Goal: Task Accomplishment & Management: Manage account settings

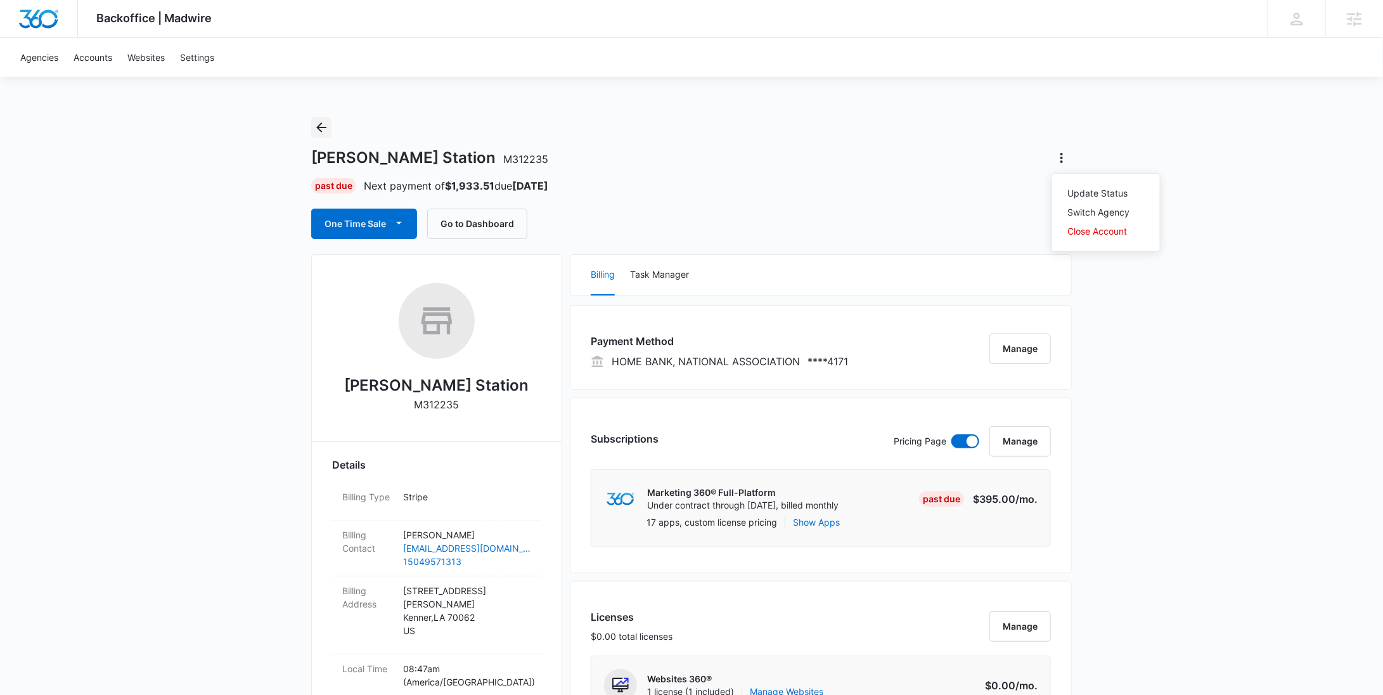
click at [323, 133] on icon "Back" at bounding box center [321, 127] width 15 height 15
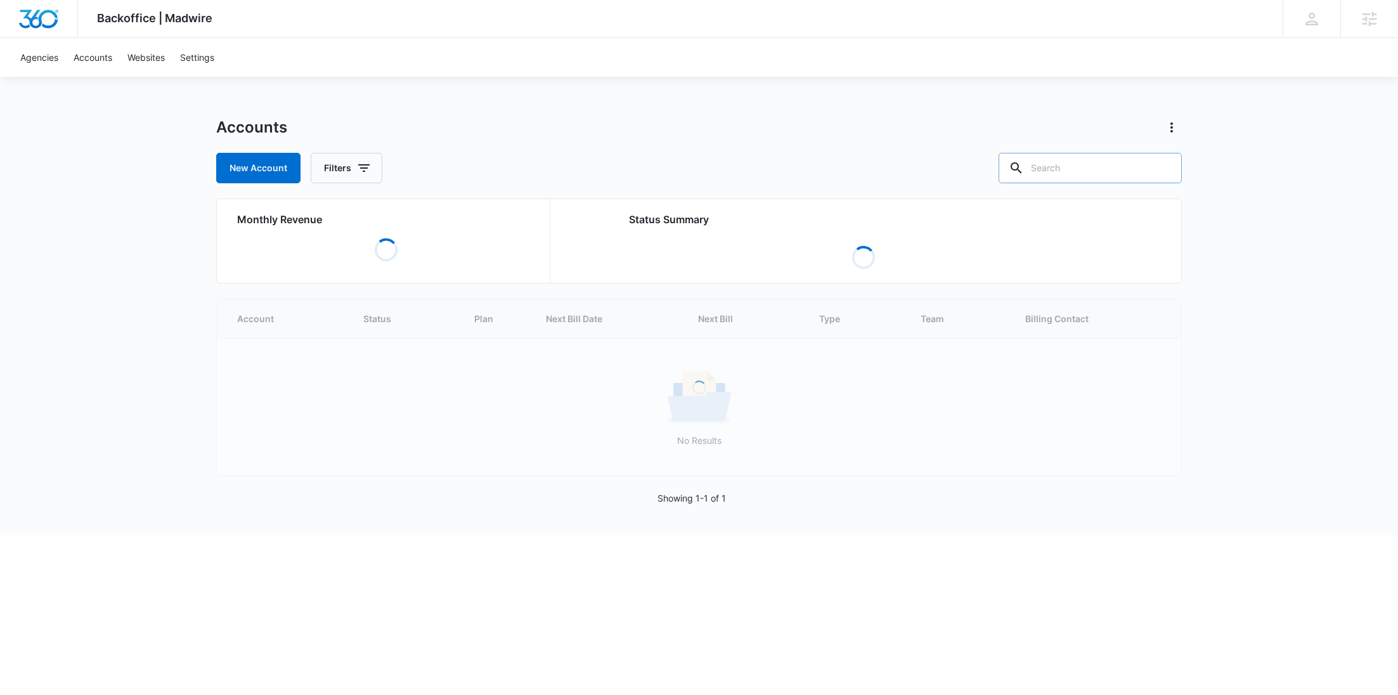
click at [1113, 170] on input "text" at bounding box center [1089, 168] width 183 height 30
paste input "M38049"
type input "M38049"
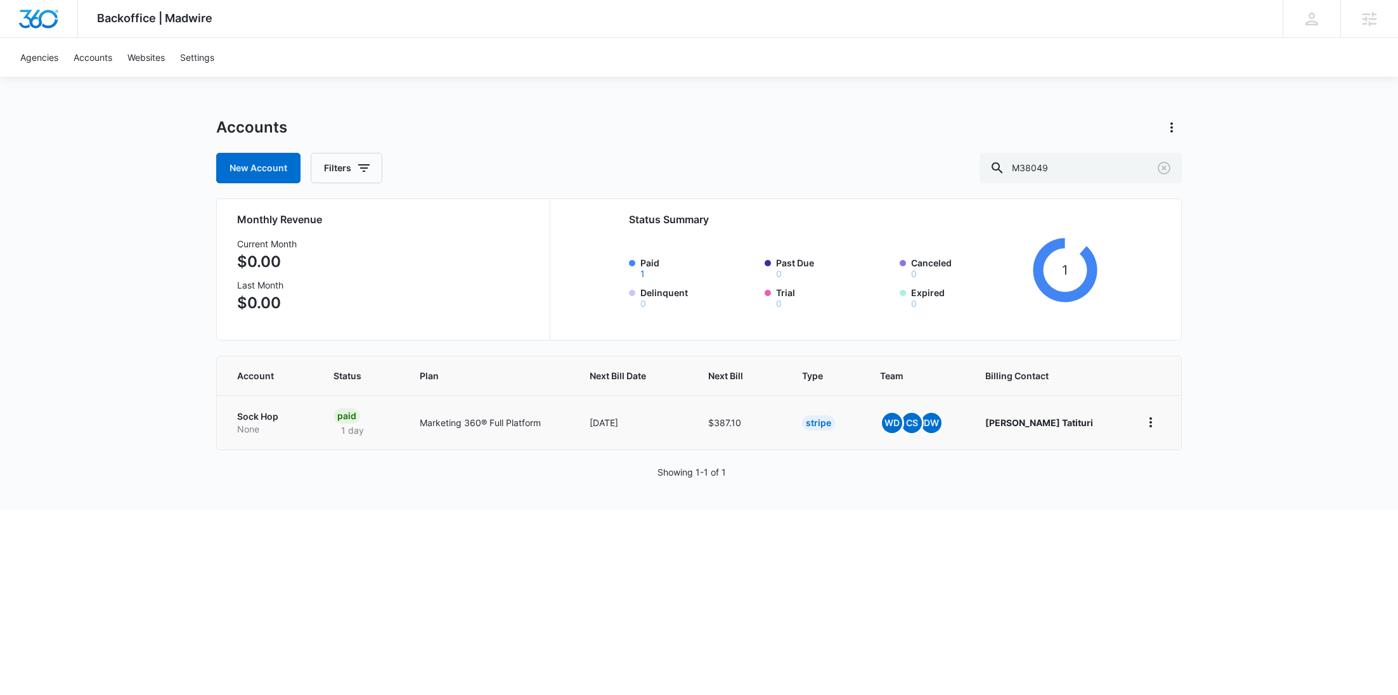
click at [264, 433] on p "None" at bounding box center [270, 429] width 66 height 13
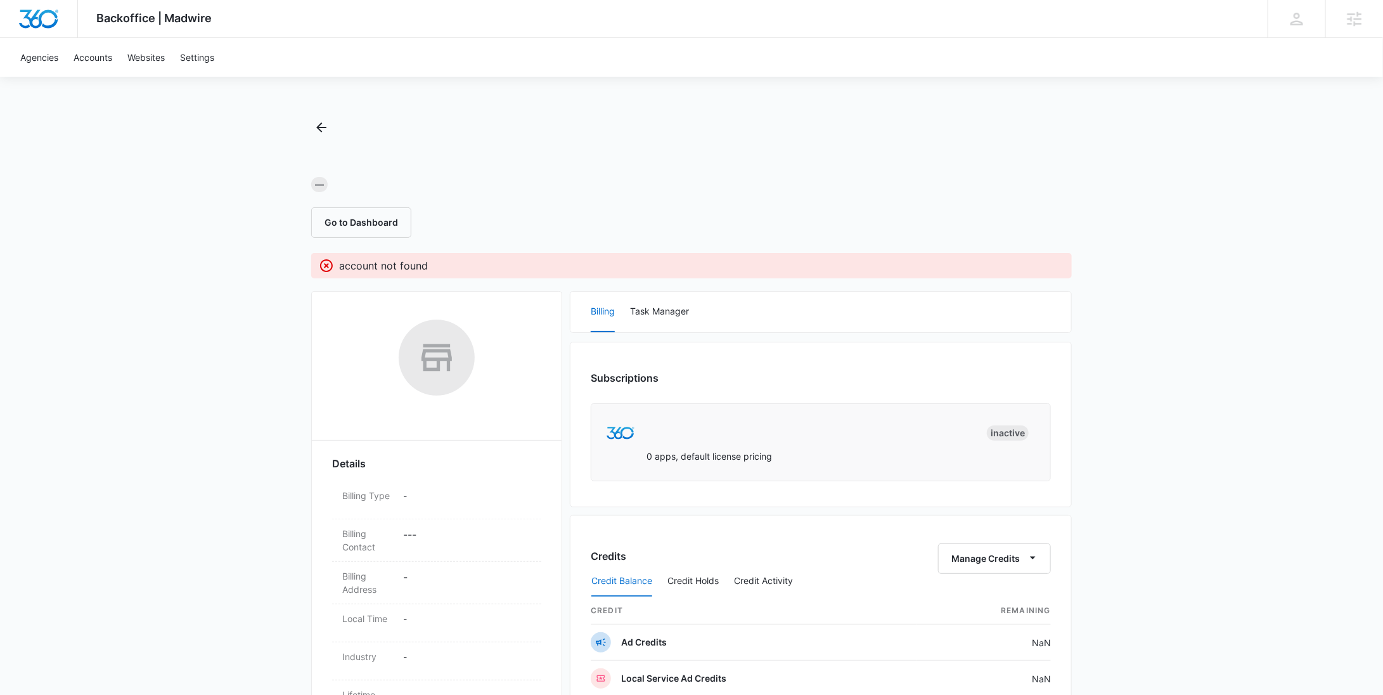
scroll to position [422, 0]
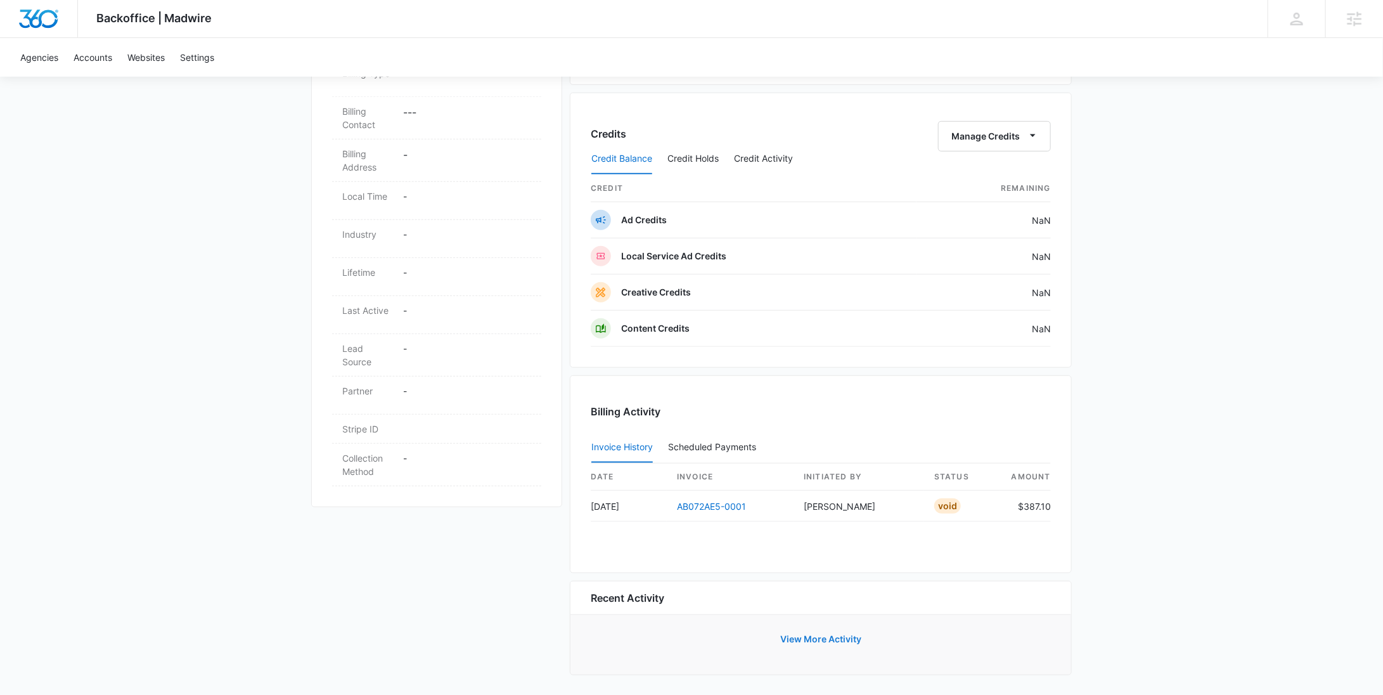
click at [823, 636] on button "View More Activity" at bounding box center [821, 639] width 107 height 30
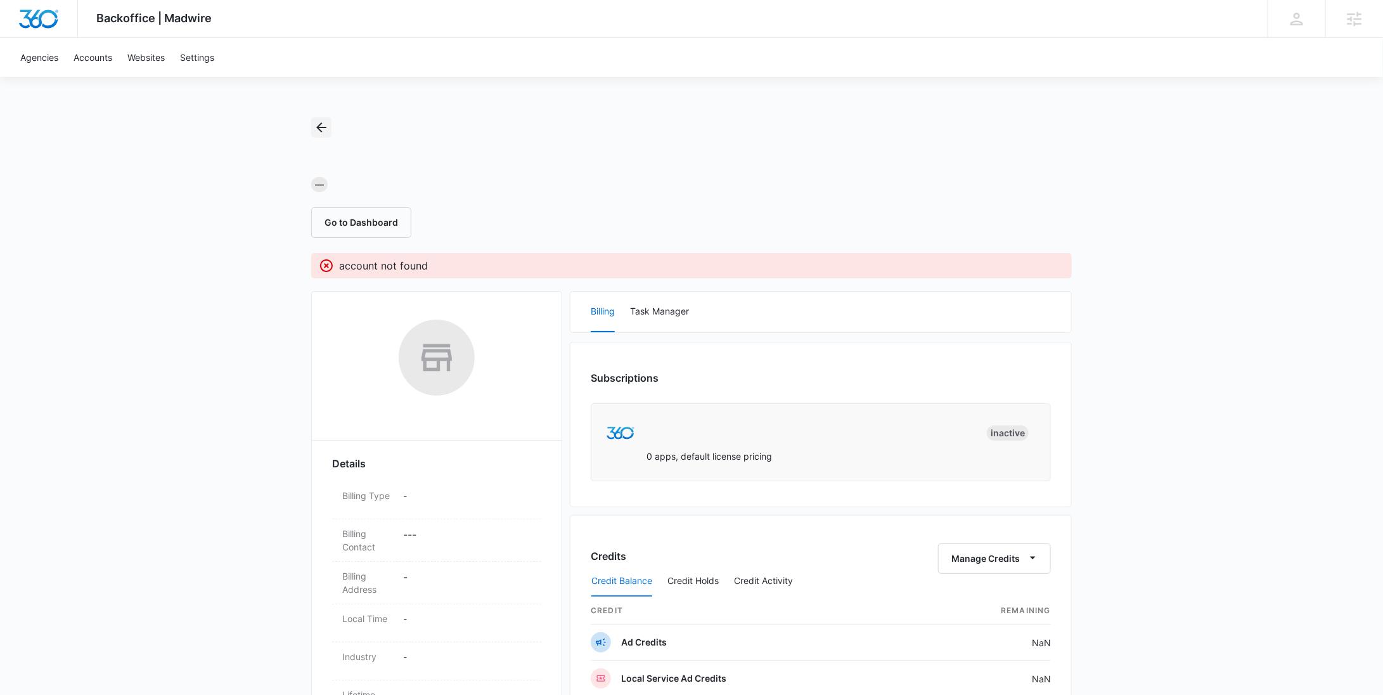
click at [320, 130] on icon "Back" at bounding box center [321, 127] width 10 height 10
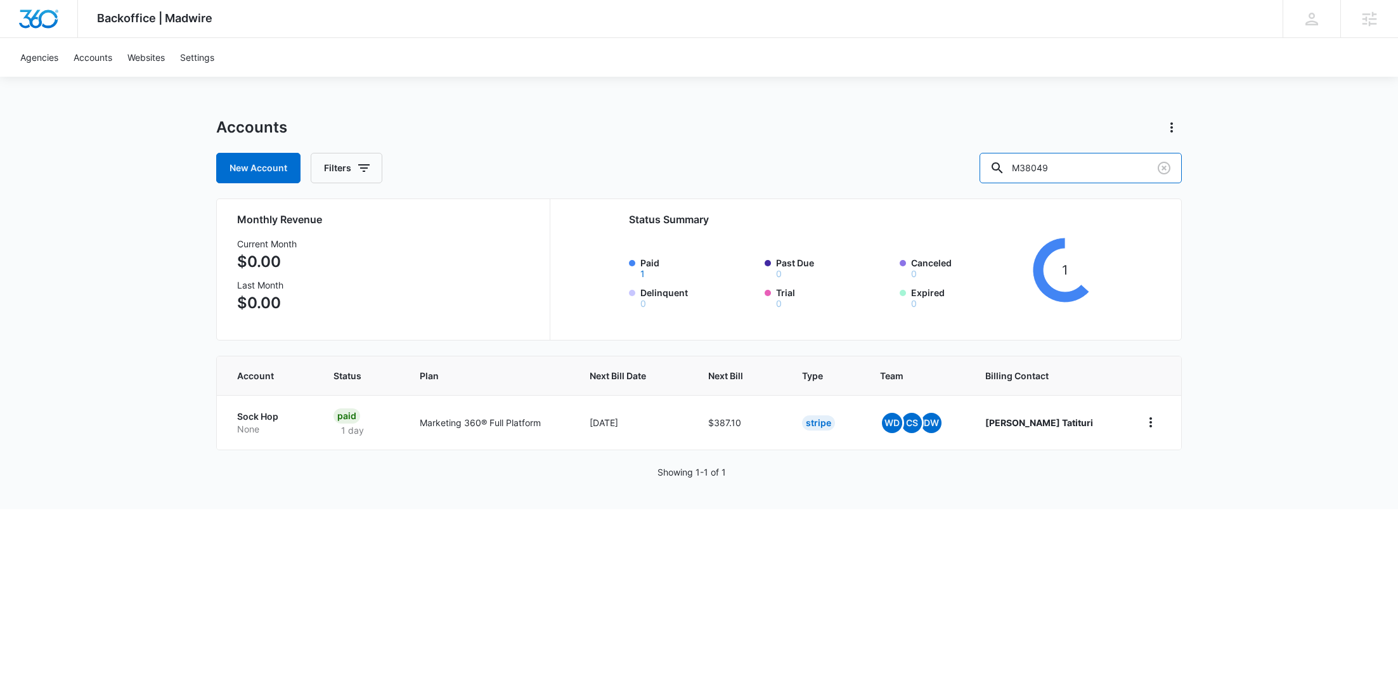
drag, startPoint x: 1102, startPoint y: 173, endPoint x: 970, endPoint y: 172, distance: 131.9
click at [973, 173] on div "New Account Filters M38049" at bounding box center [698, 168] width 965 height 30
paste input "178070"
type input "M178070"
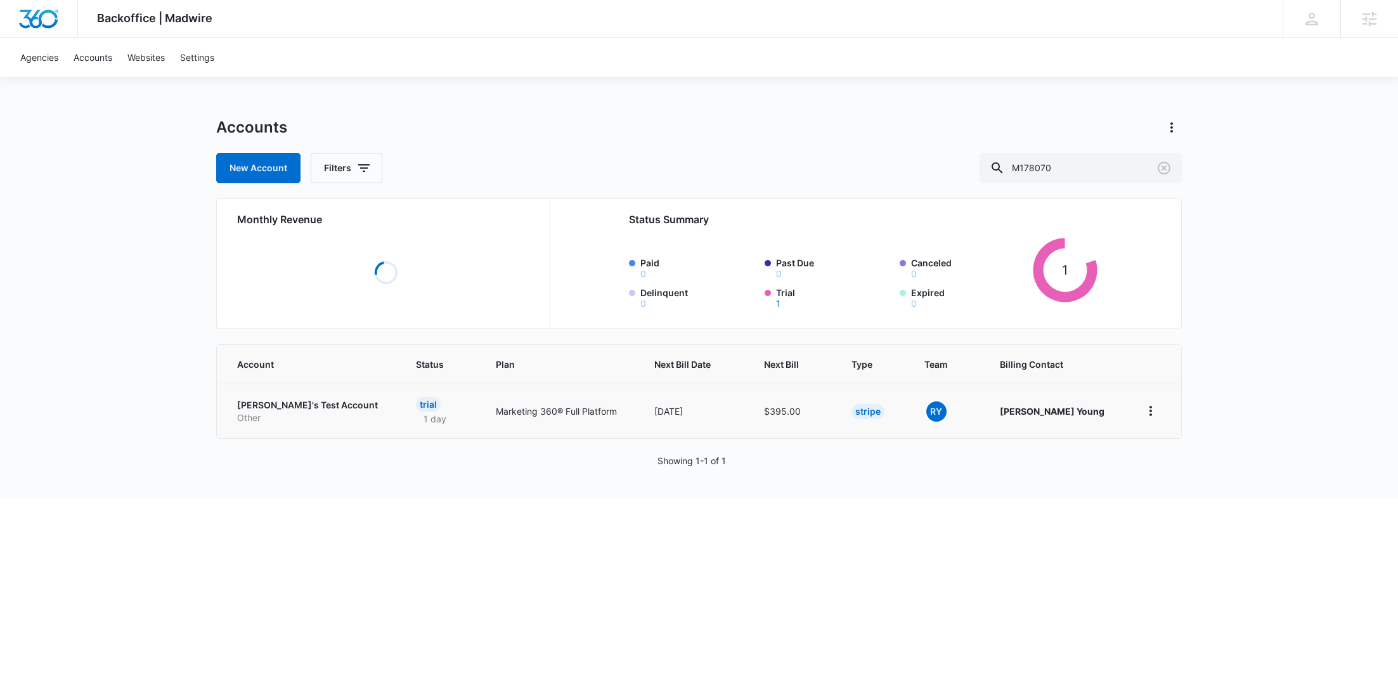
click at [290, 421] on p "Other" at bounding box center [311, 417] width 148 height 13
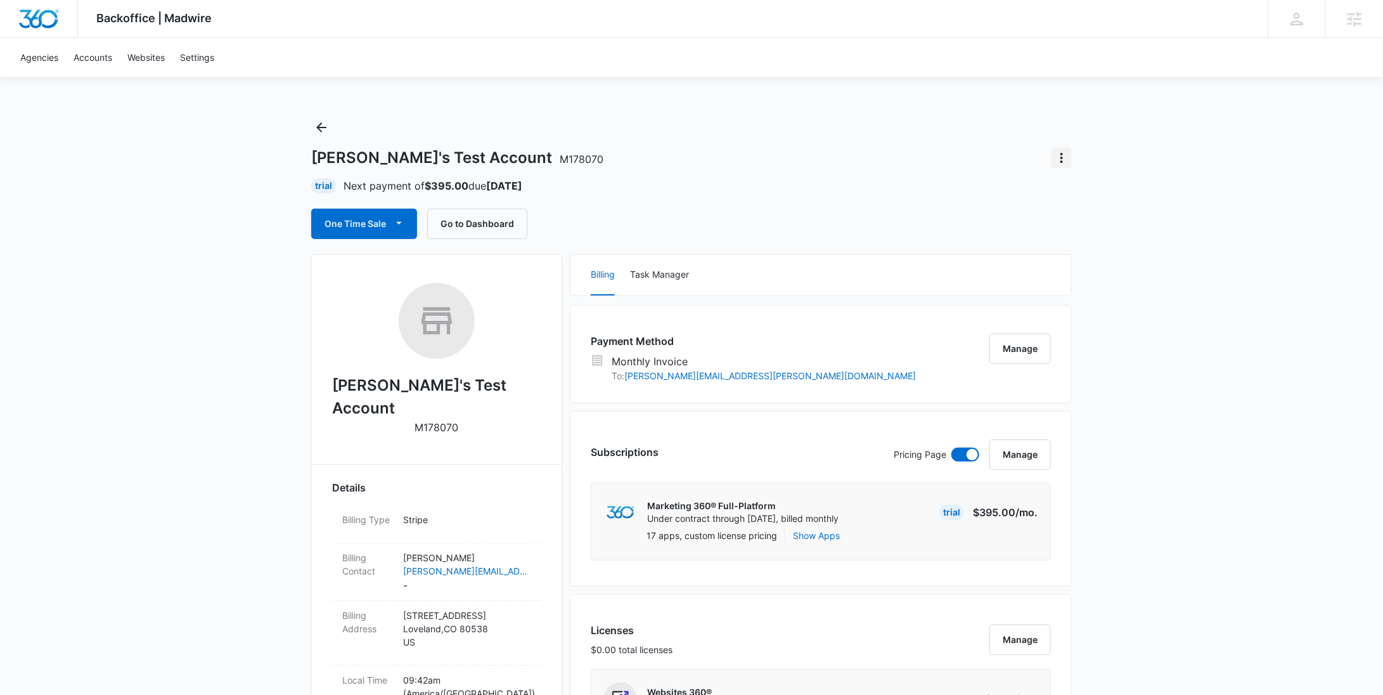
click at [1066, 165] on button "Actions" at bounding box center [1062, 158] width 20 height 20
click at [1071, 231] on div "Close Account" at bounding box center [1099, 231] width 62 height 9
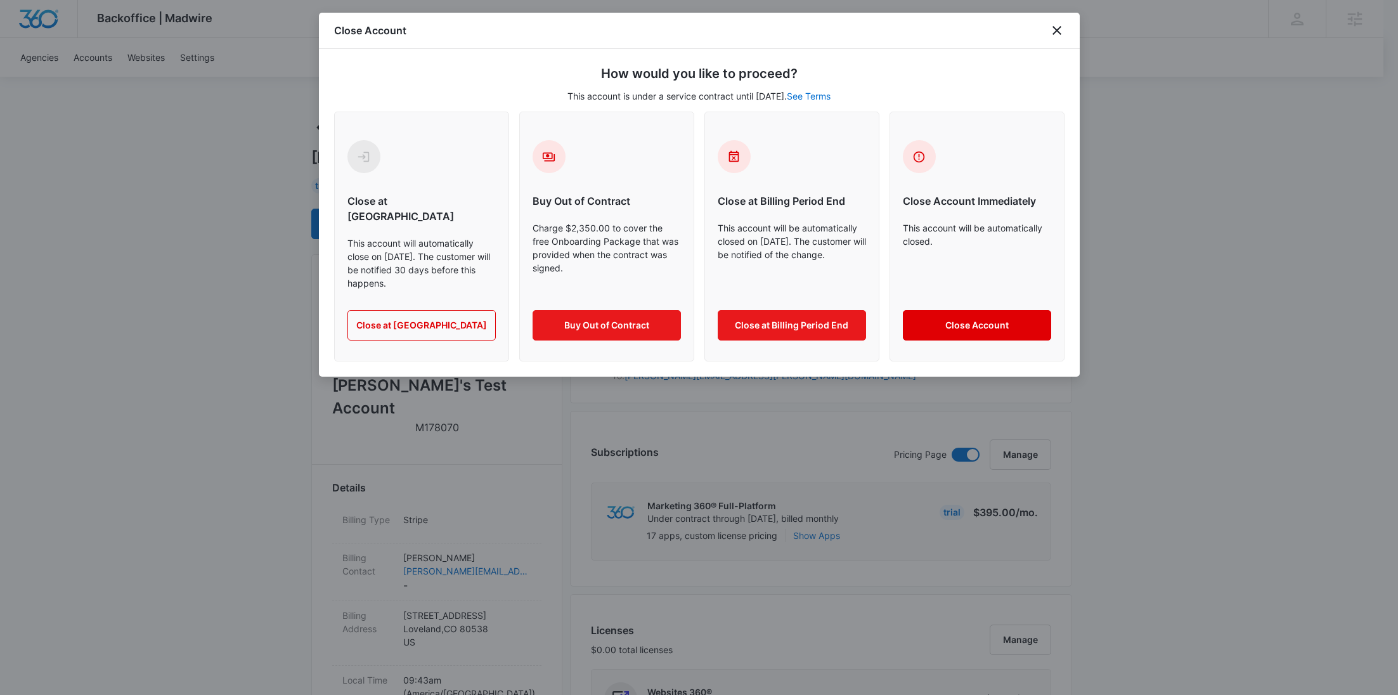
click at [945, 310] on button "Close Account" at bounding box center [977, 325] width 148 height 30
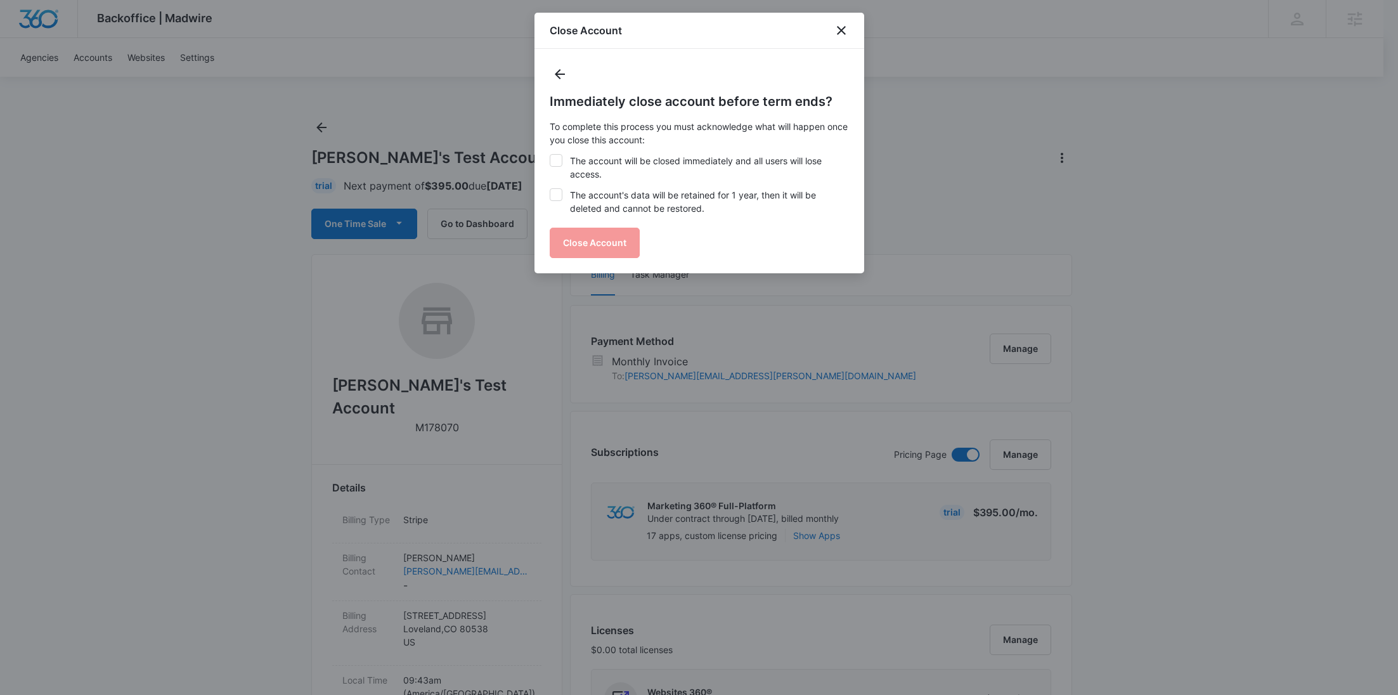
click at [694, 167] on label "The account will be closed immediately and all users will lose access." at bounding box center [699, 167] width 299 height 27
click at [550, 155] on input "The account will be closed immediately and all users will lose access." at bounding box center [550, 154] width 1 height 1
checkbox input "true"
click at [666, 198] on label "The account's data will be retained for 1 year, then it will be deleted and can…" at bounding box center [699, 201] width 299 height 27
click at [550, 189] on input "The account's data will be retained for 1 year, then it will be deleted and can…" at bounding box center [550, 188] width 1 height 1
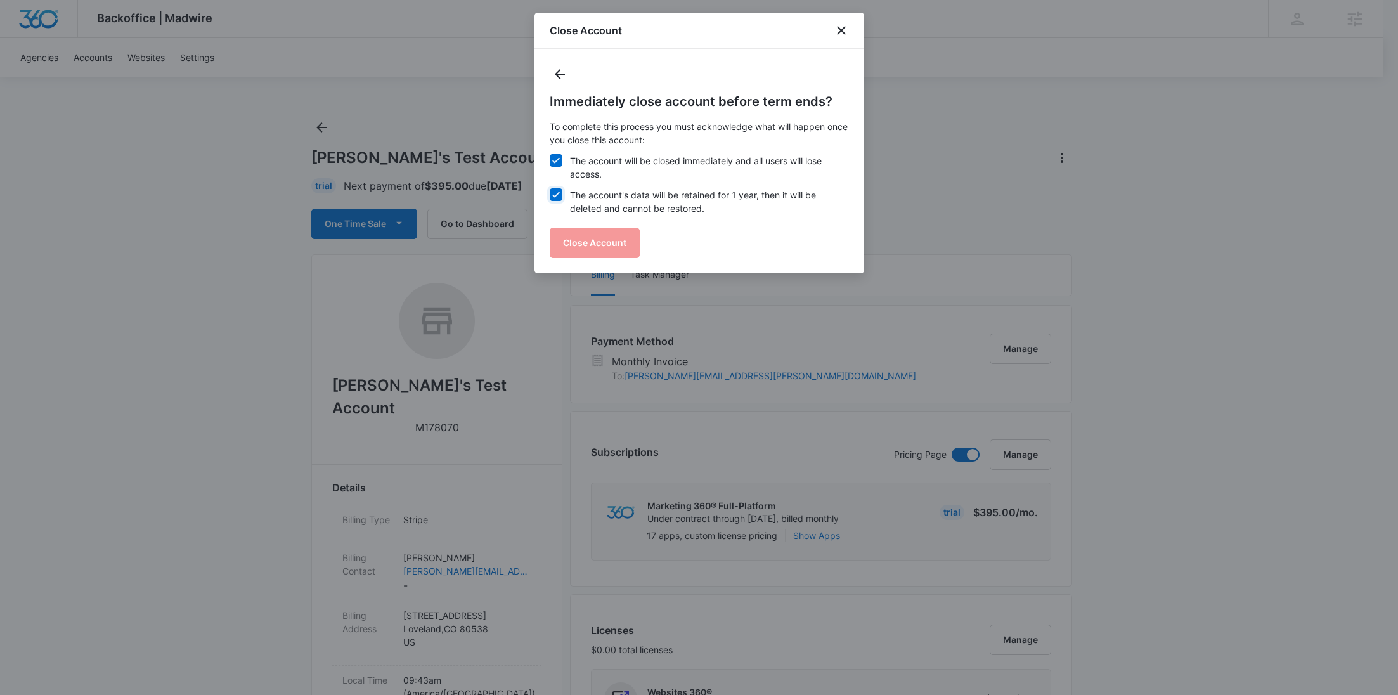
checkbox input "true"
click at [605, 235] on button "Close Account" at bounding box center [595, 243] width 90 height 30
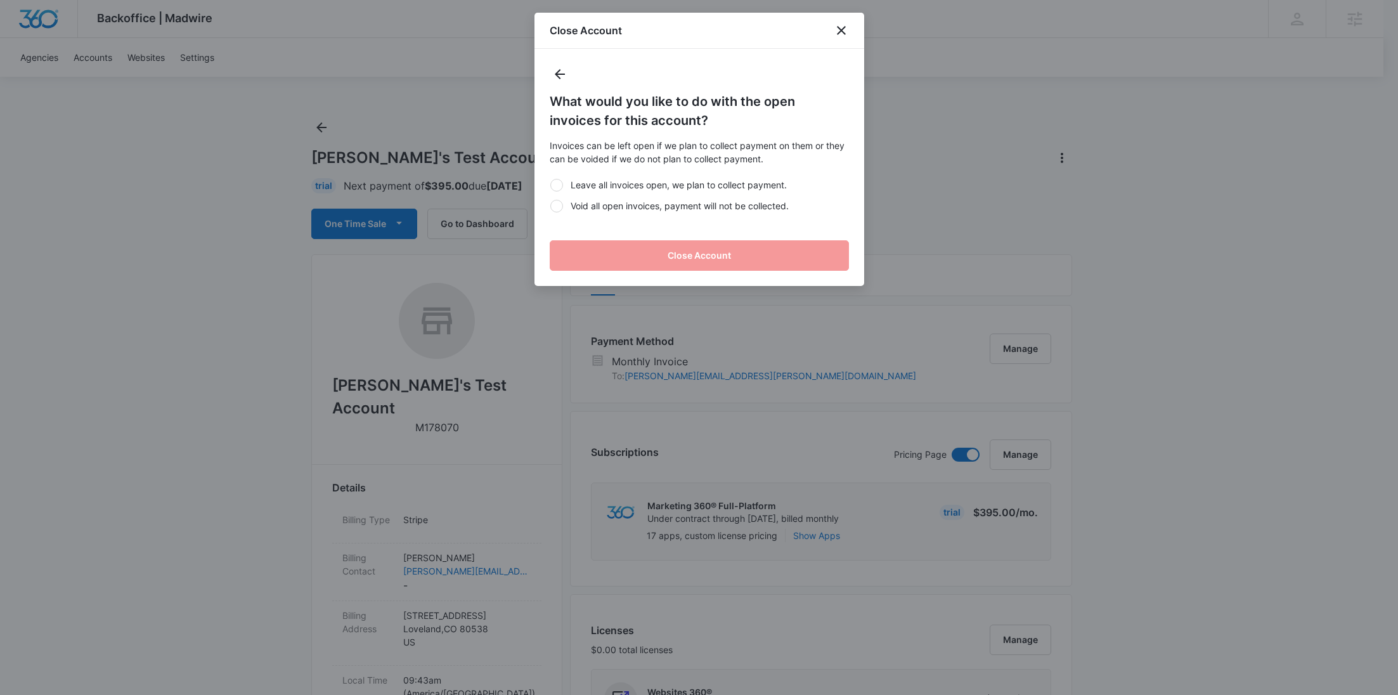
click at [616, 207] on label "Void all open invoices, payment will not be collected." at bounding box center [699, 205] width 299 height 13
click at [550, 206] on input "Void all open invoices, payment will not be collected." at bounding box center [550, 205] width 1 height 1
radio input "true"
click at [623, 262] on button "Close Account" at bounding box center [699, 255] width 299 height 30
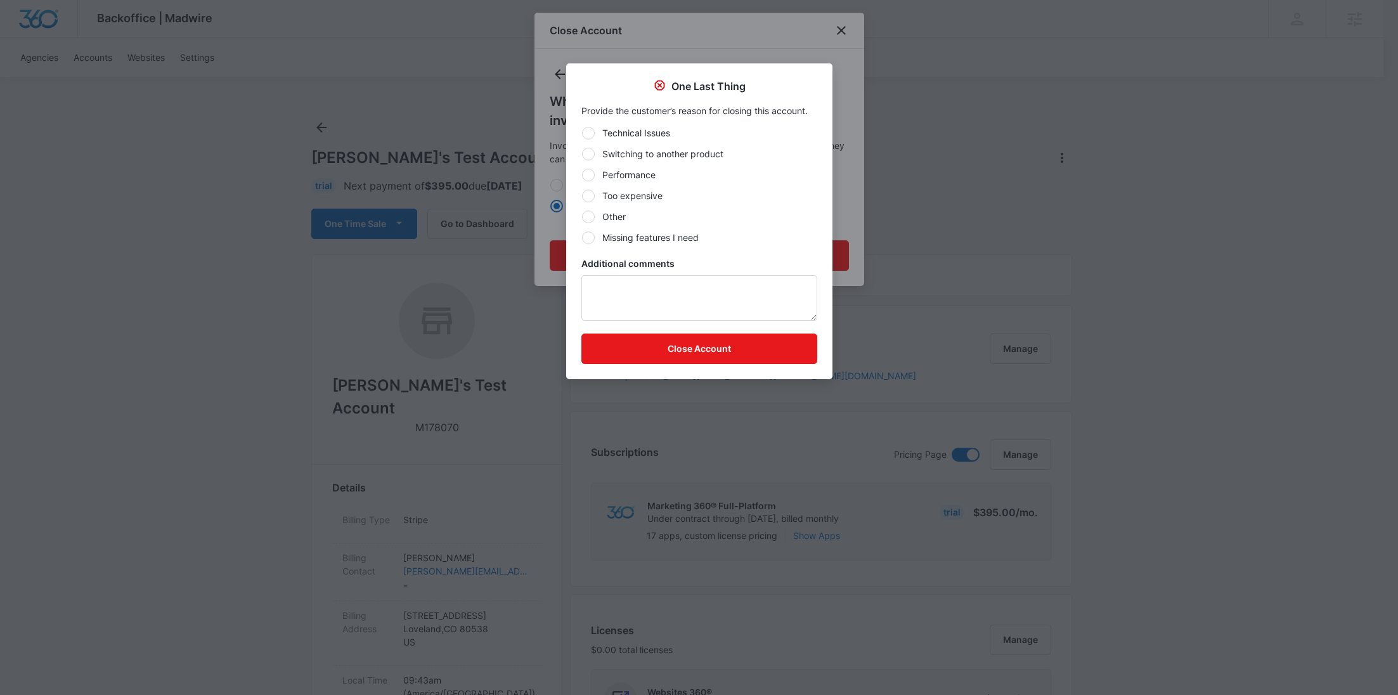
click at [627, 214] on label "Other" at bounding box center [699, 216] width 236 height 13
click at [582, 216] on input "Other" at bounding box center [581, 216] width 1 height 1
radio input "true"
click at [638, 335] on button "Close Account" at bounding box center [699, 348] width 236 height 30
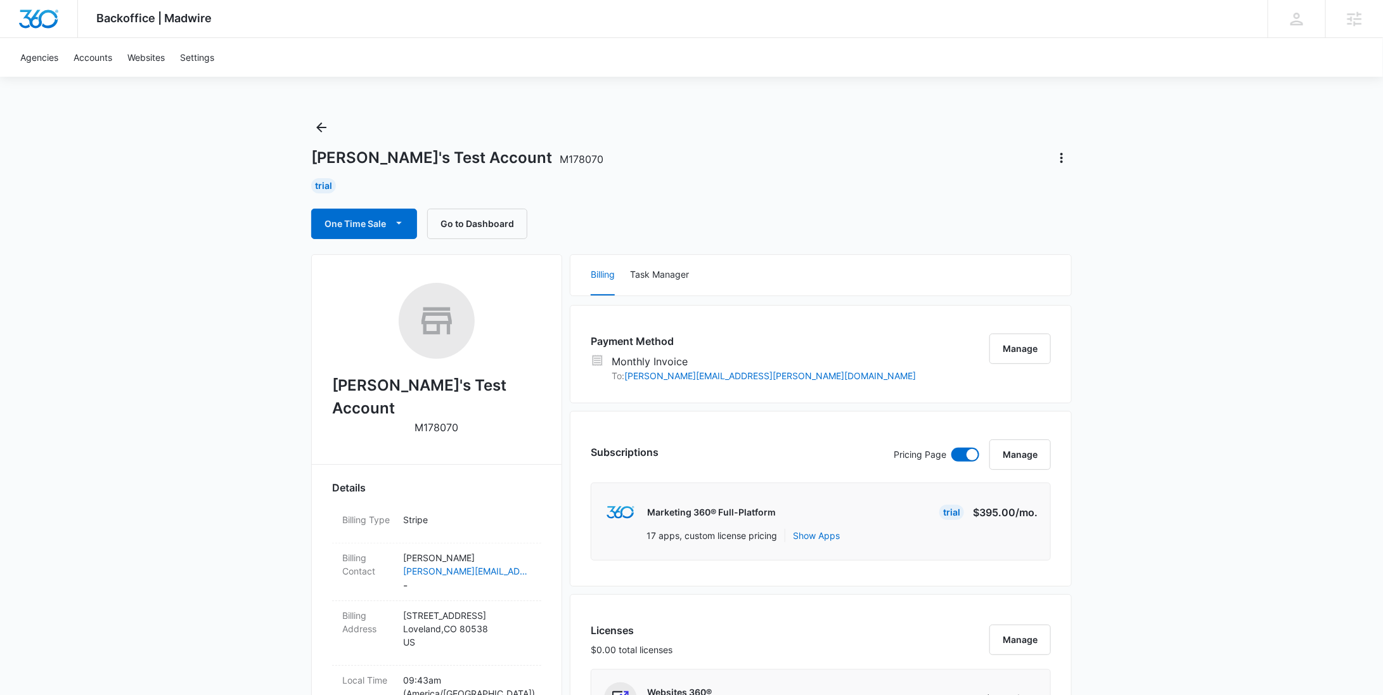
click at [318, 124] on icon "Back" at bounding box center [321, 127] width 15 height 15
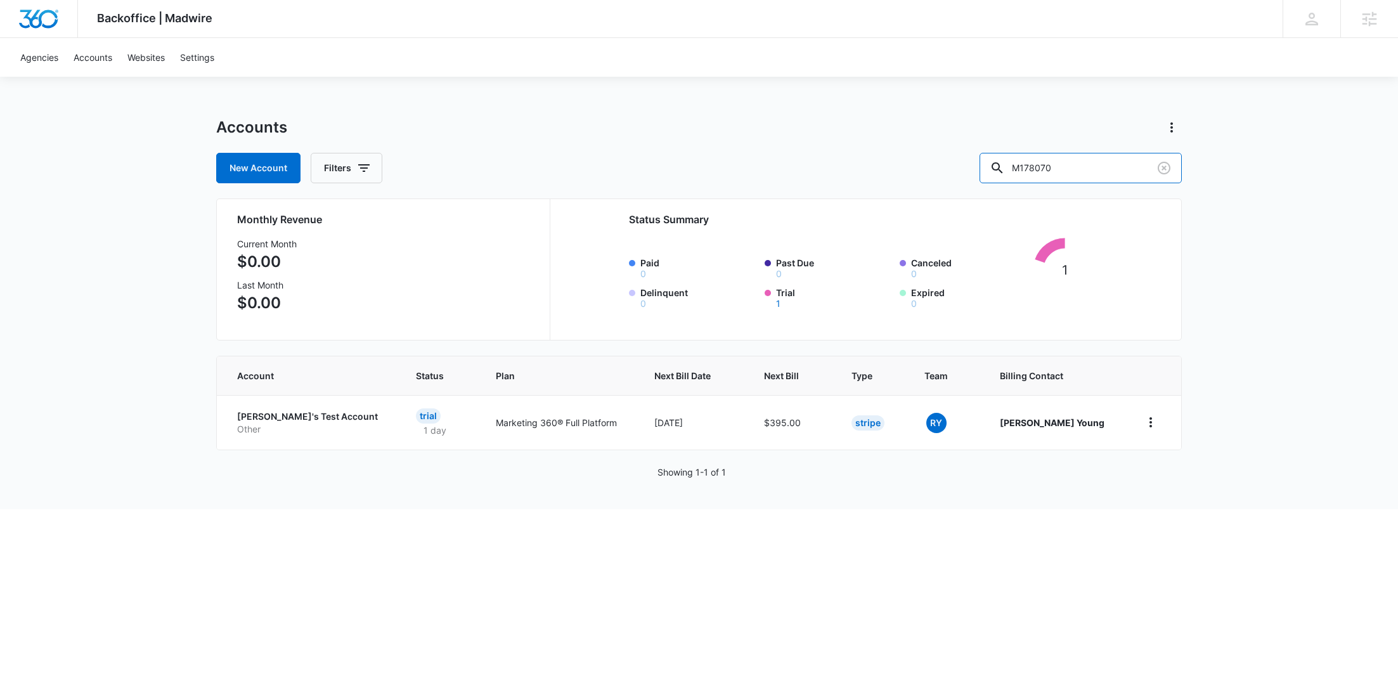
drag, startPoint x: 1128, startPoint y: 169, endPoint x: 998, endPoint y: 162, distance: 129.5
click at [1003, 169] on div "New Account Filters M178070" at bounding box center [698, 168] width 965 height 30
paste input "33903"
type input "M33903"
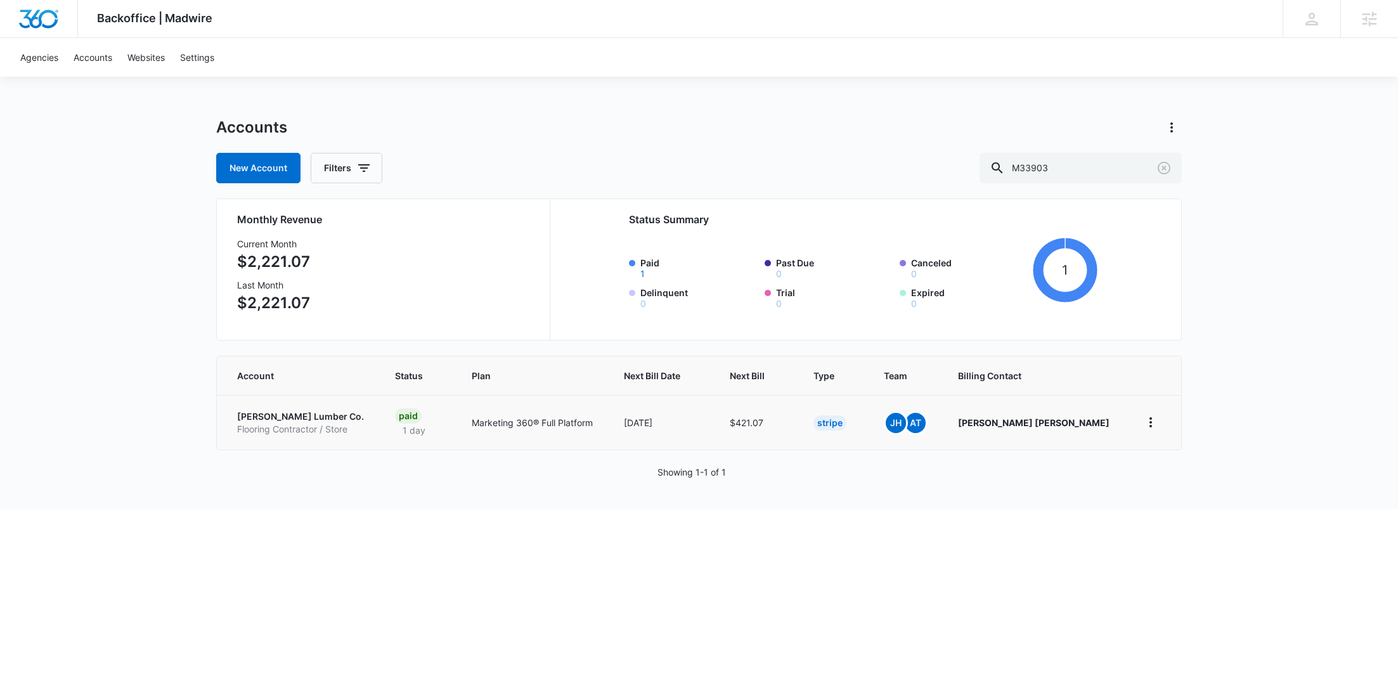
click at [259, 423] on p "Flooring Contractor / Store" at bounding box center [300, 429] width 127 height 13
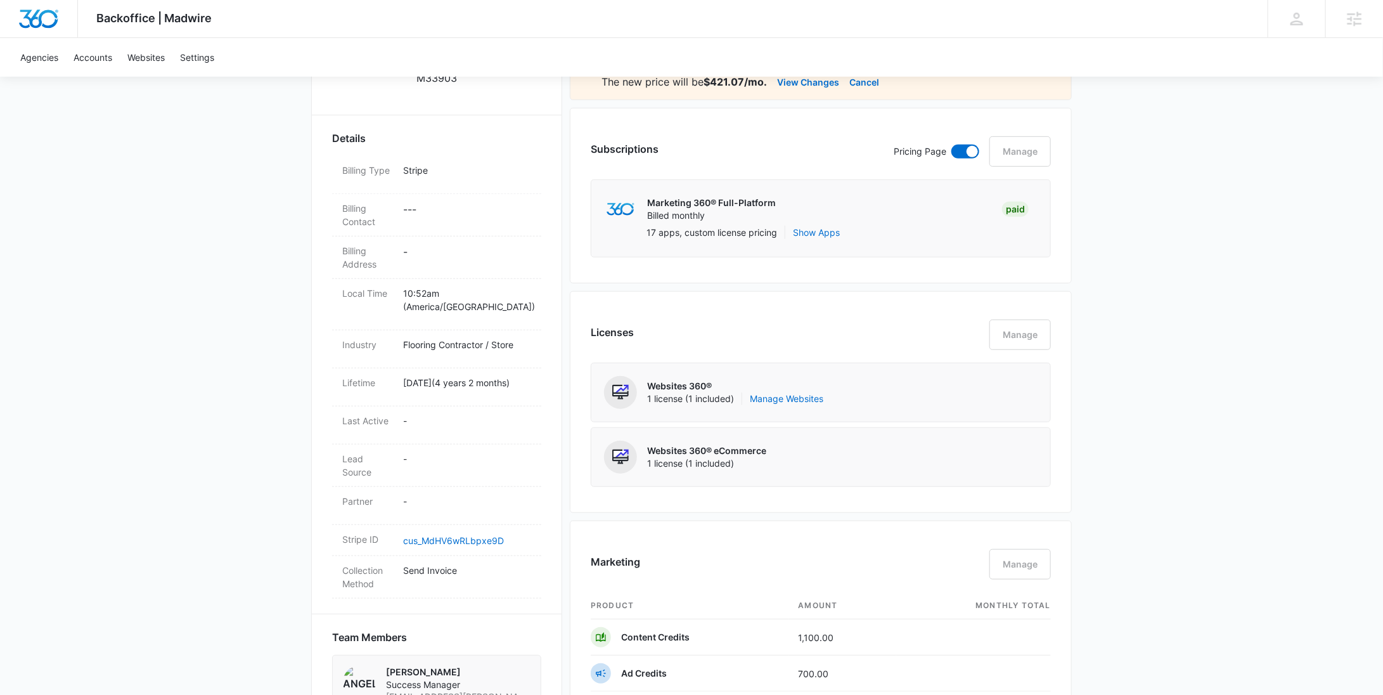
scroll to position [427, 0]
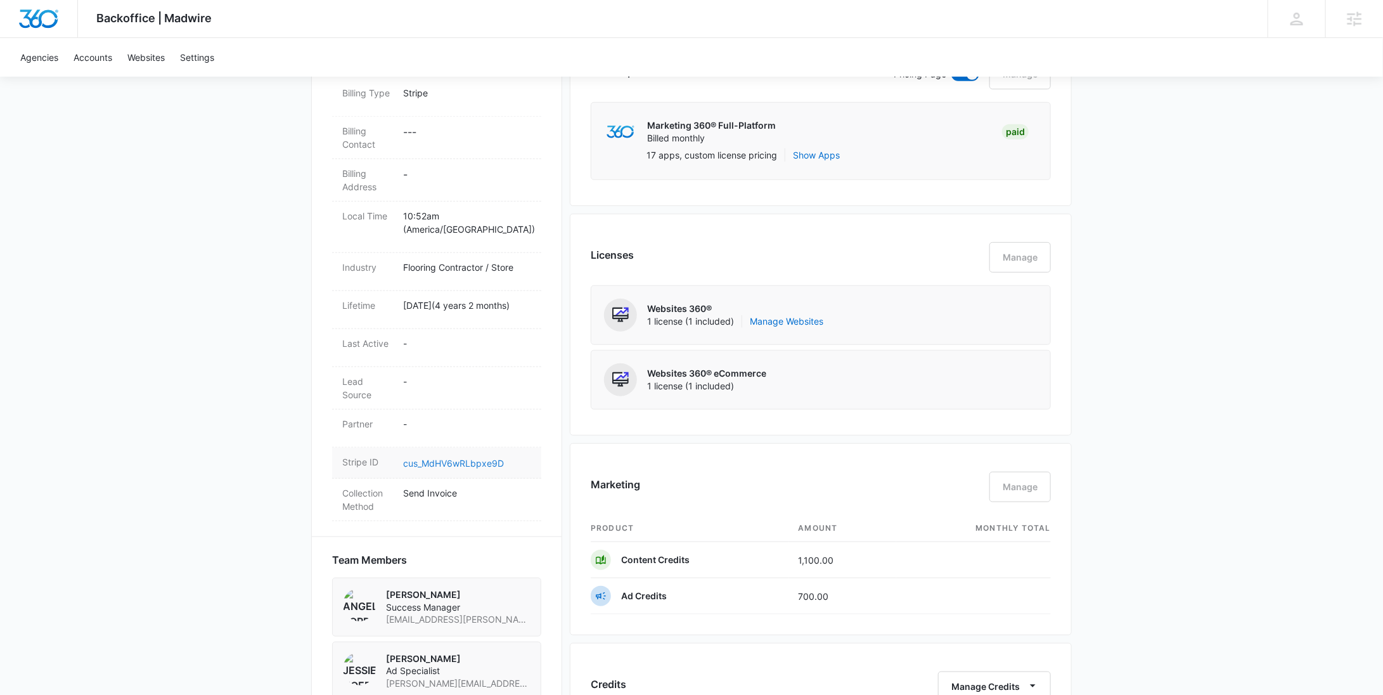
click at [467, 458] on link "cus_MdHV6wRLbpxe9D" at bounding box center [453, 463] width 101 height 11
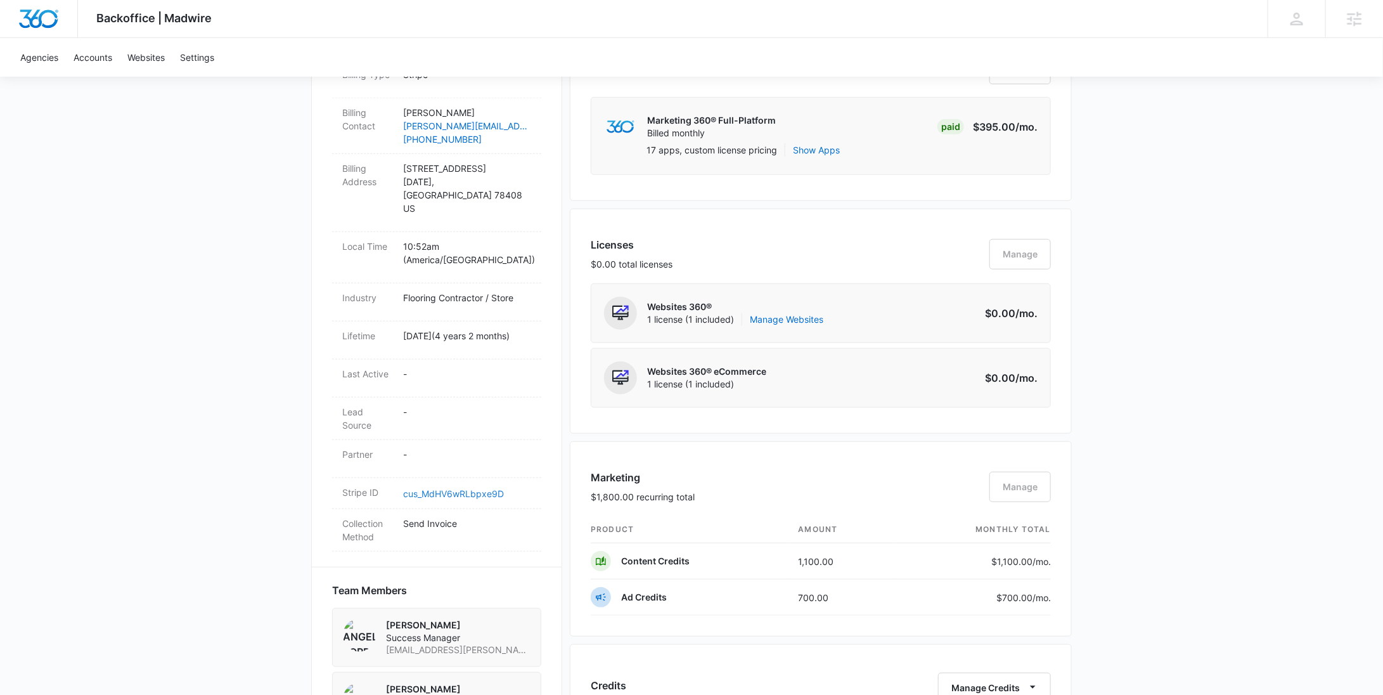
scroll to position [758, 0]
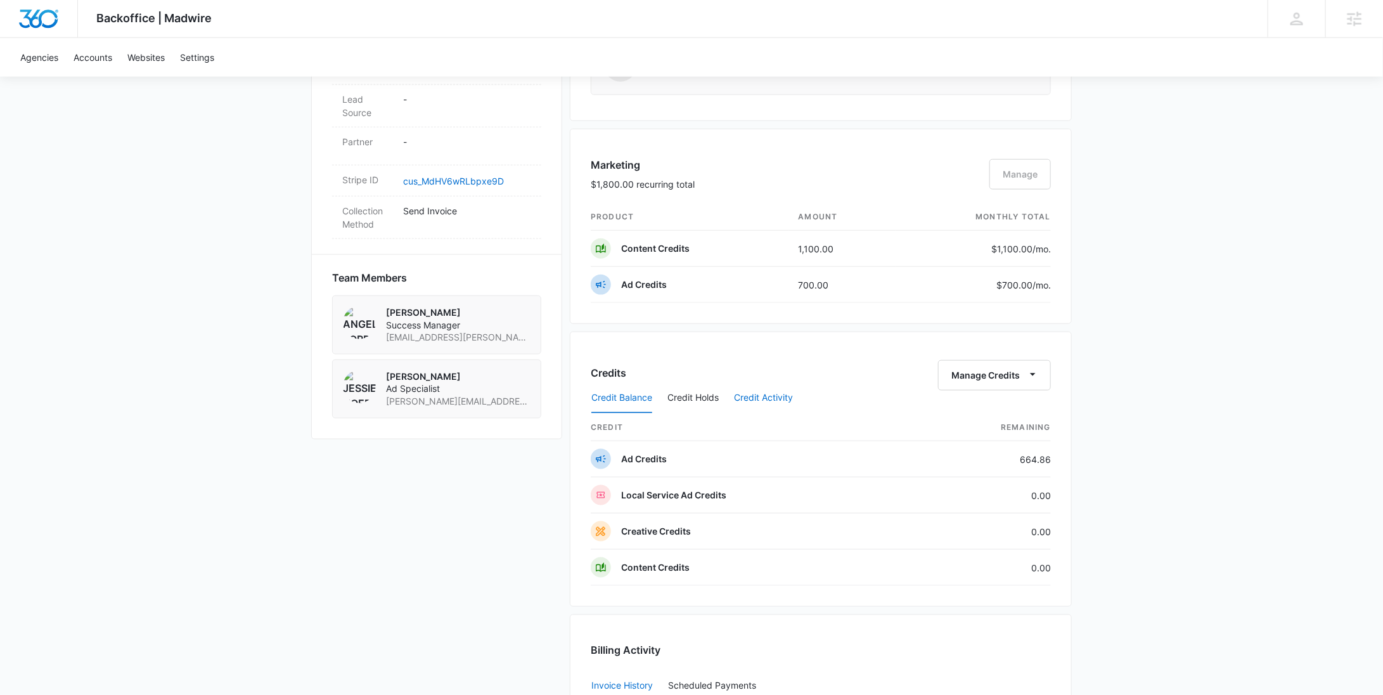
click at [765, 393] on button "Credit Activity" at bounding box center [763, 398] width 59 height 30
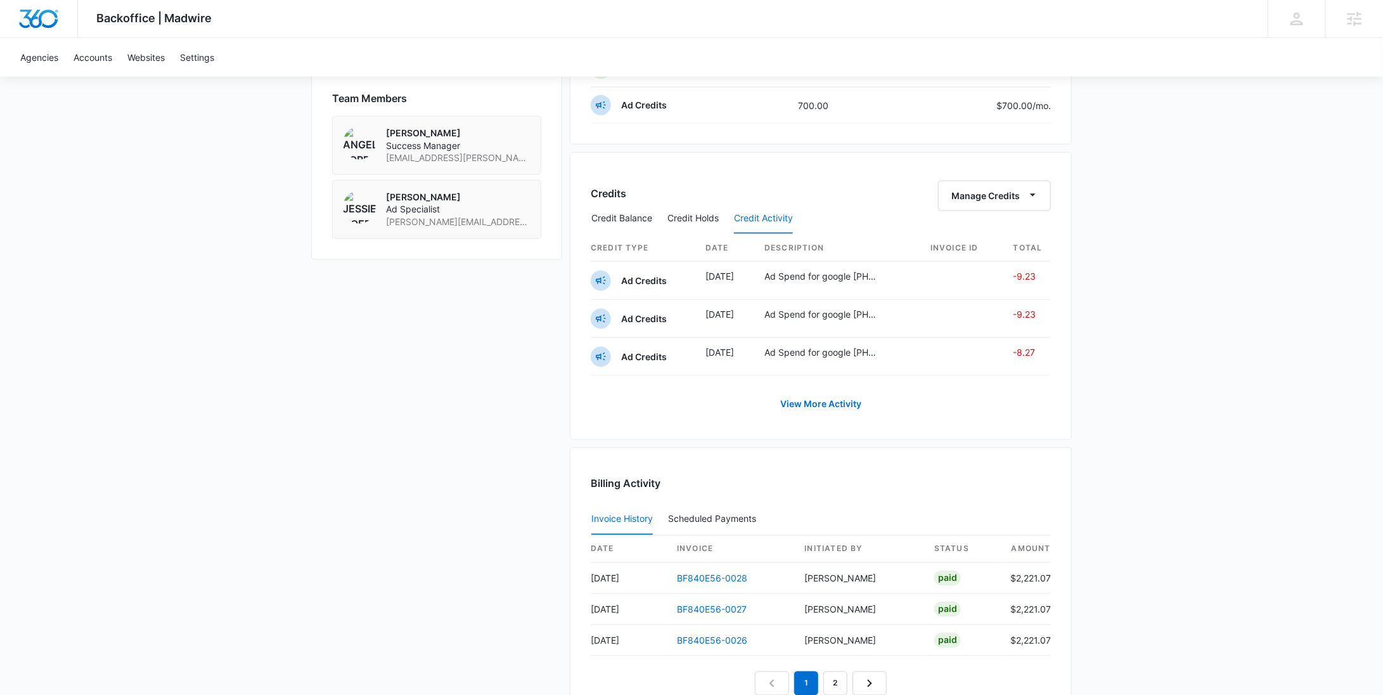
scroll to position [899, 0]
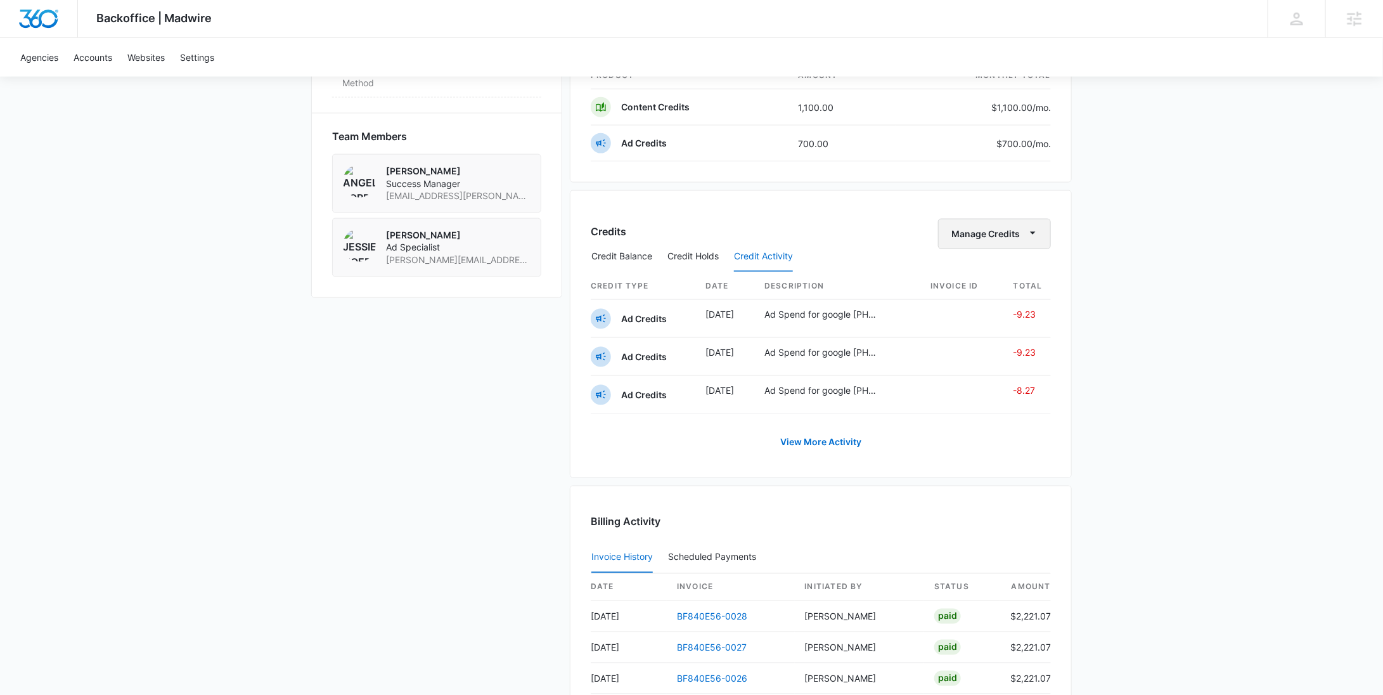
click at [988, 224] on button "Manage Credits" at bounding box center [994, 234] width 113 height 30
click at [621, 252] on button "Credit Balance" at bounding box center [621, 257] width 61 height 30
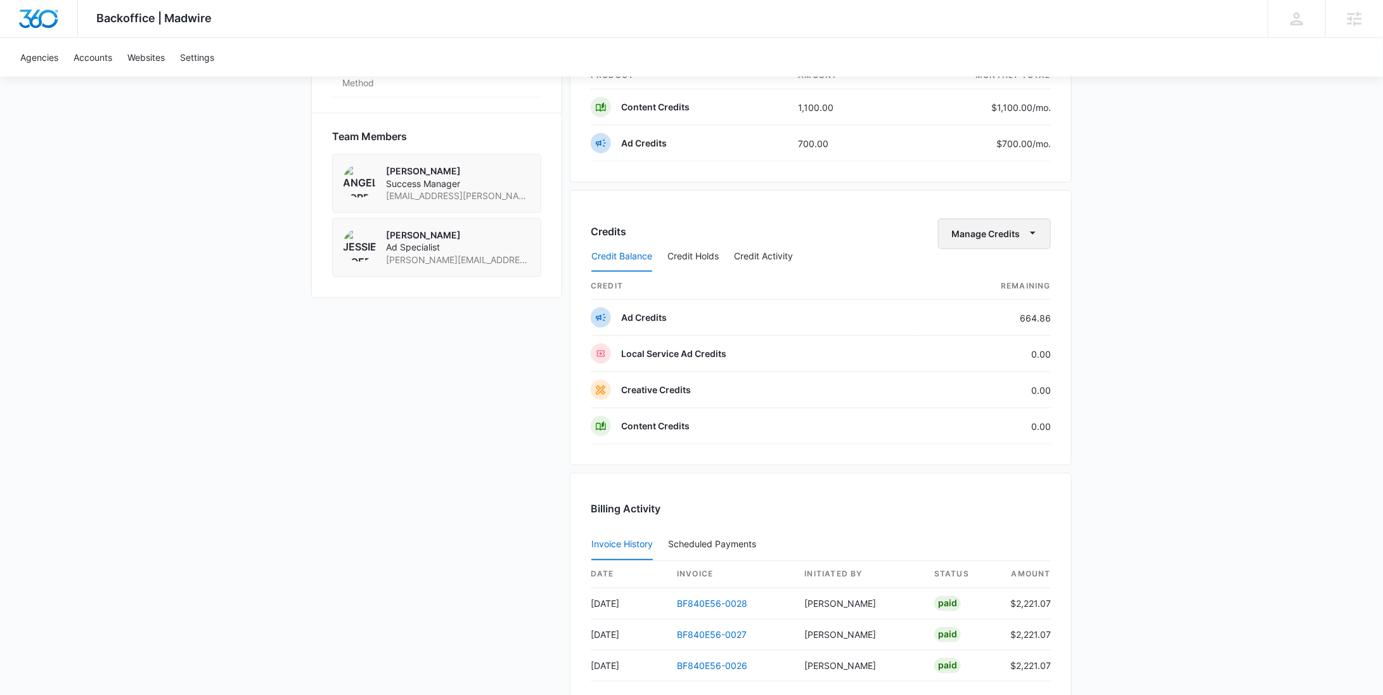
click at [965, 231] on button "Manage Credits" at bounding box center [994, 234] width 113 height 30
click at [971, 286] on div "Withdraw Credits" at bounding box center [1014, 290] width 119 height 9
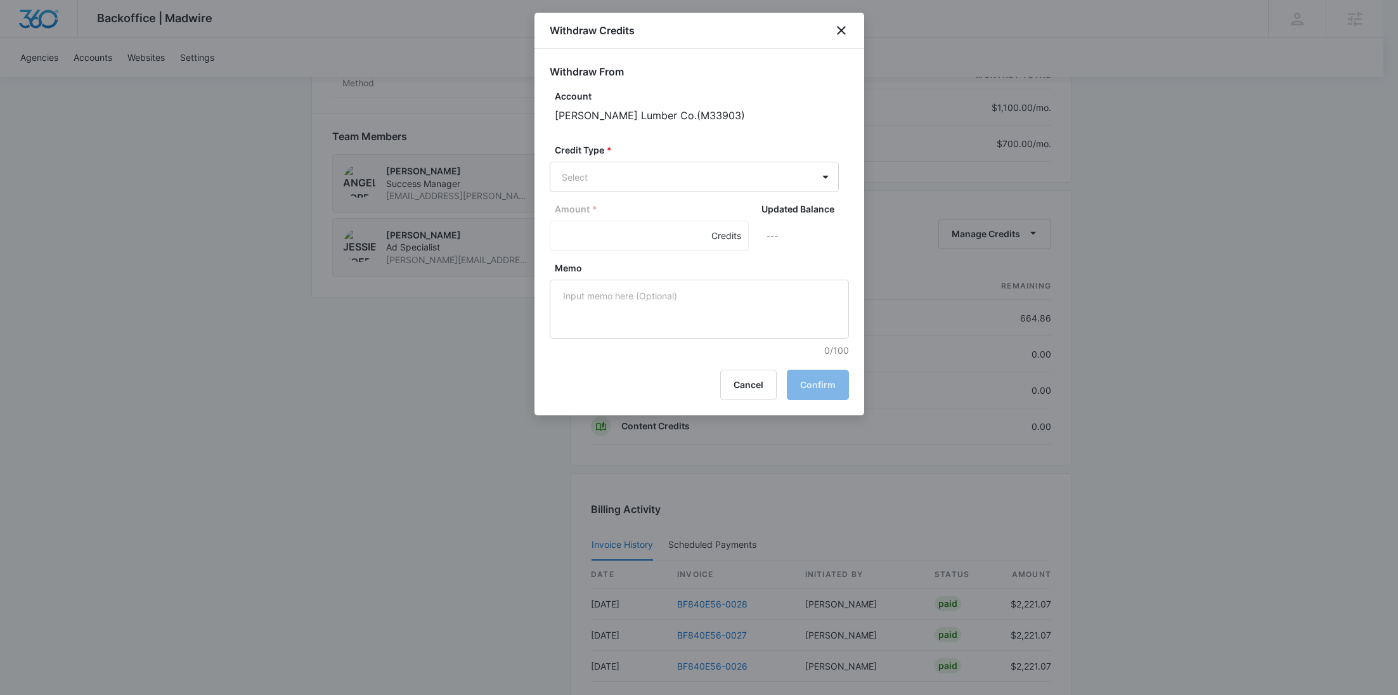
click at [837, 38] on div "Withdraw Credits" at bounding box center [699, 31] width 330 height 36
click at [837, 37] on icon "close" at bounding box center [841, 30] width 15 height 15
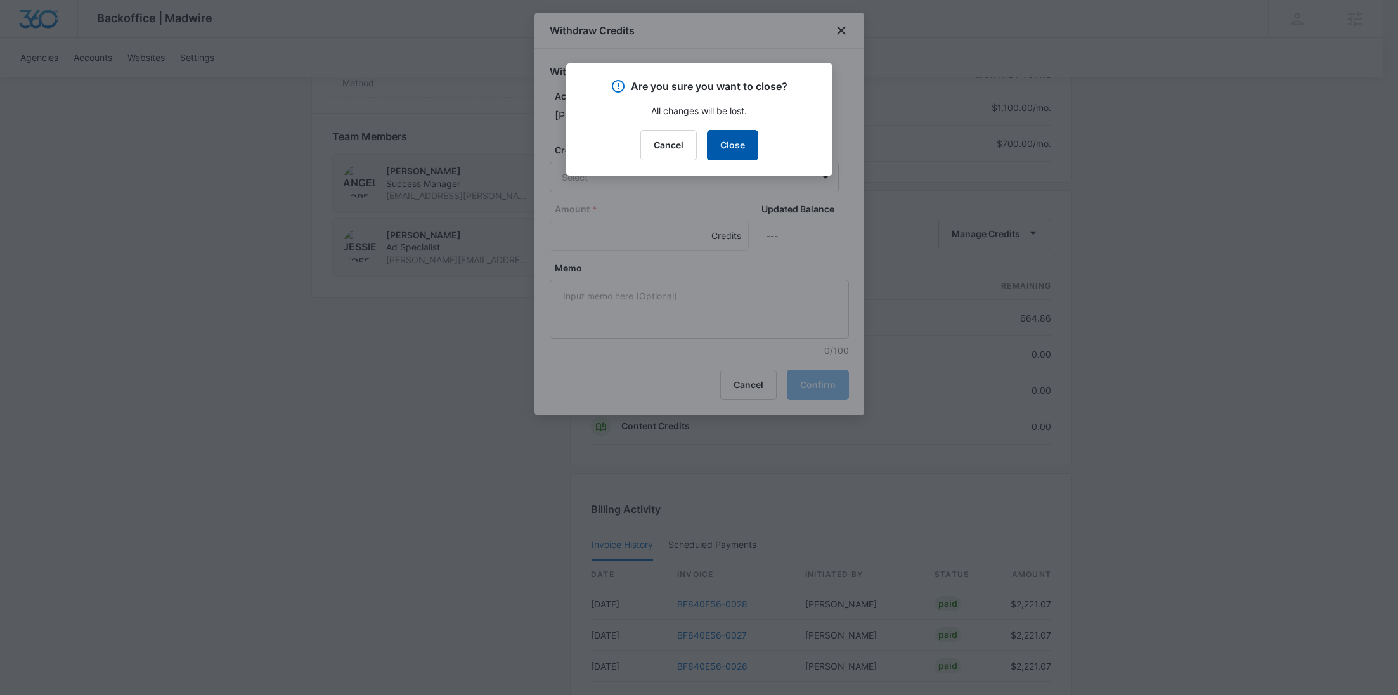
click at [736, 156] on button "Close" at bounding box center [732, 145] width 51 height 30
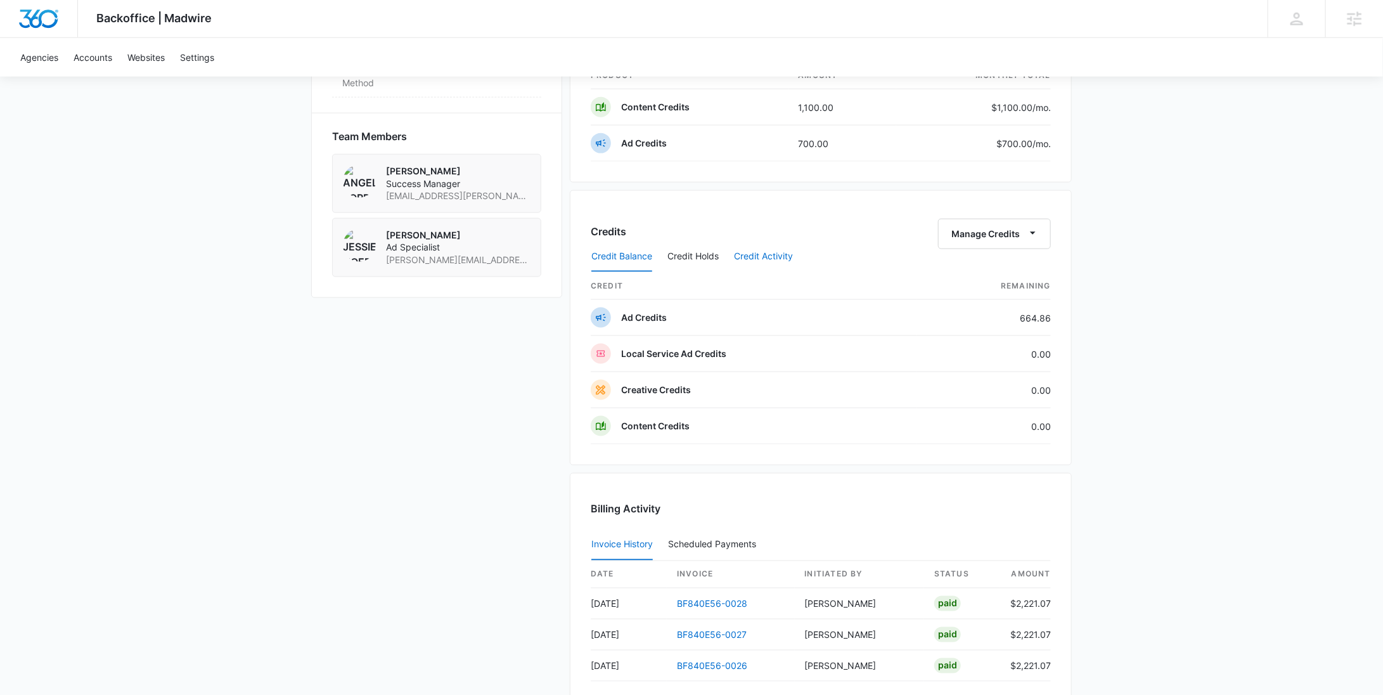
click at [775, 254] on button "Credit Activity" at bounding box center [763, 257] width 59 height 30
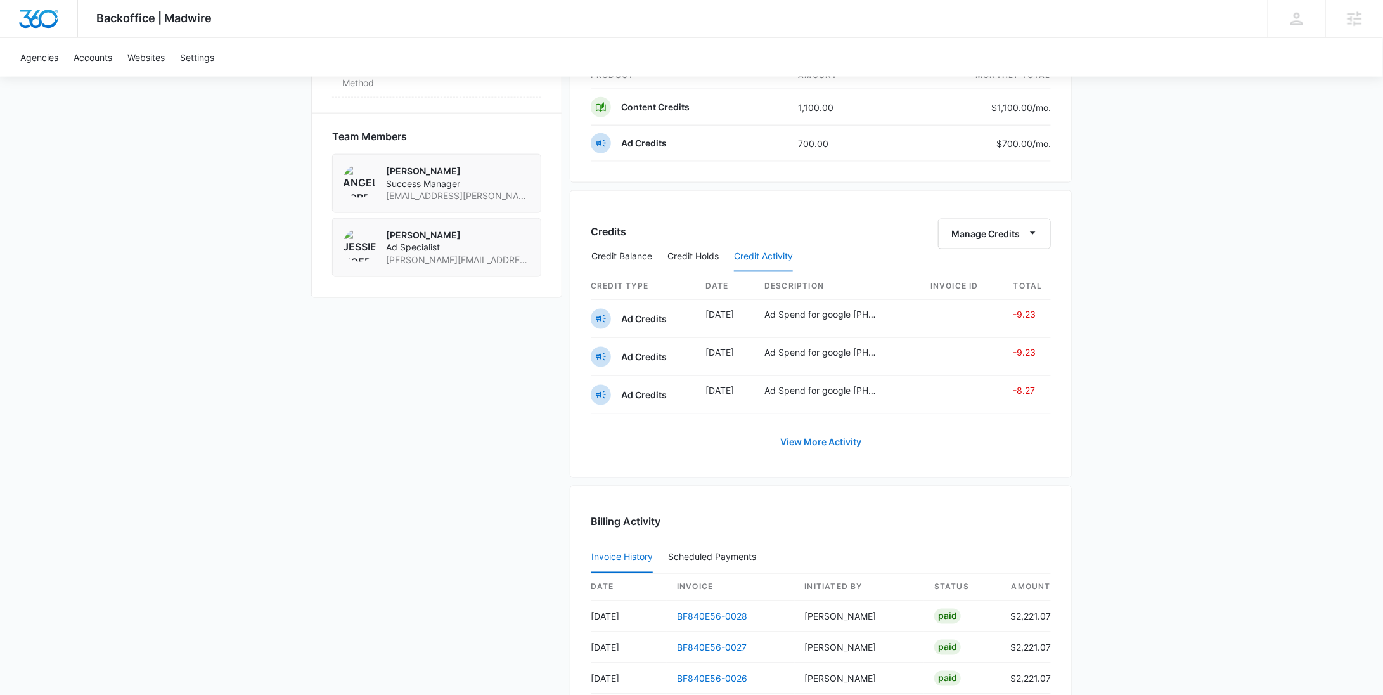
click at [839, 443] on link "View More Activity" at bounding box center [821, 442] width 107 height 30
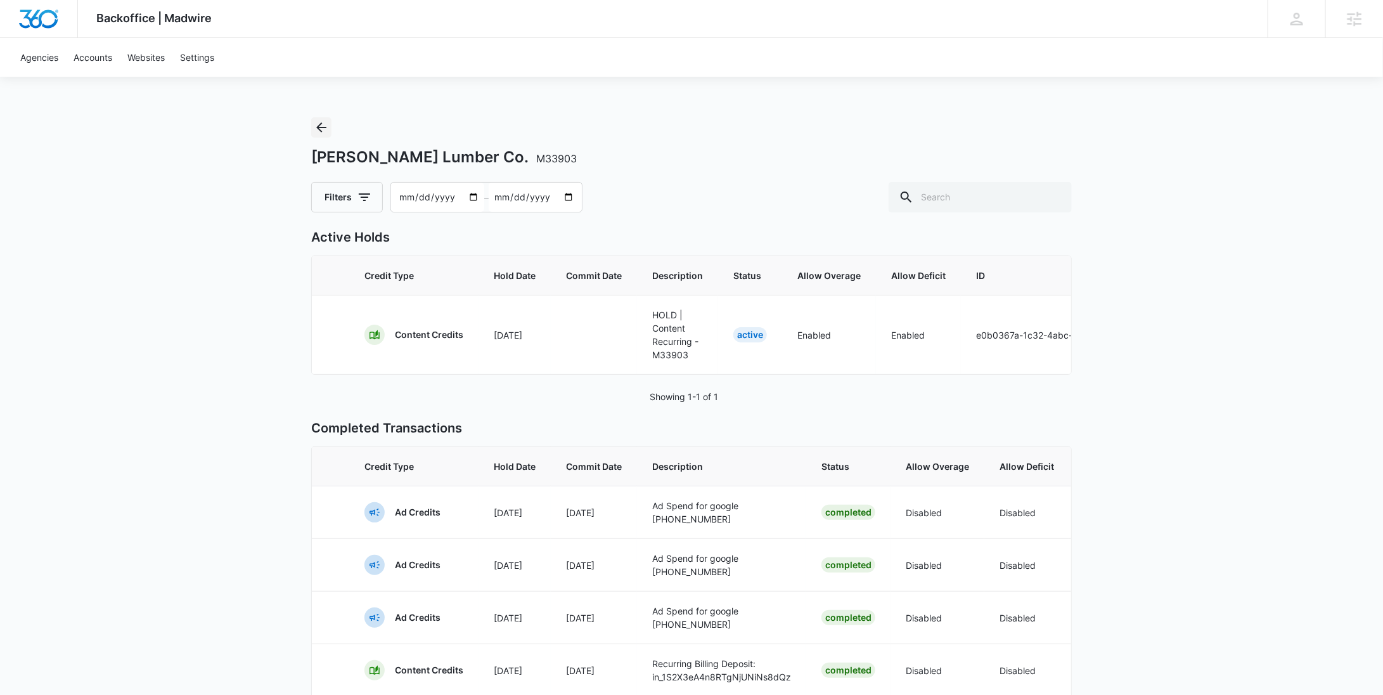
click at [321, 136] on button "Back" at bounding box center [321, 127] width 20 height 20
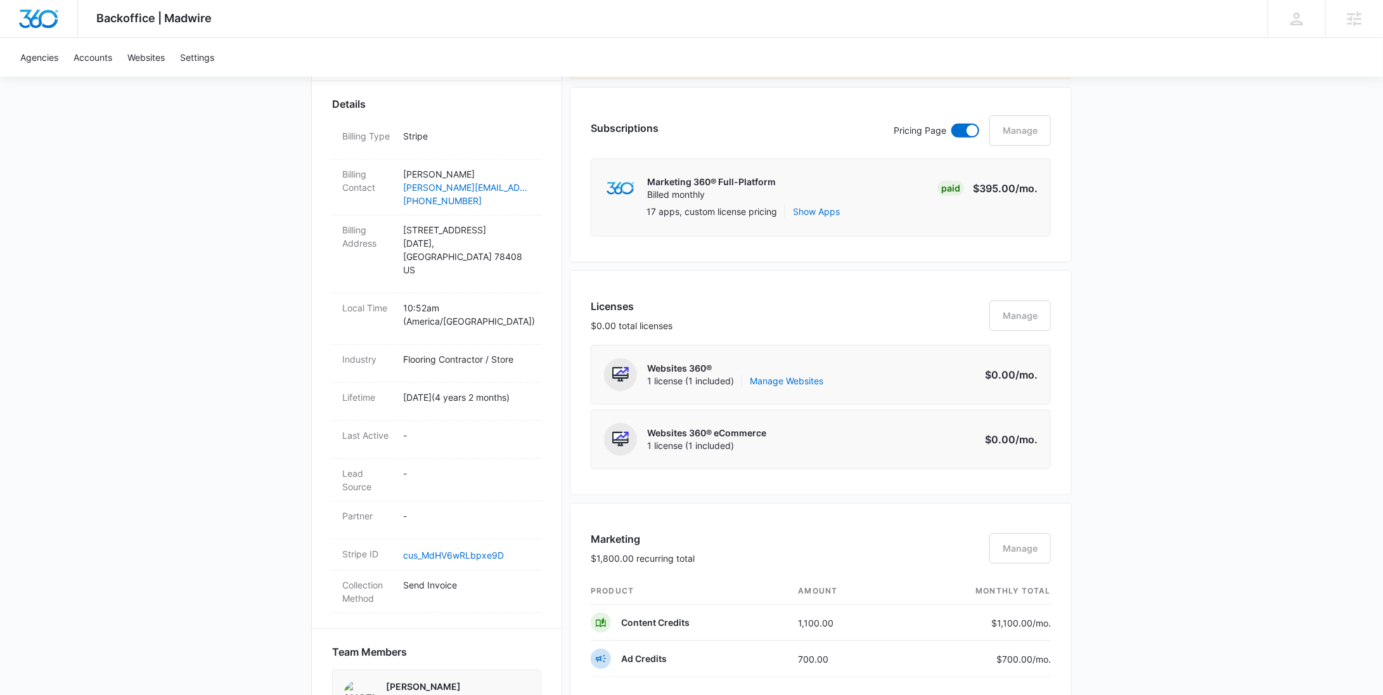
scroll to position [900, 0]
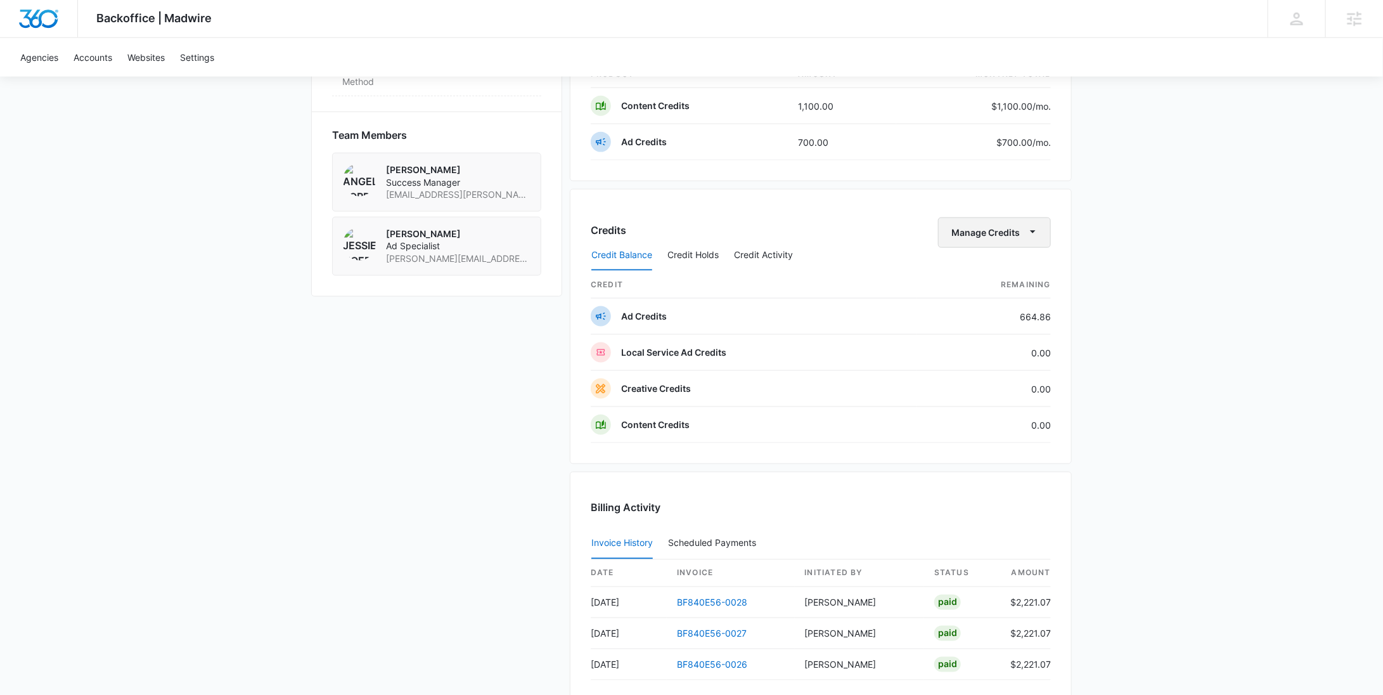
click at [991, 231] on button "Manage Credits" at bounding box center [994, 232] width 113 height 30
click at [988, 289] on div "Withdraw Credits" at bounding box center [1014, 289] width 119 height 9
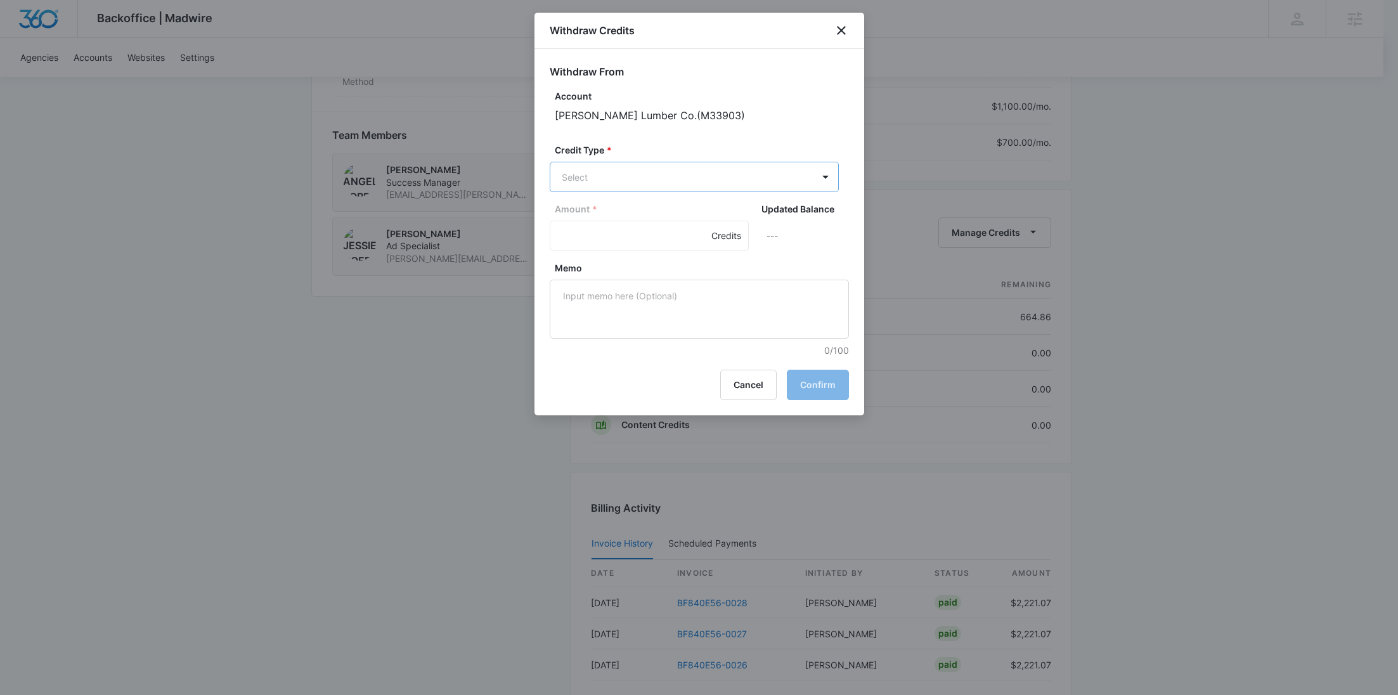
click at [695, 190] on body "Backoffice | Madwire Apps Settings RY Rochelle Young rochelle.young@madwire.com…" at bounding box center [699, 65] width 1398 height 1930
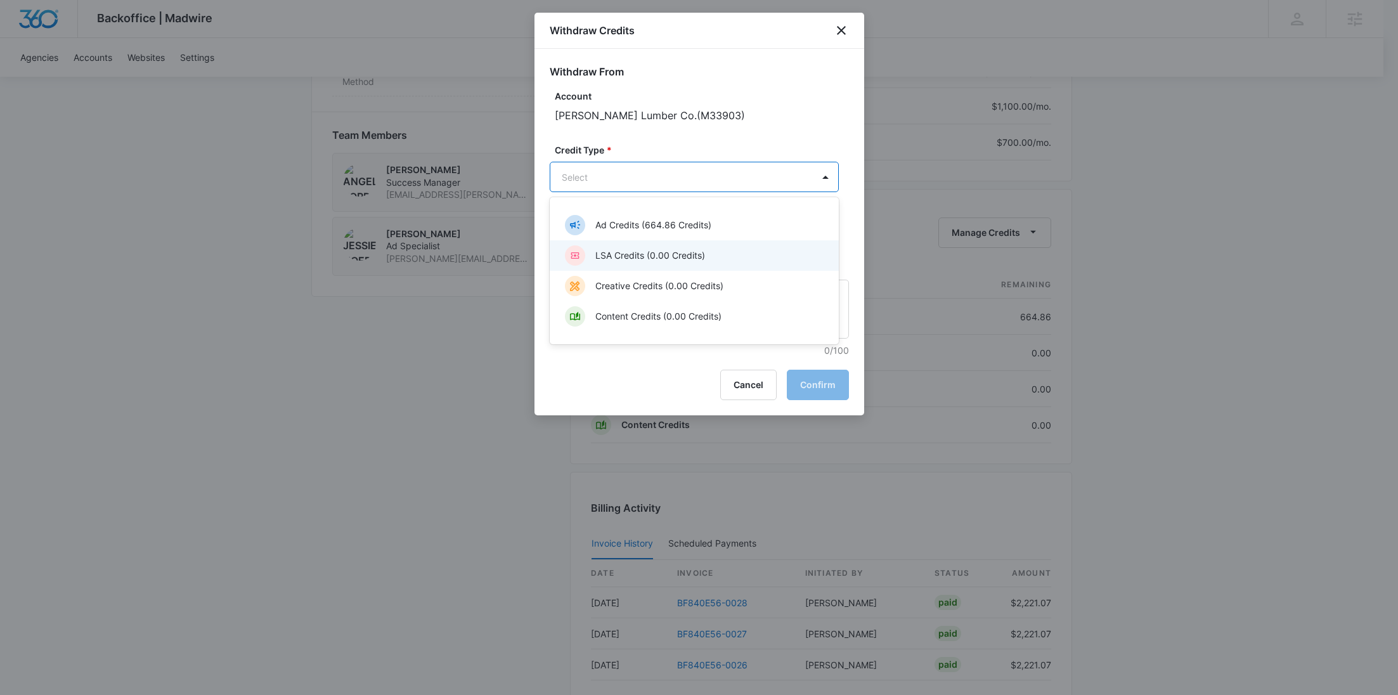
click at [652, 238] on div "Ad Credits (664.86 Credits)" at bounding box center [694, 225] width 289 height 30
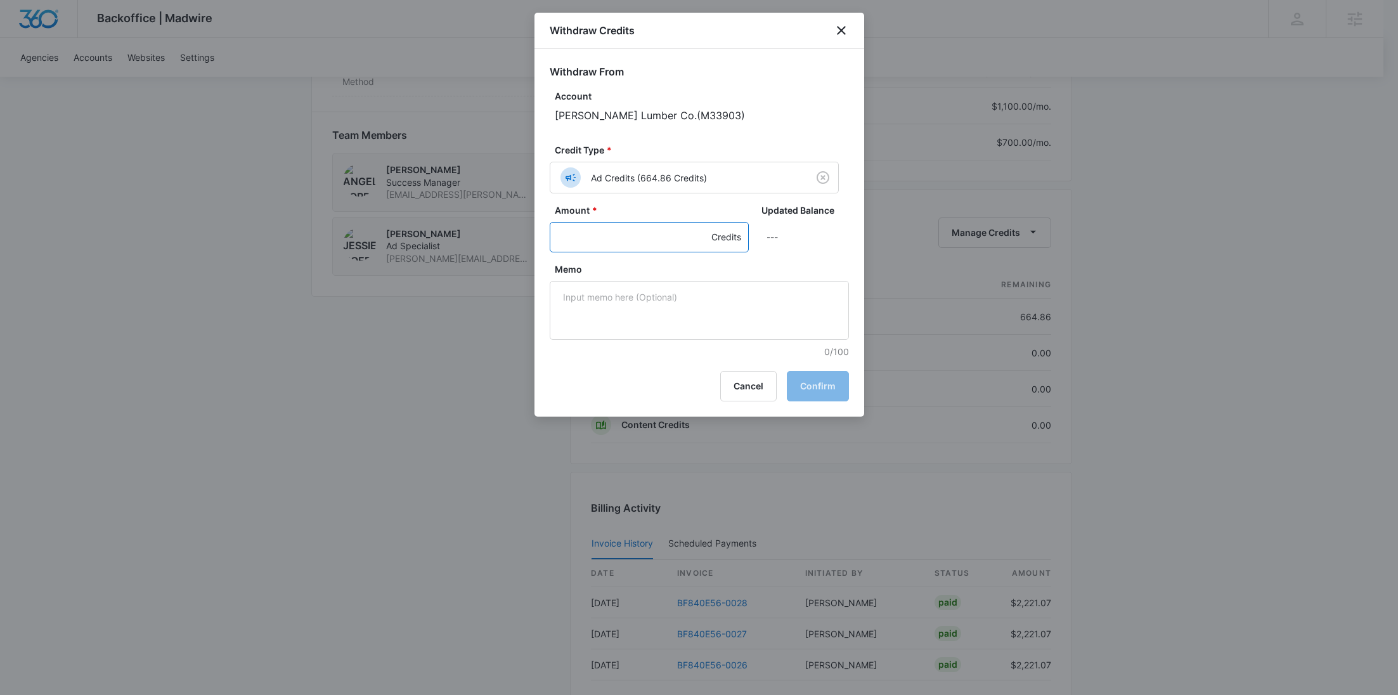
click at [611, 235] on input "Amount *" at bounding box center [649, 237] width 199 height 30
type input "700"
click at [645, 302] on textarea "Memo" at bounding box center [699, 310] width 299 height 59
paste textarea "BF840E56-0028"
drag, startPoint x: 681, startPoint y: 303, endPoint x: 521, endPoint y: 297, distance: 159.9
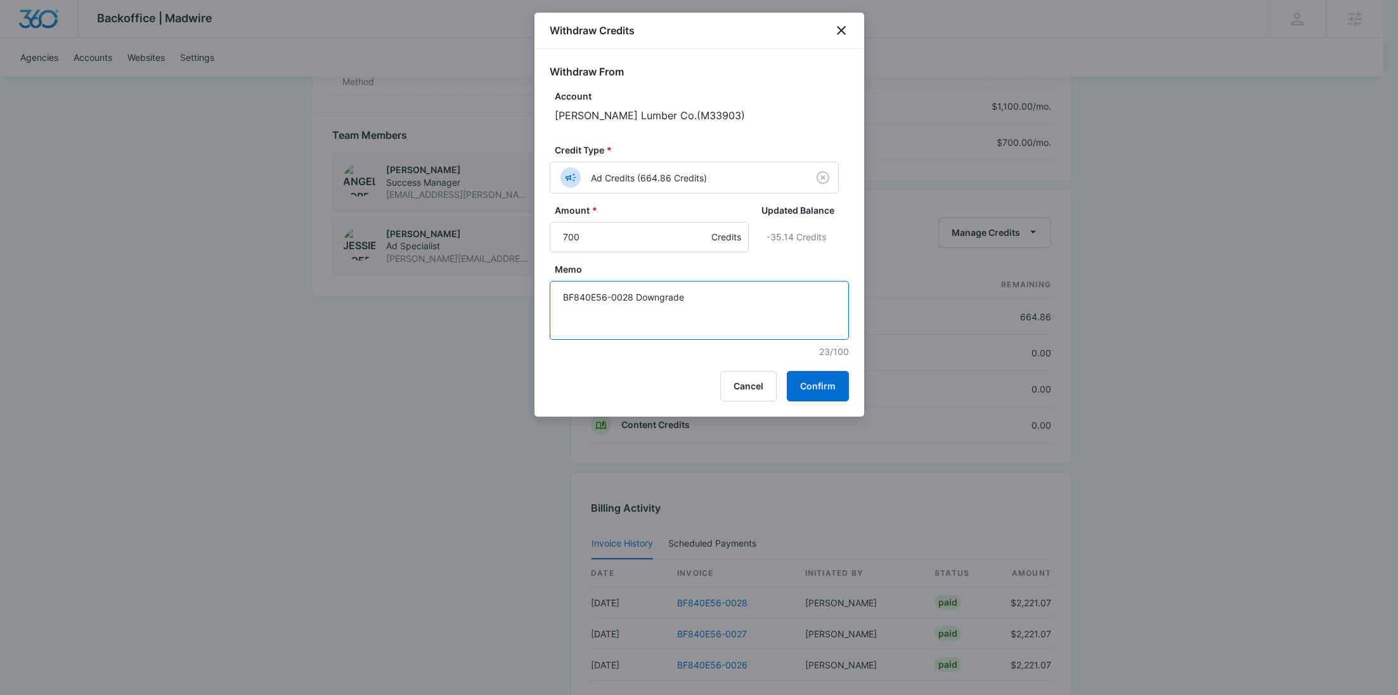
click at [520, 298] on body "Backoffice | Madwire Apps Settings RY Rochelle Young rochelle.young@madwire.com…" at bounding box center [699, 65] width 1398 height 1930
type textarea "BF840E56-0028 Downgrade"
click at [832, 387] on button "Confirm" at bounding box center [818, 386] width 62 height 30
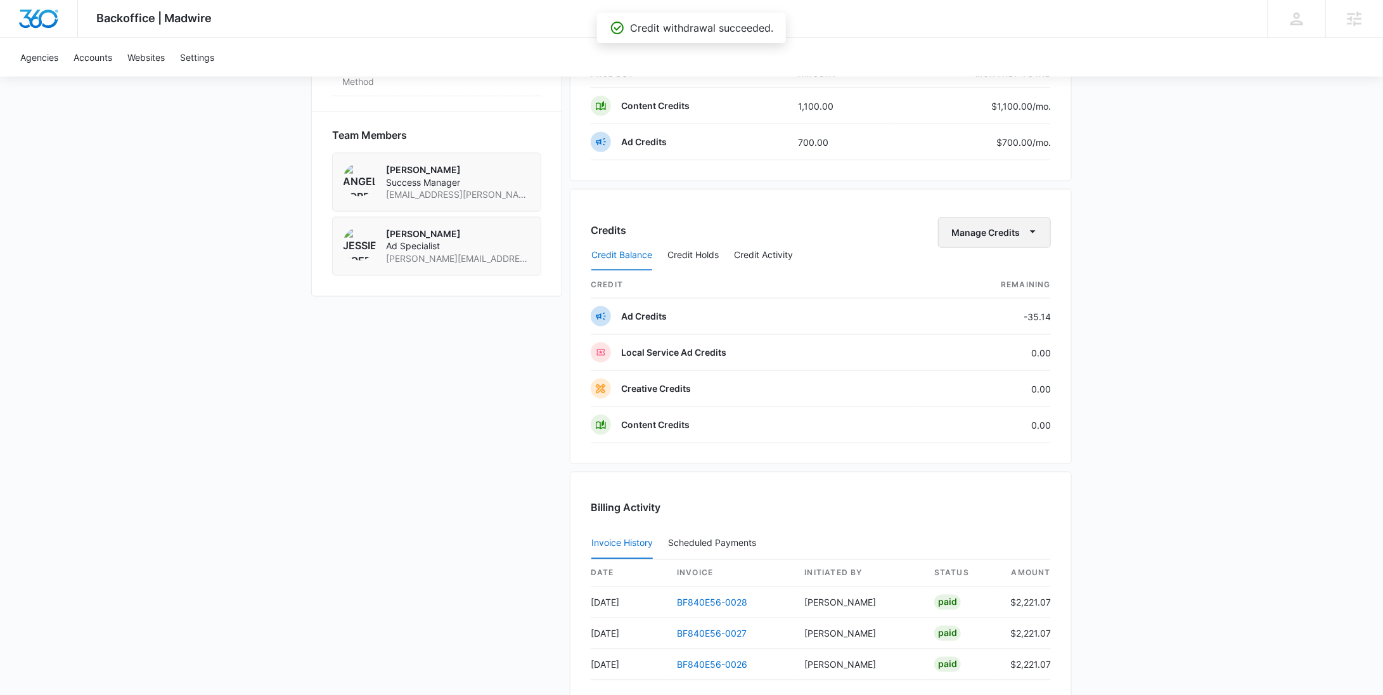
click at [1011, 226] on button "Manage Credits" at bounding box center [994, 232] width 113 height 30
click at [1002, 285] on div "Withdraw Credits" at bounding box center [1014, 289] width 119 height 9
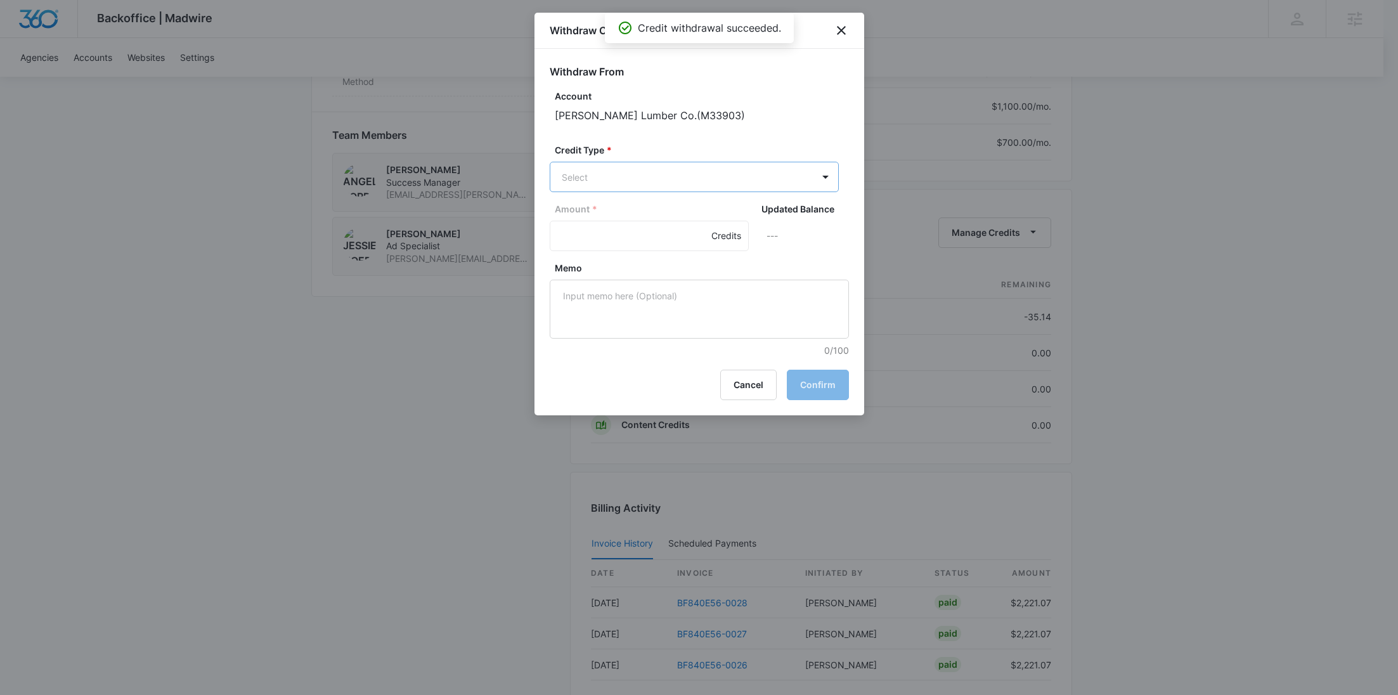
click at [629, 180] on body "Backoffice | Madwire Apps Settings RY Rochelle Young rochelle.young@madwire.com…" at bounding box center [699, 65] width 1398 height 1930
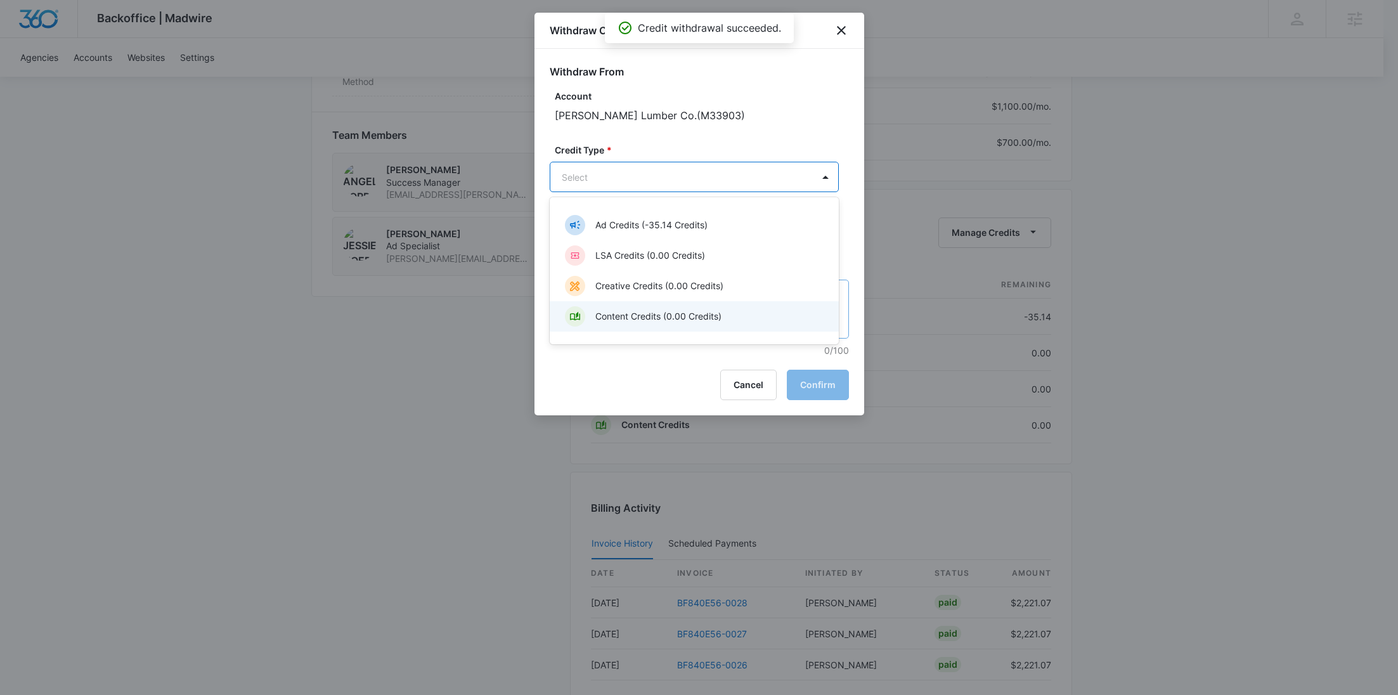
click at [630, 311] on p "Content Credits (0.00 Credits)" at bounding box center [658, 315] width 126 height 13
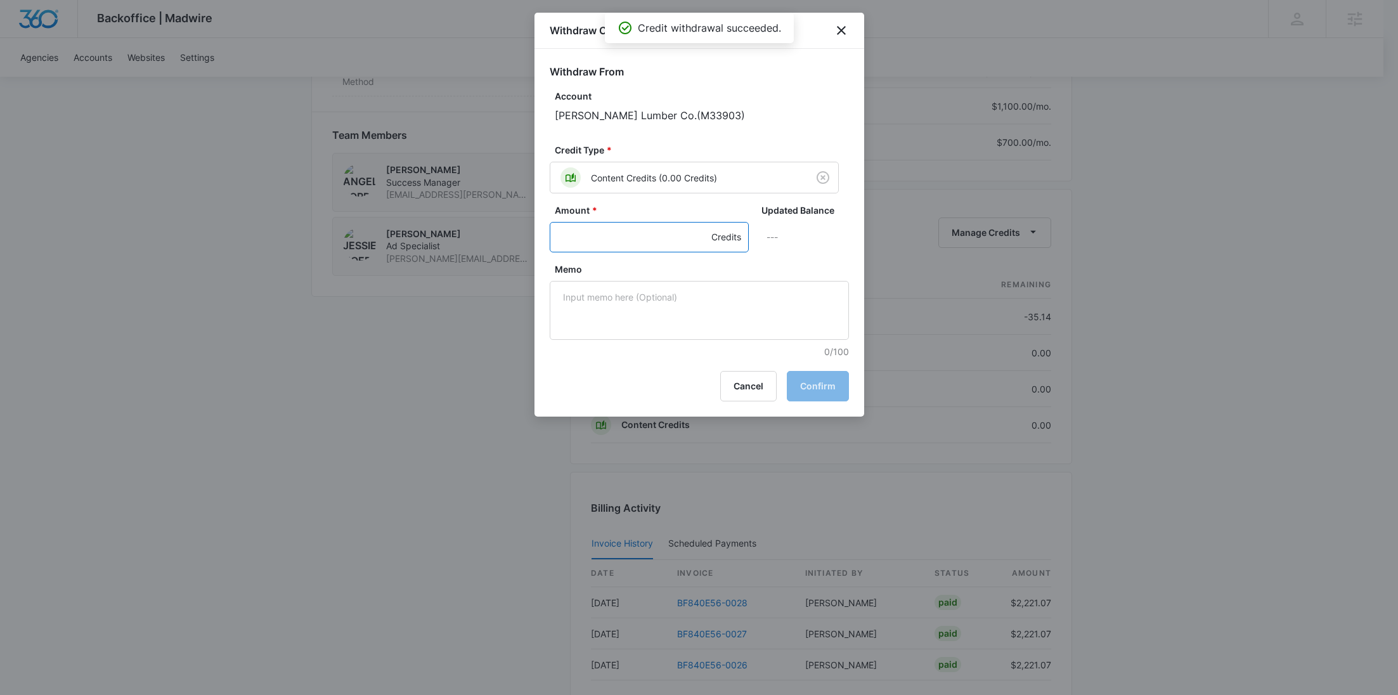
click at [598, 243] on input "Amount *" at bounding box center [649, 237] width 199 height 30
type input "1100"
click at [631, 318] on textarea "Memo" at bounding box center [699, 310] width 299 height 59
paste textarea "BF840E56-0028 Downgrade"
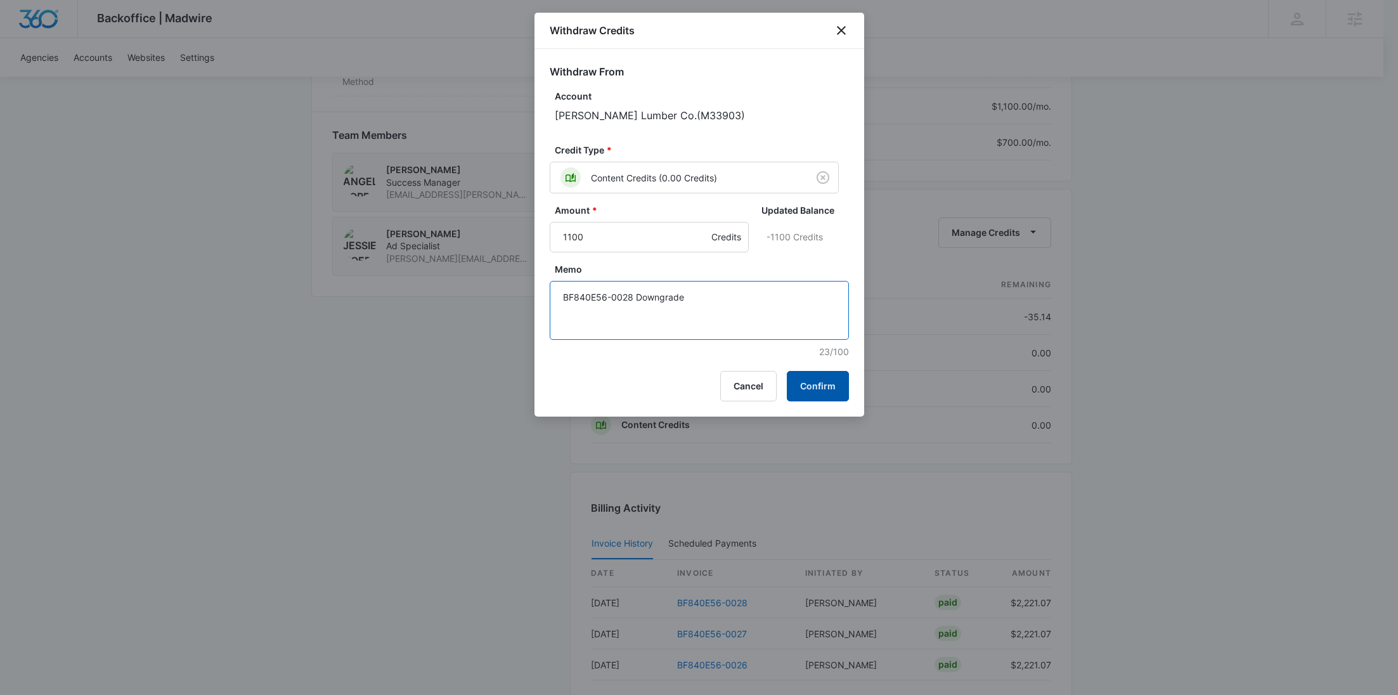
type textarea "BF840E56-0028 Downgrade"
click at [822, 378] on button "Confirm" at bounding box center [818, 386] width 62 height 30
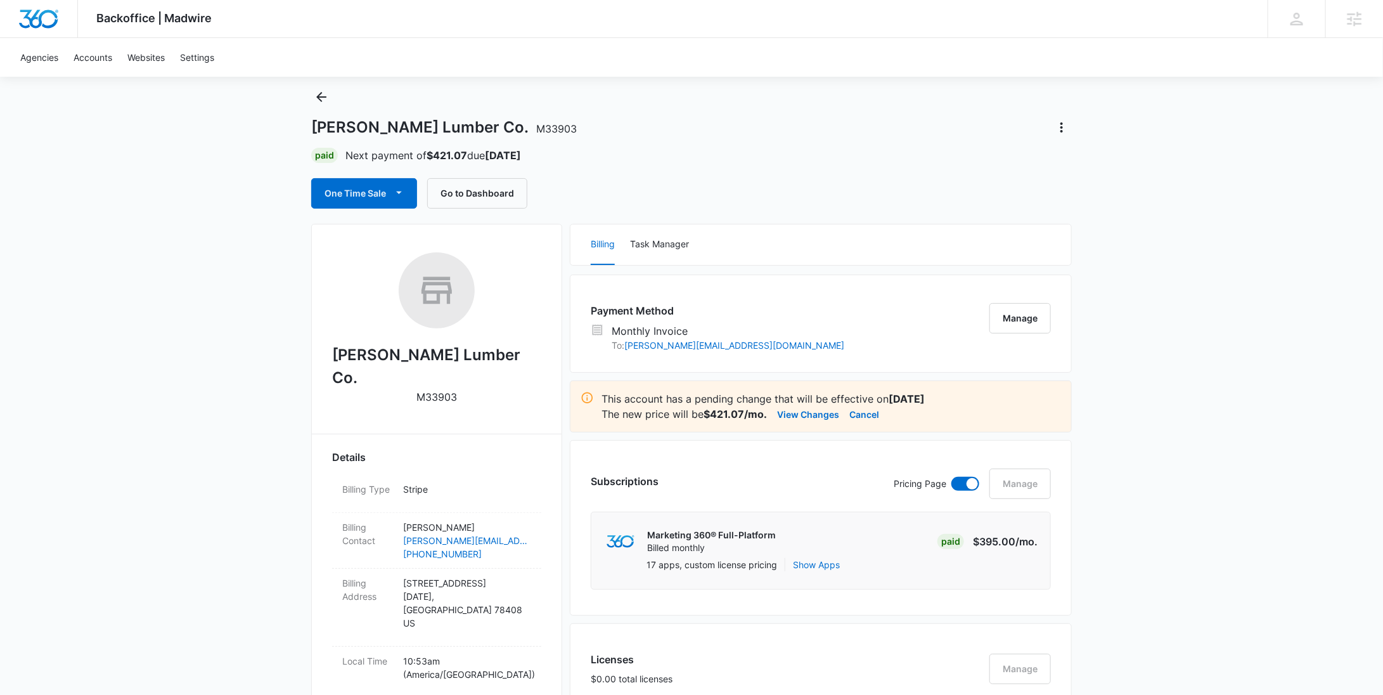
scroll to position [0, 0]
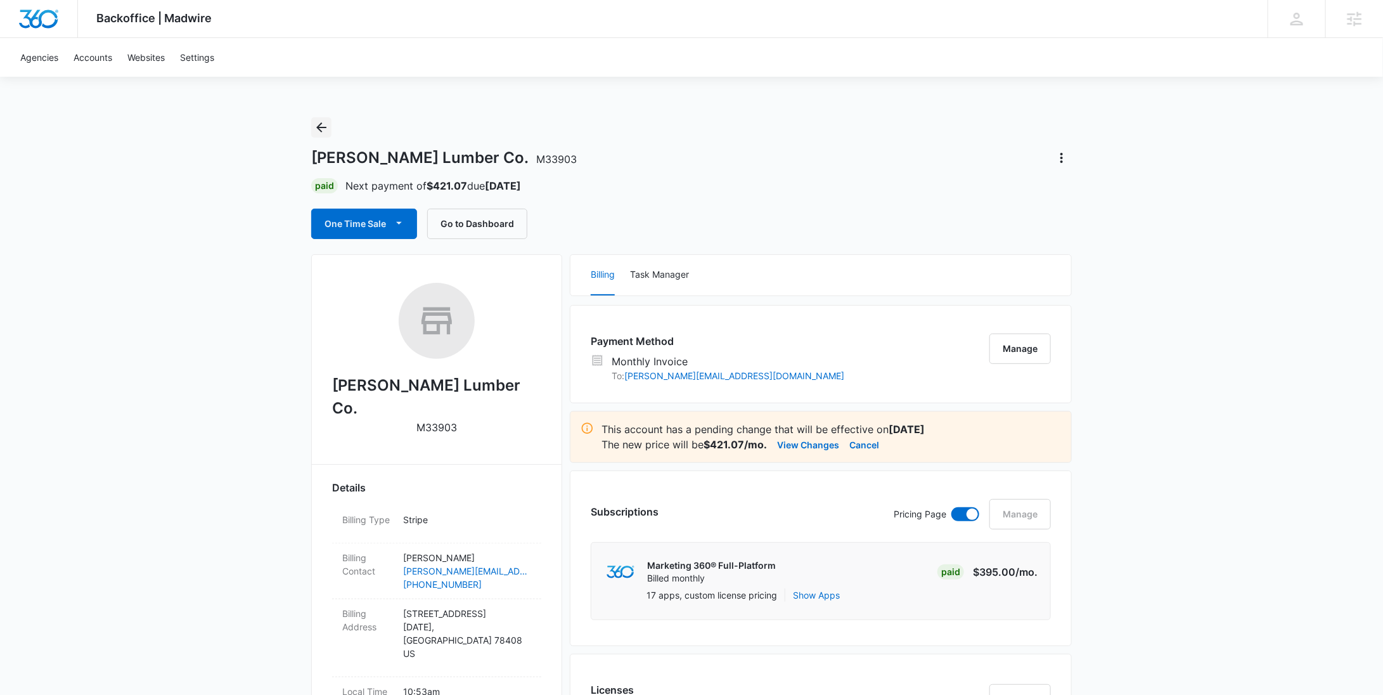
click at [317, 128] on icon "Back" at bounding box center [321, 127] width 15 height 15
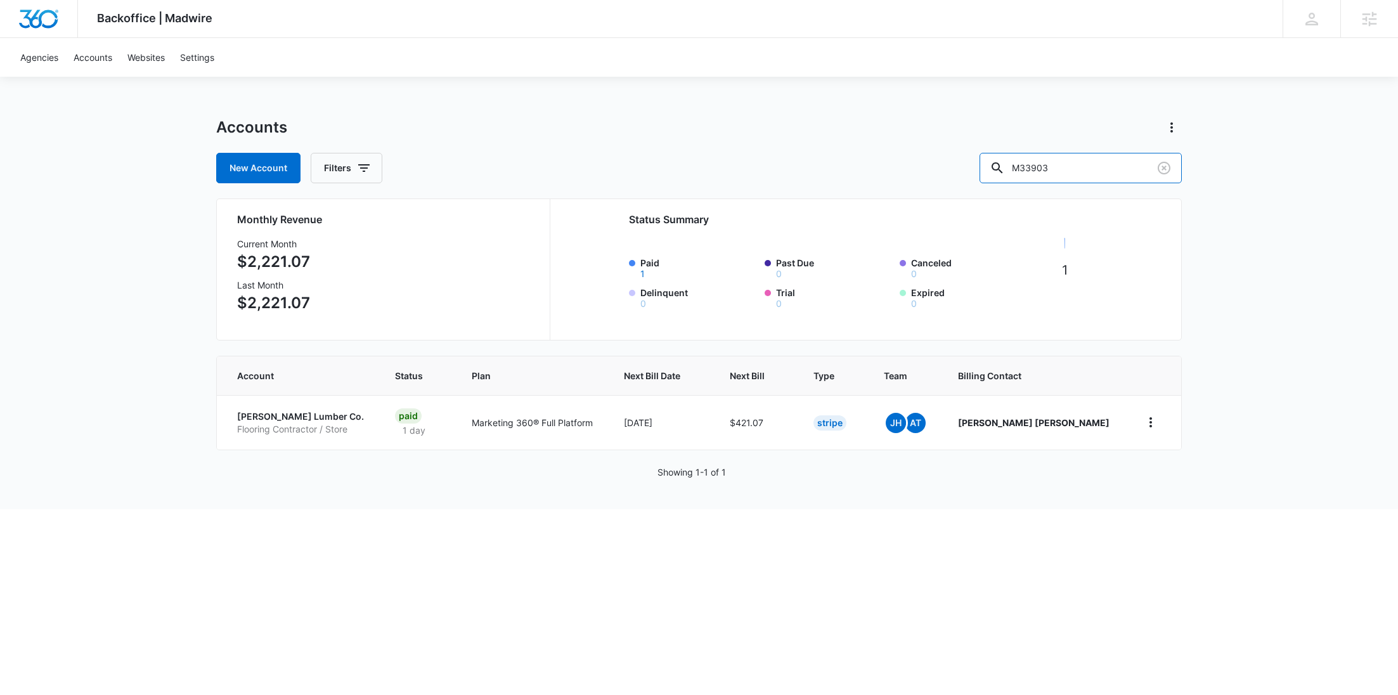
drag, startPoint x: 1092, startPoint y: 160, endPoint x: 982, endPoint y: 157, distance: 109.7
click at [981, 158] on div "New Account Filters M33903" at bounding box center [698, 168] width 965 height 30
paste input "25601"
type input "M25601"
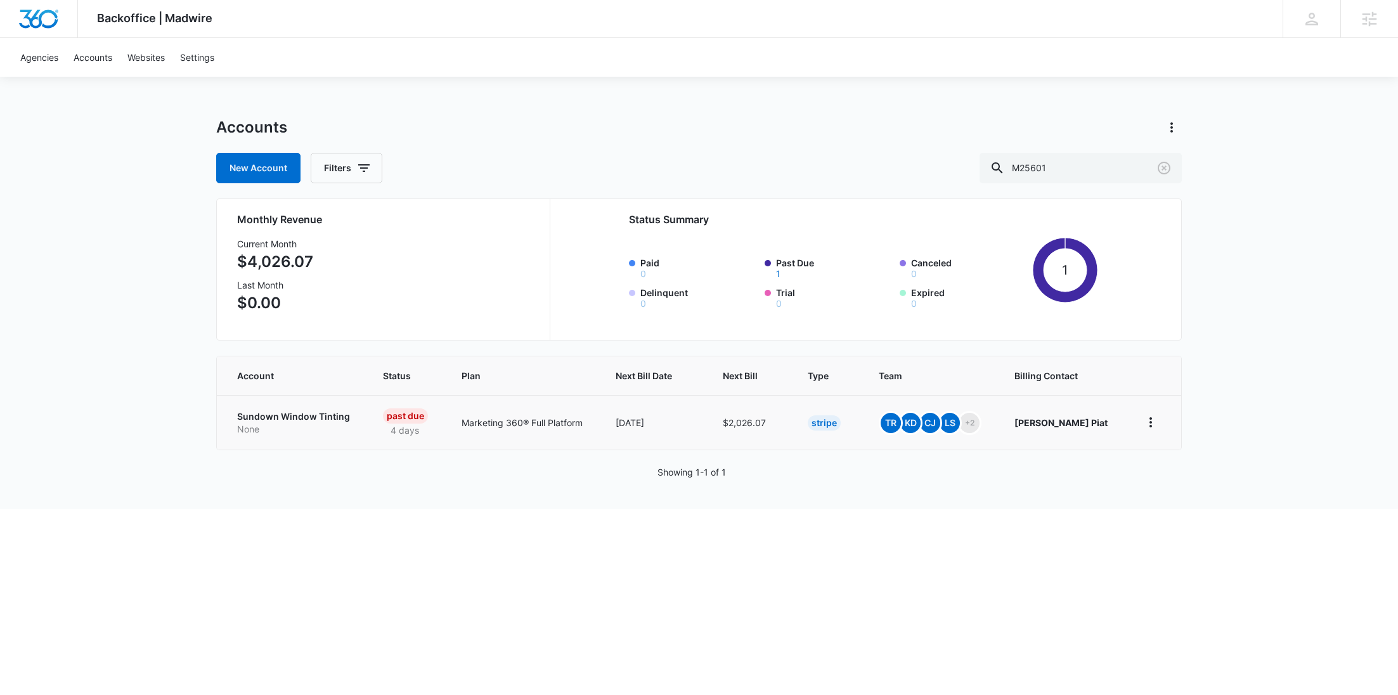
click at [313, 416] on p "Sundown Window Tinting" at bounding box center [294, 416] width 115 height 13
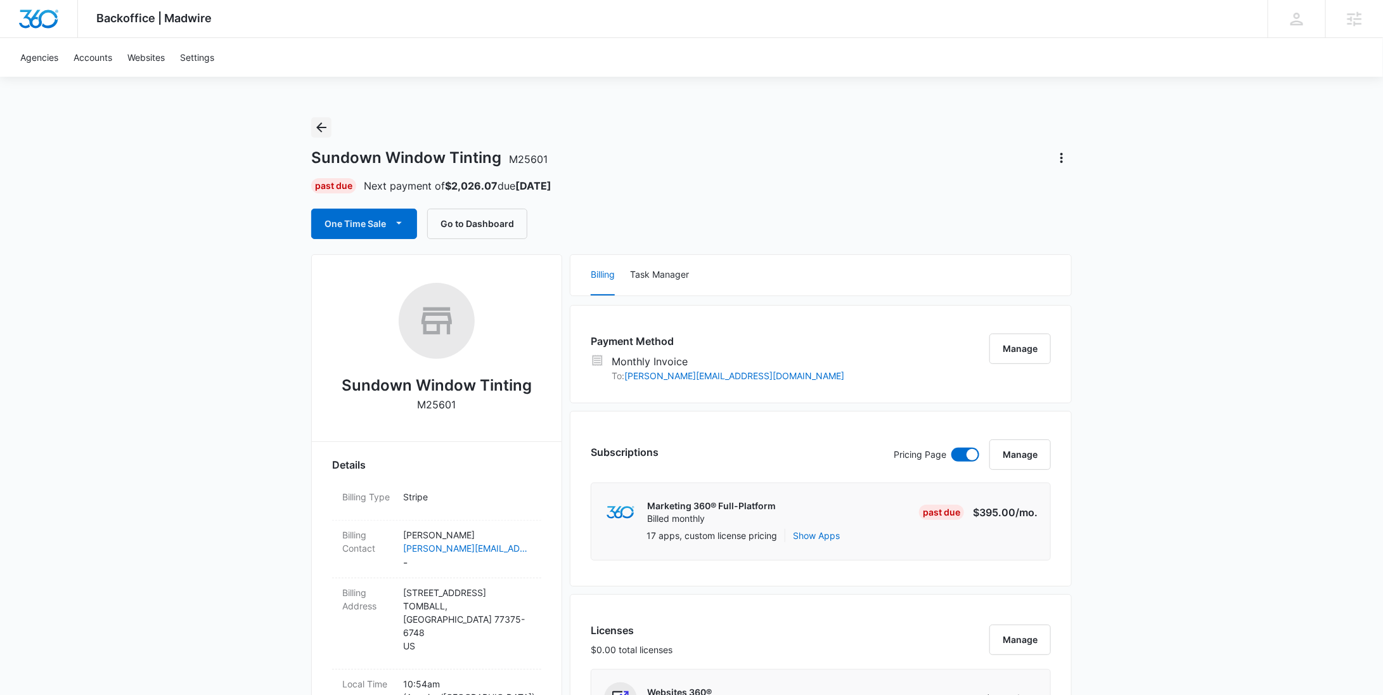
click at [321, 124] on icon "Back" at bounding box center [321, 127] width 15 height 15
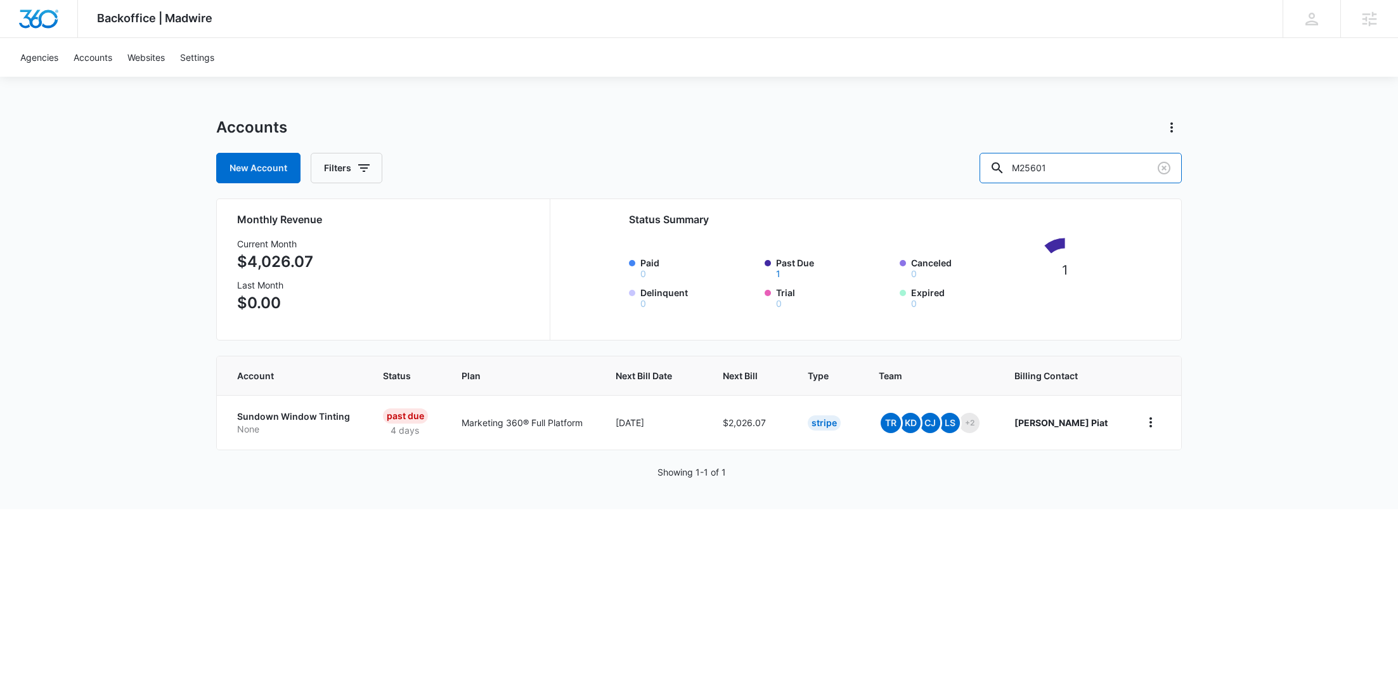
drag, startPoint x: 1072, startPoint y: 169, endPoint x: 998, endPoint y: 173, distance: 74.3
click at [998, 173] on div "New Account Filters M25601" at bounding box center [698, 168] width 965 height 30
paste input "8455"
type input "M28455"
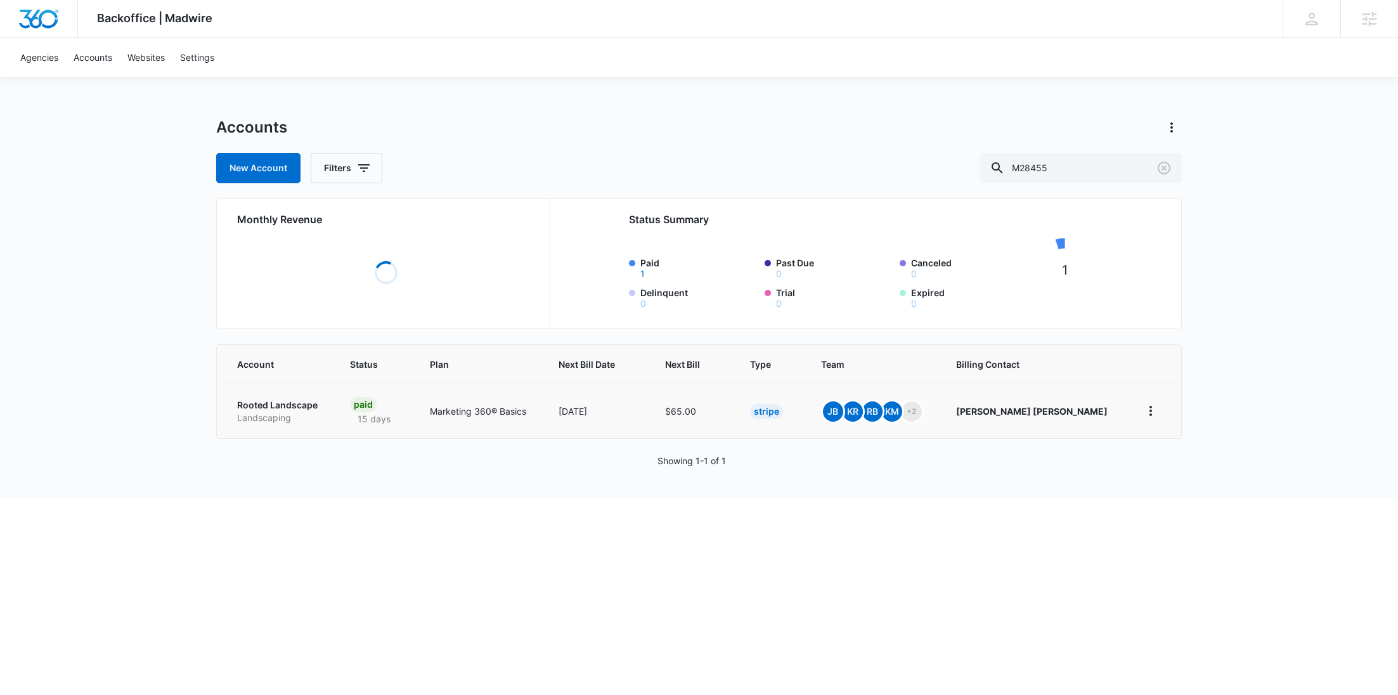
click at [265, 410] on p "Rooted Landscape" at bounding box center [278, 405] width 82 height 13
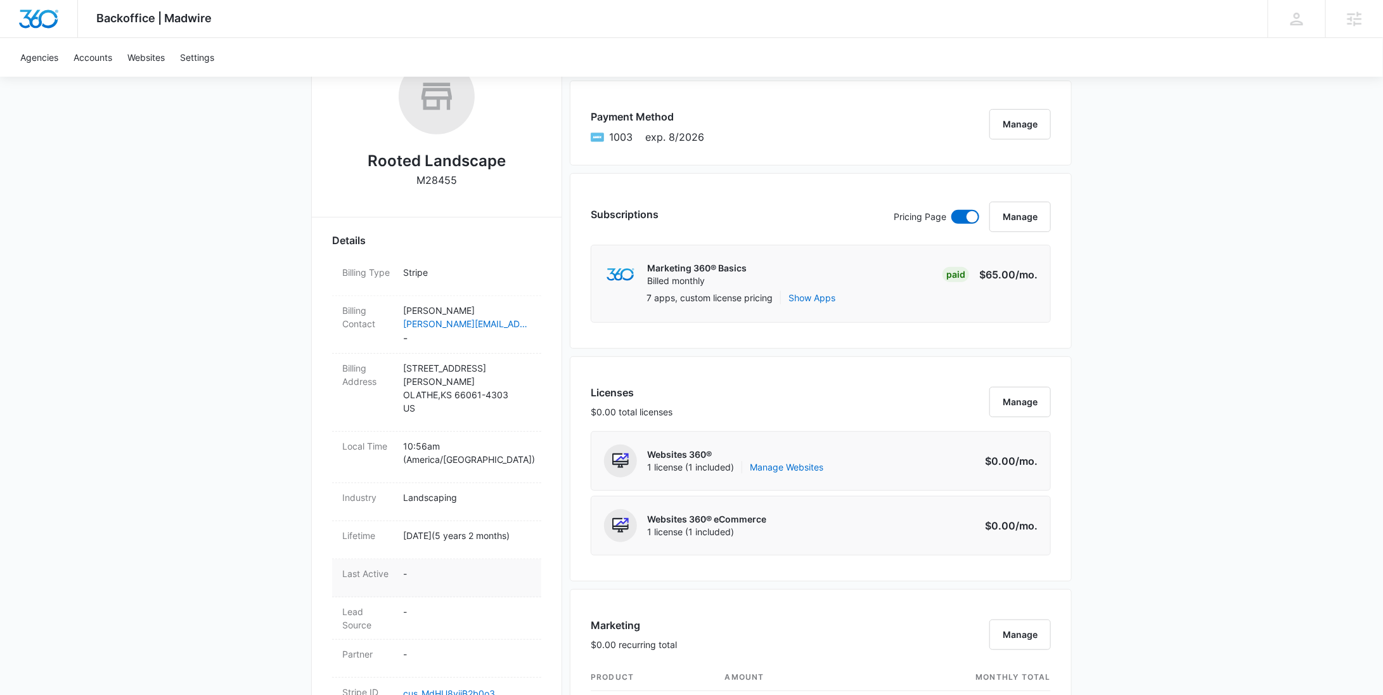
scroll to position [371, 0]
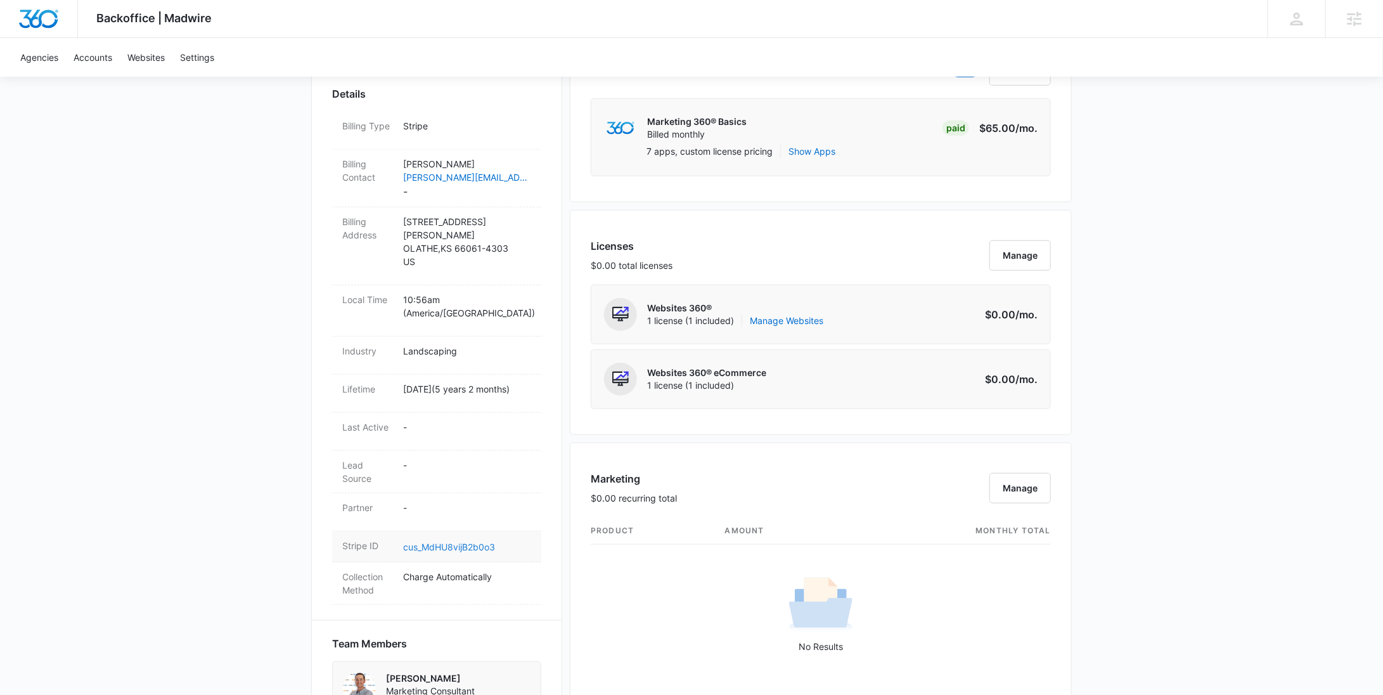
click at [447, 541] on link "cus_MdHU8vijB2b0o3" at bounding box center [449, 546] width 92 height 11
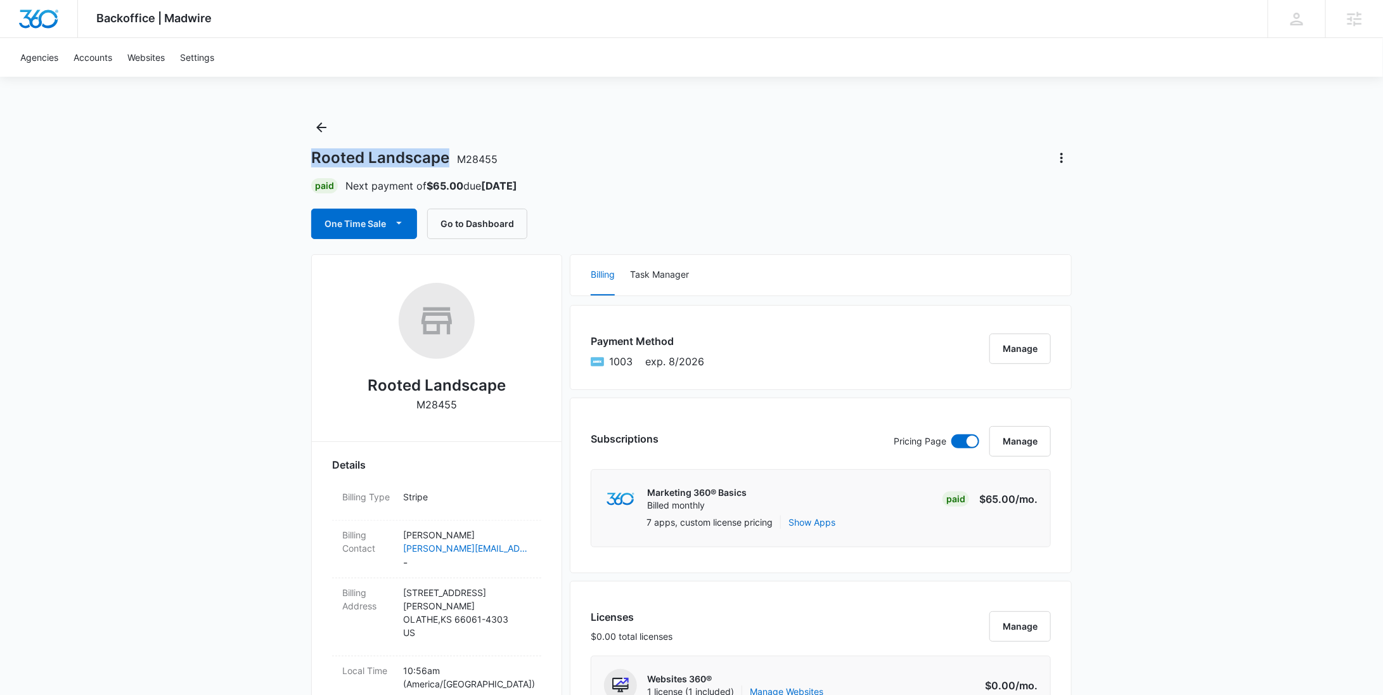
drag, startPoint x: 449, startPoint y: 155, endPoint x: 310, endPoint y: 155, distance: 138.8
copy h1 "Rooted Landscape"
click at [326, 129] on icon "Back" at bounding box center [321, 127] width 15 height 15
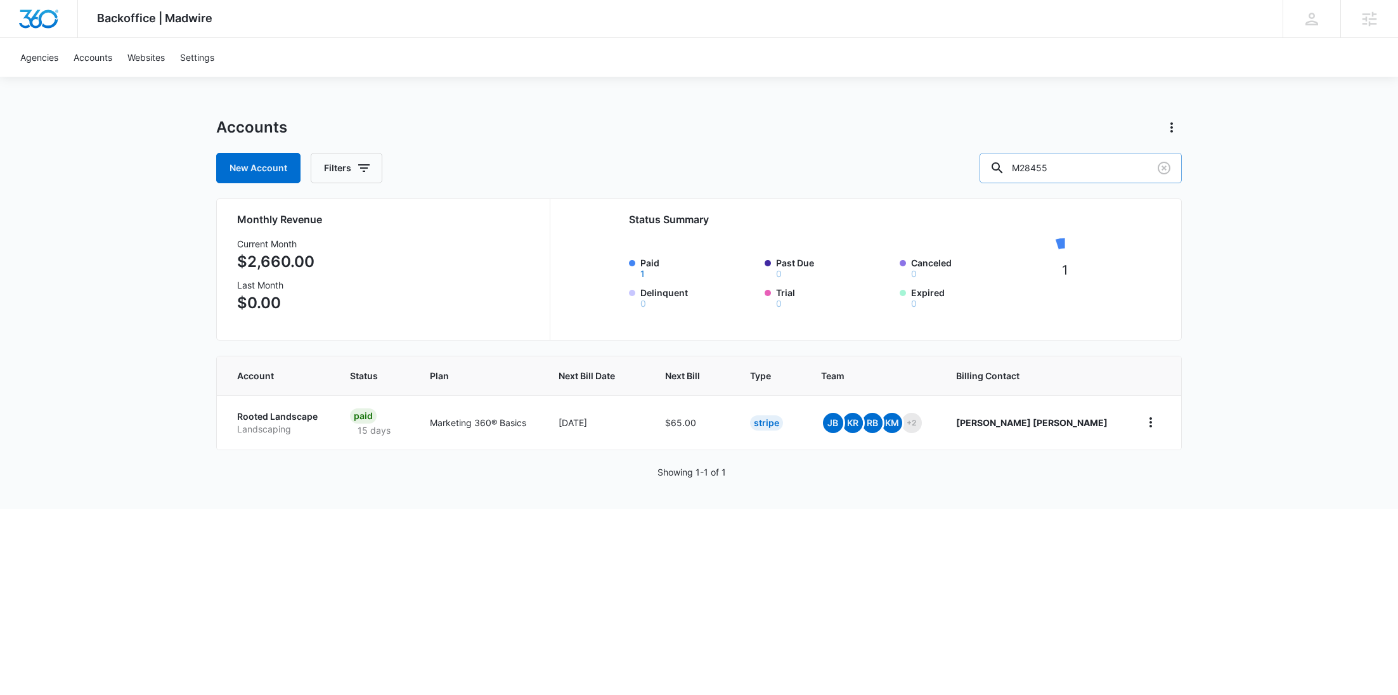
drag, startPoint x: 1088, startPoint y: 170, endPoint x: 1017, endPoint y: 172, distance: 70.4
click at [1023, 172] on input "M28455" at bounding box center [1080, 168] width 202 height 30
paste input "92957"
type input "M92957"
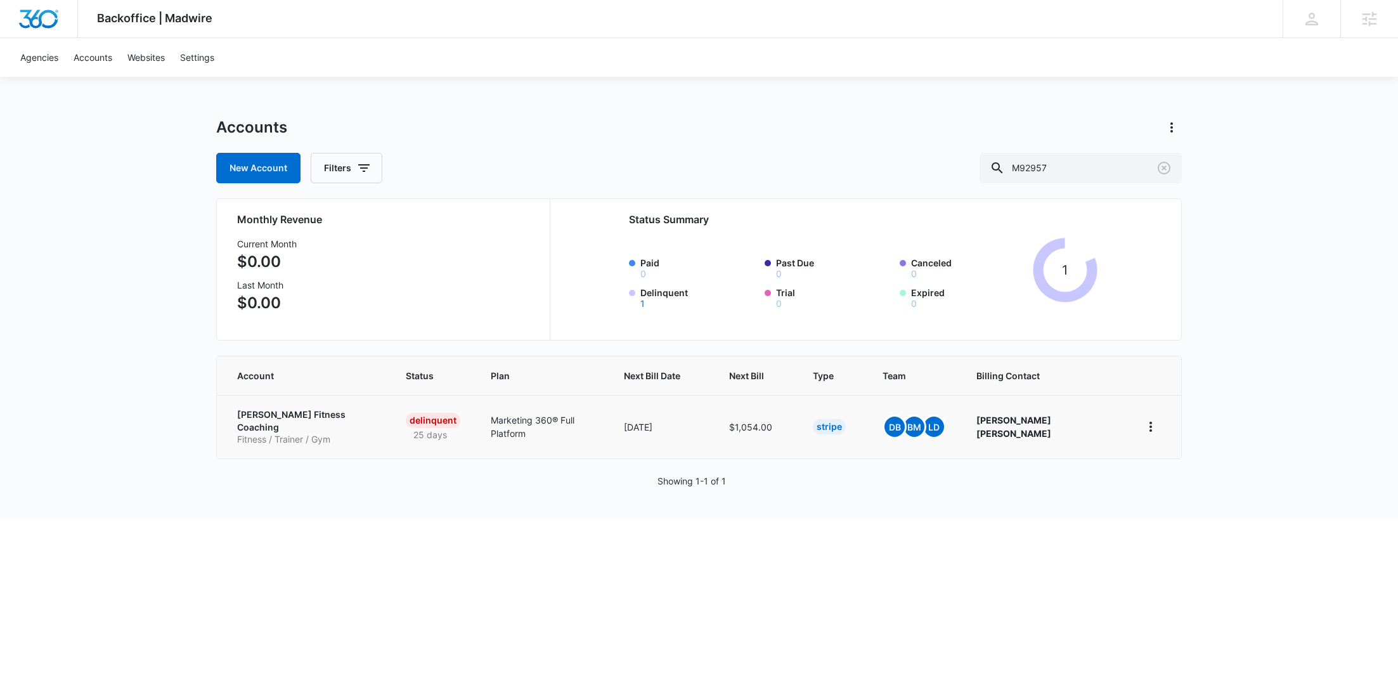
click at [292, 418] on p "Ferraro Fitness Coaching" at bounding box center [306, 420] width 138 height 25
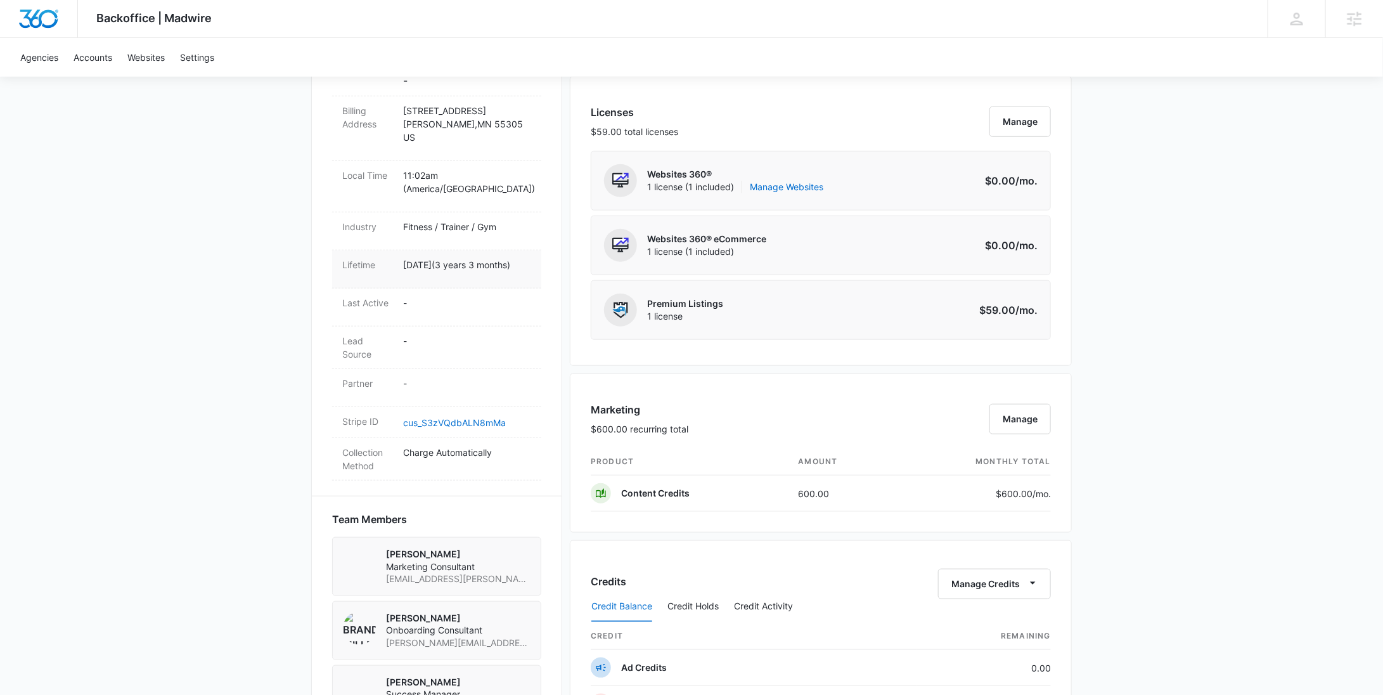
scroll to position [504, 0]
click at [465, 418] on link "cus_S3zVQdbALN8mMa" at bounding box center [454, 423] width 103 height 11
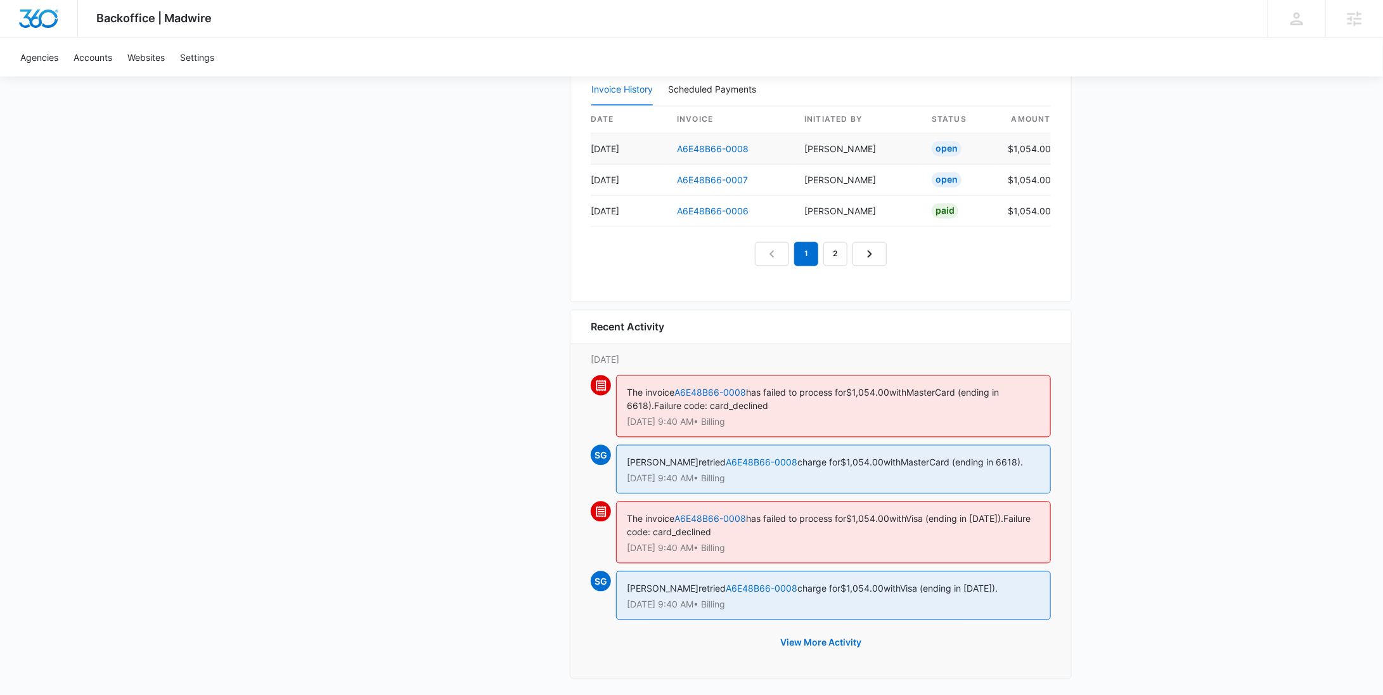
click at [1038, 142] on td "$1,054.00" at bounding box center [1024, 149] width 53 height 31
copy td "1,054.00"
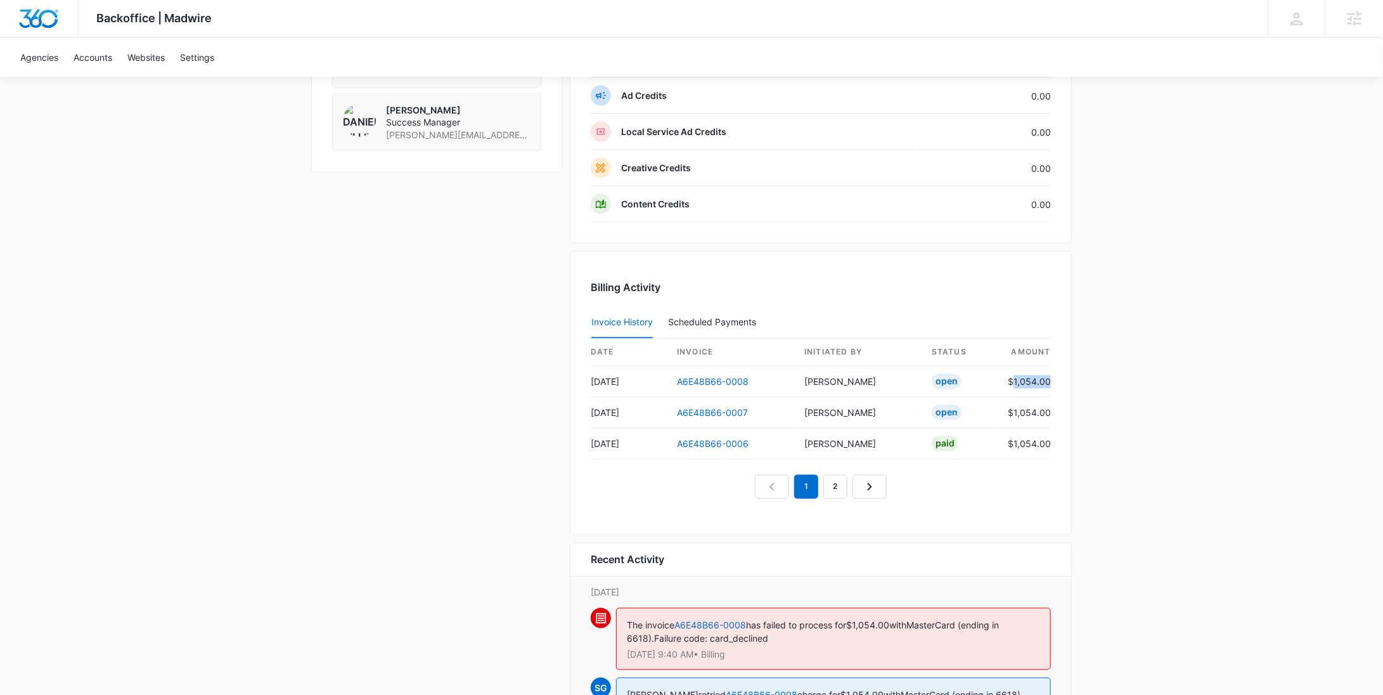
scroll to position [1083, 0]
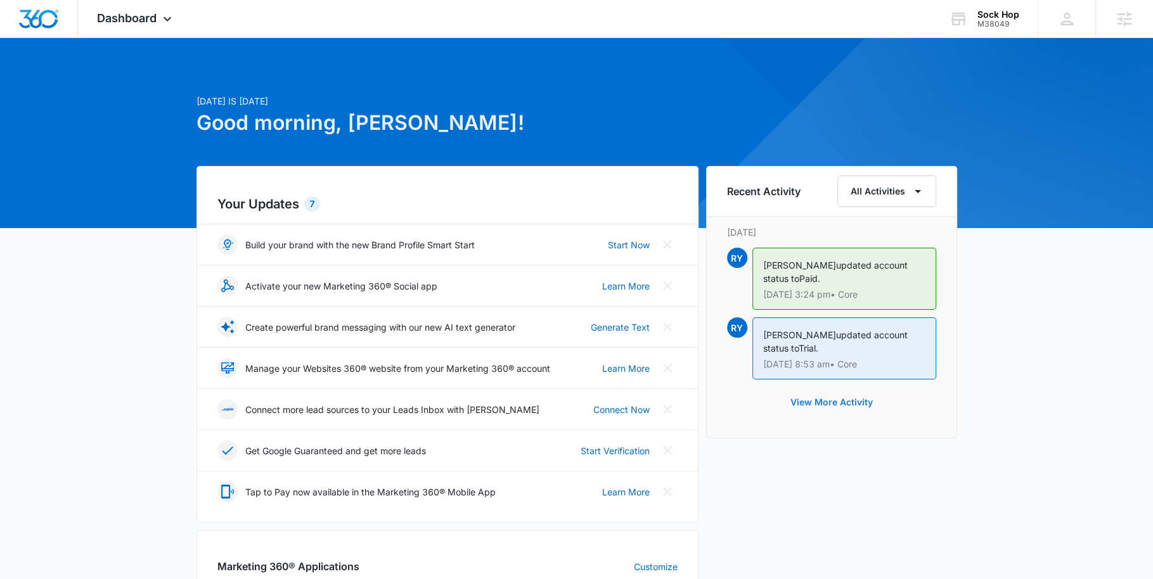
click at [832, 399] on button "View More Activity" at bounding box center [832, 402] width 108 height 30
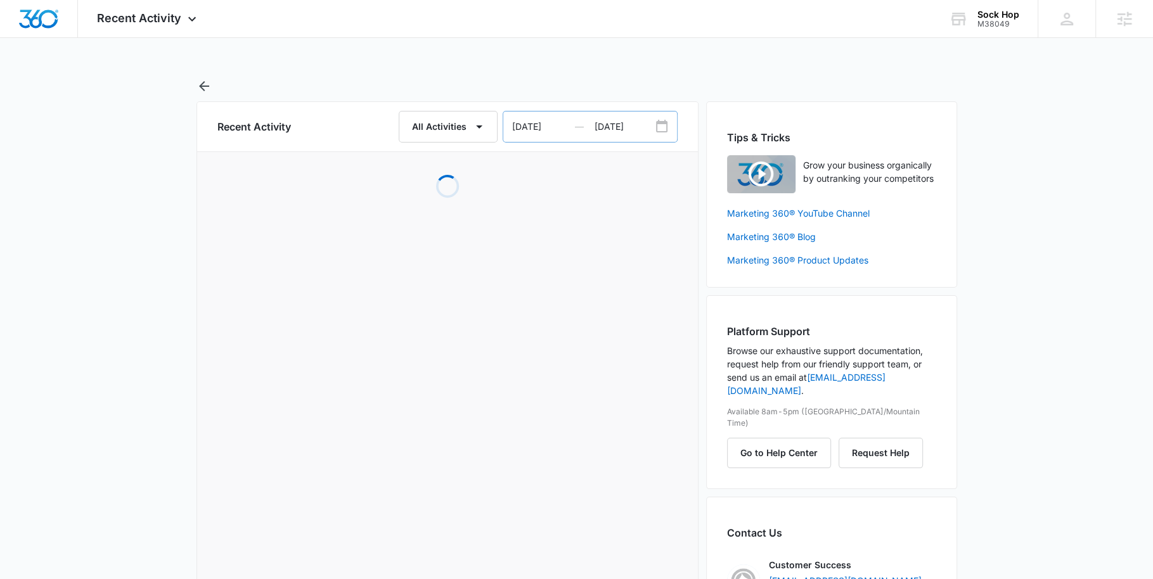
select select "2025"
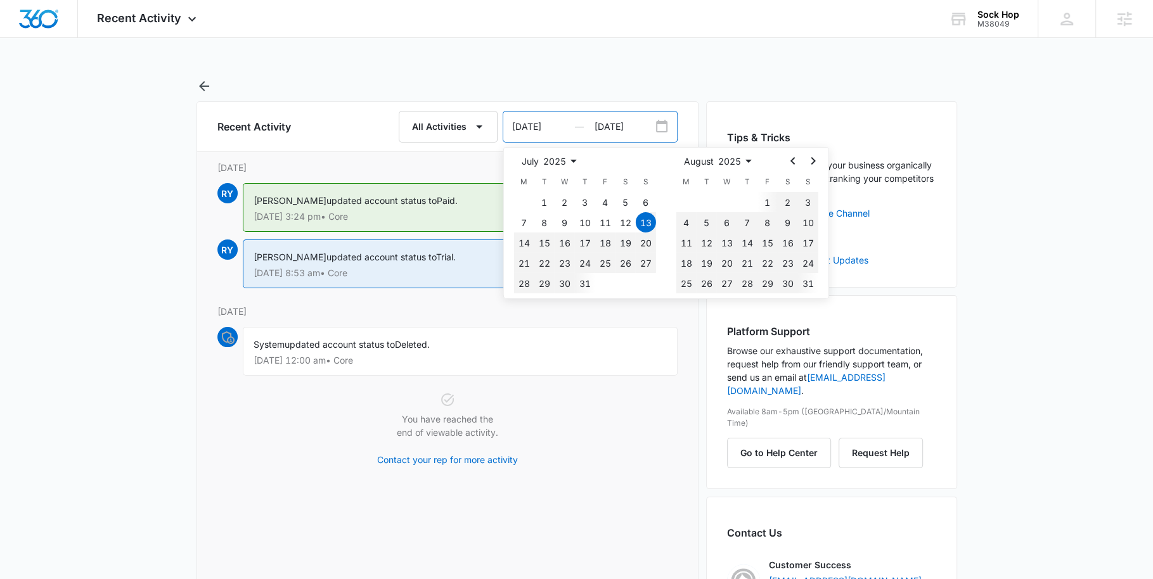
click at [529, 128] on input "07/13/2025" at bounding box center [548, 127] width 91 height 30
click at [797, 164] on icon "Go to the Previous Month" at bounding box center [792, 160] width 15 height 15
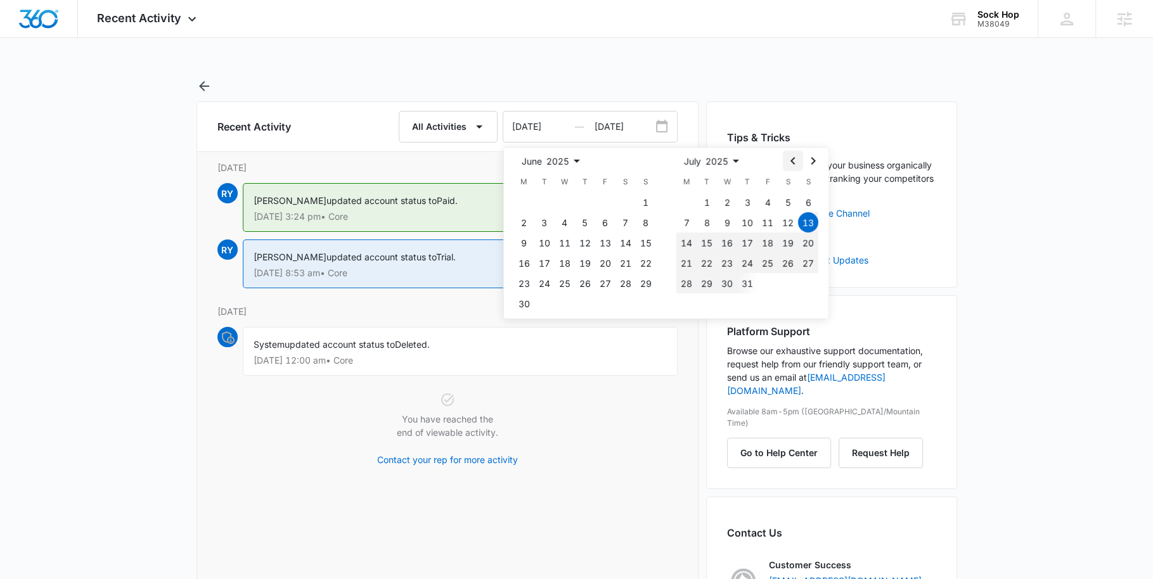
click at [797, 164] on icon "Go to the Previous Month" at bounding box center [792, 160] width 15 height 15
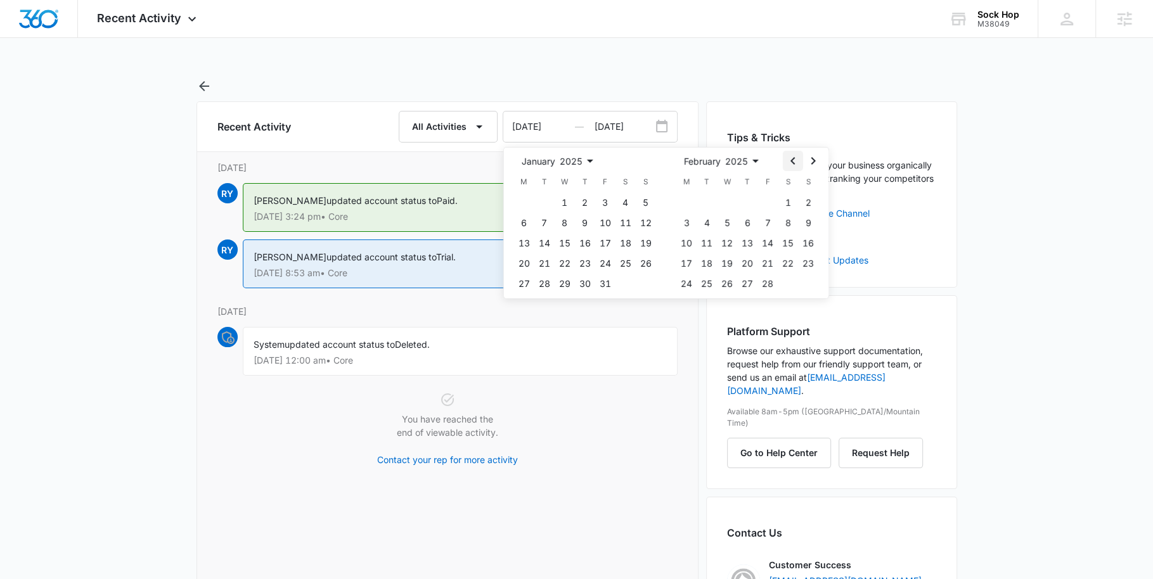
click at [797, 164] on icon "Go to the Previous Month" at bounding box center [792, 160] width 15 height 15
select select "2024"
click at [797, 164] on icon "Go to the Previous Month" at bounding box center [792, 160] width 15 height 15
select select "2024"
click at [797, 164] on icon "Go to the Previous Month" at bounding box center [792, 160] width 15 height 15
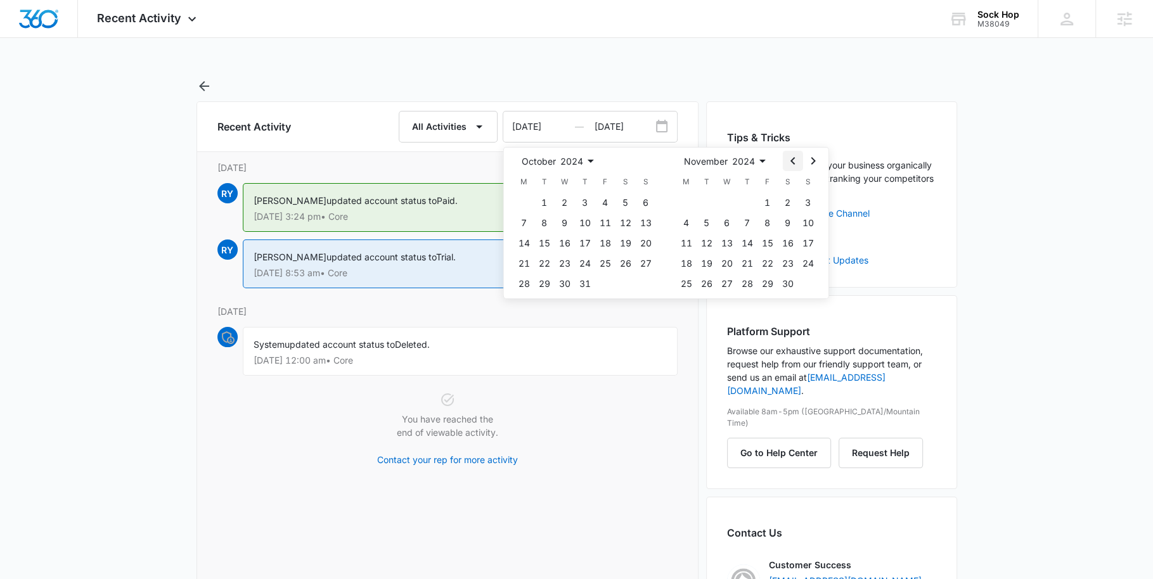
click at [797, 164] on icon "Go to the Previous Month" at bounding box center [792, 160] width 15 height 15
click at [794, 164] on icon "Go to the Previous Month" at bounding box center [793, 161] width 4 height 8
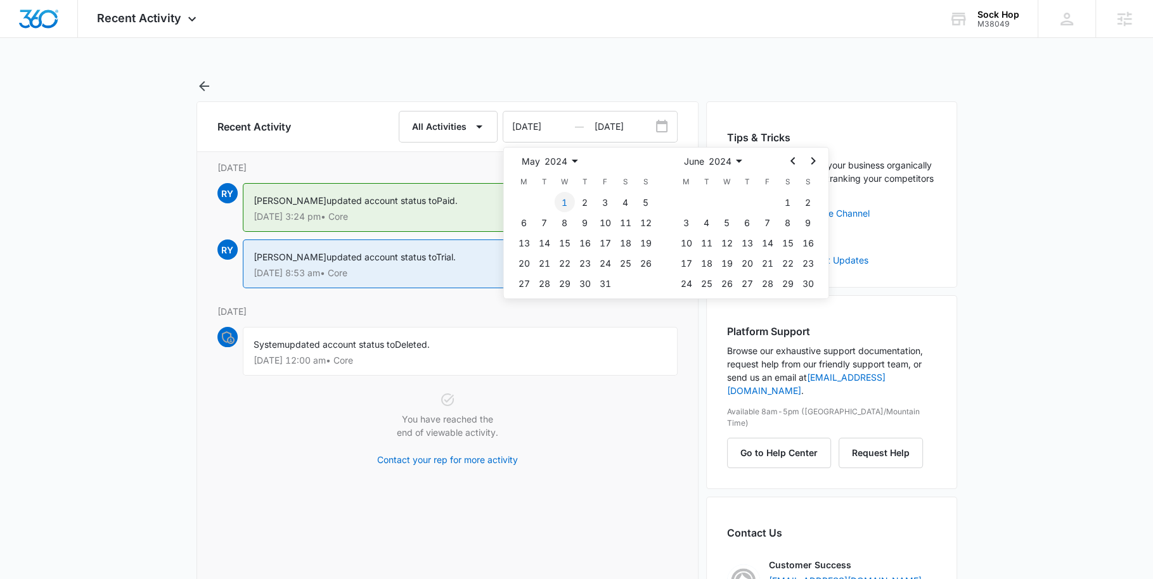
click at [565, 200] on button "1" at bounding box center [565, 202] width 20 height 20
type input "05/01/2024"
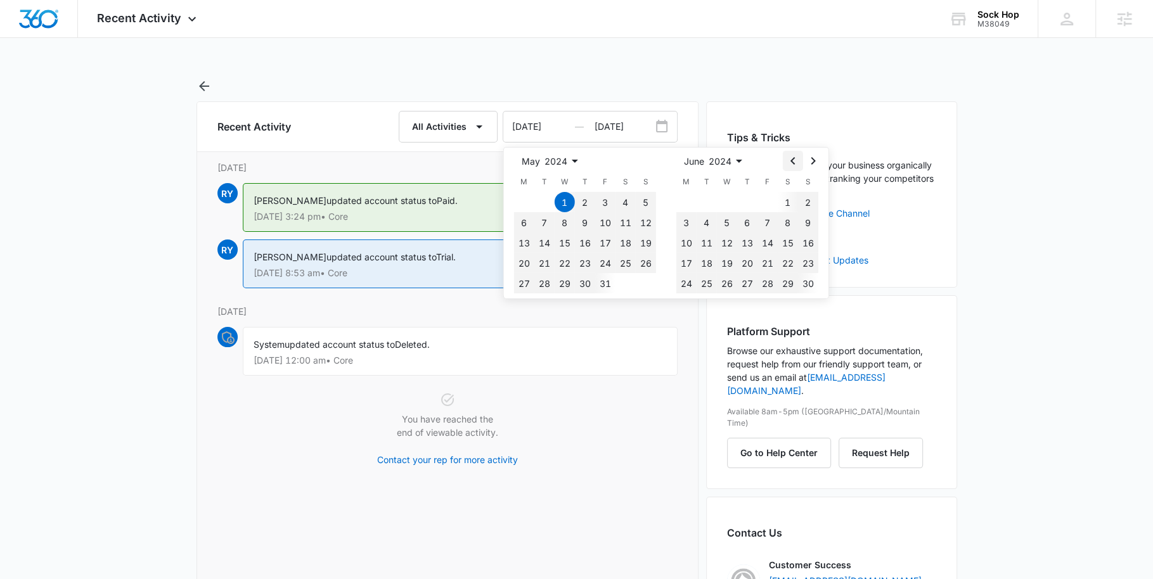
click at [788, 163] on icon "Go to the Previous Month" at bounding box center [792, 160] width 15 height 15
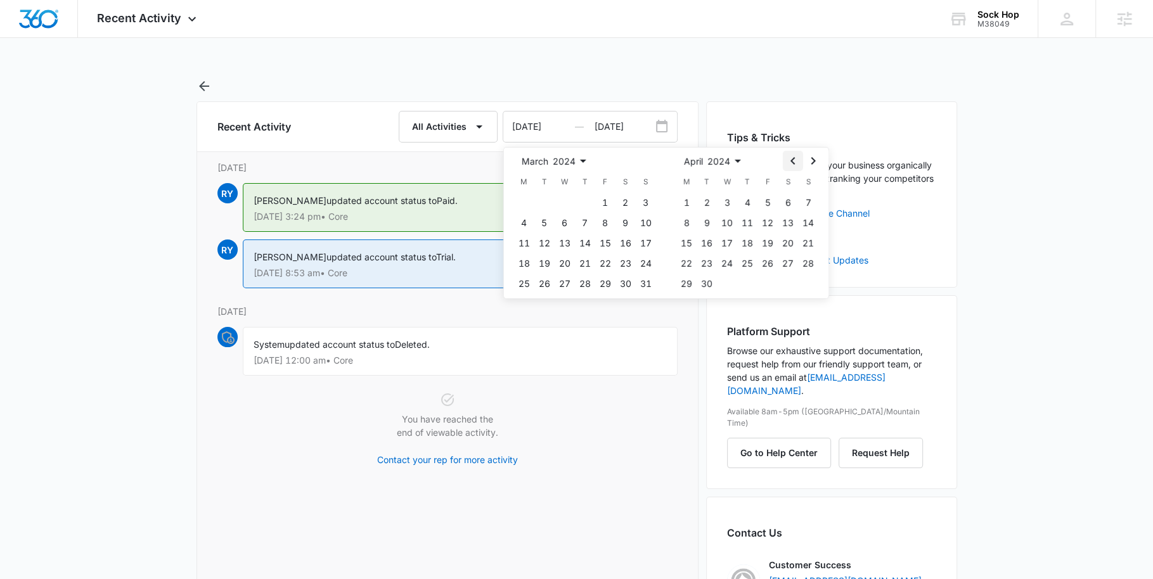
click at [788, 162] on icon "Go to the Previous Month" at bounding box center [792, 160] width 15 height 15
select select "2023"
click at [788, 162] on icon "Go to the Previous Month" at bounding box center [792, 160] width 15 height 15
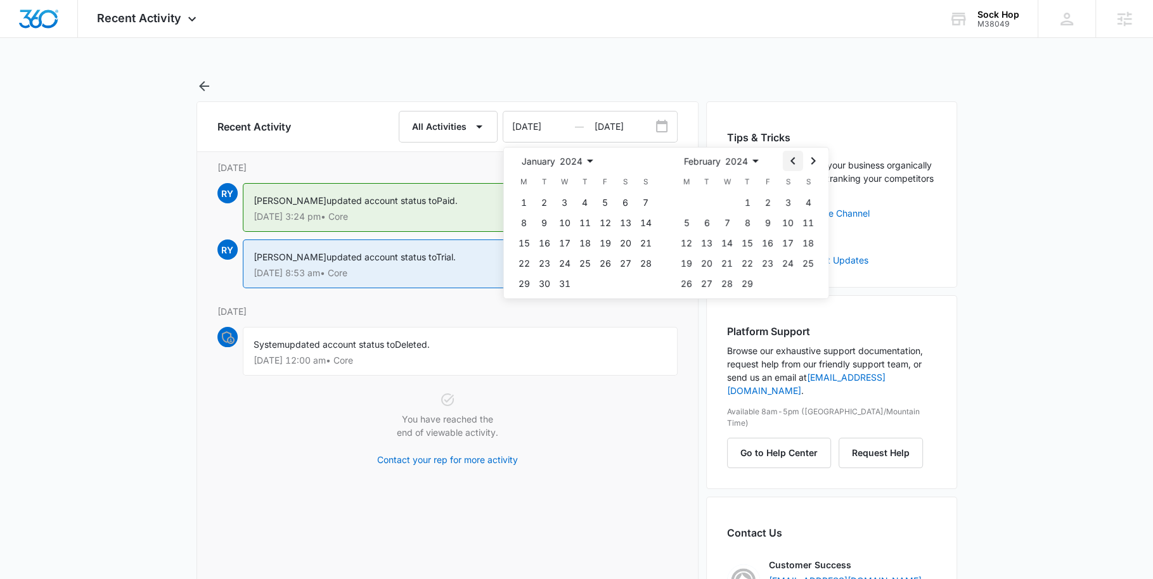
select select "2023"
click at [788, 162] on icon "Go to the Previous Month" at bounding box center [792, 160] width 15 height 15
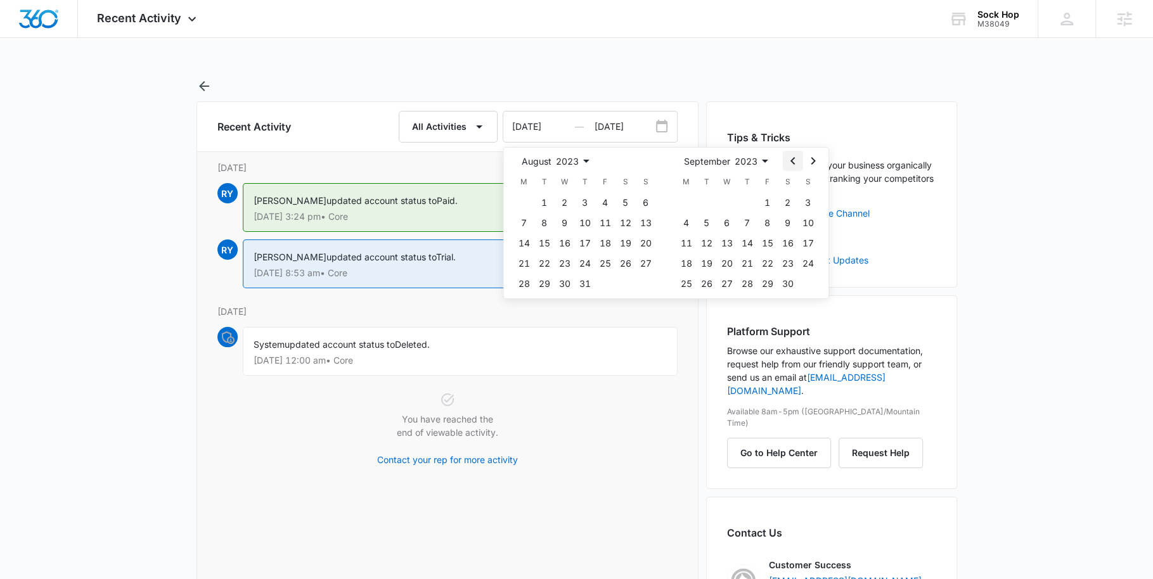
click at [788, 162] on icon "Go to the Previous Month" at bounding box center [792, 160] width 15 height 15
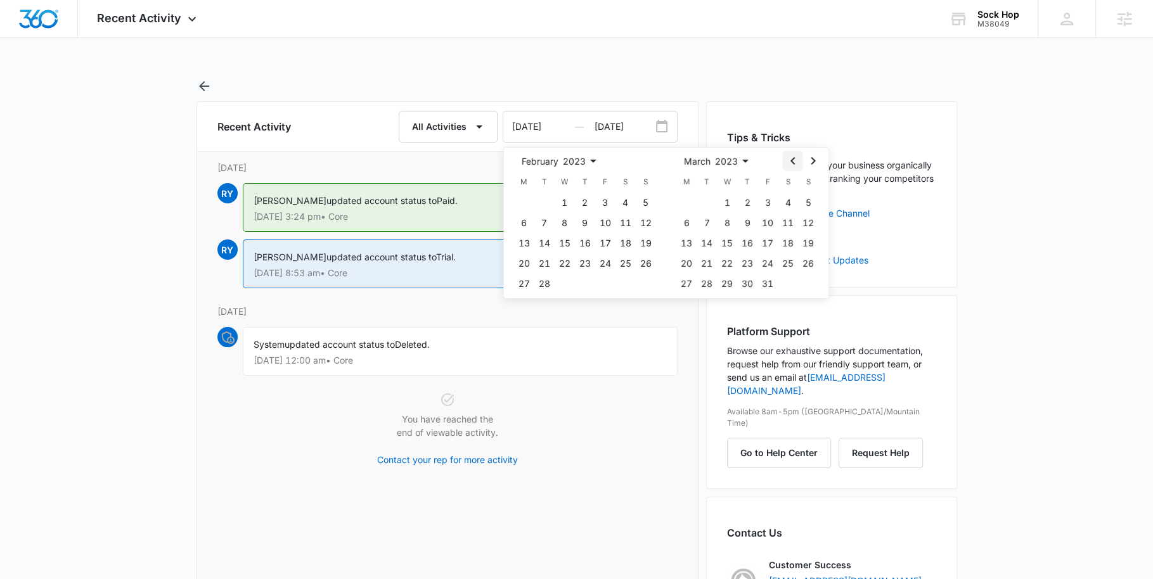
click at [788, 162] on icon "Go to the Previous Month" at bounding box center [792, 160] width 15 height 15
click at [648, 203] on button "1" at bounding box center [646, 202] width 20 height 20
type input "01/01/2023"
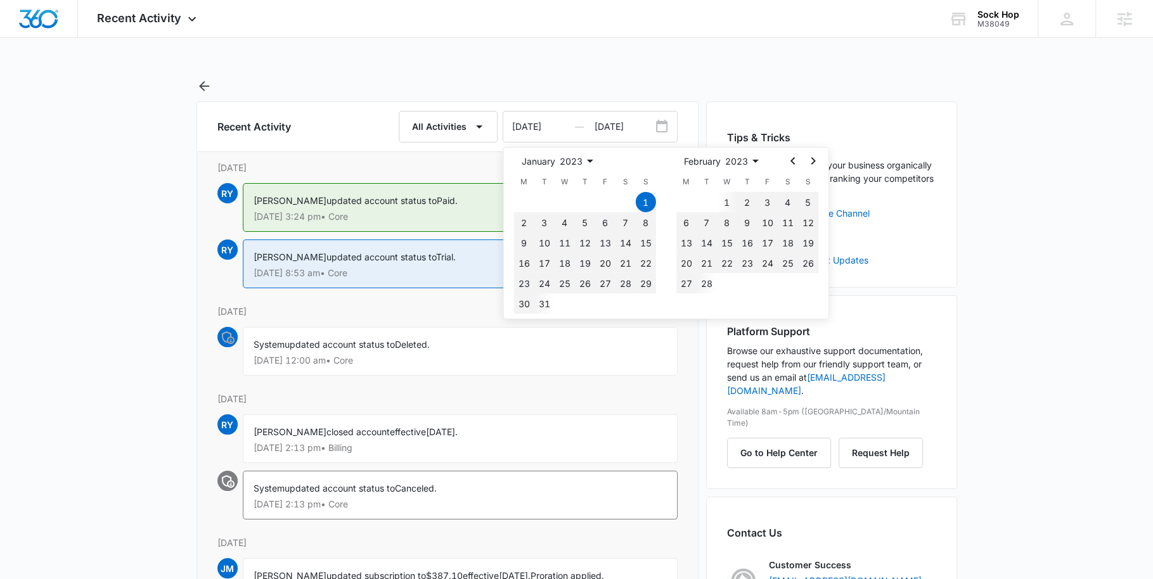
click at [393, 343] on span "updated account status to" at bounding box center [340, 344] width 110 height 11
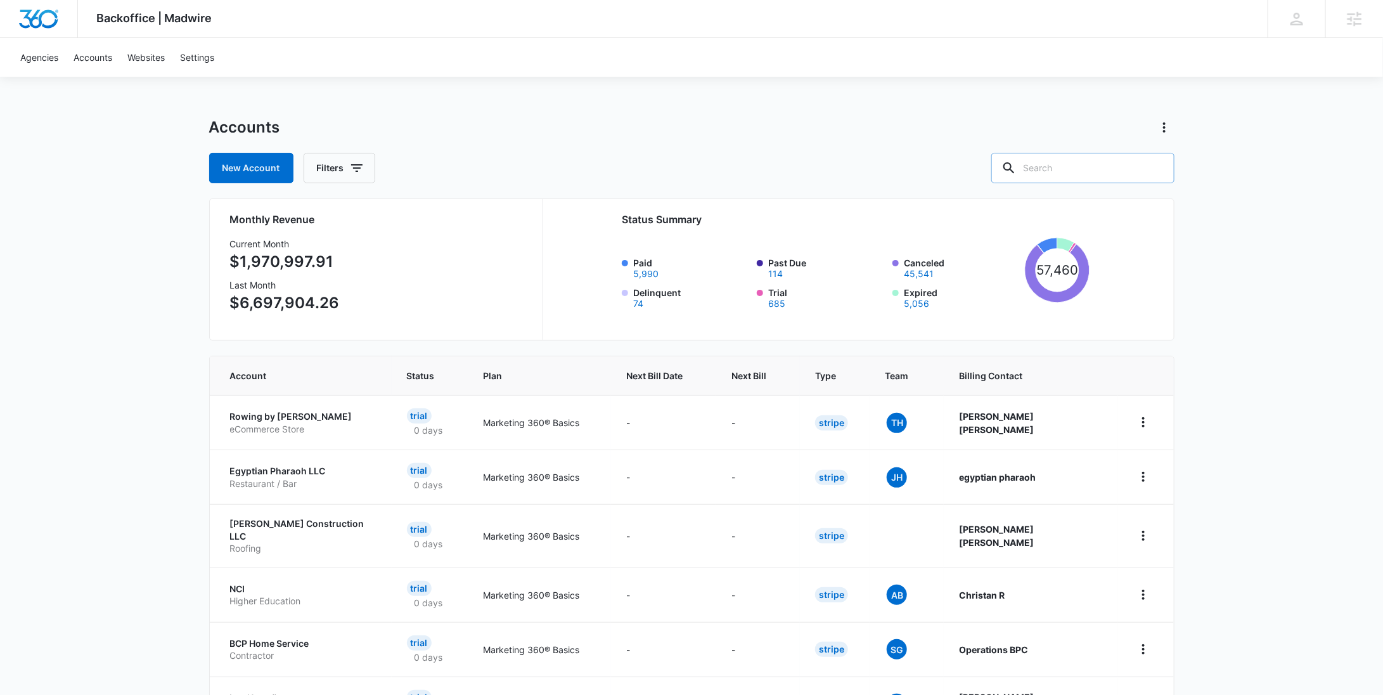
click at [1111, 174] on input "text" at bounding box center [1082, 168] width 183 height 30
paste input "M28455"
type input "M28455"
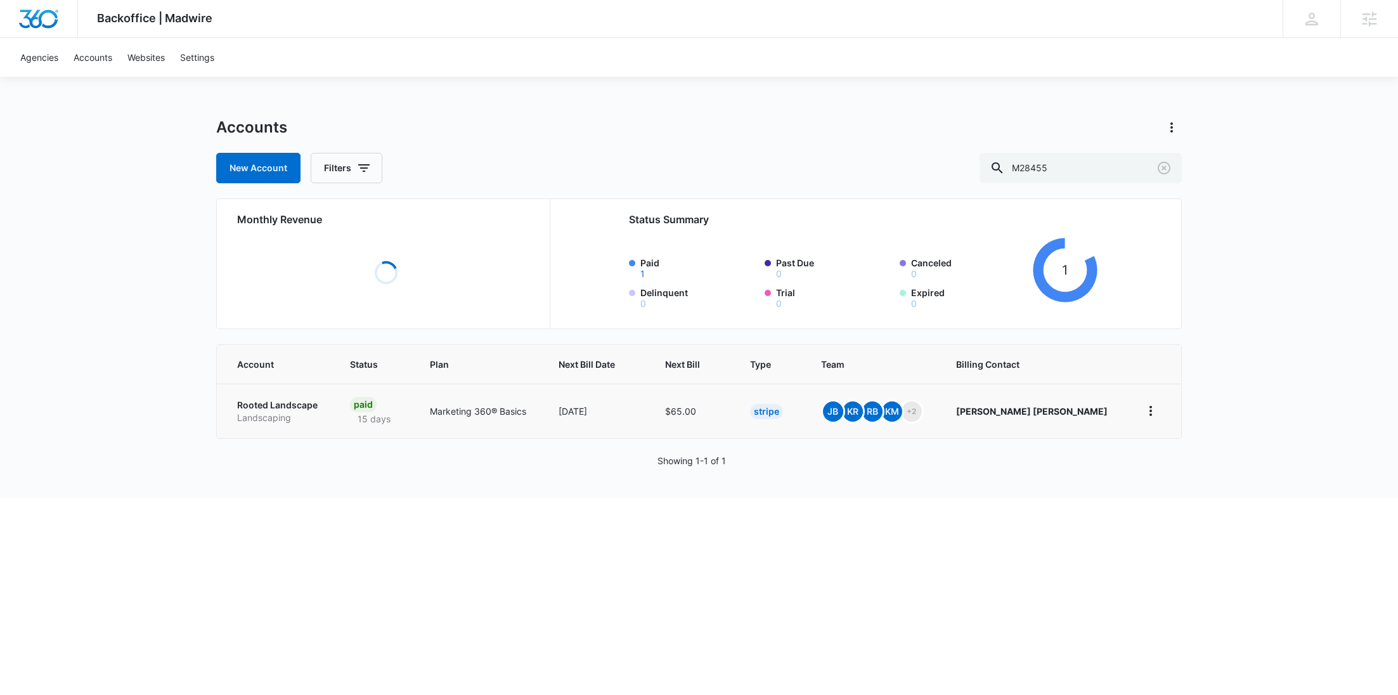
click at [257, 416] on p "Landscaping" at bounding box center [278, 417] width 82 height 13
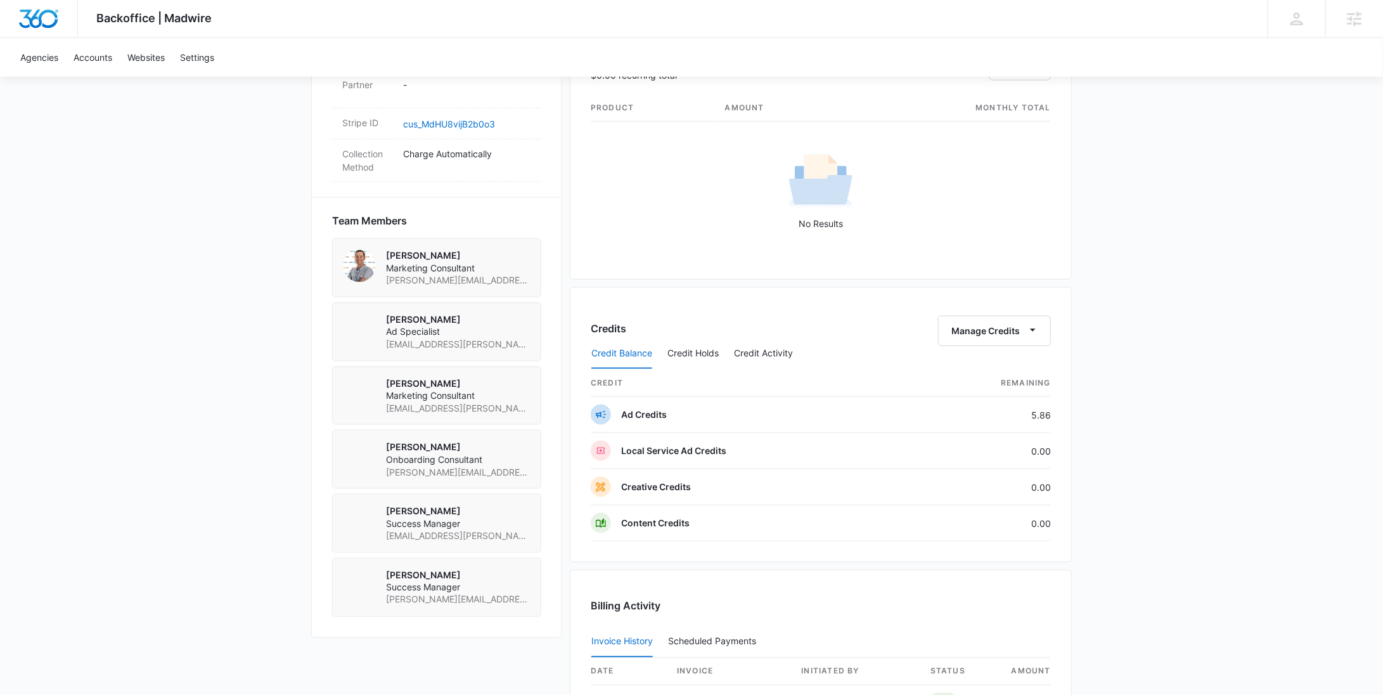
scroll to position [755, 0]
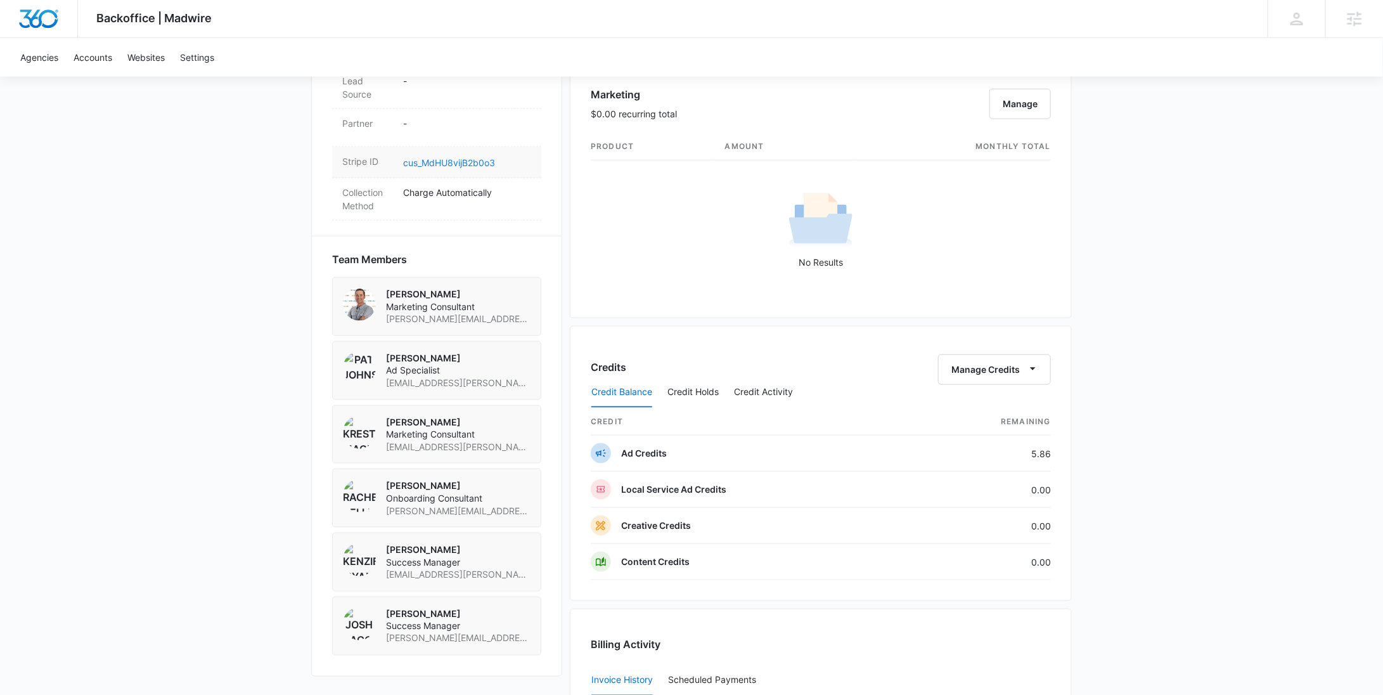
click at [442, 157] on link "cus_MdHU8vijB2b0o3" at bounding box center [449, 162] width 92 height 11
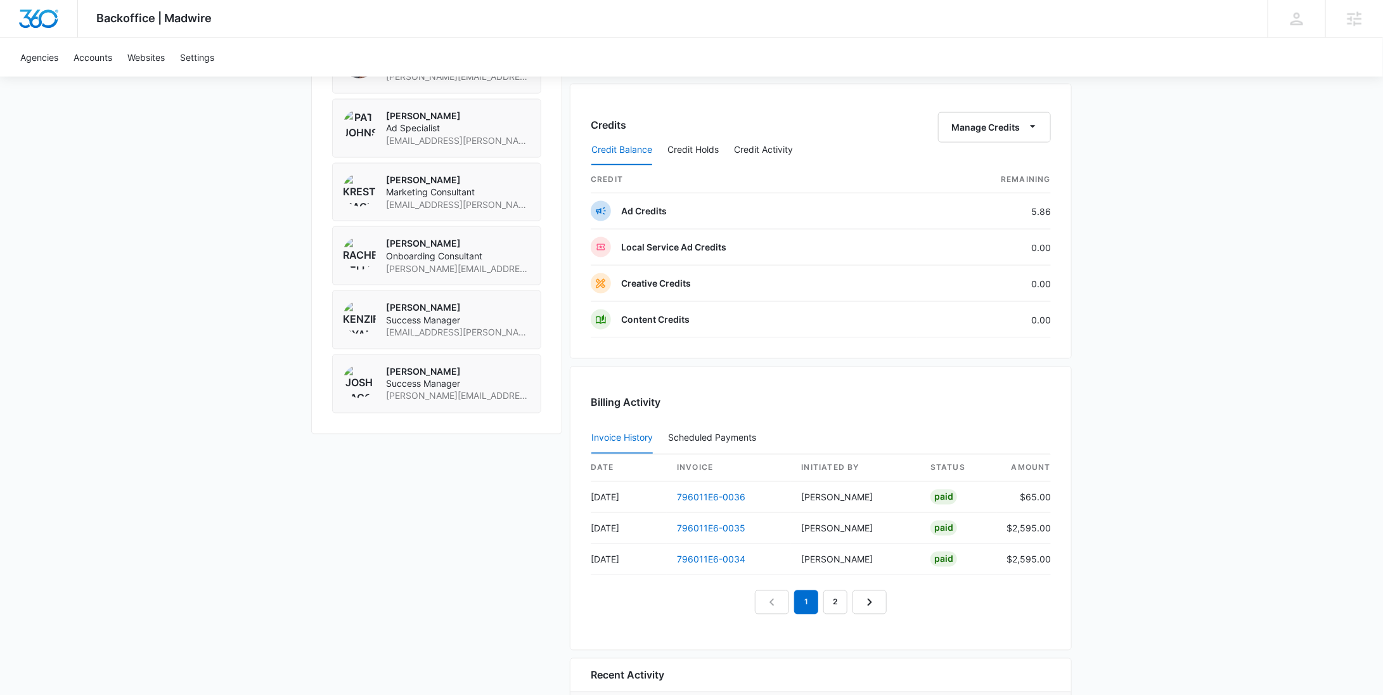
scroll to position [1109, 0]
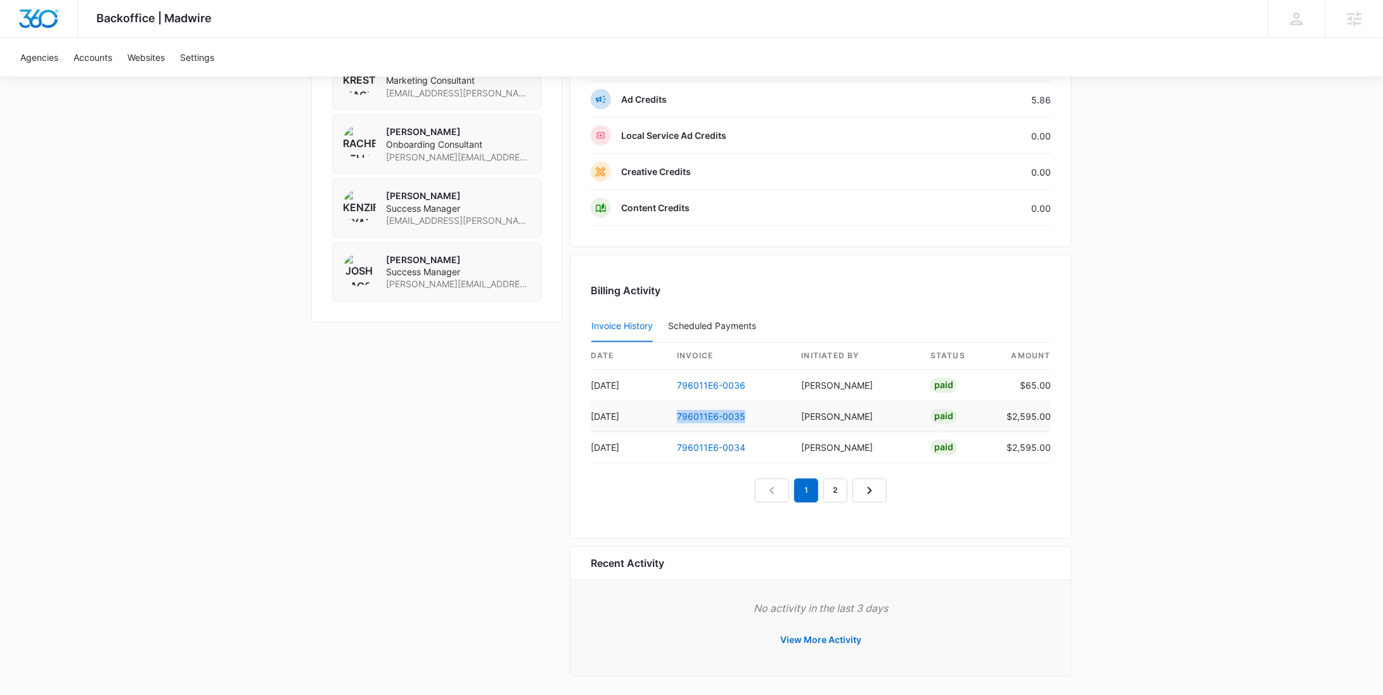
drag, startPoint x: 757, startPoint y: 410, endPoint x: 660, endPoint y: 413, distance: 97.1
click at [660, 413] on tr "Aug 20 796011E6-0035 Rochelle Young Paid $2,595.00" at bounding box center [821, 416] width 460 height 31
copy tr "796011E6-0035"
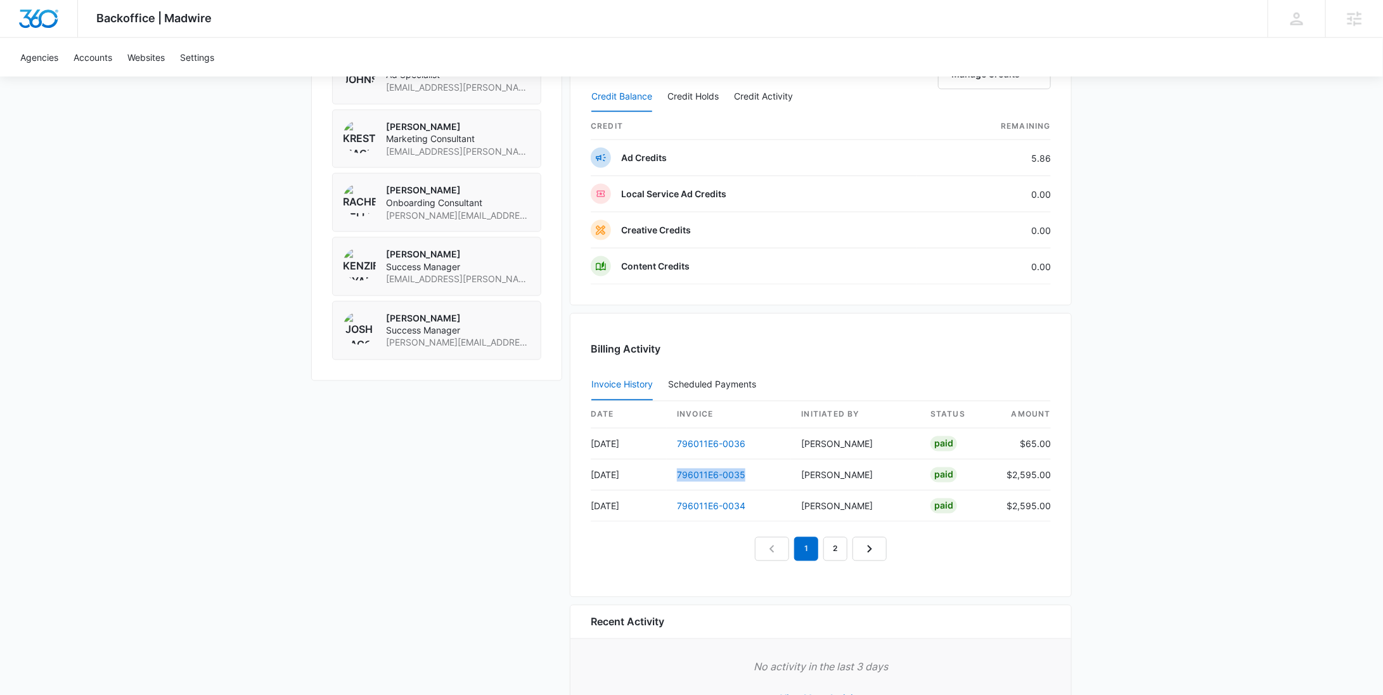
scroll to position [986, 0]
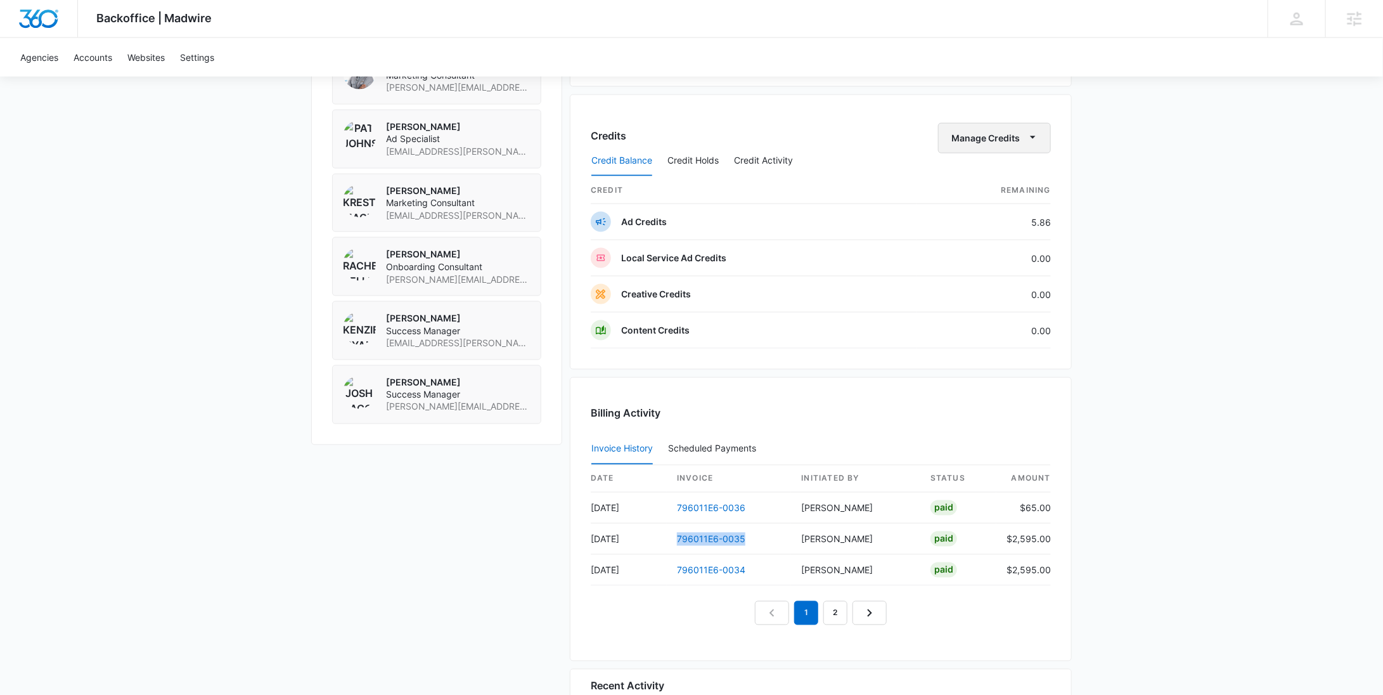
click at [1004, 132] on button "Manage Credits" at bounding box center [994, 138] width 113 height 30
click at [985, 191] on div "Withdraw Credits" at bounding box center [1014, 195] width 119 height 9
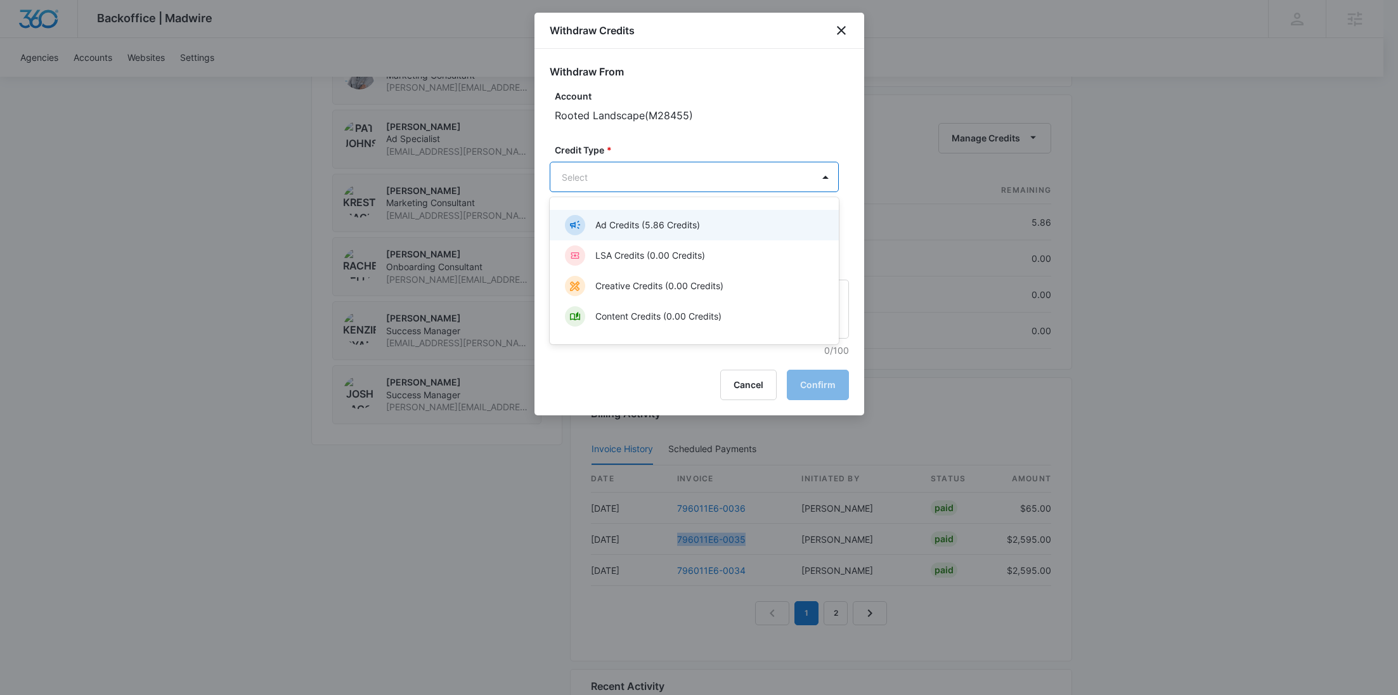
drag, startPoint x: 616, startPoint y: 226, endPoint x: 602, endPoint y: 225, distance: 14.6
click at [616, 226] on p "Ad Credits (5.86 Credits)" at bounding box center [647, 224] width 105 height 13
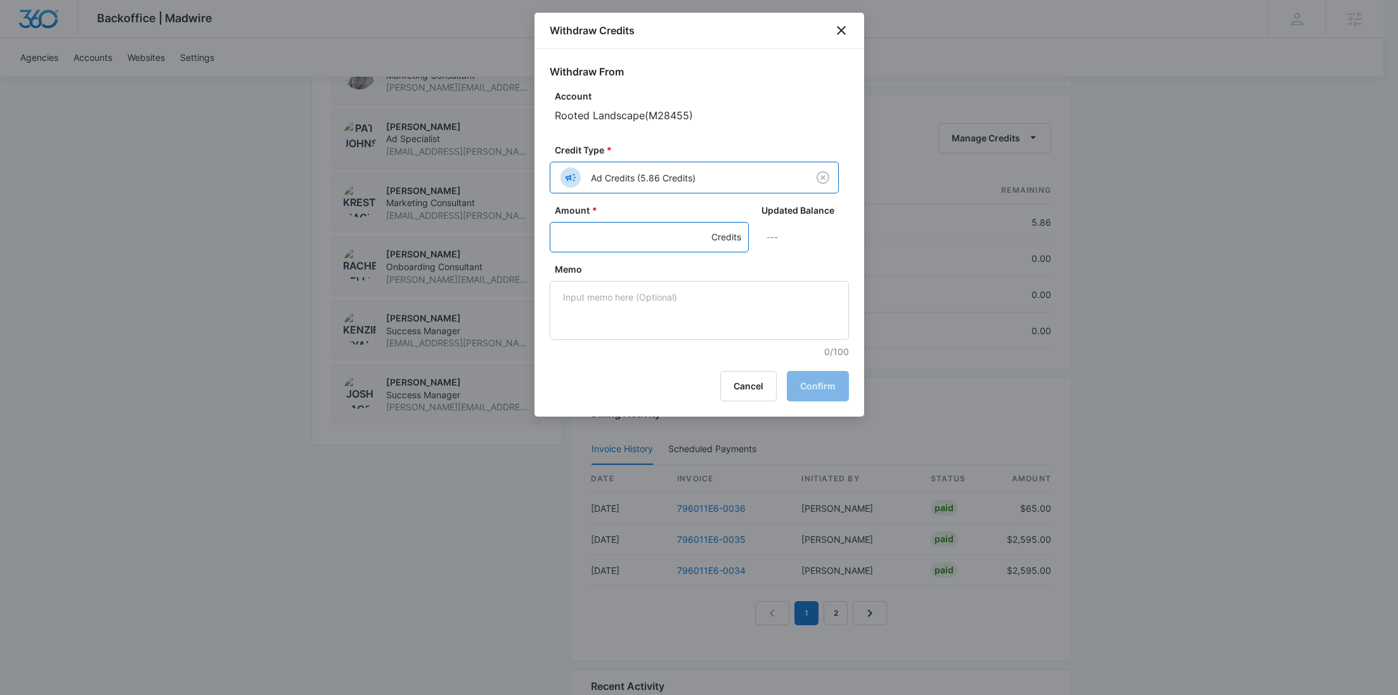
click at [599, 224] on input "Amount *" at bounding box center [649, 237] width 199 height 30
type input "1000"
click at [623, 293] on textarea "Memo" at bounding box center [699, 310] width 299 height 59
paste textarea "796011E6-0035"
drag, startPoint x: 737, startPoint y: 295, endPoint x: 514, endPoint y: 294, distance: 223.1
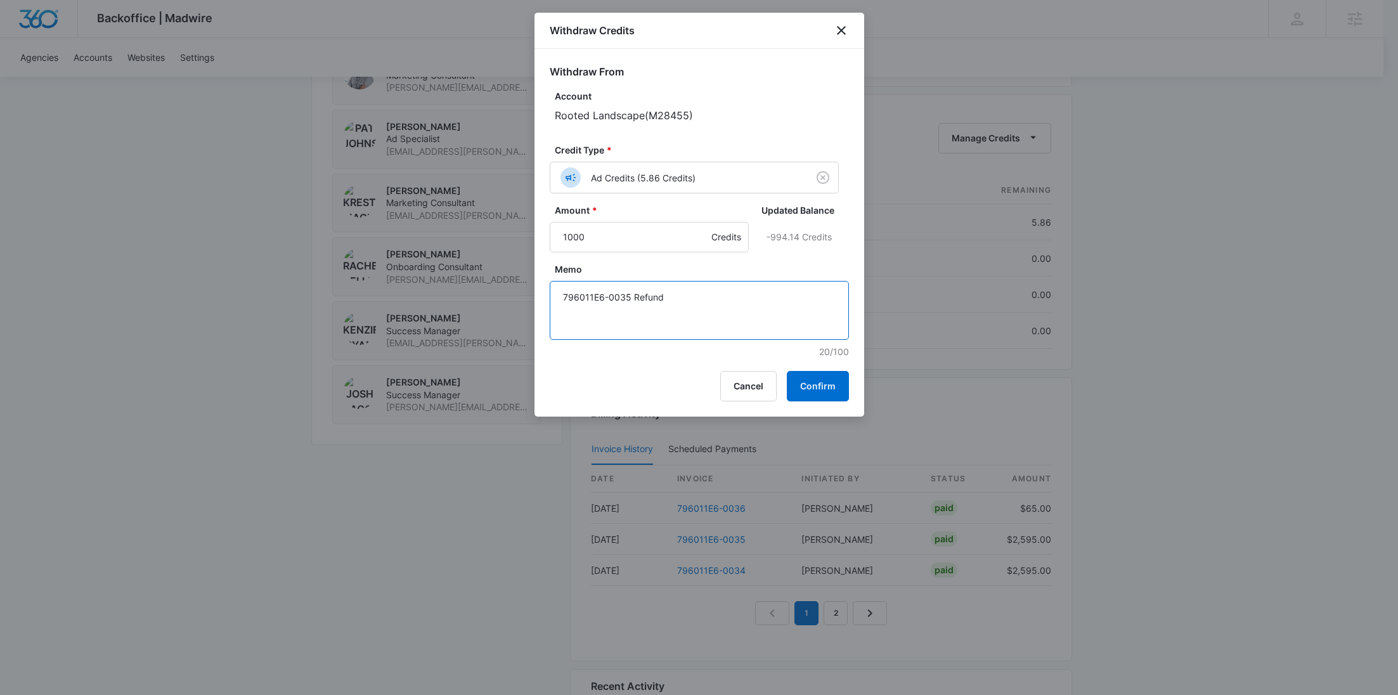
type textarea "796011E6-0035 Refund"
click at [822, 387] on button "Confirm" at bounding box center [818, 386] width 62 height 30
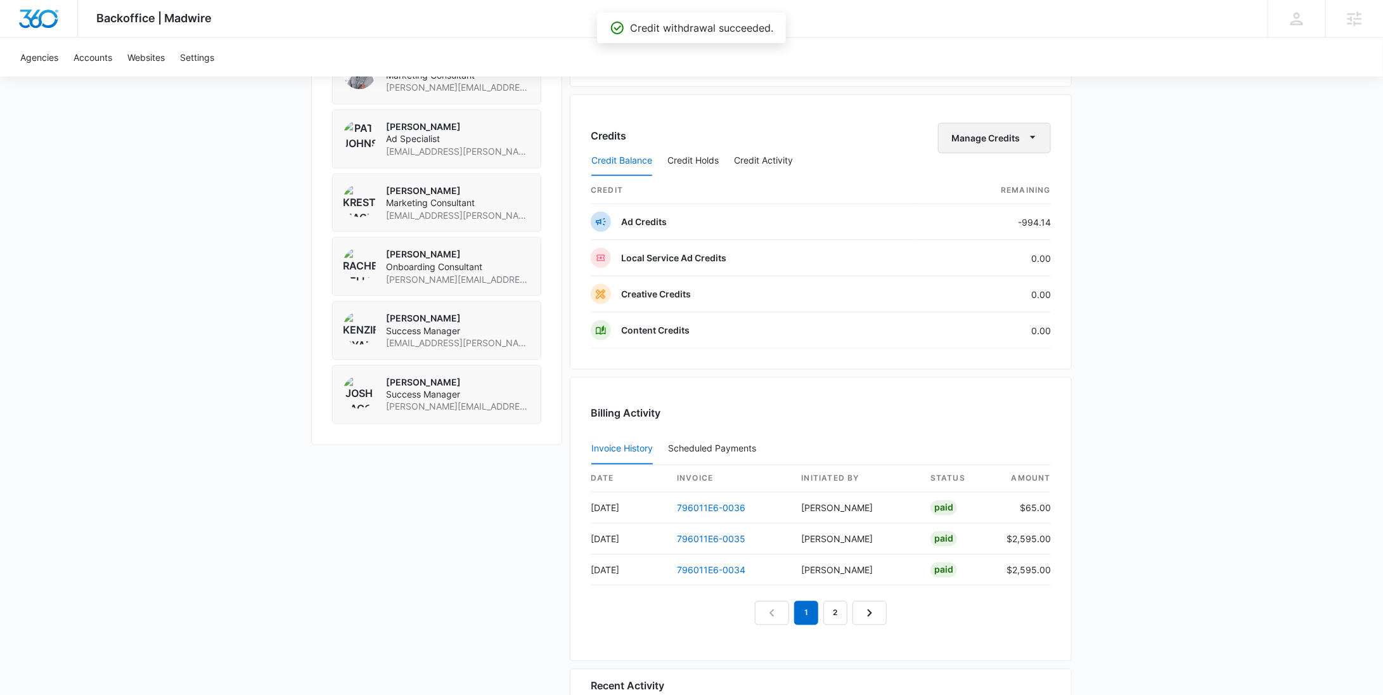
click at [960, 134] on button "Manage Credits" at bounding box center [994, 138] width 113 height 30
click at [976, 191] on div "Withdraw Credits" at bounding box center [1014, 195] width 119 height 9
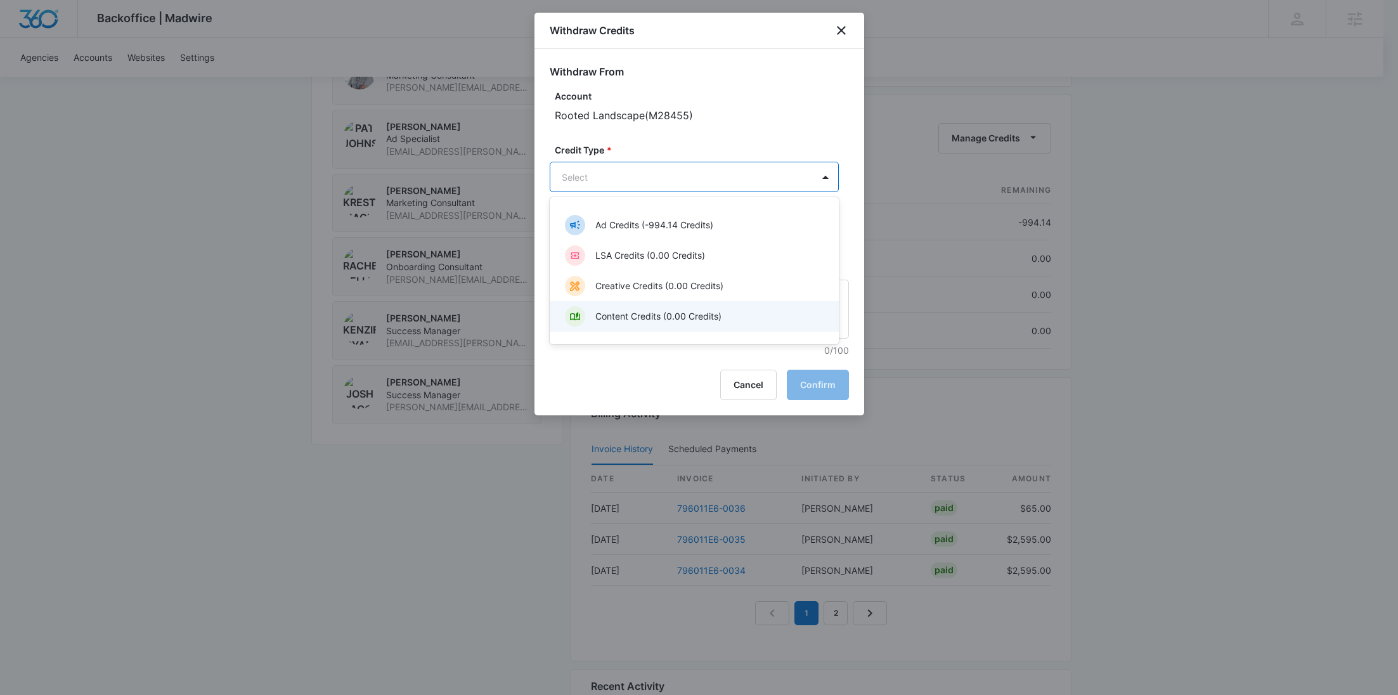
click at [623, 314] on p "Content Credits (0.00 Credits)" at bounding box center [658, 315] width 126 height 13
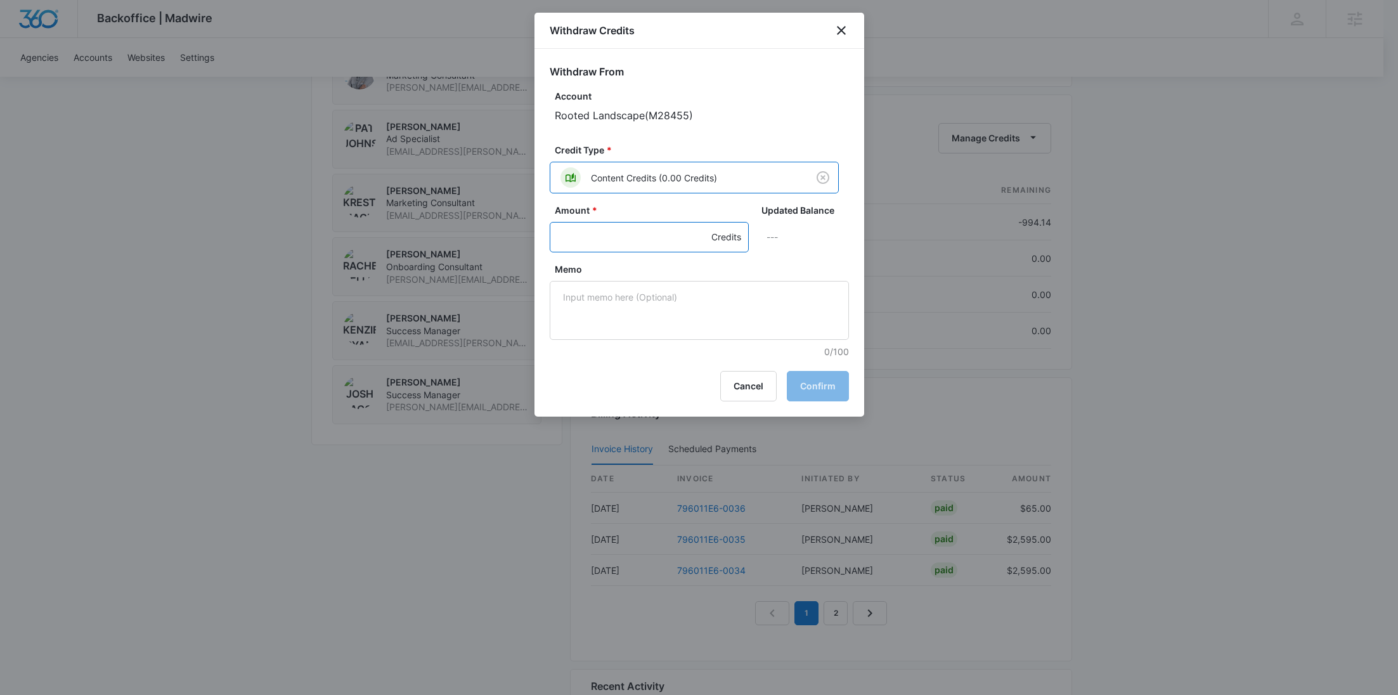
click at [595, 236] on input "Amount *" at bounding box center [649, 237] width 199 height 30
type input "1200"
click at [622, 318] on textarea "Memo" at bounding box center [699, 310] width 299 height 59
paste textarea "796011E6-0035 Refund"
type textarea "796011E6-0035 Refund"
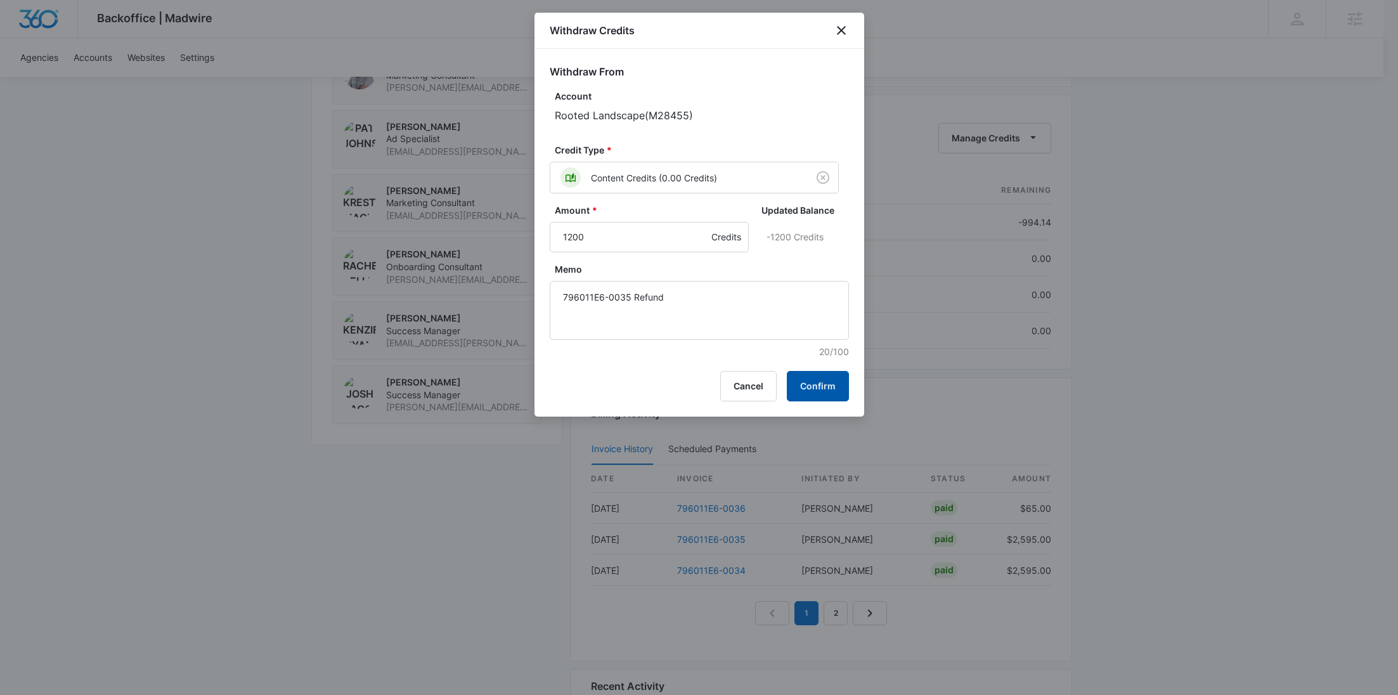
click at [818, 382] on button "Confirm" at bounding box center [818, 386] width 62 height 30
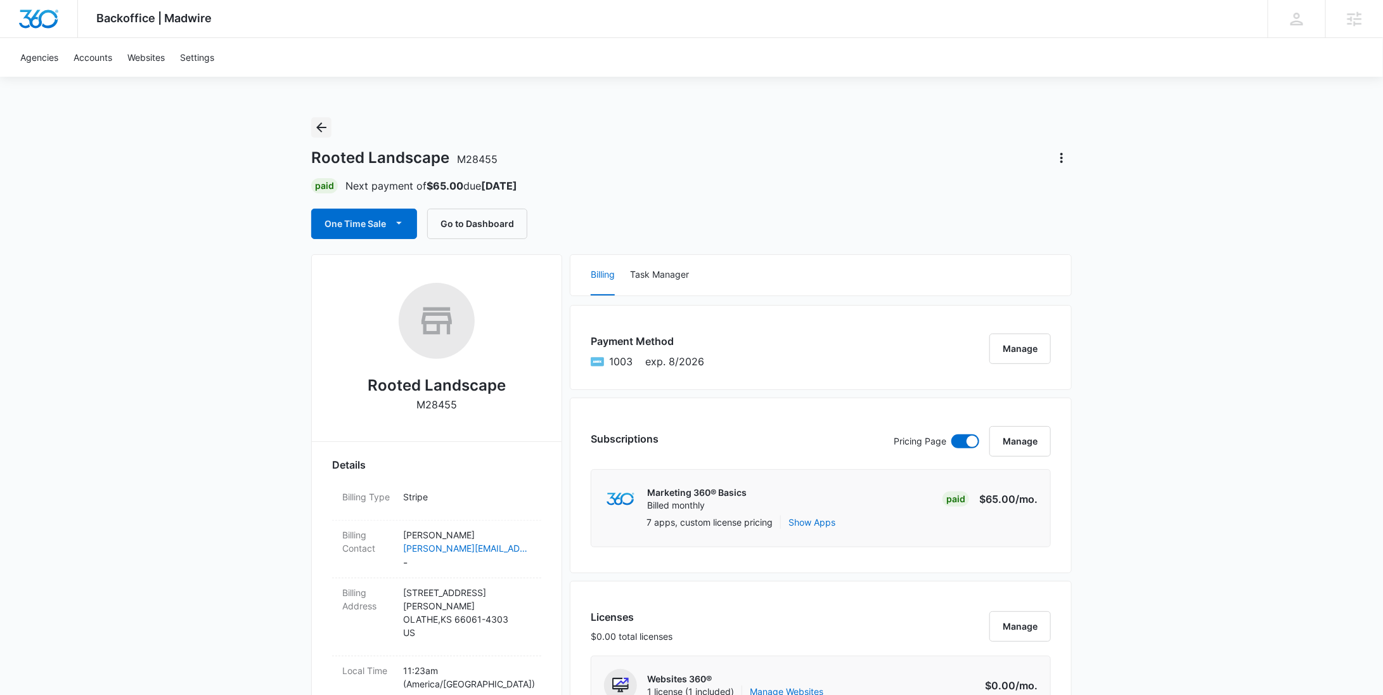
click at [322, 132] on icon "Back" at bounding box center [321, 127] width 15 height 15
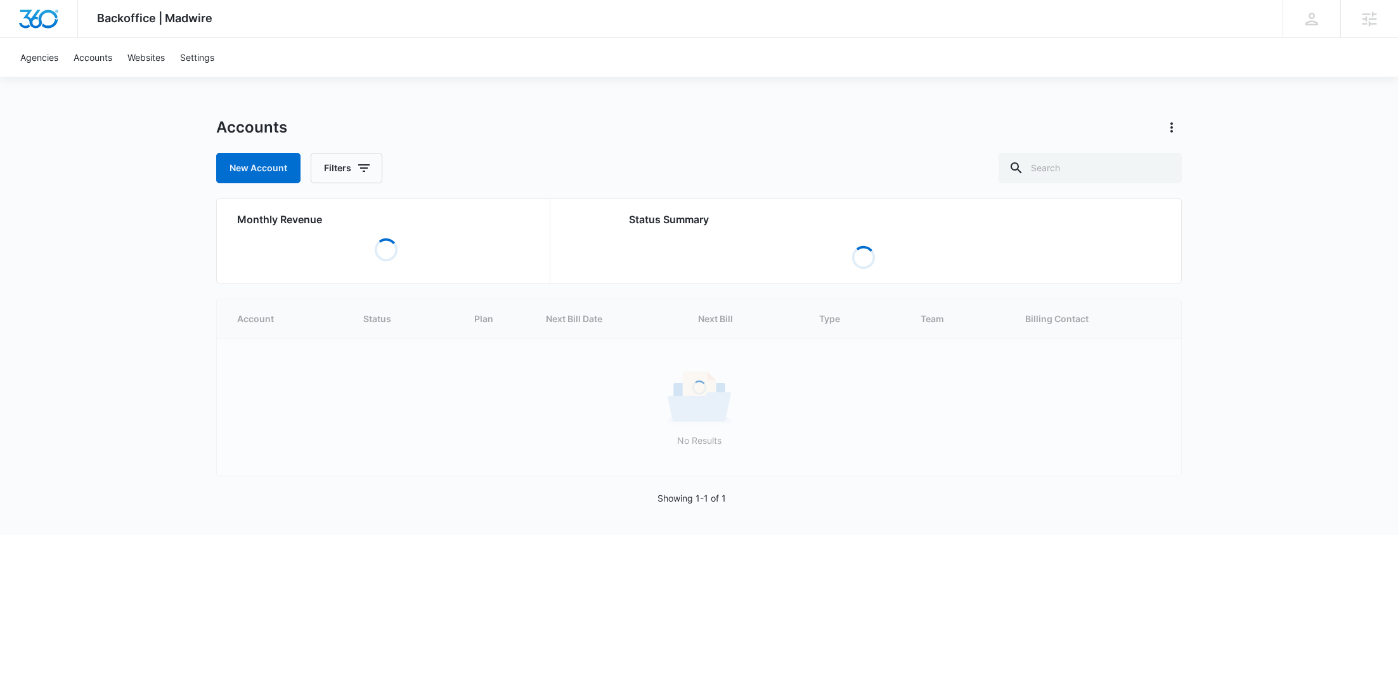
click at [1142, 184] on div "Accounts New Account Filters Monthly Revenue Loading Status Summary Loading Loa…" at bounding box center [698, 326] width 965 height 418
click at [1133, 174] on input "text" at bounding box center [1089, 168] width 183 height 30
paste input "M25601"
type input "M25601"
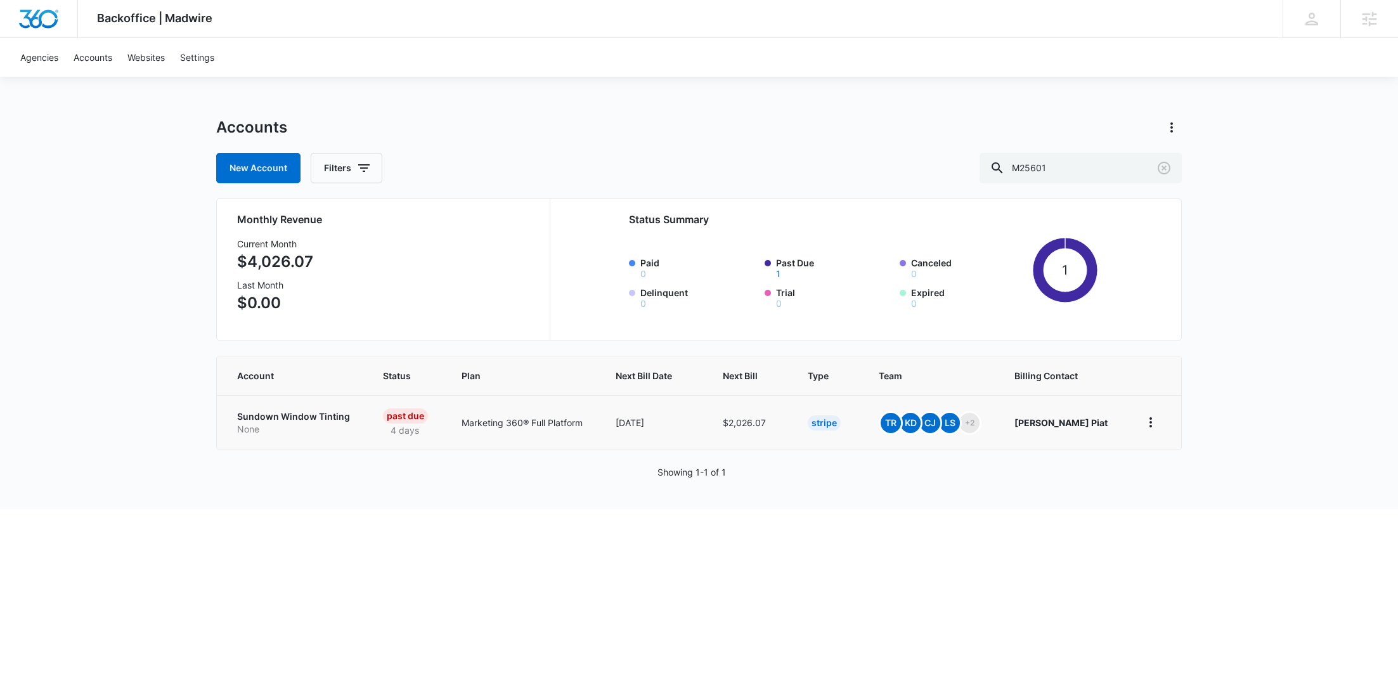
click at [285, 421] on p "Sundown Window Tinting" at bounding box center [294, 416] width 115 height 13
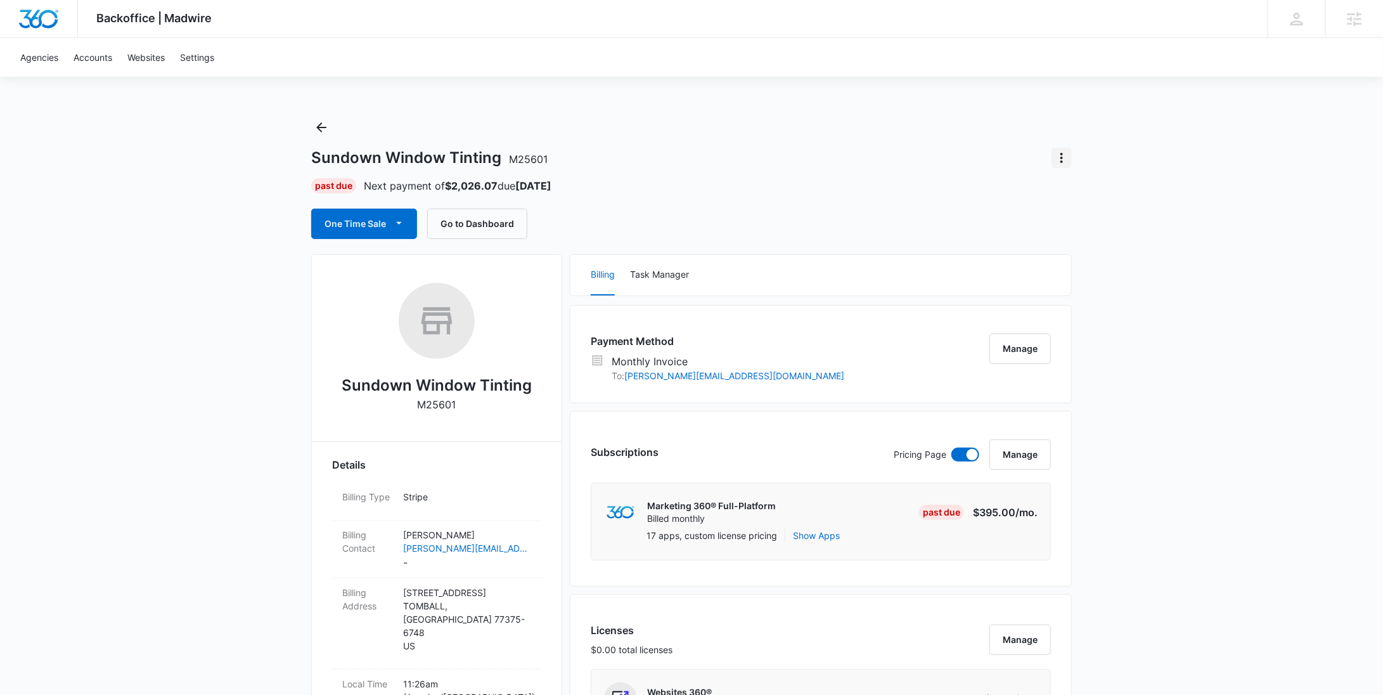
click at [1059, 163] on icon "Actions" at bounding box center [1061, 157] width 15 height 15
click at [1044, 338] on button "Manage" at bounding box center [1020, 348] width 61 height 30
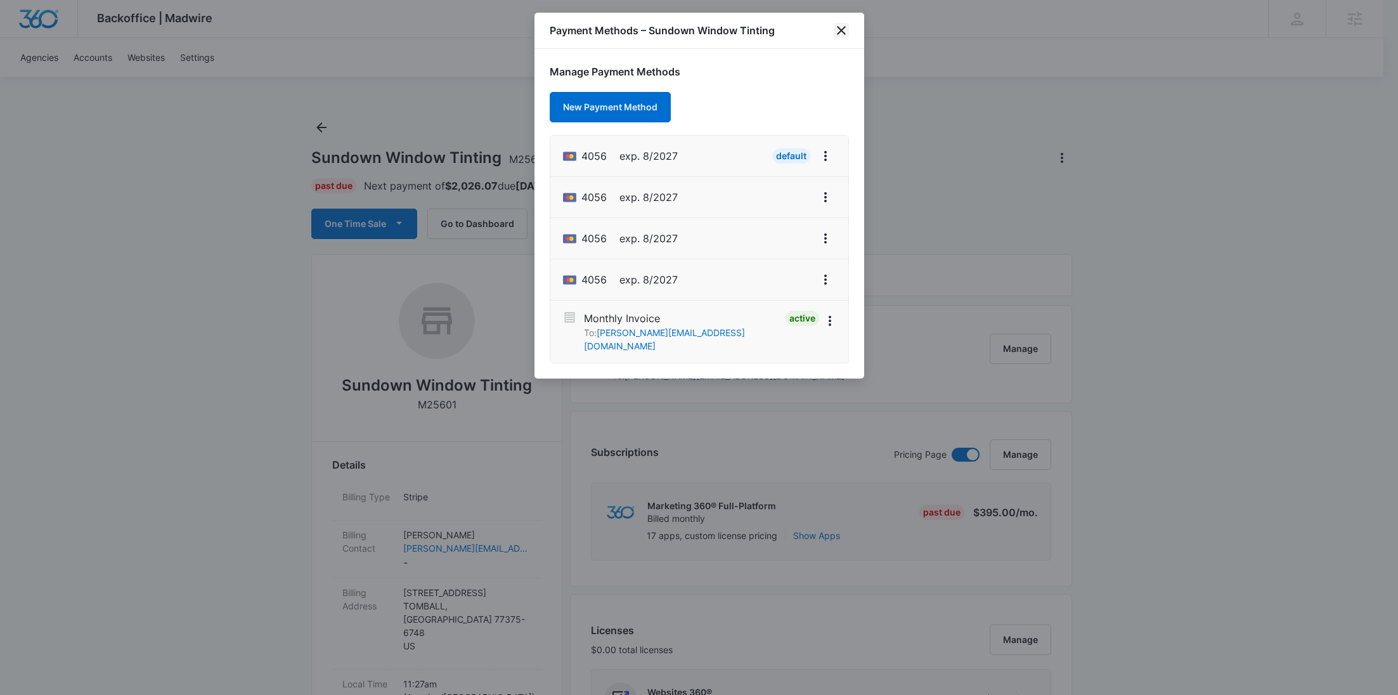
click at [840, 27] on icon "close" at bounding box center [841, 30] width 15 height 15
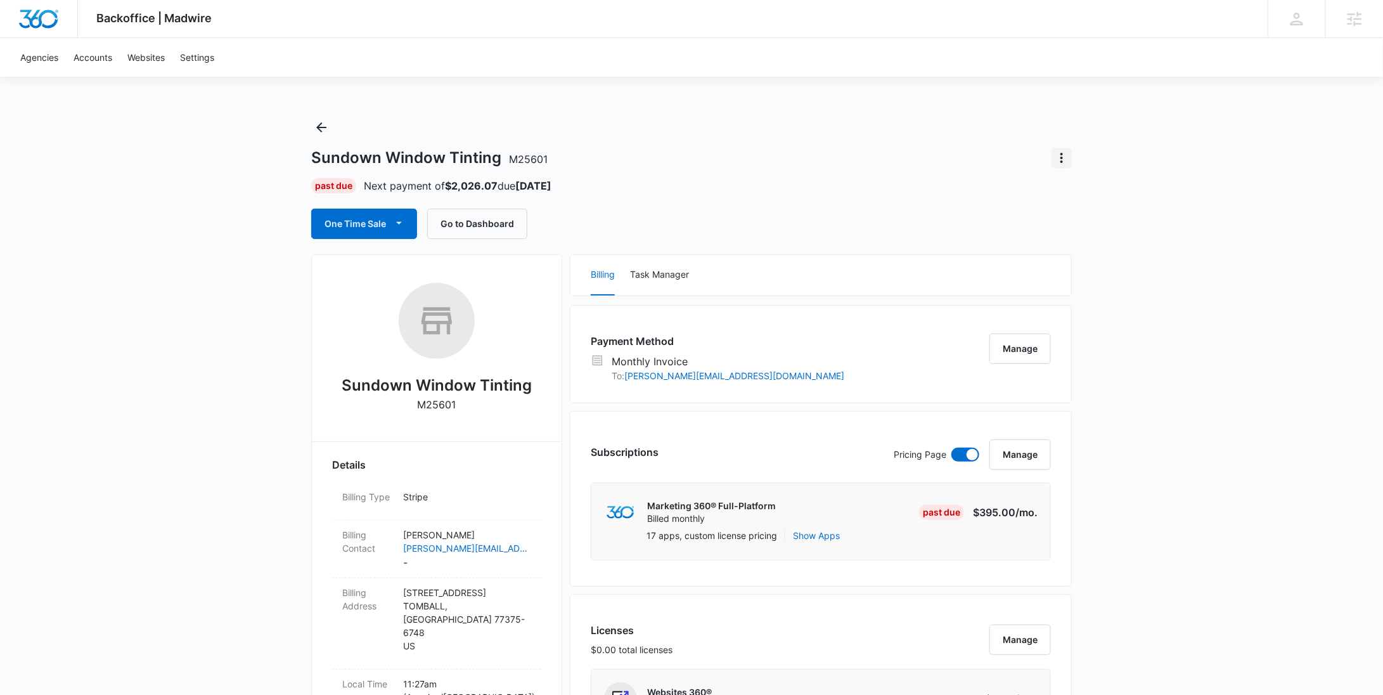
click at [1062, 156] on icon "Actions" at bounding box center [1061, 157] width 15 height 15
click at [1083, 230] on div "Close Account" at bounding box center [1099, 231] width 62 height 9
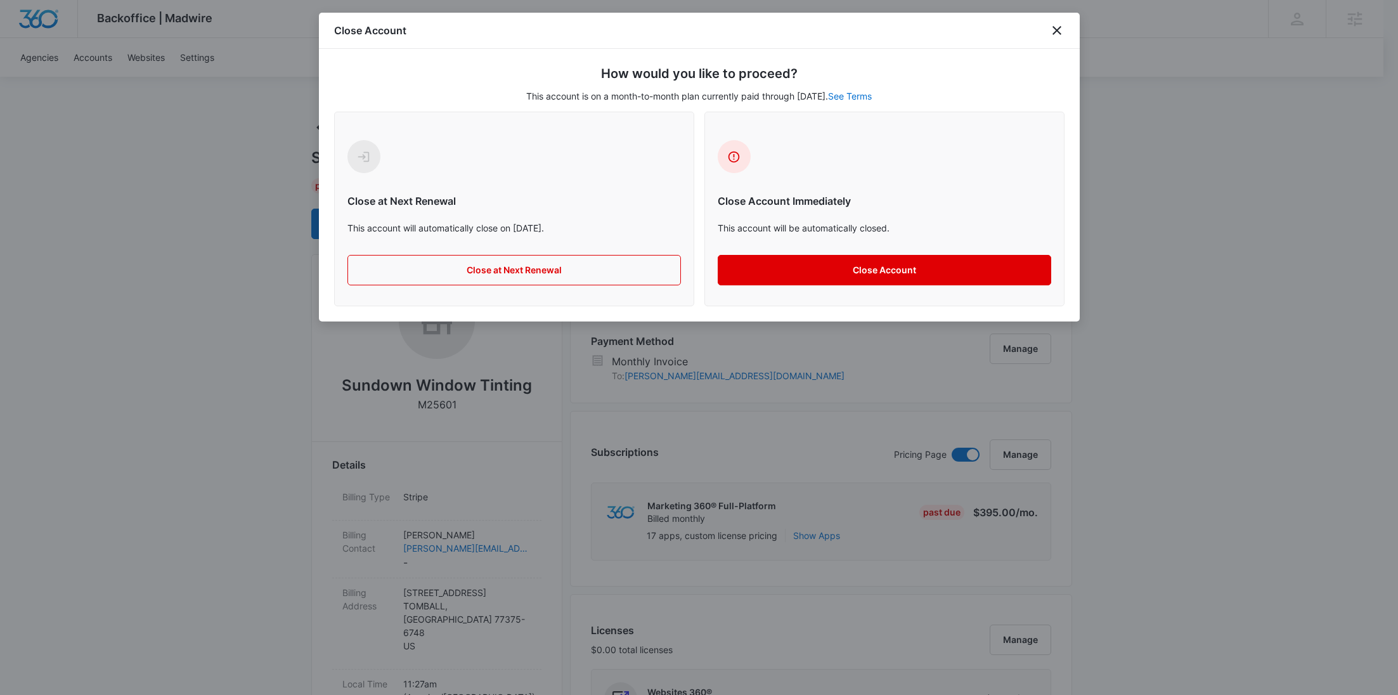
click at [911, 266] on button "Close Account" at bounding box center [884, 270] width 333 height 30
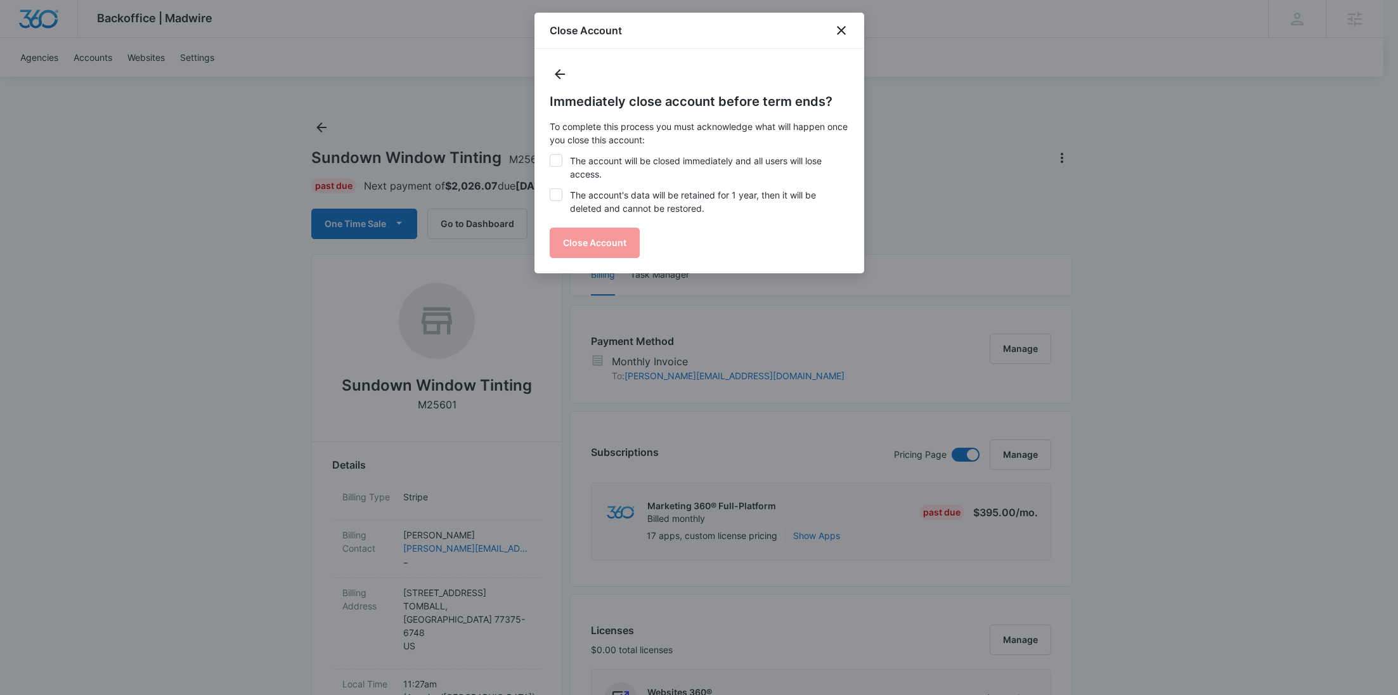
click at [726, 167] on label "The account will be closed immediately and all users will lose access." at bounding box center [699, 167] width 299 height 27
click at [550, 155] on input "The account will be closed immediately and all users will lose access." at bounding box center [550, 154] width 1 height 1
checkbox input "true"
click at [684, 207] on label "The account's data will be retained for 1 year, then it will be deleted and can…" at bounding box center [699, 201] width 299 height 27
click at [550, 189] on input "The account's data will be retained for 1 year, then it will be deleted and can…" at bounding box center [550, 188] width 1 height 1
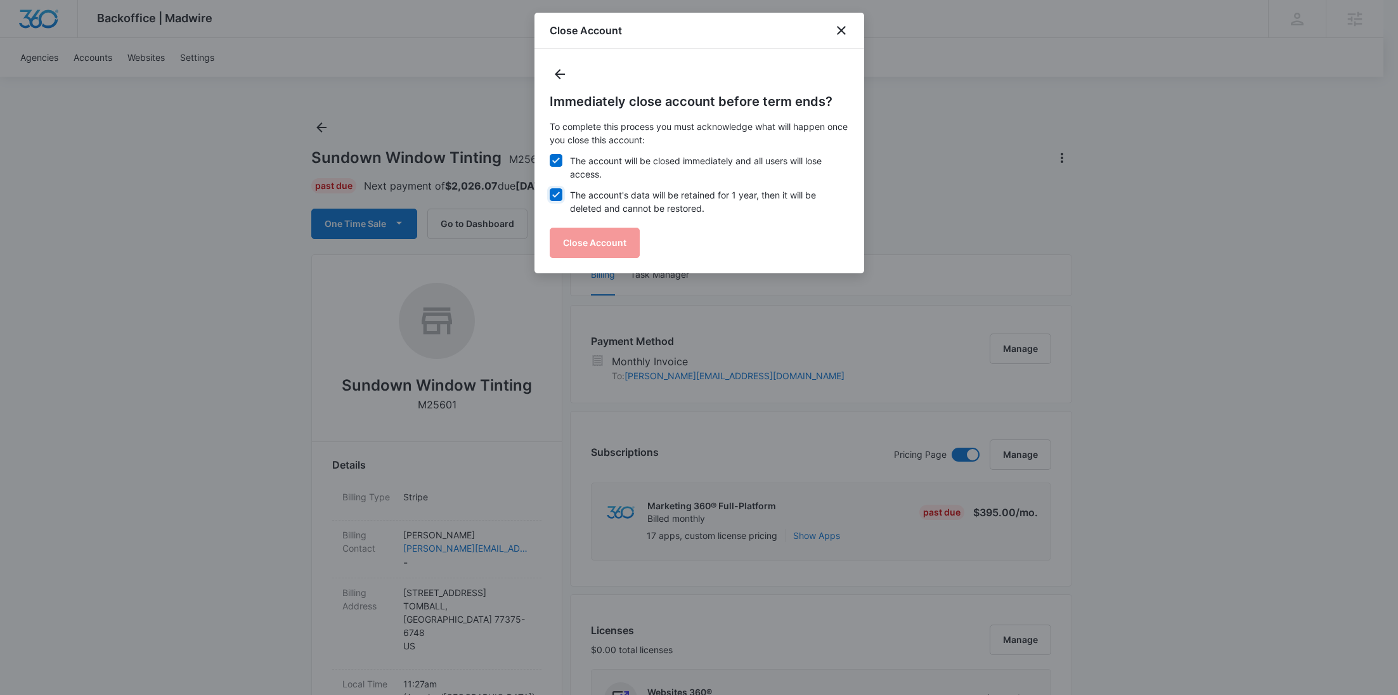
checkbox input "true"
click at [608, 243] on button "Close Account" at bounding box center [595, 243] width 90 height 30
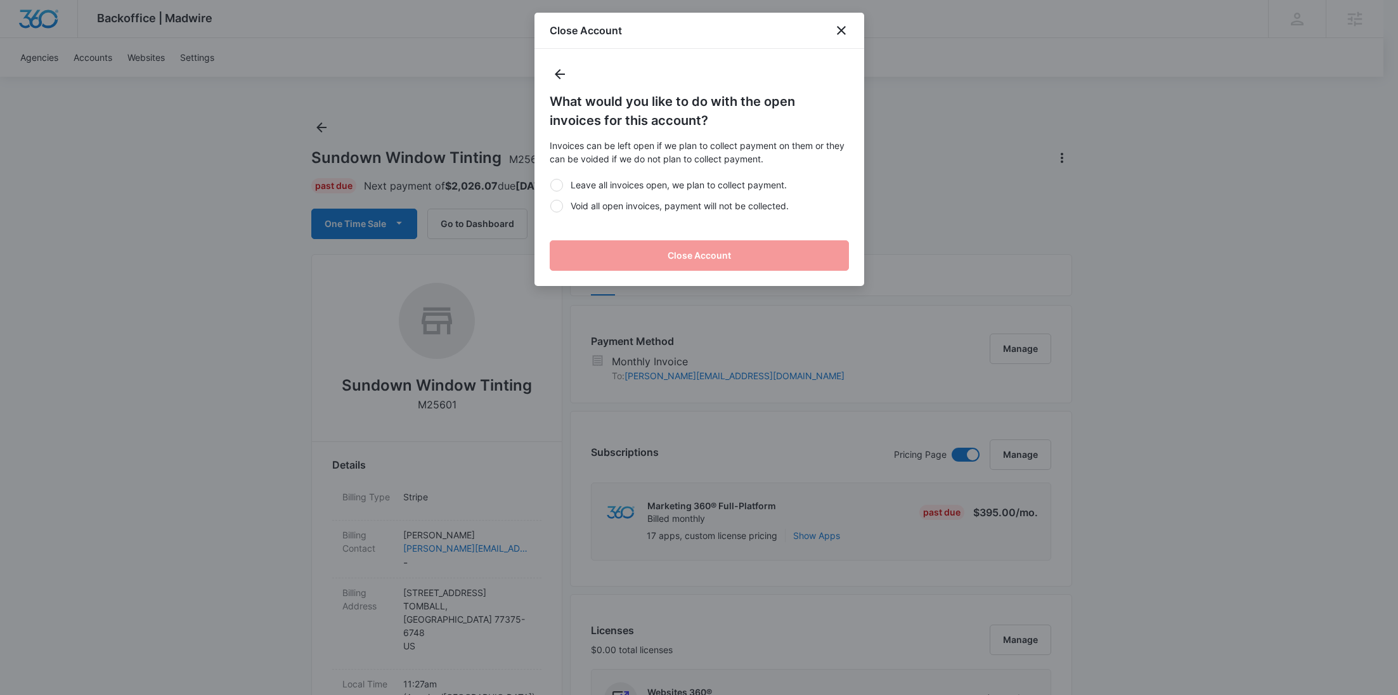
click at [605, 210] on label "Void all open invoices, payment will not be collected." at bounding box center [699, 205] width 299 height 13
click at [550, 206] on input "Void all open invoices, payment will not be collected." at bounding box center [550, 205] width 1 height 1
radio input "true"
click at [608, 252] on button "Close Account" at bounding box center [699, 255] width 299 height 30
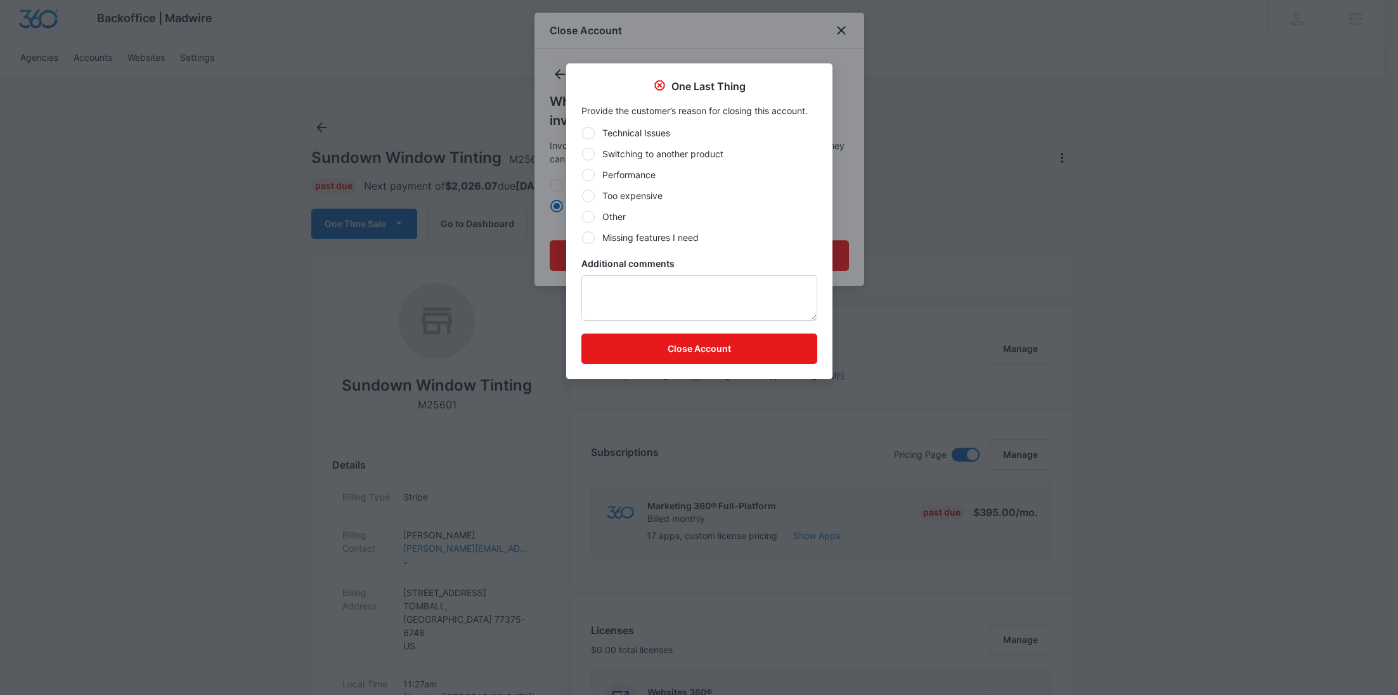
click at [604, 219] on label "Other" at bounding box center [699, 216] width 236 height 13
click at [582, 217] on input "Other" at bounding box center [581, 216] width 1 height 1
radio input "true"
click at [624, 281] on textarea "Additional comments" at bounding box center [699, 298] width 236 height 46
type textarea "Past due downgrade"
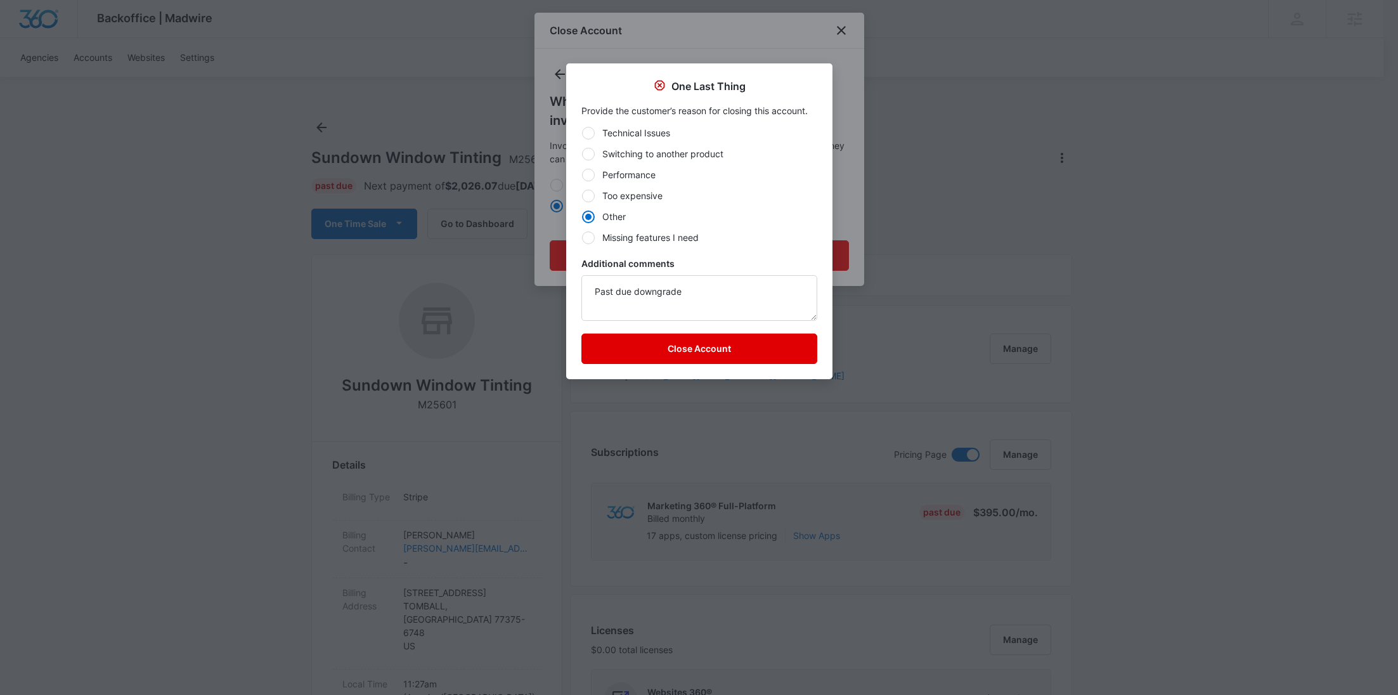
click at [708, 348] on button "Close Account" at bounding box center [699, 348] width 236 height 30
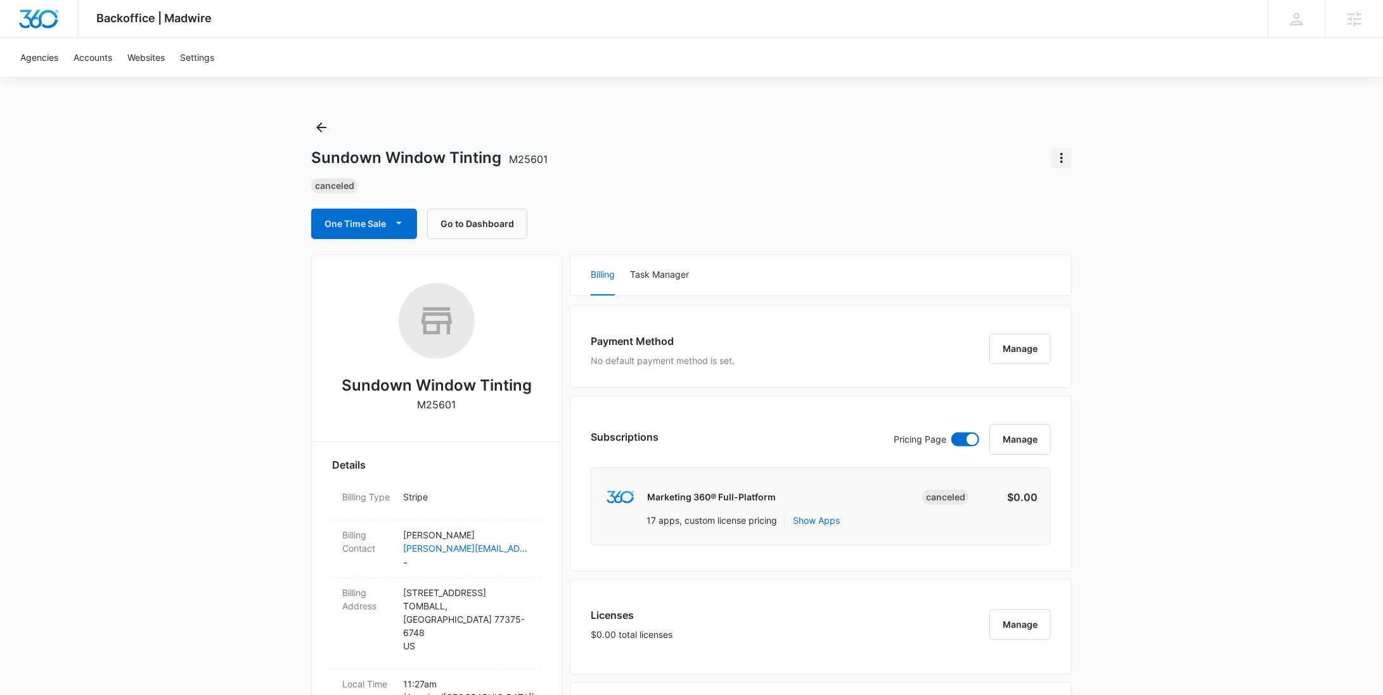
click at [1056, 160] on icon "Actions" at bounding box center [1061, 157] width 15 height 15
click at [1073, 192] on div "Update Status" at bounding box center [1099, 193] width 62 height 9
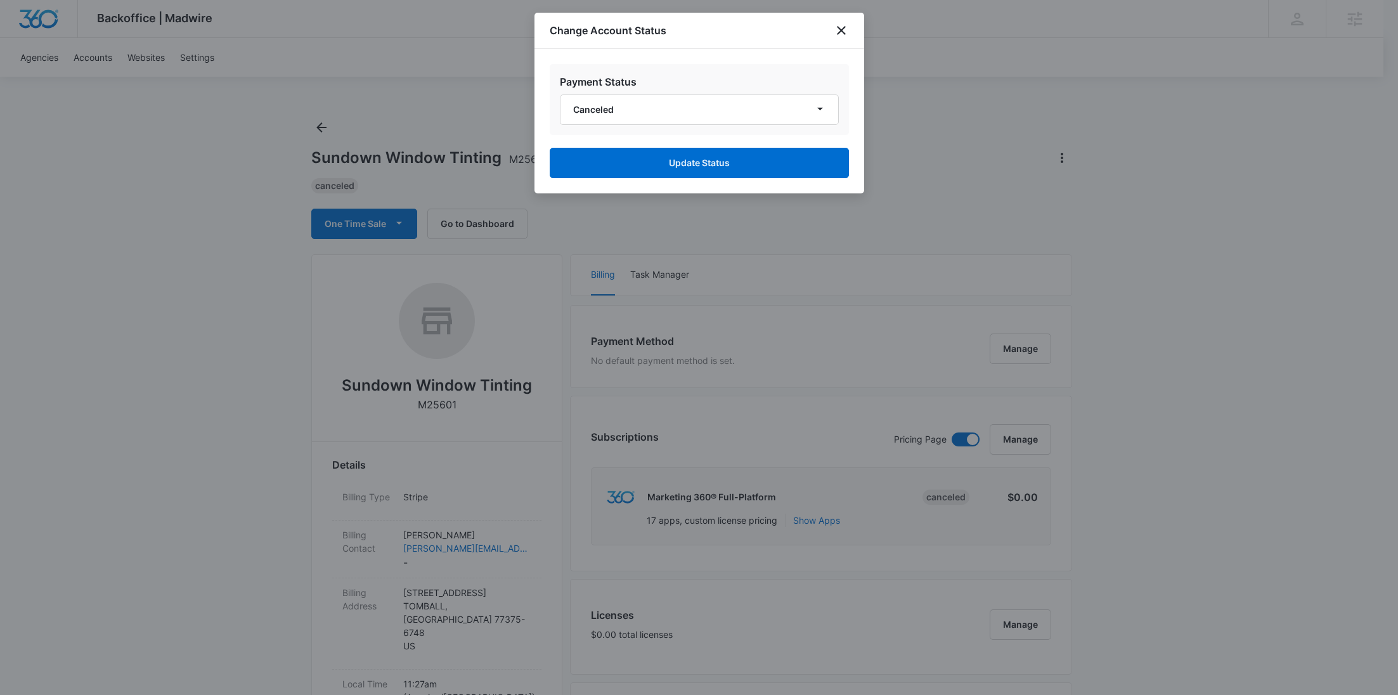
click at [703, 130] on div "Payment Status Canceled" at bounding box center [699, 99] width 299 height 71
click at [667, 115] on button "Canceled" at bounding box center [699, 109] width 279 height 30
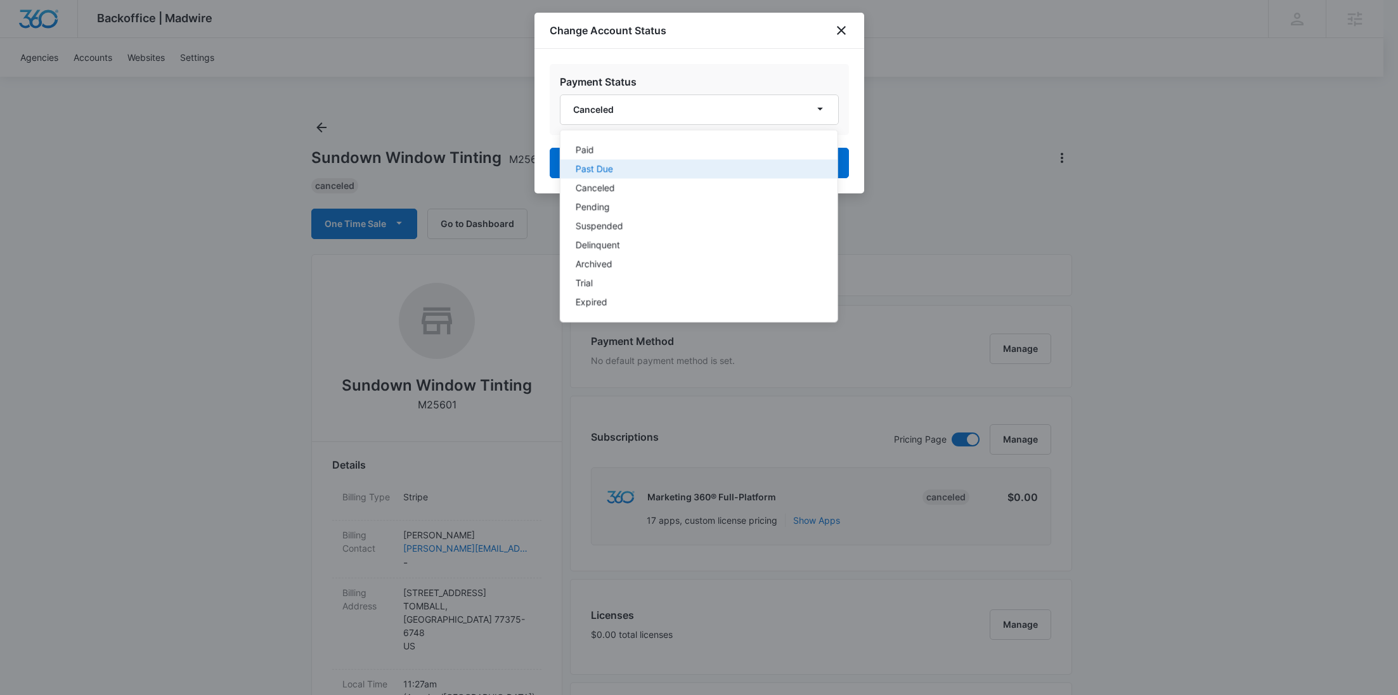
click at [616, 165] on div "Past Due" at bounding box center [690, 169] width 231 height 9
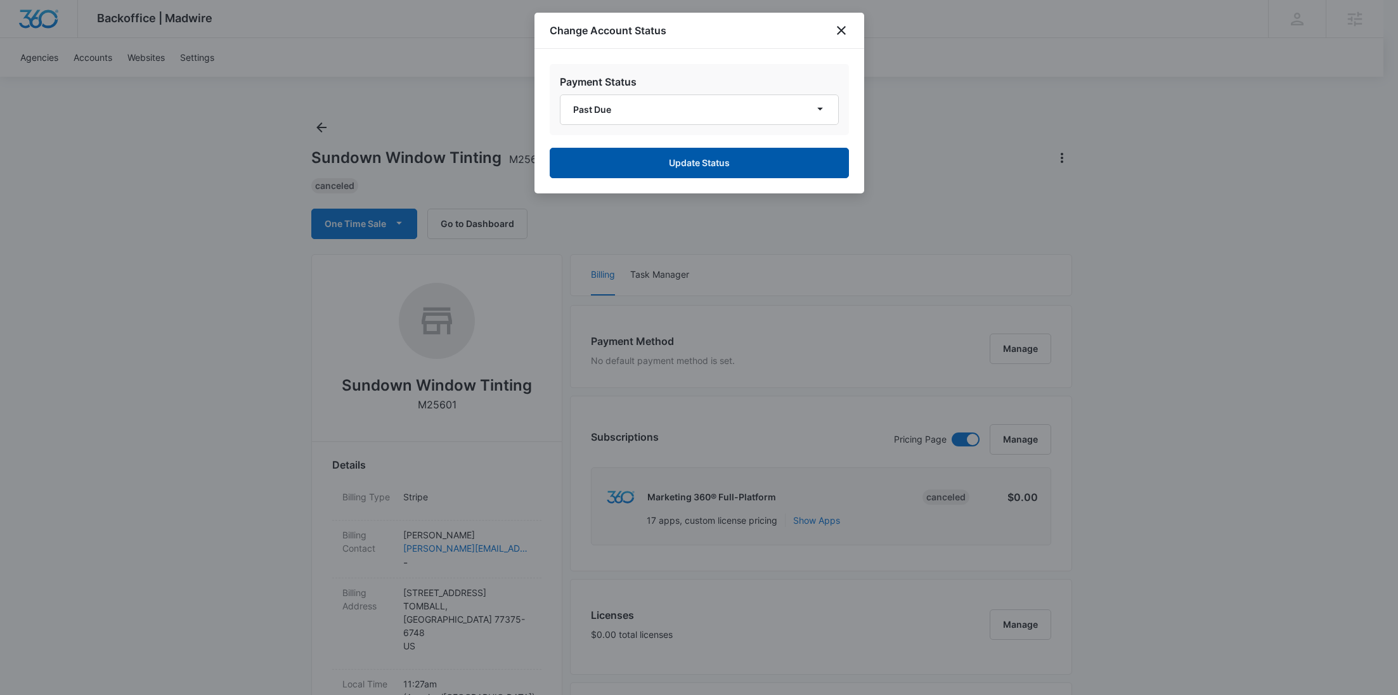
click at [663, 162] on button "Update Status" at bounding box center [699, 163] width 299 height 30
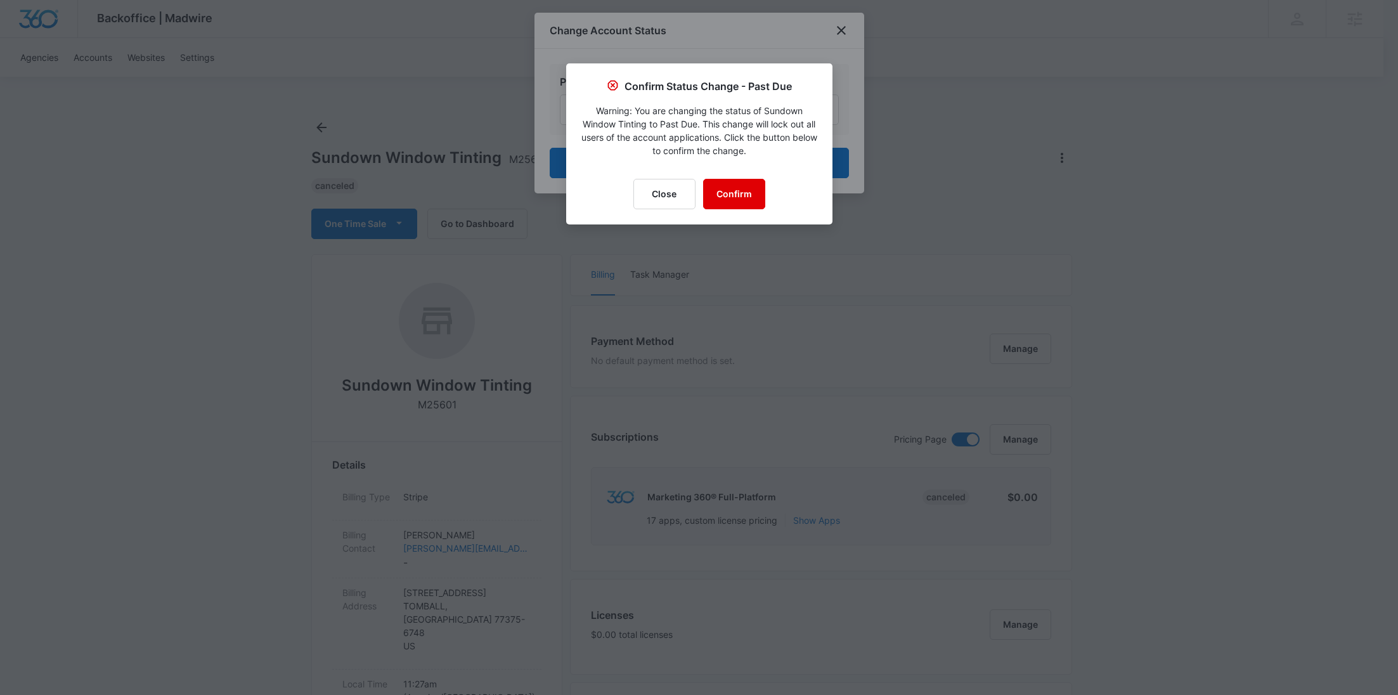
click at [740, 189] on button "Confirm" at bounding box center [734, 194] width 62 height 30
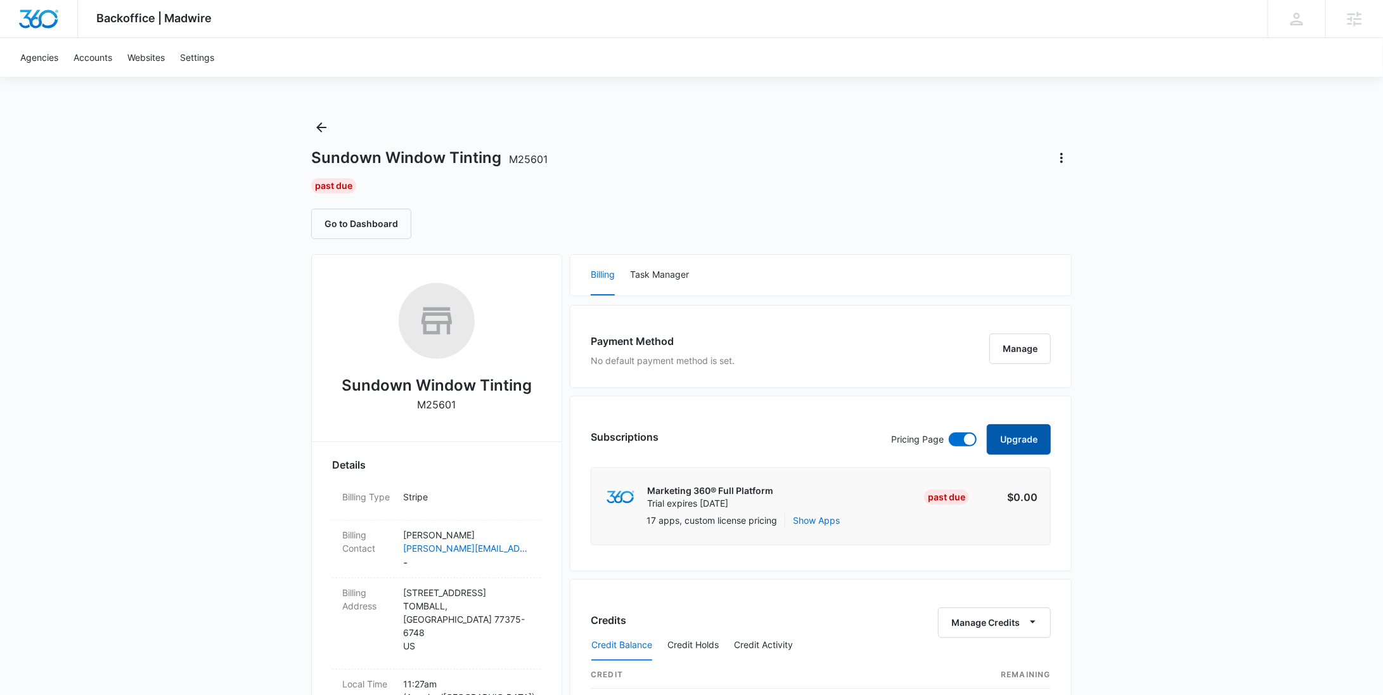
click at [1026, 437] on button "Upgrade" at bounding box center [1019, 439] width 64 height 30
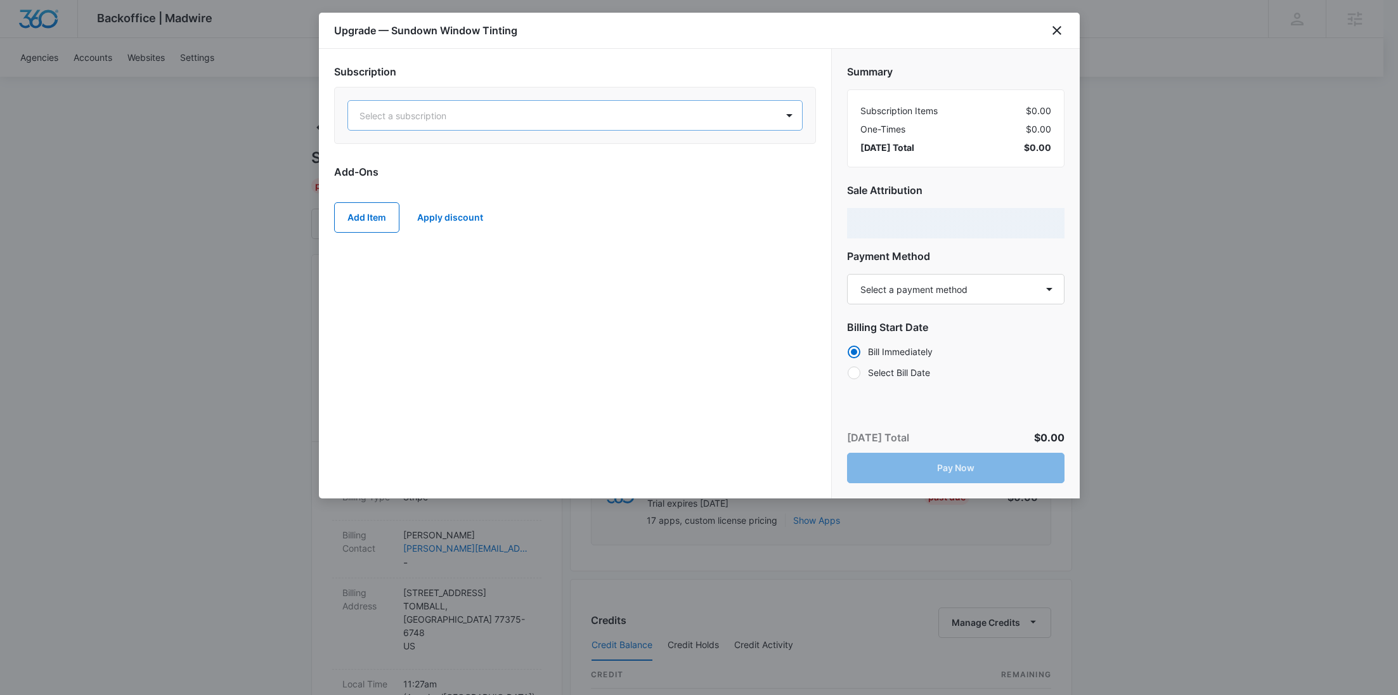
click at [500, 124] on div "Select a subscription" at bounding box center [562, 115] width 429 height 29
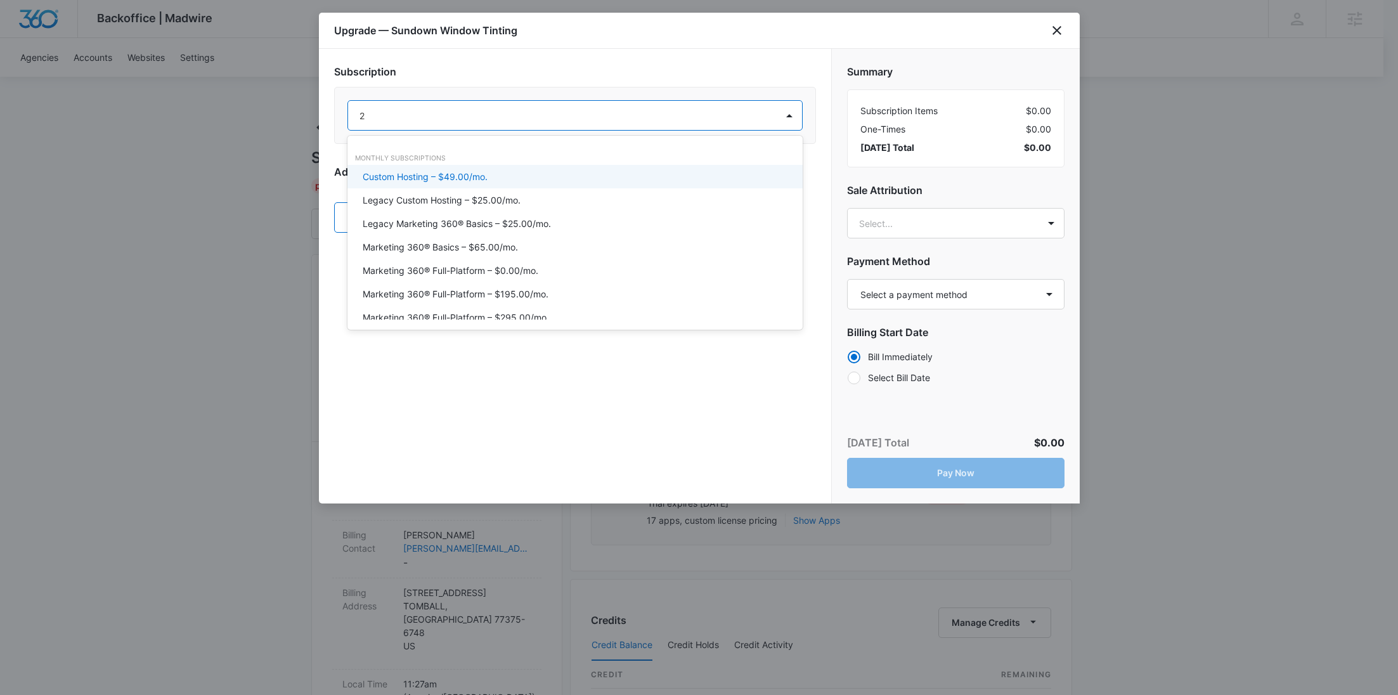
type input "25"
click at [569, 176] on div "Legacy Custom Hosting – $25.00/mo." at bounding box center [574, 176] width 422 height 13
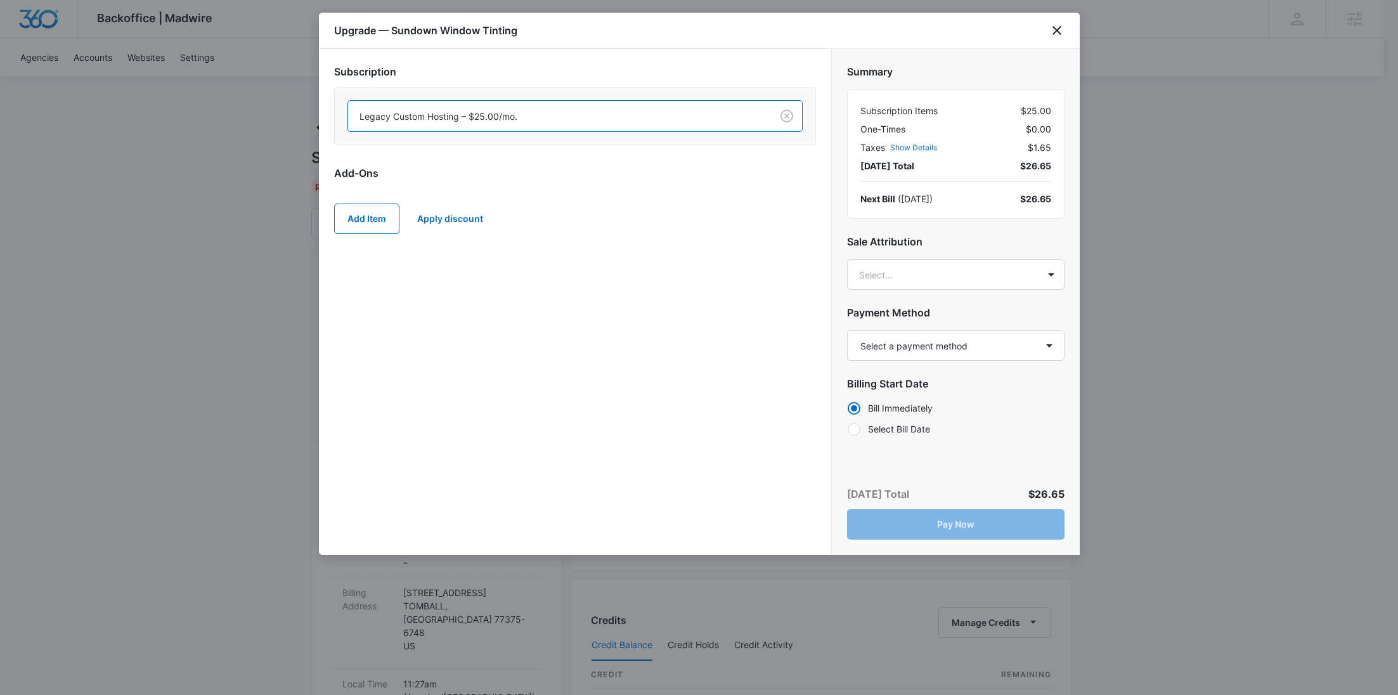
click at [520, 105] on div "Legacy Custom Hosting – $25.00/mo." at bounding box center [559, 116] width 423 height 29
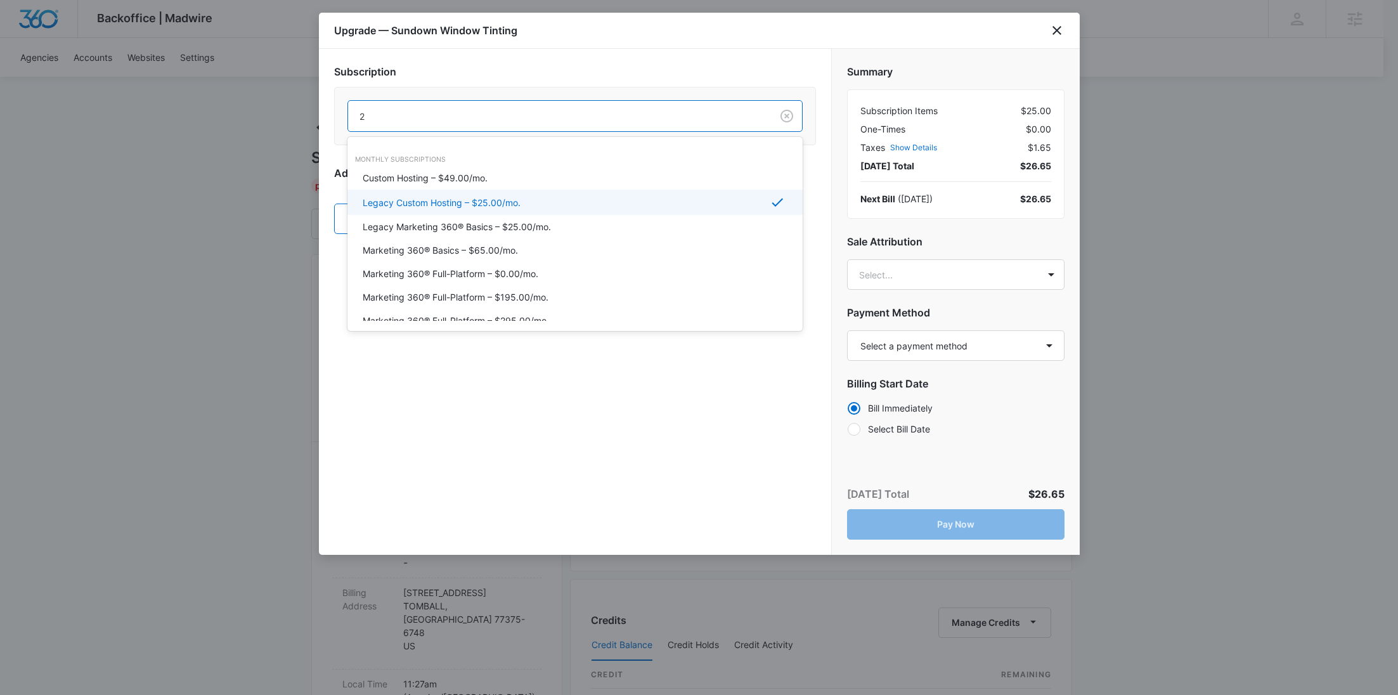
type input "29"
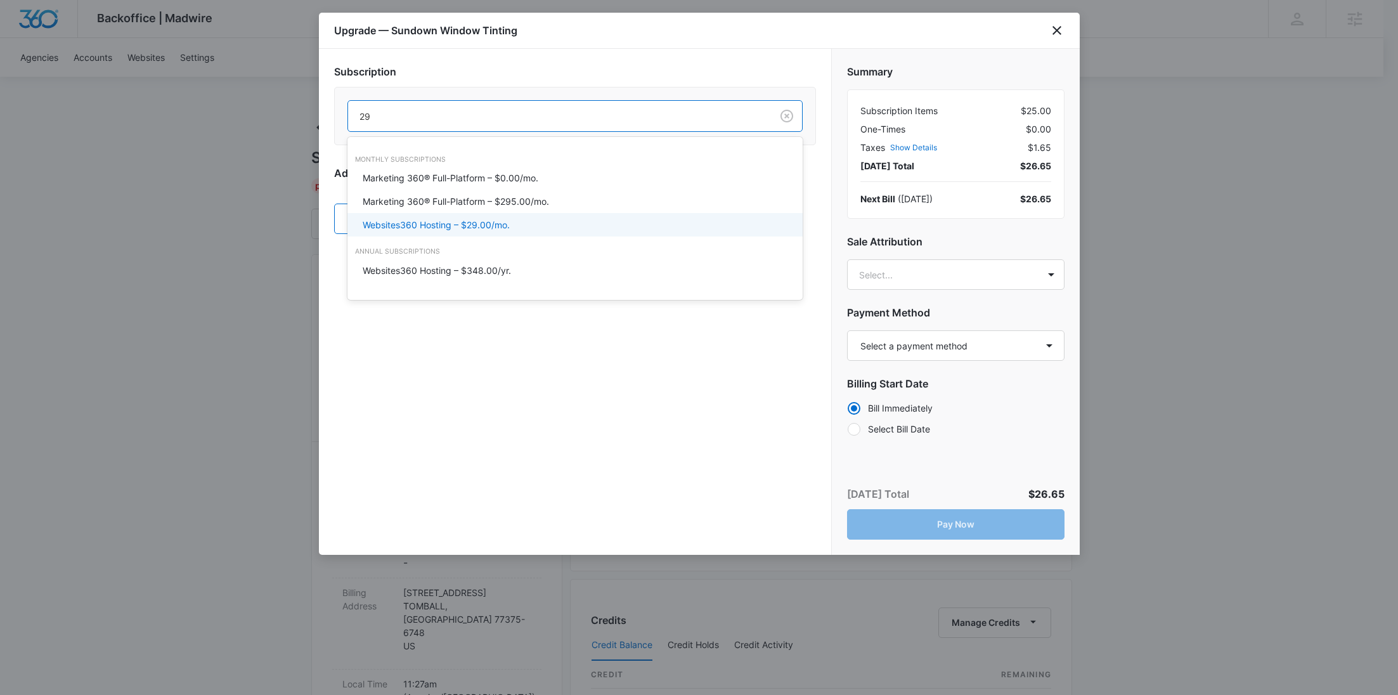
click at [549, 230] on div "Websites360 Hosting – $29.00/mo." at bounding box center [574, 224] width 422 height 13
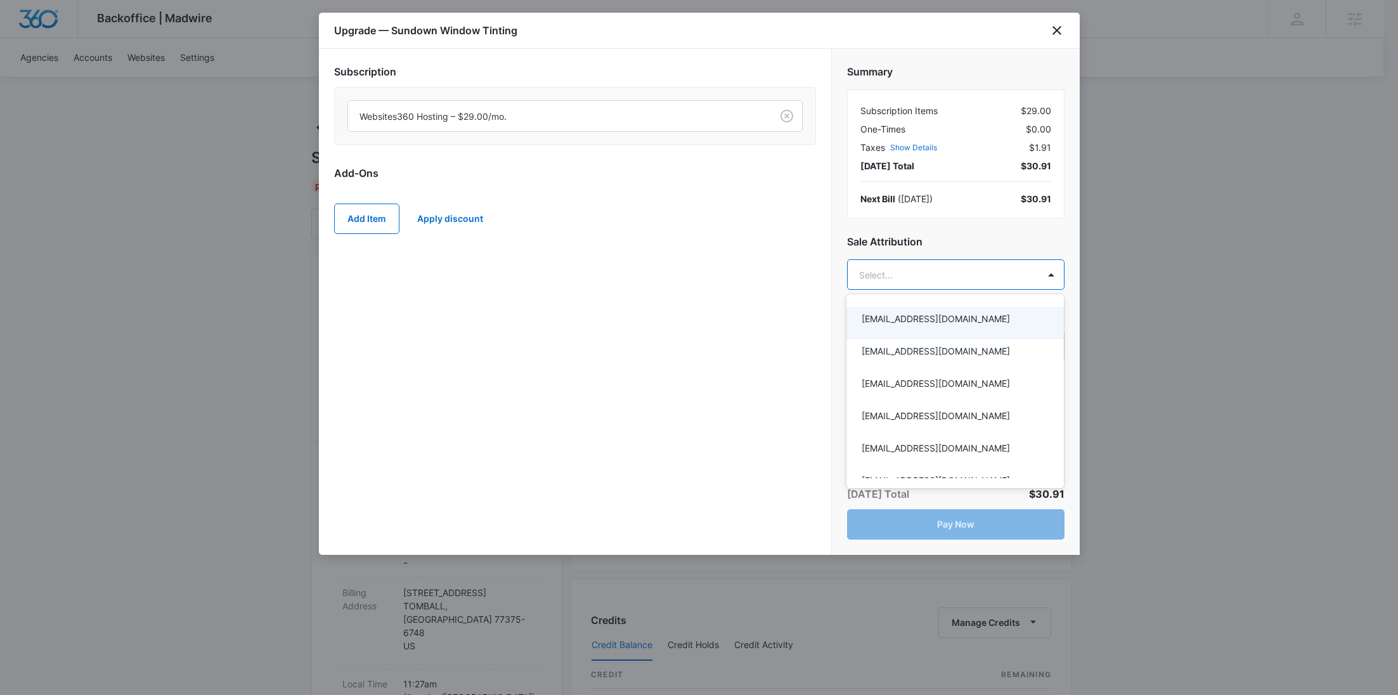
click at [1005, 271] on div at bounding box center [699, 347] width 1398 height 695
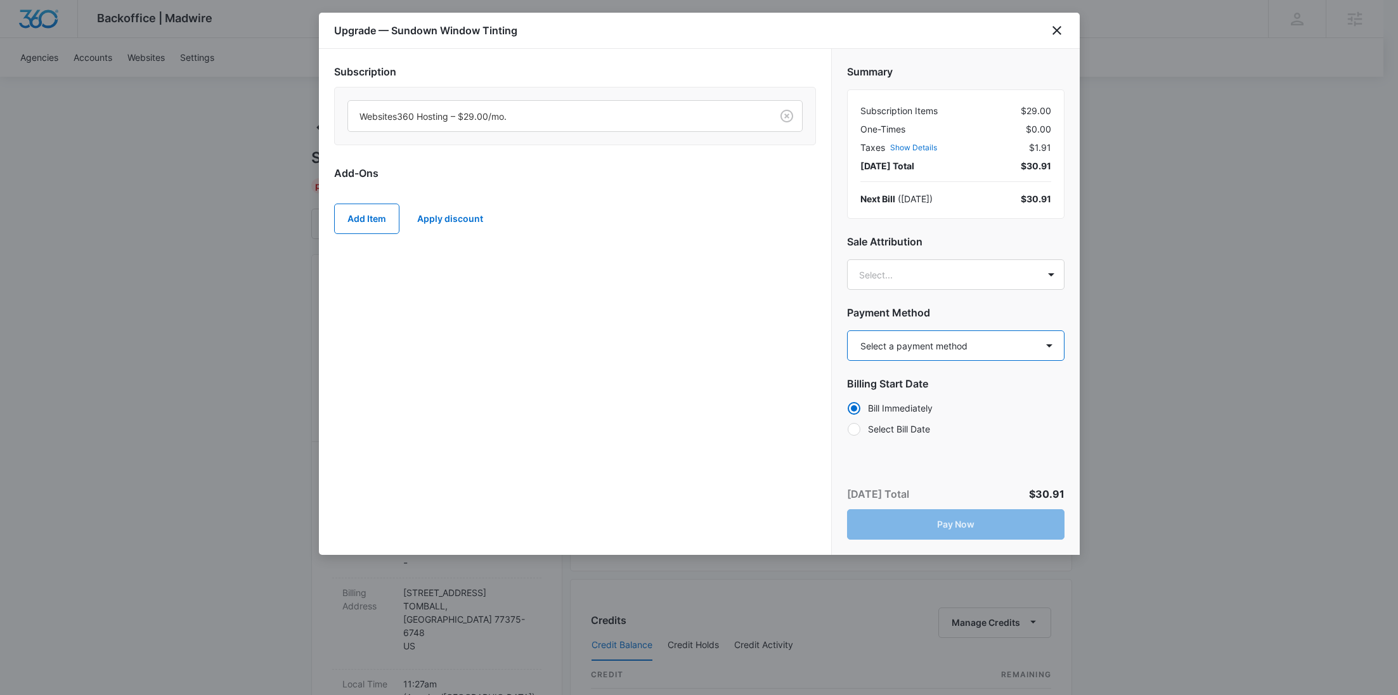
click at [901, 340] on select "Select a payment method Mastercard ending in 4056 Mastercard ending in 4056 Mas…" at bounding box center [955, 345] width 217 height 30
click at [912, 347] on select "Select a payment method Mastercard ending in 4056 Mastercard ending in 4056 Mas…" at bounding box center [955, 345] width 217 height 30
select select "pm_1MqfunA4n8RTgNjUj6zFBaRO"
click at [847, 330] on select "Select a payment method Mastercard ending in 4056 Mastercard ending in 4056 Mas…" at bounding box center [955, 345] width 217 height 30
click at [1023, 517] on button "Pay Now" at bounding box center [955, 524] width 217 height 30
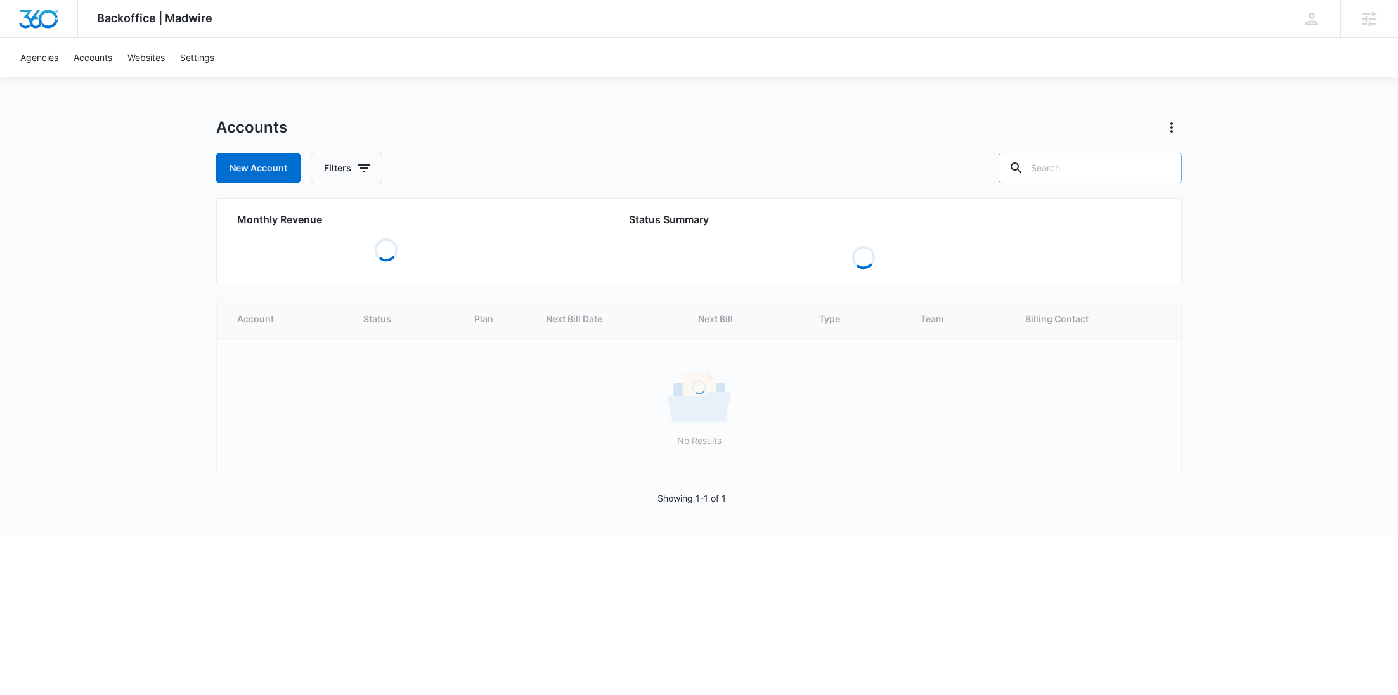
click at [1116, 177] on input "text" at bounding box center [1089, 168] width 183 height 30
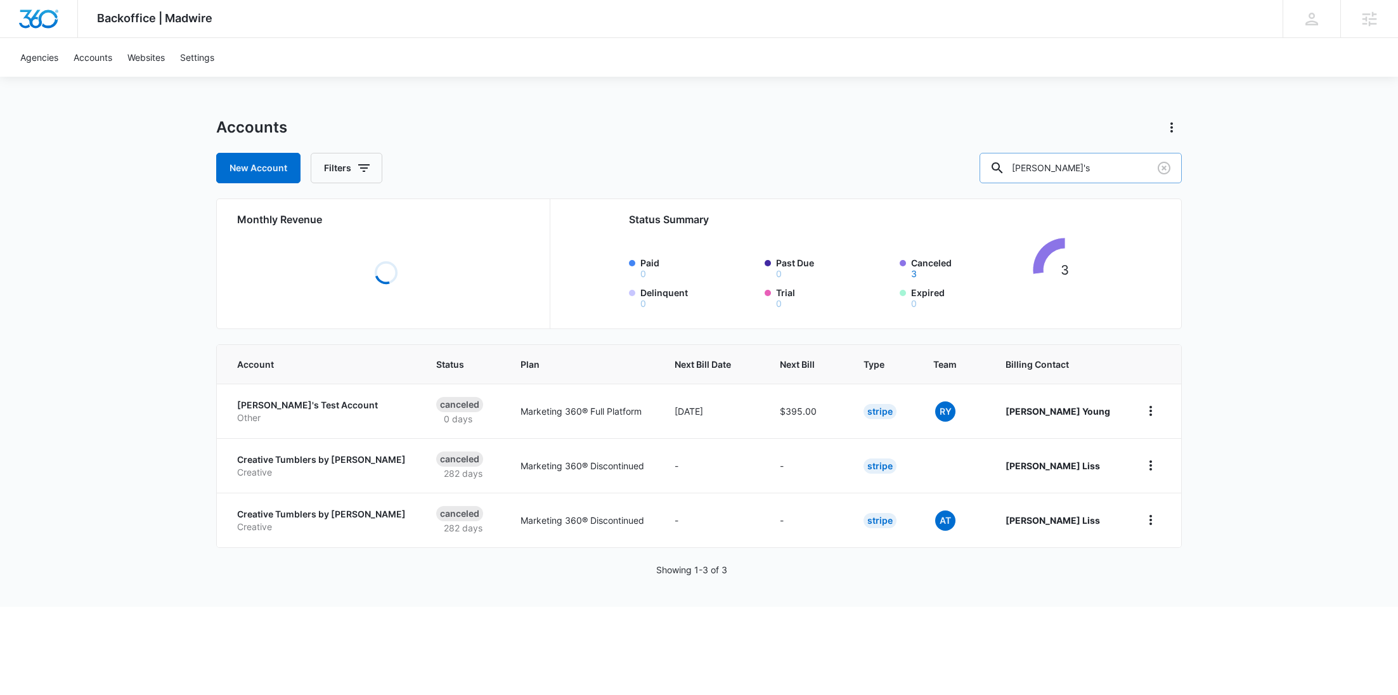
type input "Rochelle's"
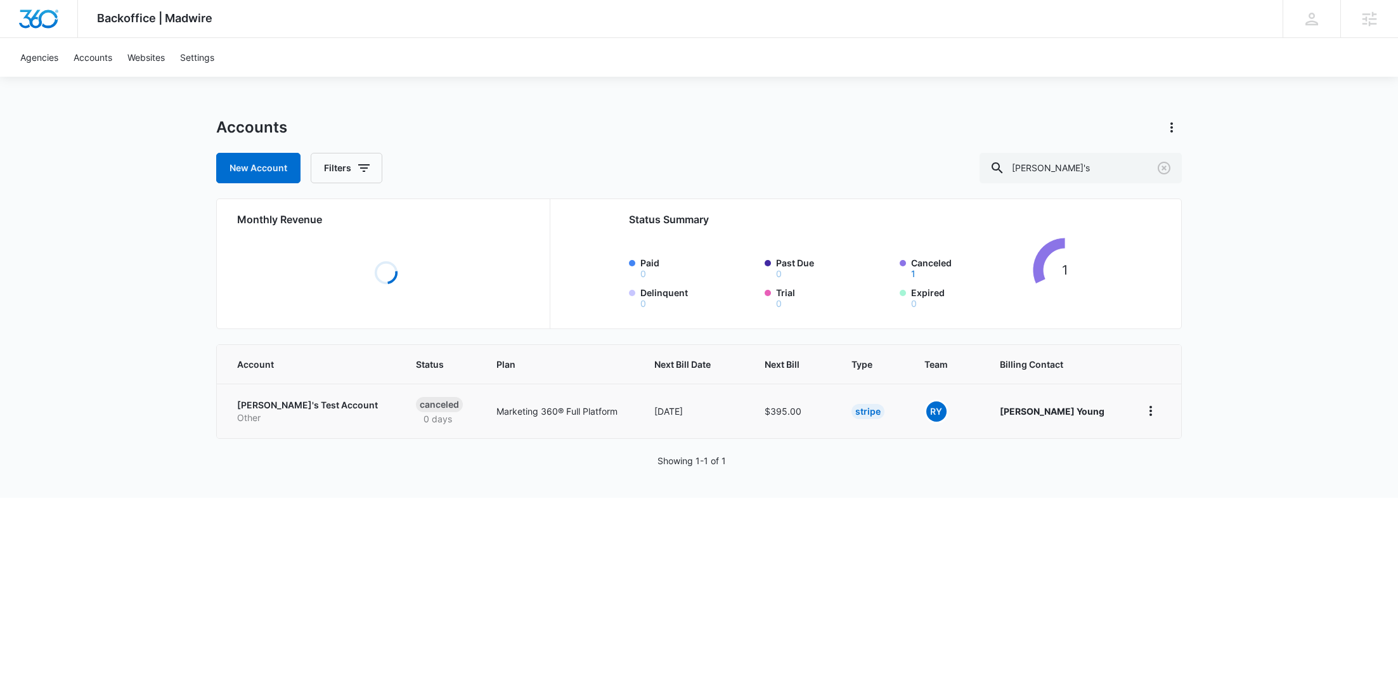
click at [276, 416] on p "Other" at bounding box center [311, 417] width 148 height 13
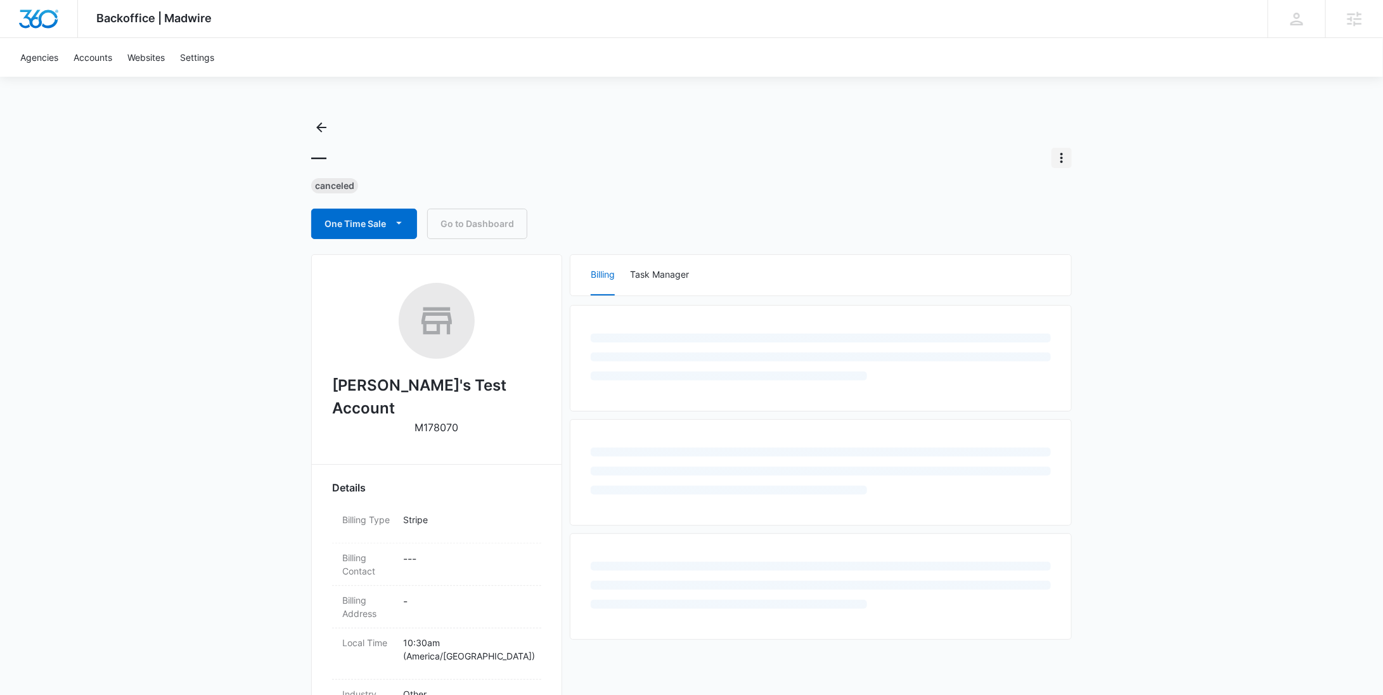
click at [1066, 157] on icon "Actions" at bounding box center [1061, 157] width 15 height 15
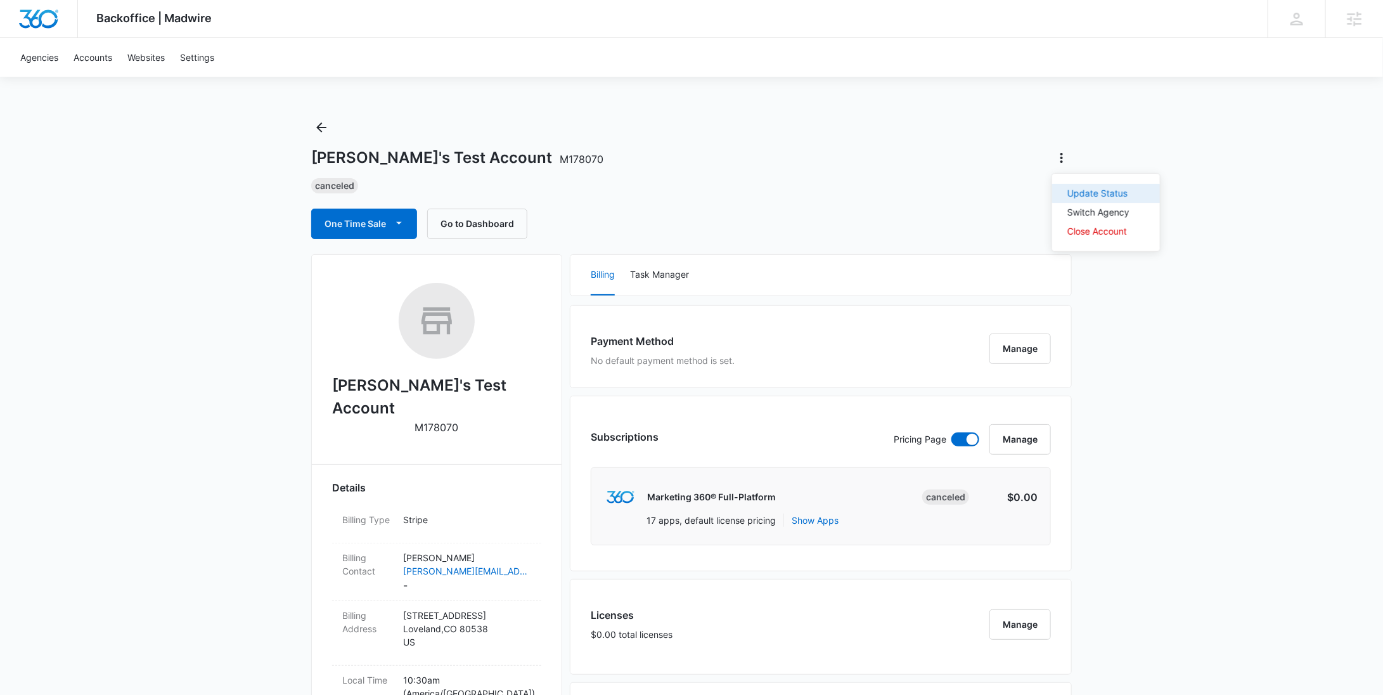
click at [1074, 196] on div "Update Status" at bounding box center [1099, 193] width 62 height 9
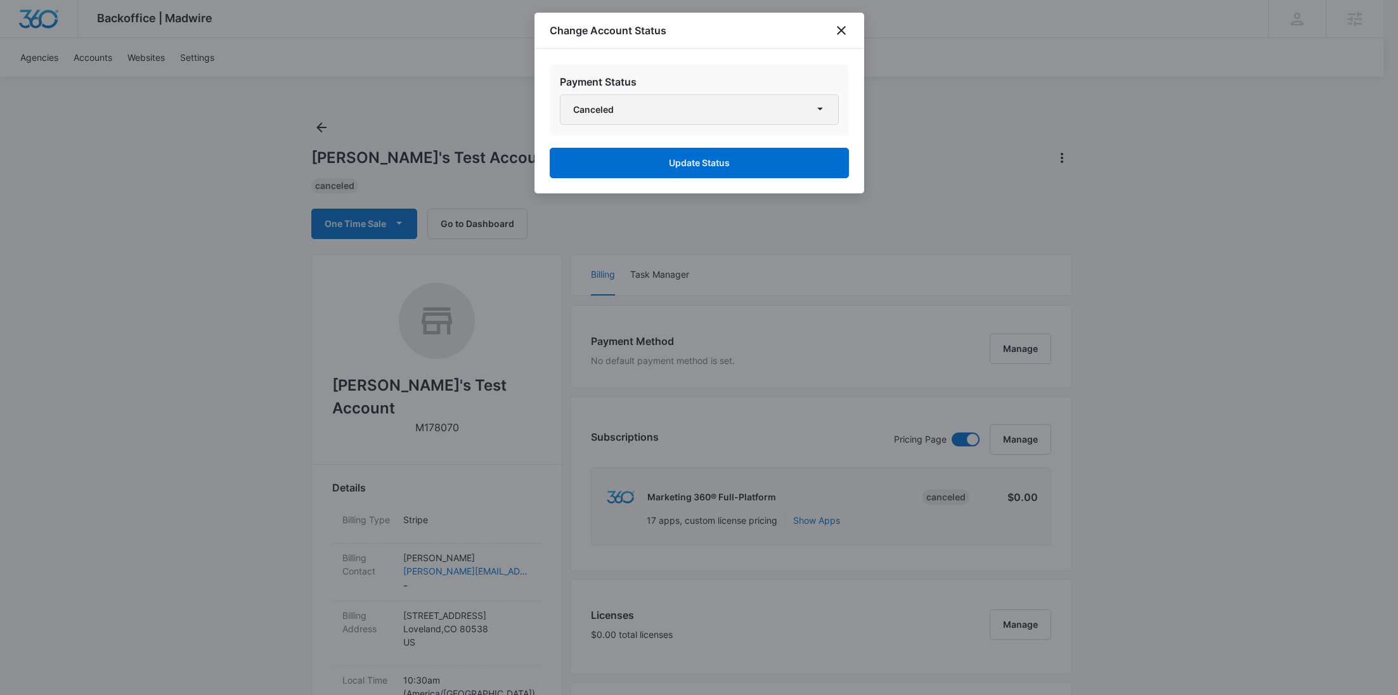
click at [708, 118] on button "Canceled" at bounding box center [699, 109] width 279 height 30
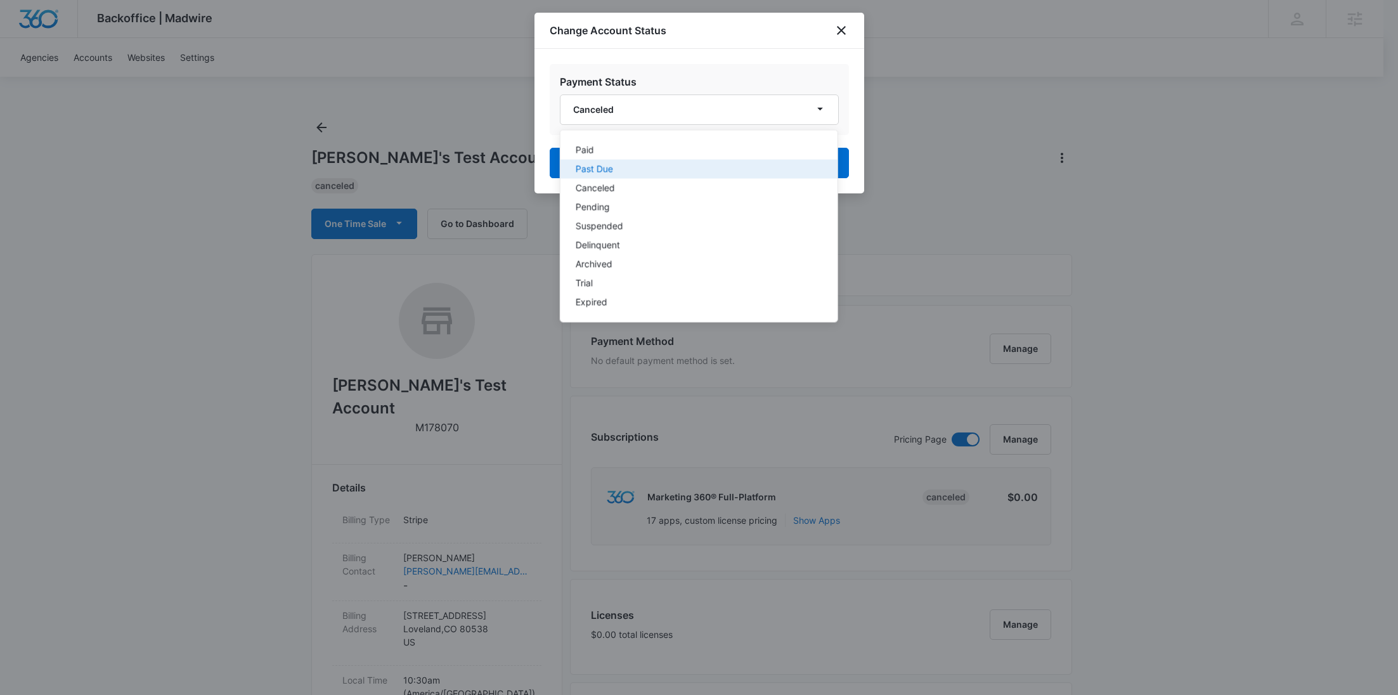
click at [612, 165] on div "Past Due" at bounding box center [690, 169] width 231 height 9
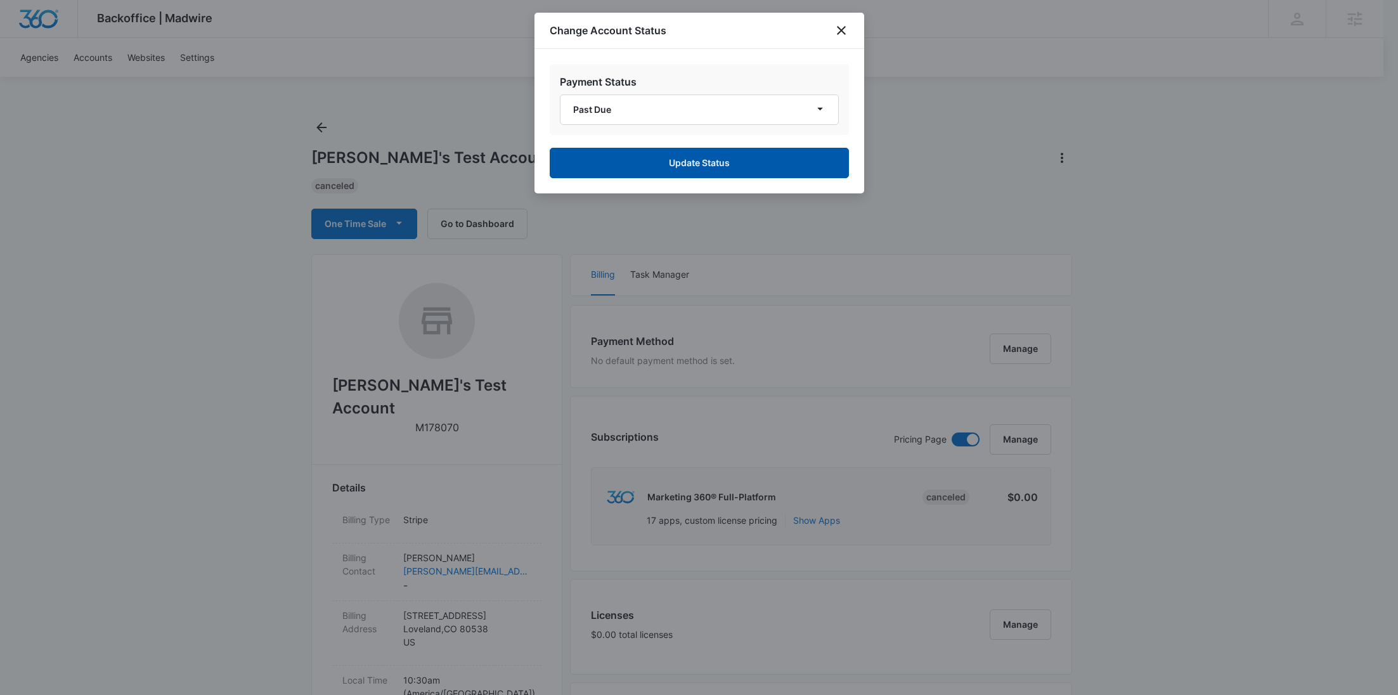
click at [672, 158] on button "Update Status" at bounding box center [699, 163] width 299 height 30
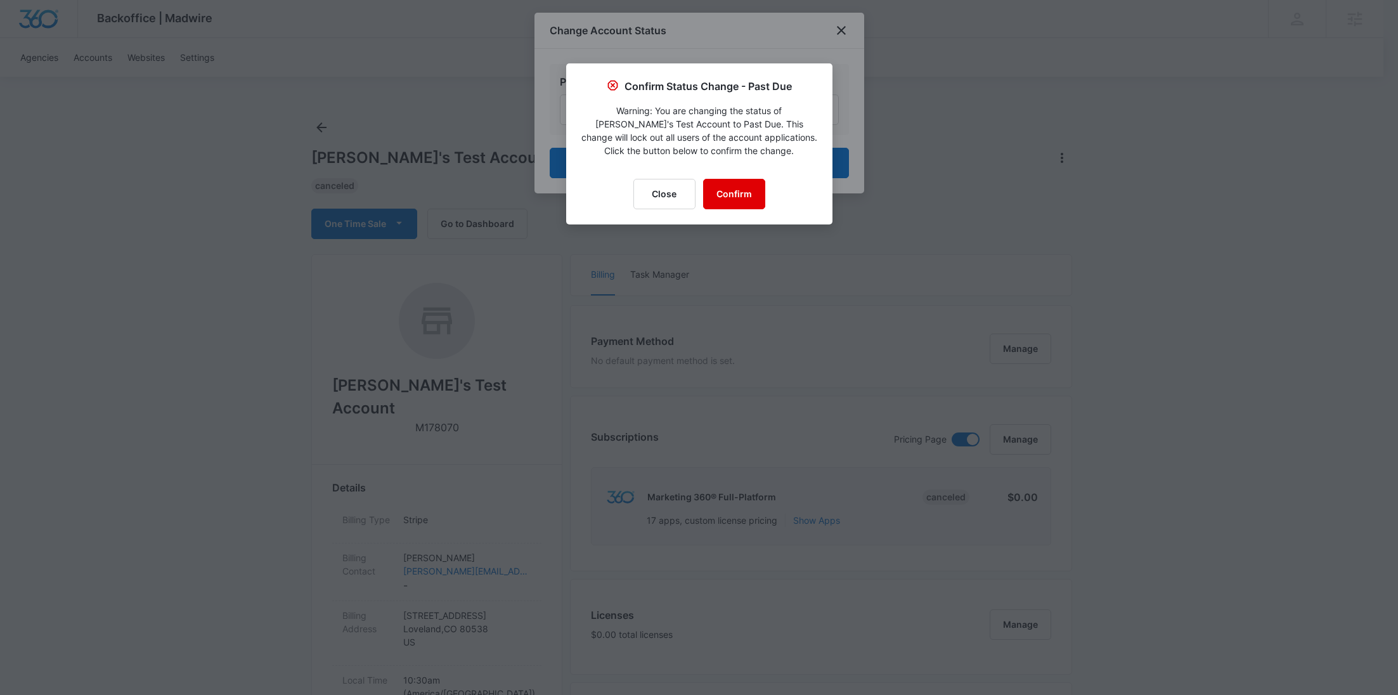
click at [733, 186] on button "Confirm" at bounding box center [734, 194] width 62 height 30
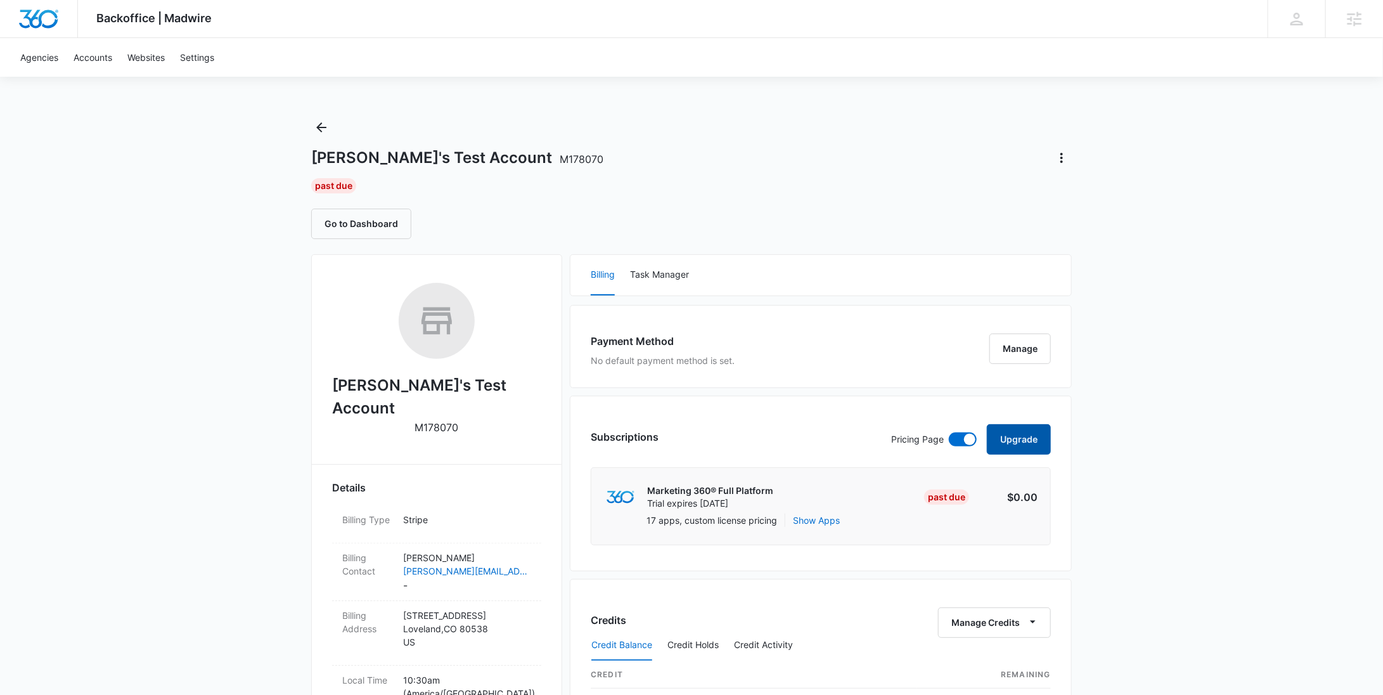
click at [1035, 436] on button "Upgrade" at bounding box center [1019, 439] width 64 height 30
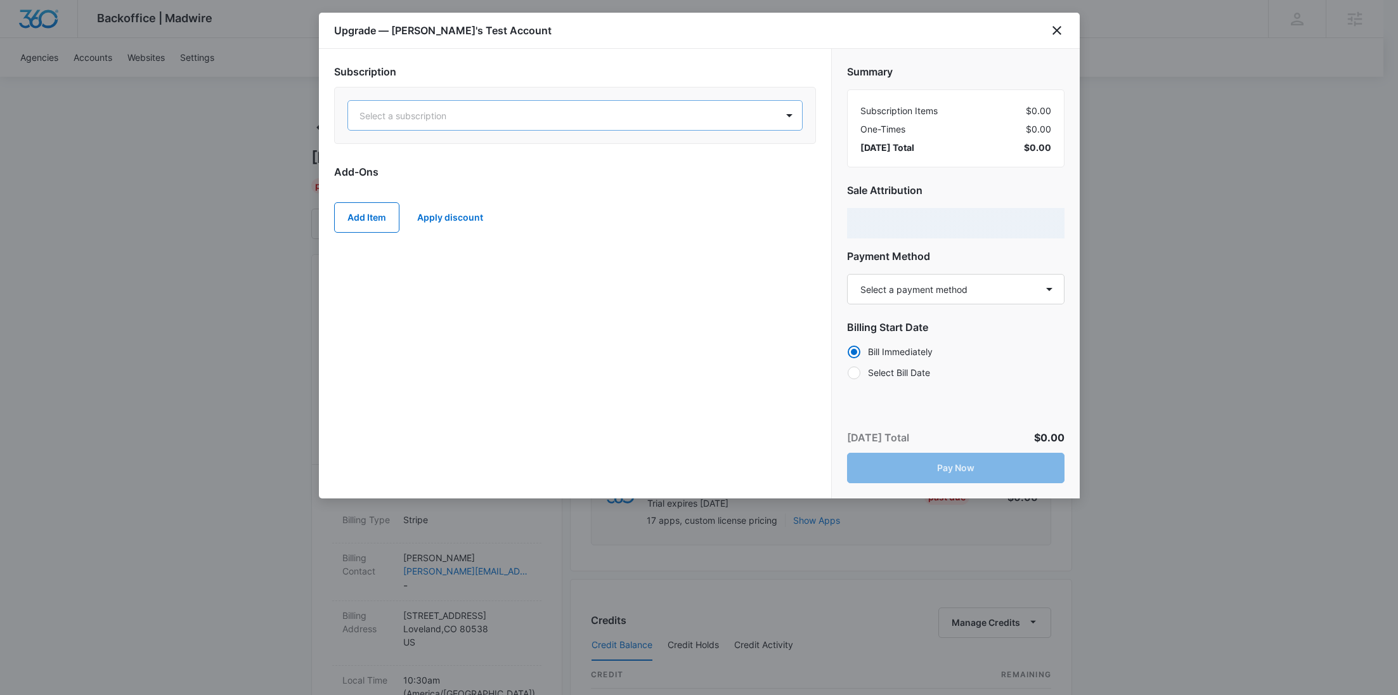
drag, startPoint x: 520, startPoint y: 134, endPoint x: 513, endPoint y: 118, distance: 17.3
click at [513, 118] on div at bounding box center [559, 116] width 401 height 16
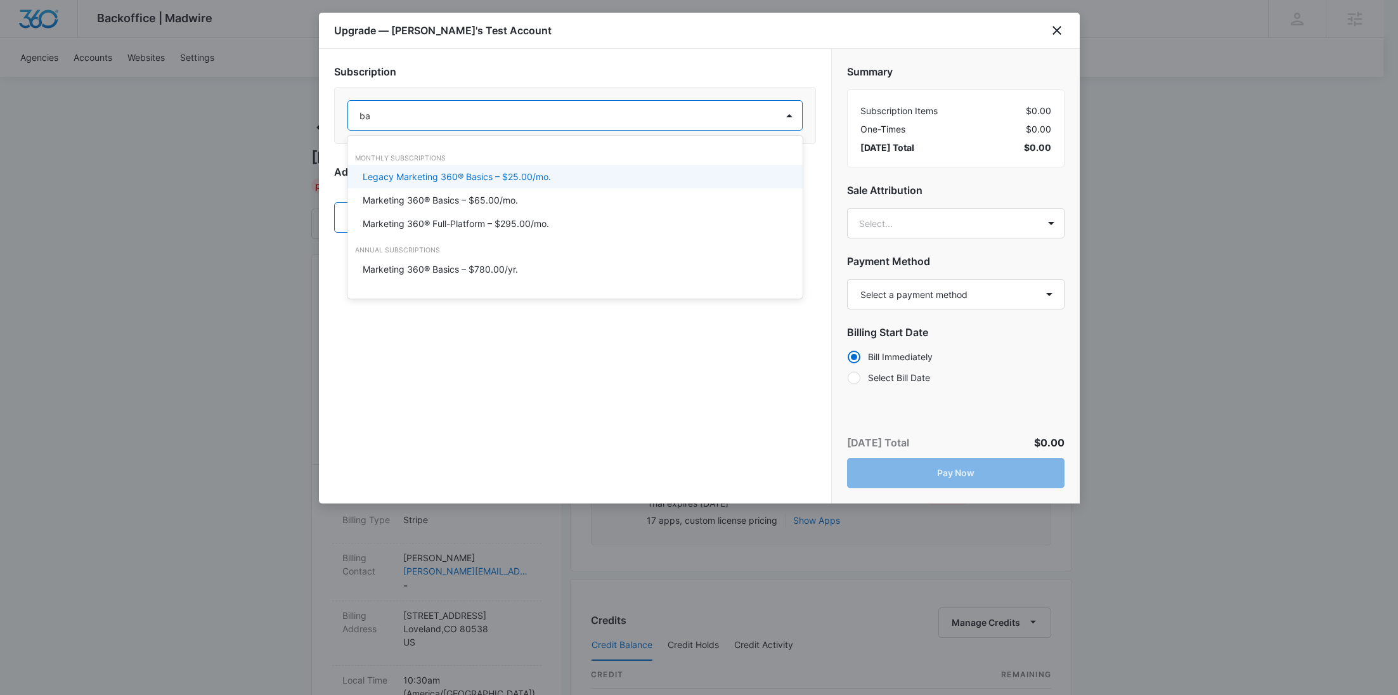
type input "bas"
click at [522, 180] on p "Legacy Marketing 360® Basics – $25.00/mo." at bounding box center [457, 176] width 188 height 13
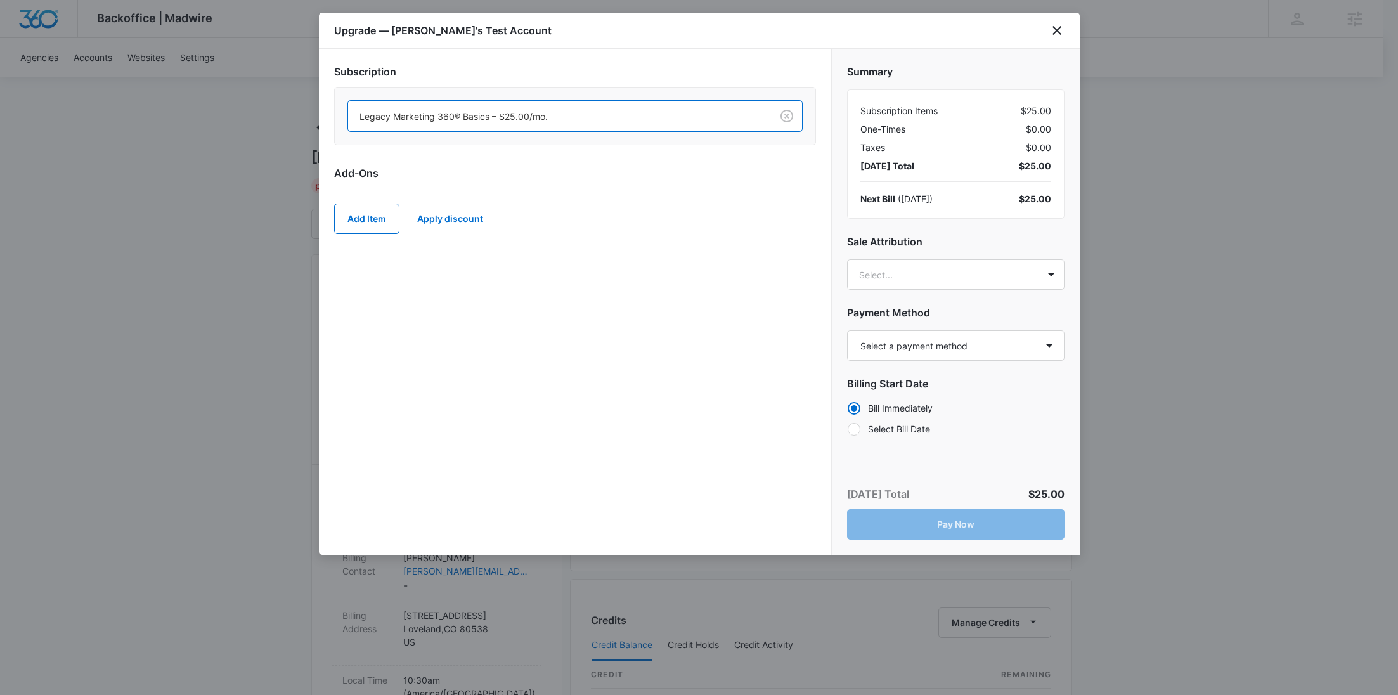
click at [918, 305] on h2 "Payment Method" at bounding box center [955, 312] width 217 height 15
click at [919, 337] on select "Select a payment method Visa ending in 8497 Visa ending in 8497 New payment met…" at bounding box center [955, 345] width 217 height 30
select select "MANUAL_INVOICE"
click at [847, 330] on select "Select a payment method Visa ending in 8497 Visa ending in 8497 New payment met…" at bounding box center [955, 345] width 217 height 30
click at [965, 520] on button "Pay Now" at bounding box center [955, 524] width 217 height 30
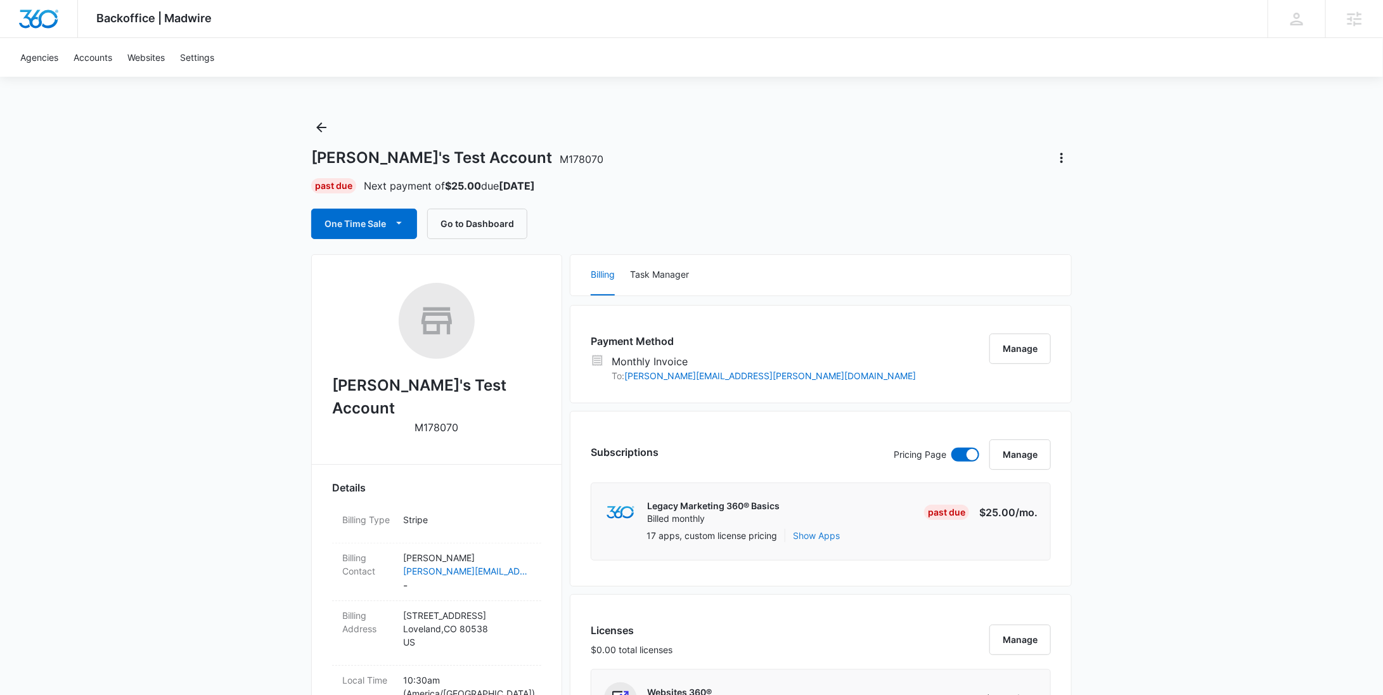
click at [825, 529] on button "Show Apps" at bounding box center [816, 535] width 47 height 13
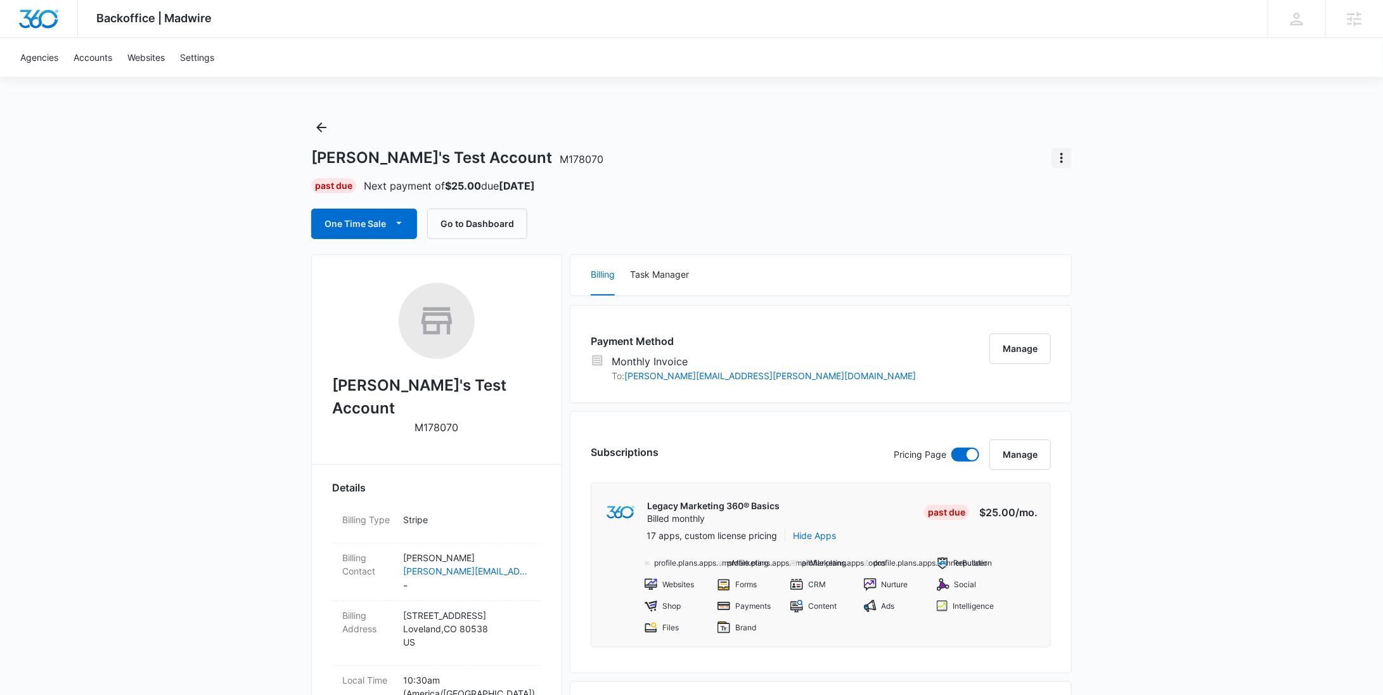
click at [1066, 160] on icon "Actions" at bounding box center [1061, 157] width 15 height 15
click at [1087, 233] on div "Close Account" at bounding box center [1099, 231] width 62 height 9
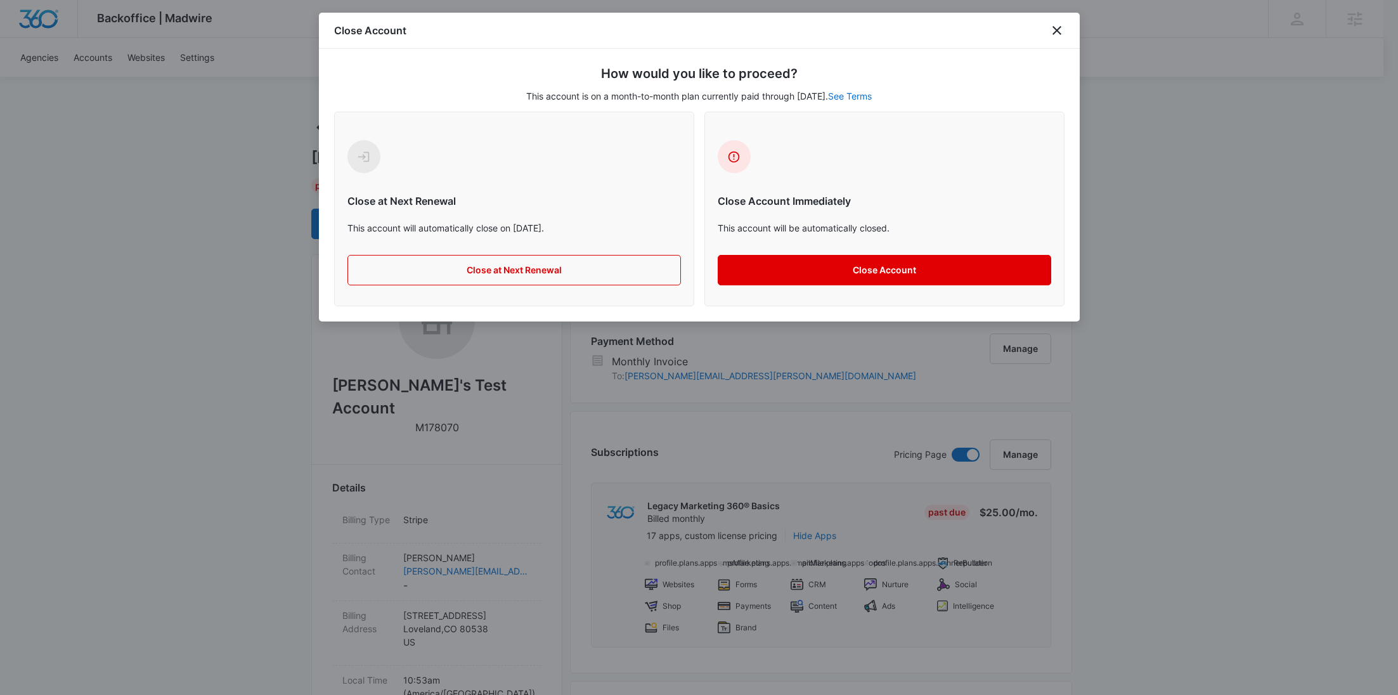
click at [843, 275] on button "Close Account" at bounding box center [884, 270] width 333 height 30
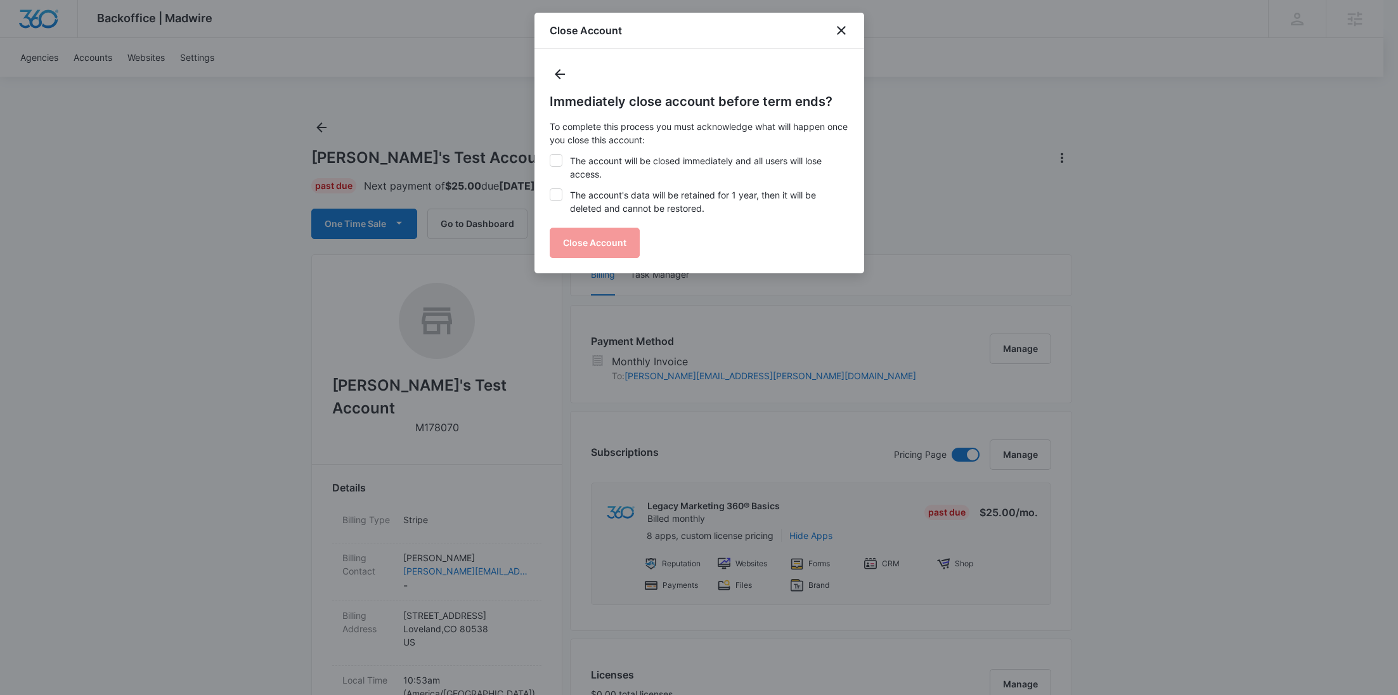
click at [610, 176] on label "The account will be closed immediately and all users will lose access." at bounding box center [699, 167] width 299 height 27
click at [550, 155] on input "The account will be closed immediately and all users will lose access." at bounding box center [550, 154] width 1 height 1
checkbox input "true"
click at [607, 203] on label "The account's data will be retained for 1 year, then it will be deleted and can…" at bounding box center [699, 201] width 299 height 27
click at [550, 189] on input "The account's data will be retained for 1 year, then it will be deleted and can…" at bounding box center [550, 188] width 1 height 1
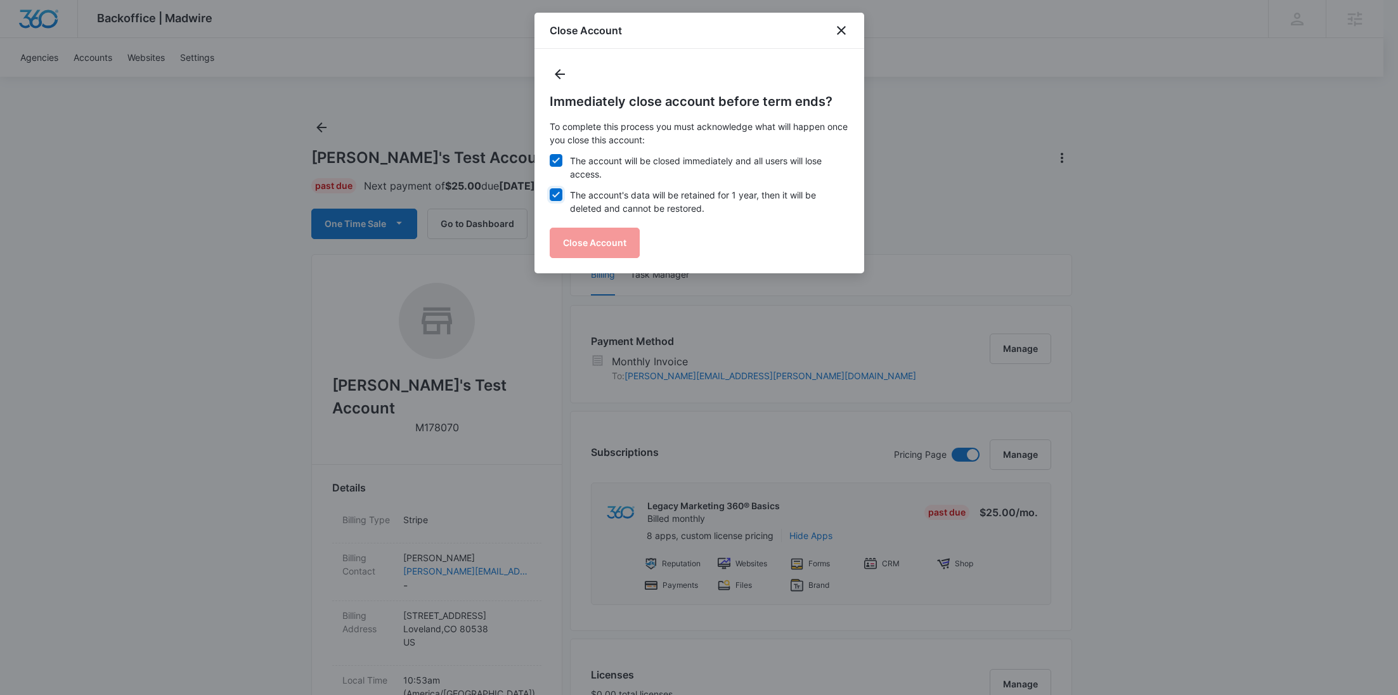
checkbox input "true"
click at [597, 232] on button "Close Account" at bounding box center [595, 243] width 90 height 30
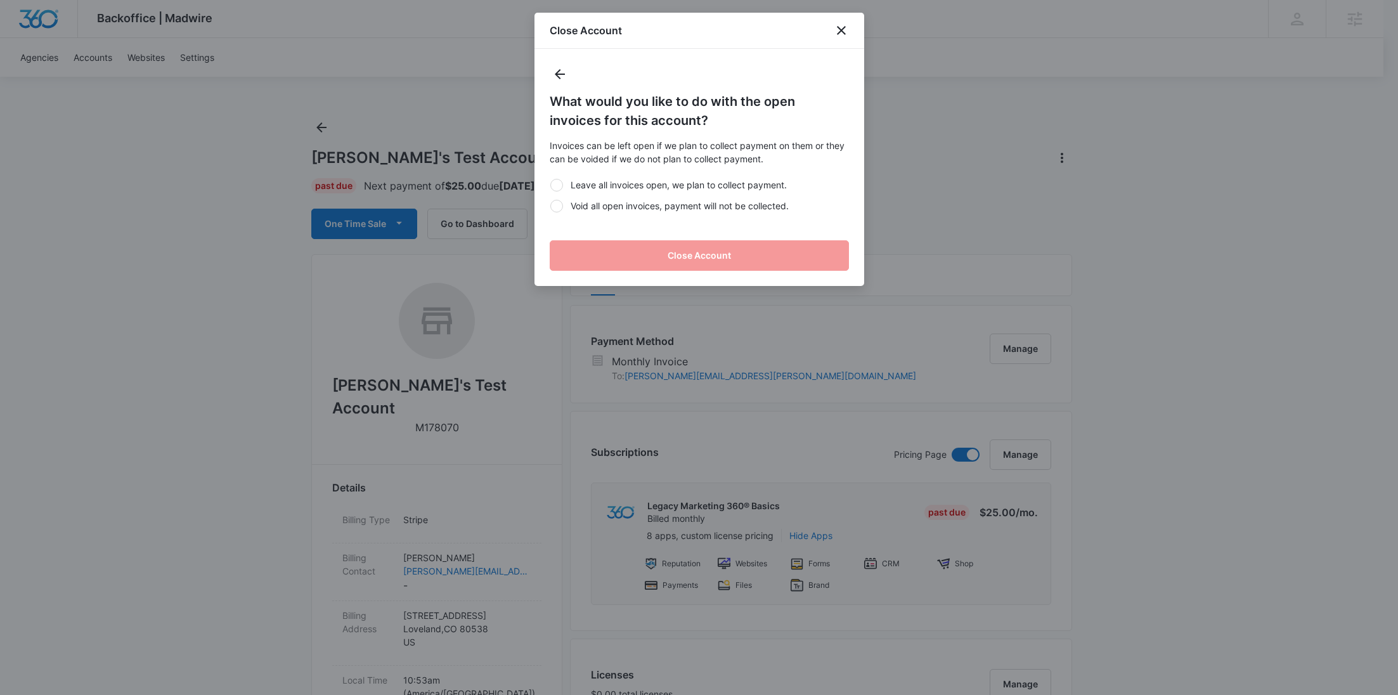
click at [607, 208] on label "Void all open invoices, payment will not be collected." at bounding box center [699, 205] width 299 height 13
click at [550, 206] on input "Void all open invoices, payment will not be collected." at bounding box center [550, 205] width 1 height 1
radio input "true"
click at [659, 255] on button "Close Account" at bounding box center [699, 255] width 299 height 30
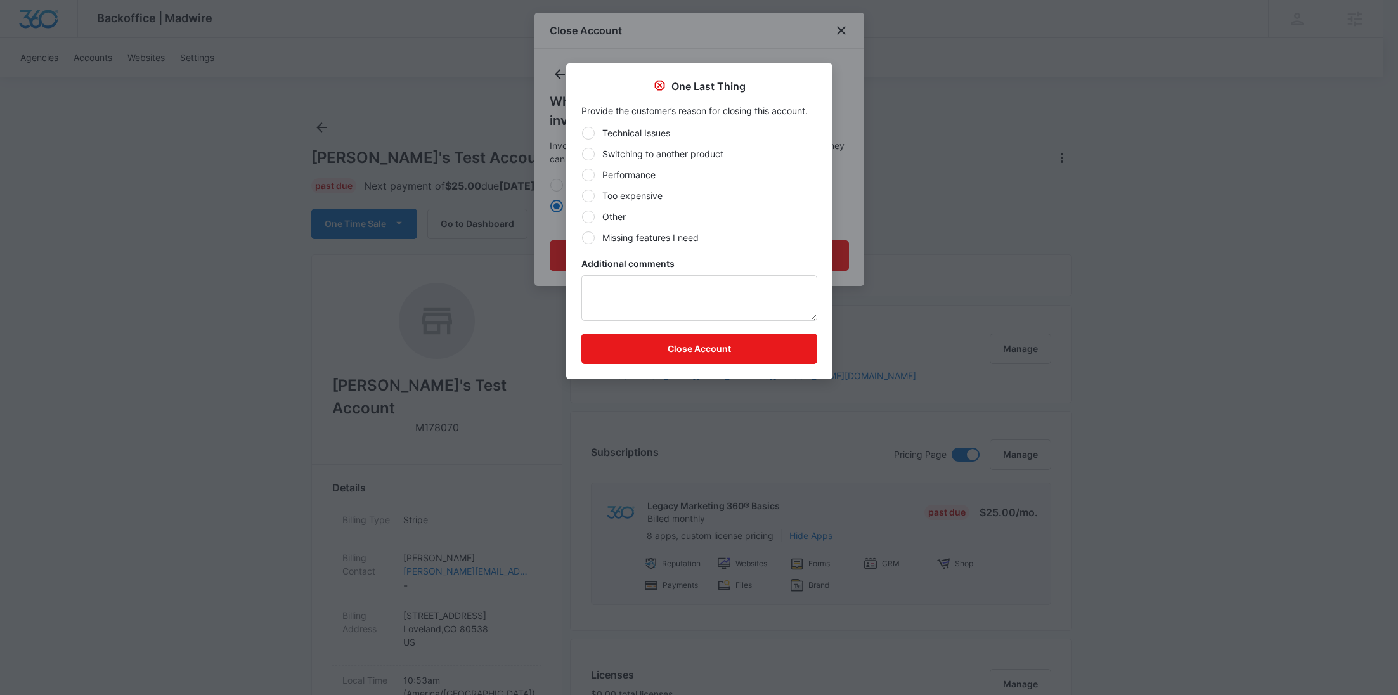
click at [615, 216] on label "Other" at bounding box center [699, 216] width 236 height 13
click at [582, 216] on input "Other" at bounding box center [581, 216] width 1 height 1
radio input "true"
click at [658, 301] on textarea "Additional comments" at bounding box center [699, 298] width 236 height 46
type textarea "t"
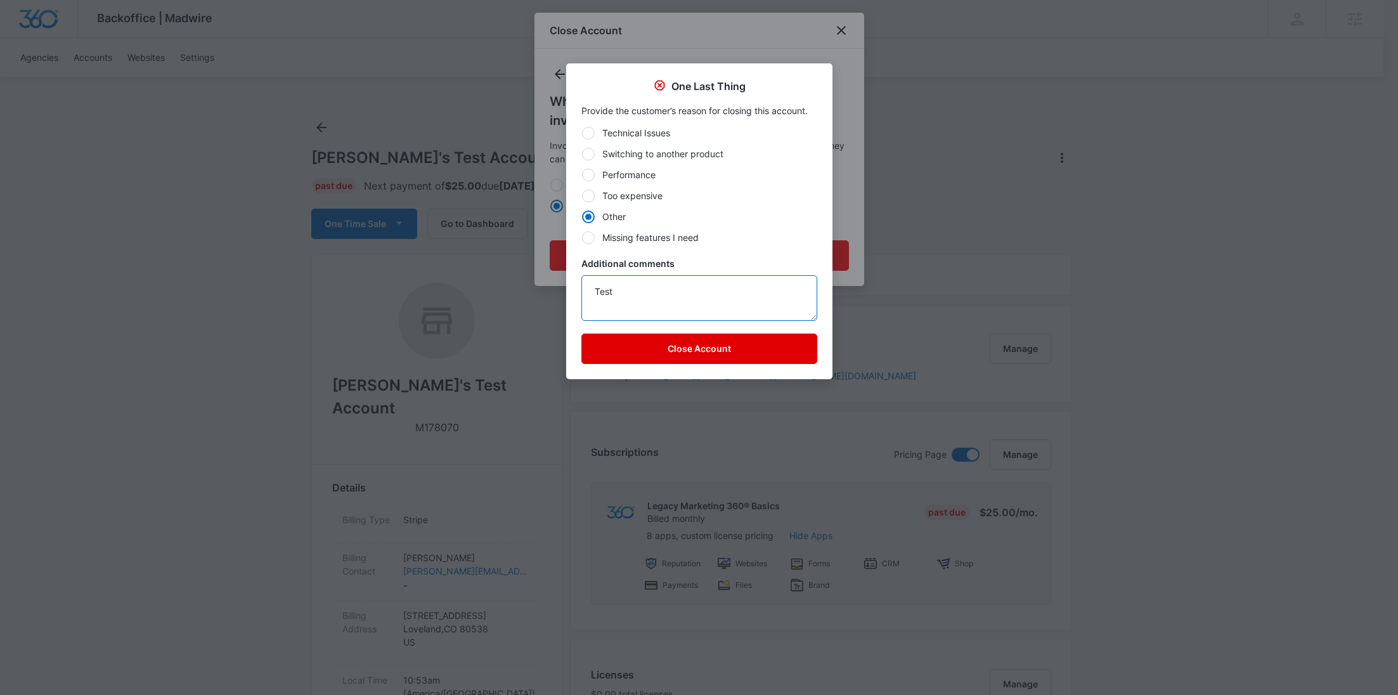
type textarea "Test"
click at [655, 356] on button "Close Account" at bounding box center [699, 348] width 236 height 30
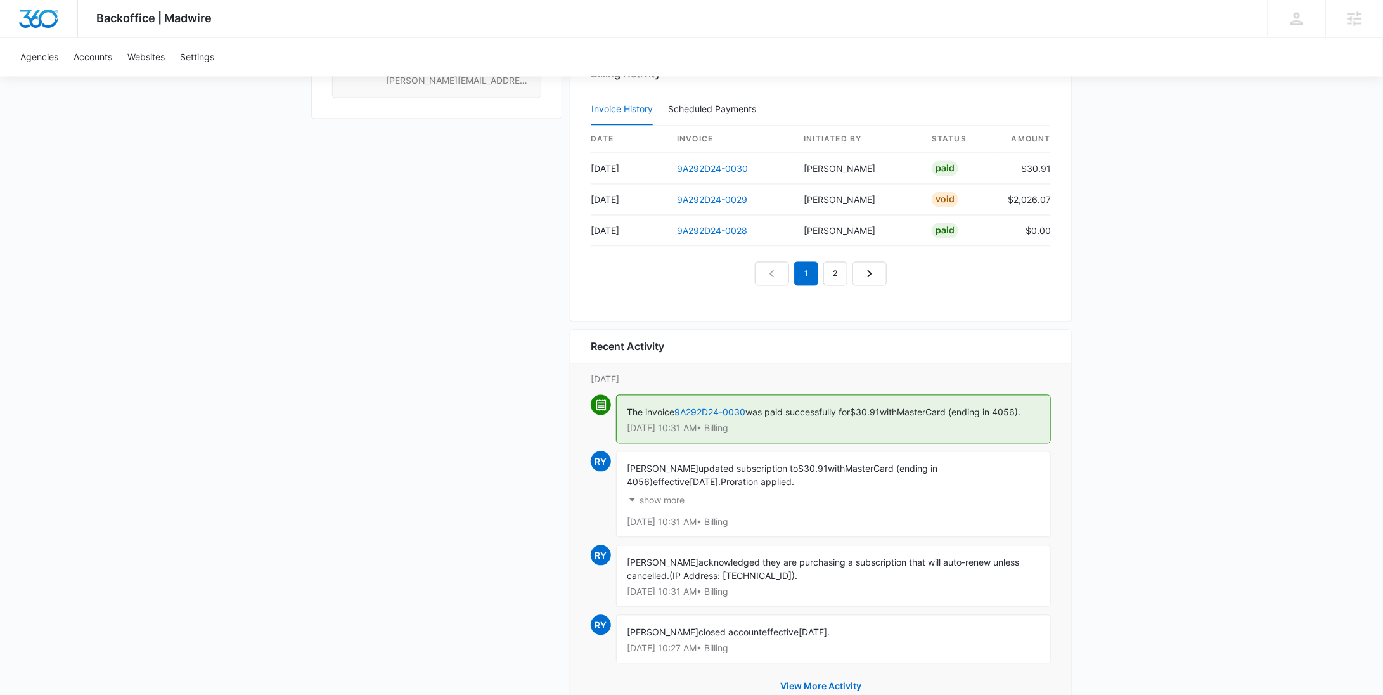
scroll to position [1097, 0]
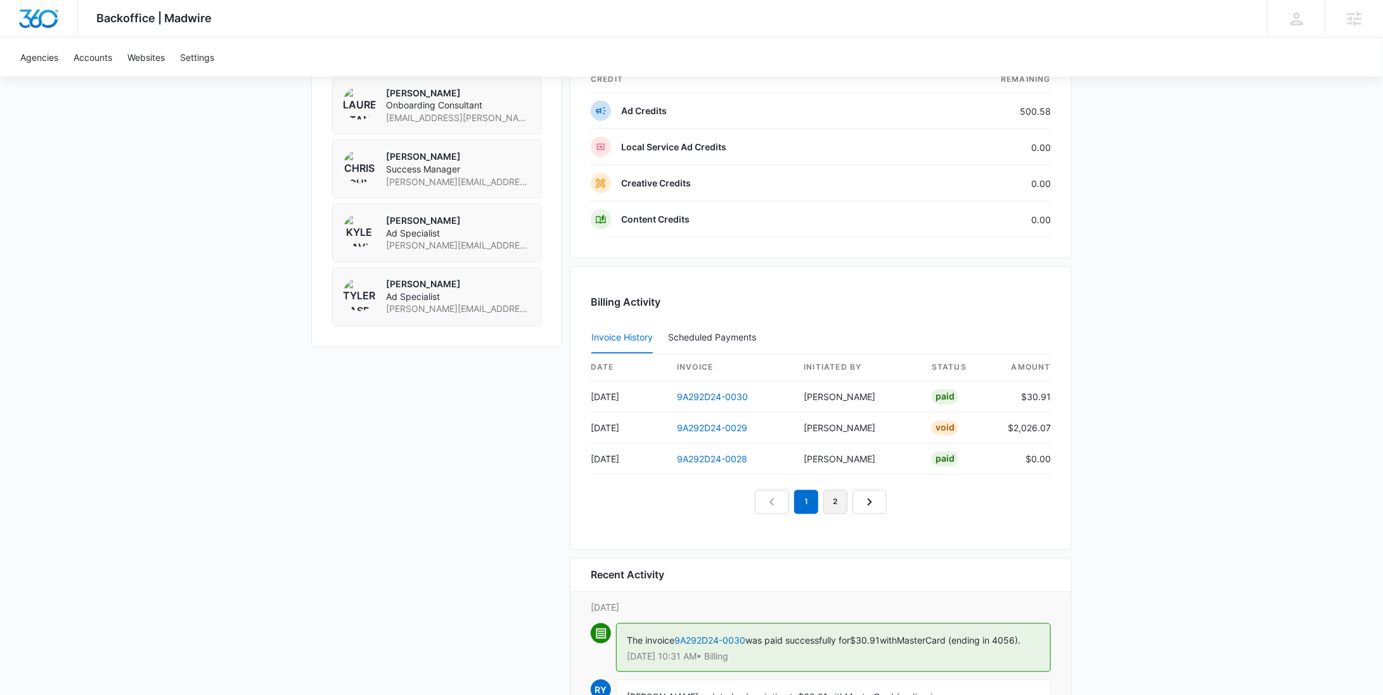
click at [830, 498] on link "2" at bounding box center [835, 502] width 24 height 24
click at [796, 501] on link "1" at bounding box center [792, 502] width 24 height 24
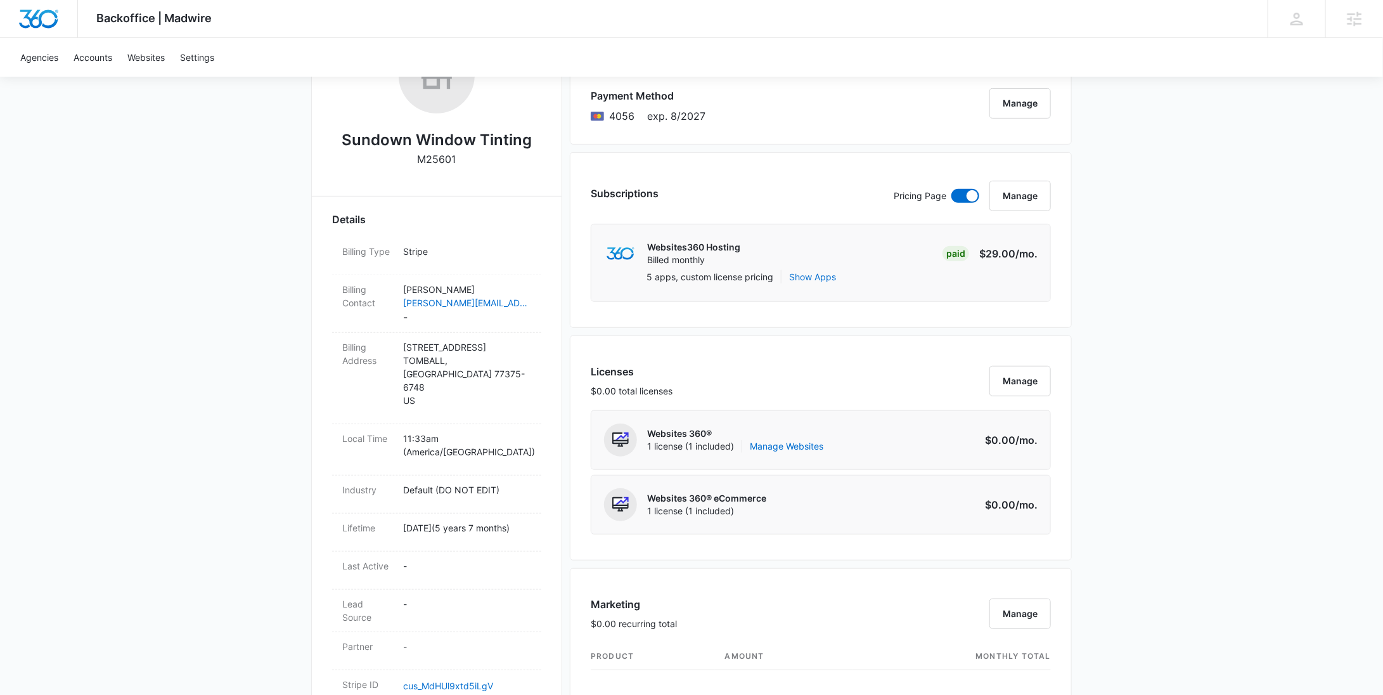
scroll to position [0, 0]
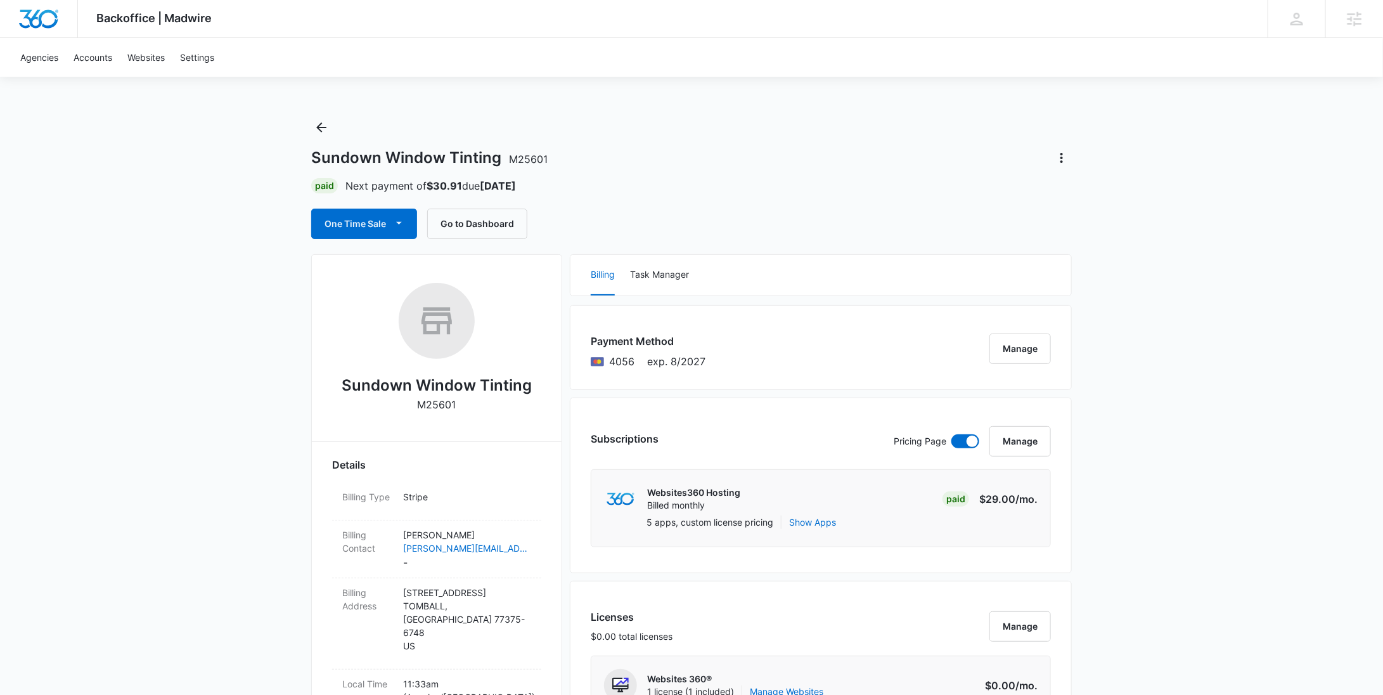
click at [449, 408] on p "M25601" at bounding box center [437, 404] width 39 height 15
click at [449, 407] on p "M25601" at bounding box center [437, 404] width 39 height 15
copy p "M25601"
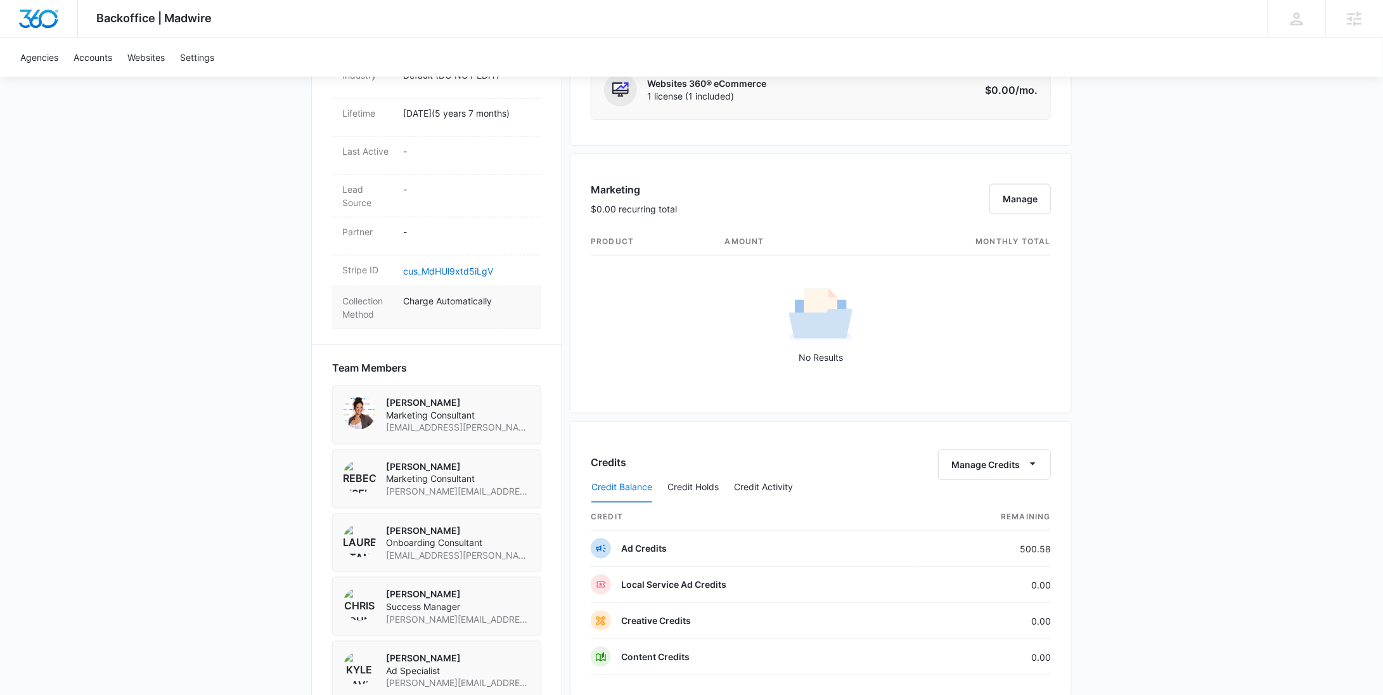
scroll to position [659, 0]
click at [437, 266] on link "cus_MdHUl9xtd5iLgV" at bounding box center [448, 271] width 90 height 11
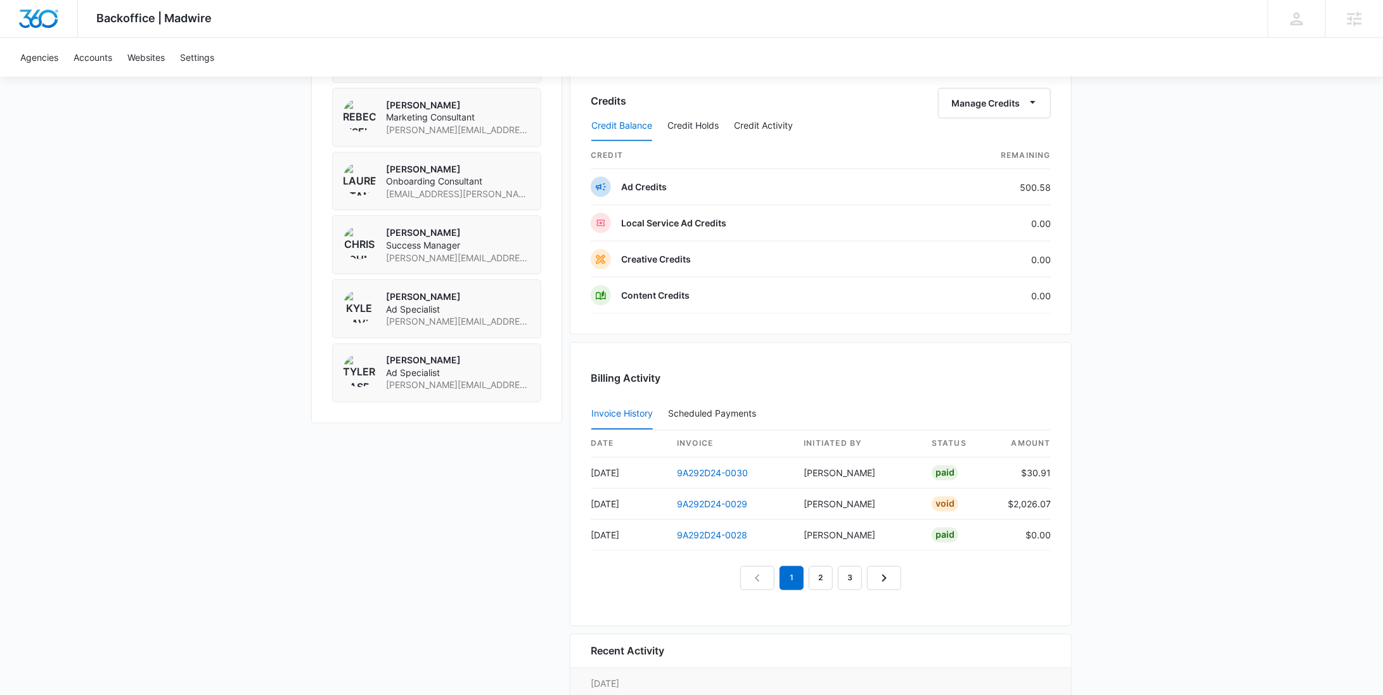
scroll to position [1371, 0]
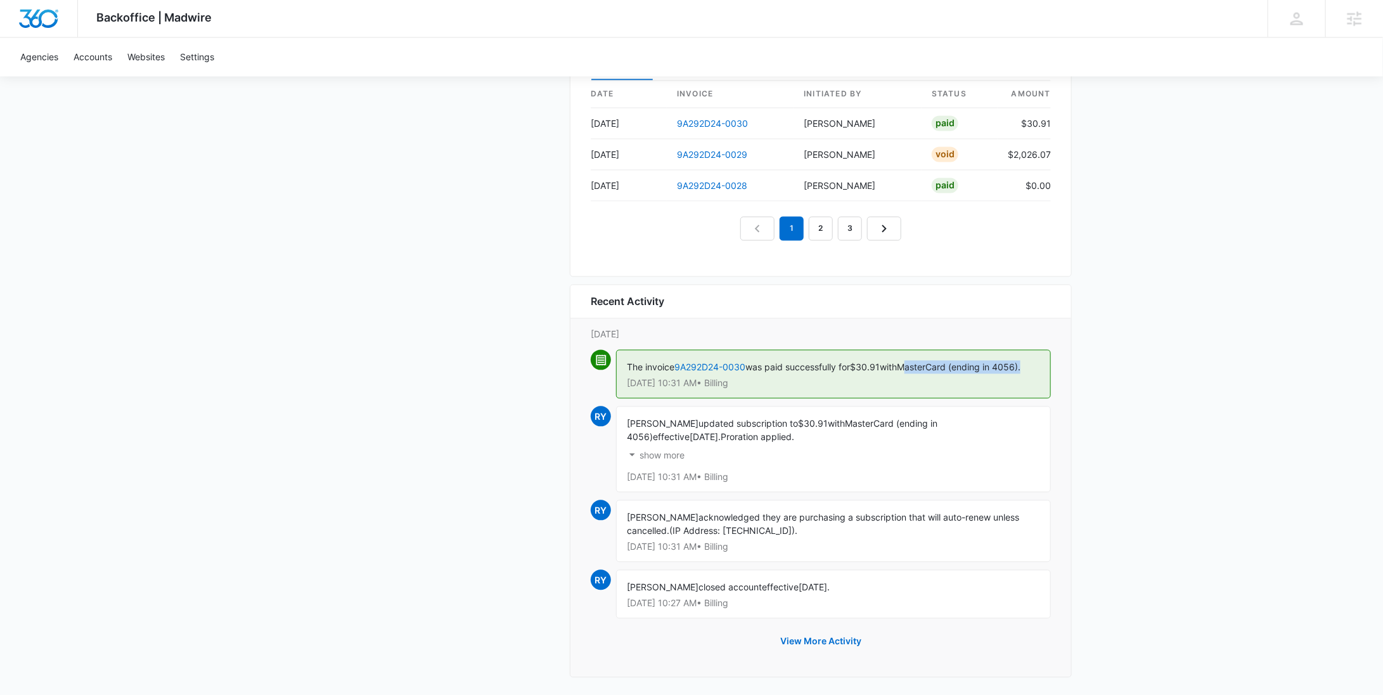
drag, startPoint x: 915, startPoint y: 365, endPoint x: 1036, endPoint y: 368, distance: 121.1
click at [1036, 368] on div "The invoice 9A292D24-0030 was paid successfully for $30.91 with MasterCard (end…" at bounding box center [833, 374] width 435 height 49
copy span "asterCard (ending in 4056)."
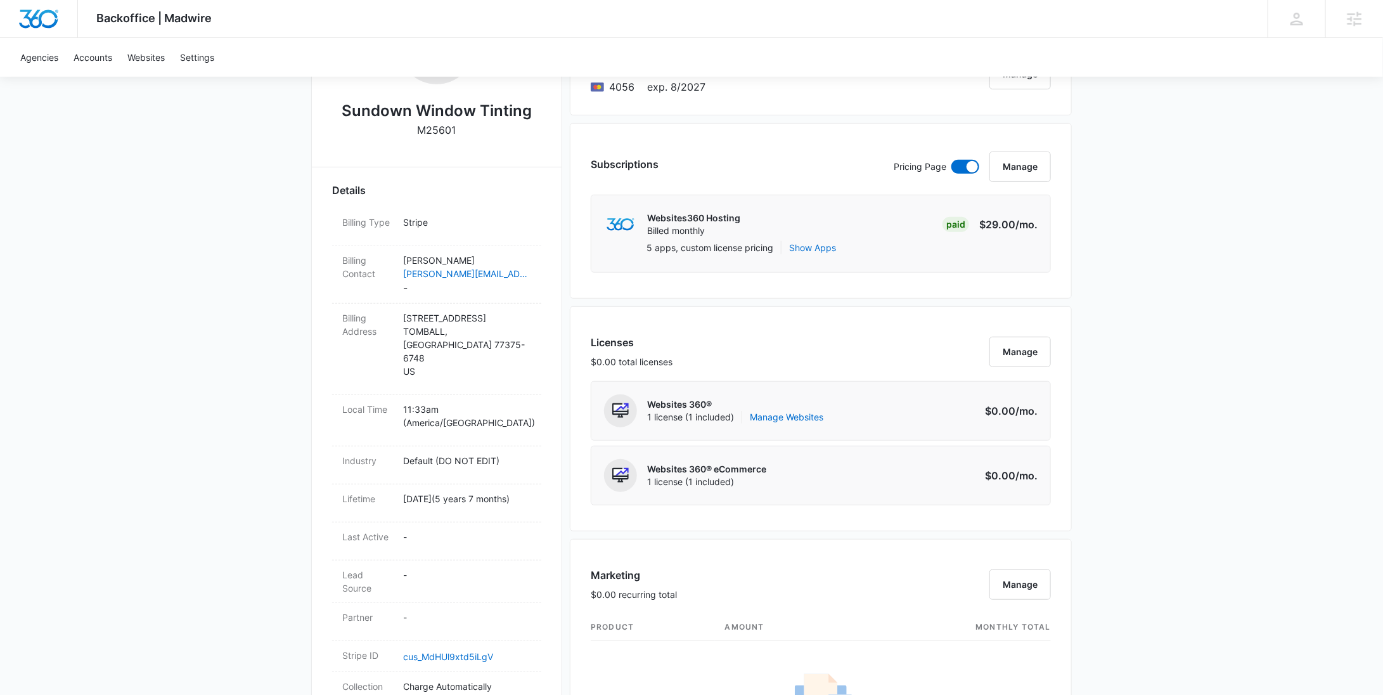
scroll to position [784, 0]
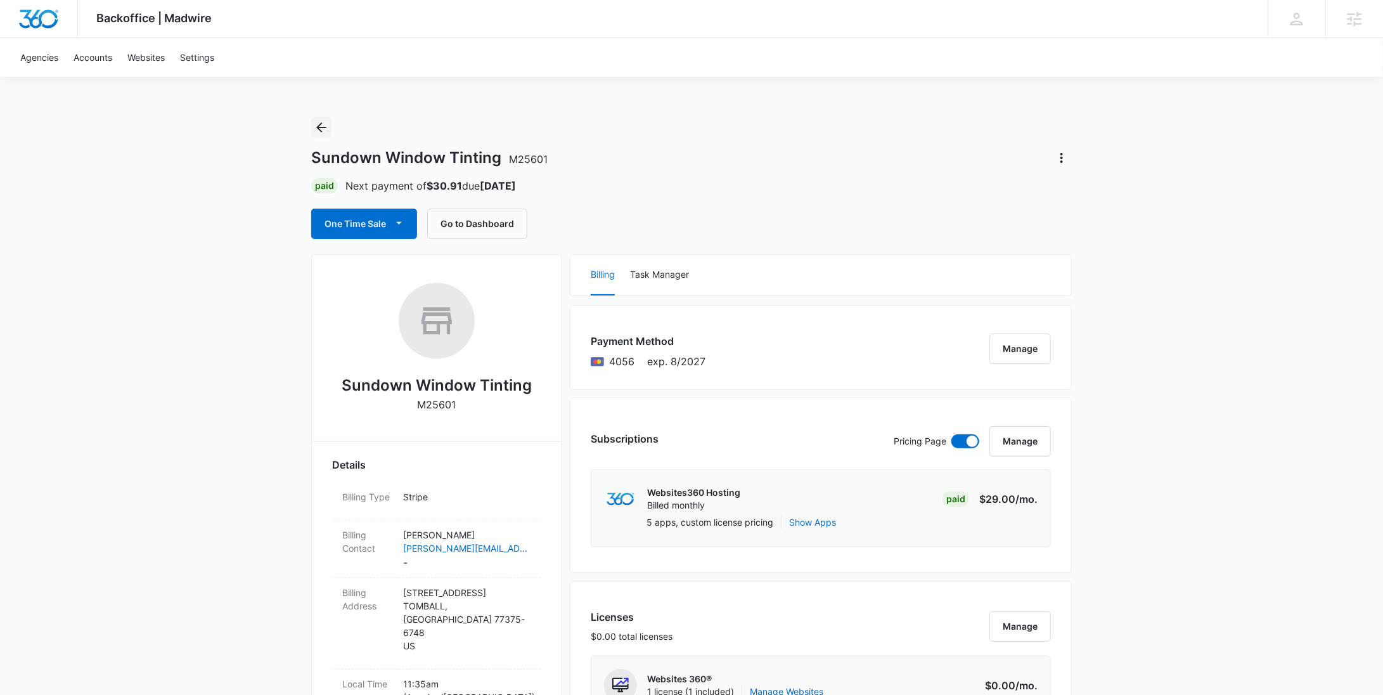
click at [321, 126] on icon "Back" at bounding box center [321, 127] width 15 height 15
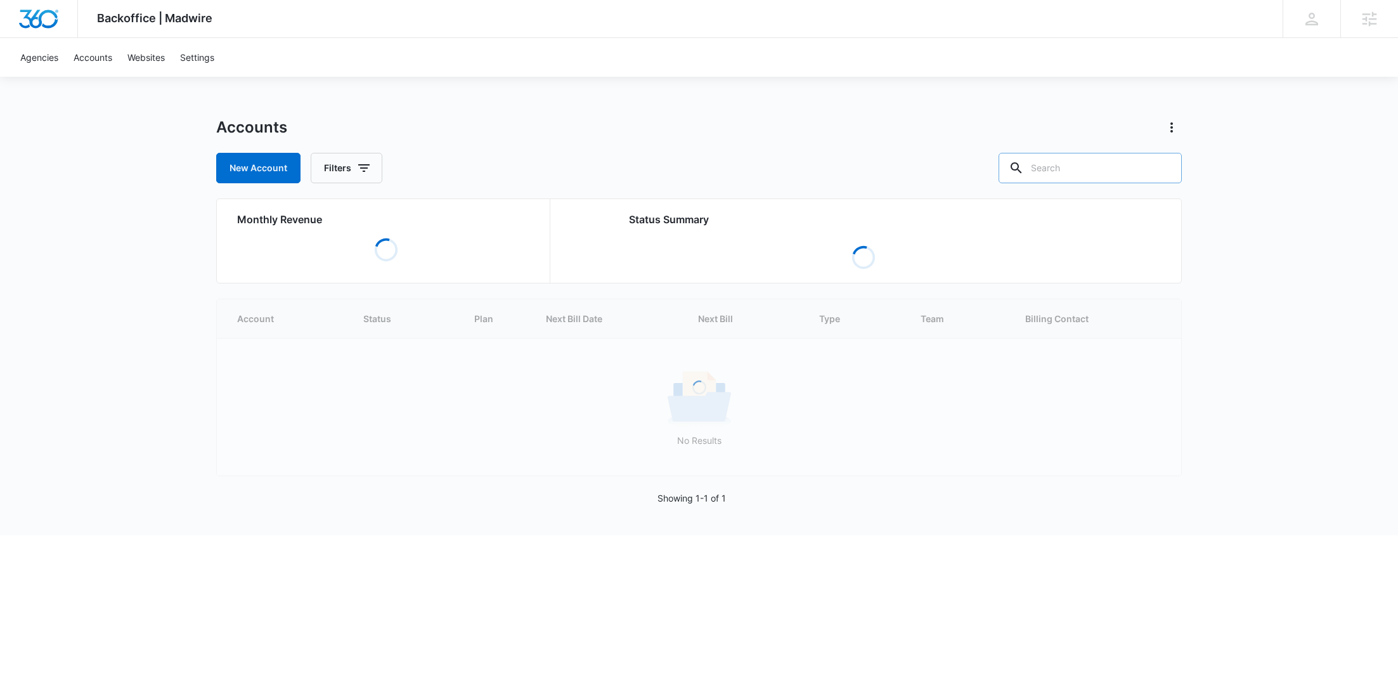
click at [1080, 180] on input "text" at bounding box center [1089, 168] width 183 height 30
paste input "M173005"
type input "M173005"
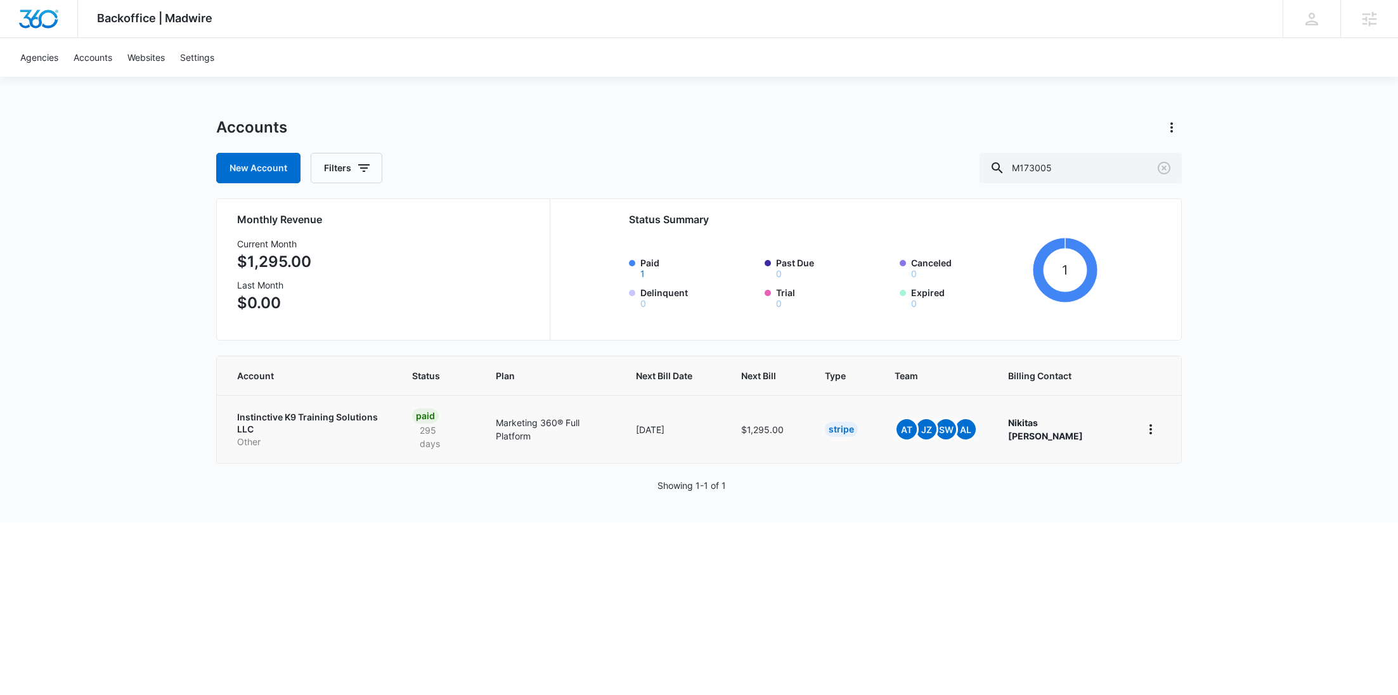
click at [359, 418] on p "Instinctive K9 Training Solutions LLC" at bounding box center [309, 423] width 145 height 25
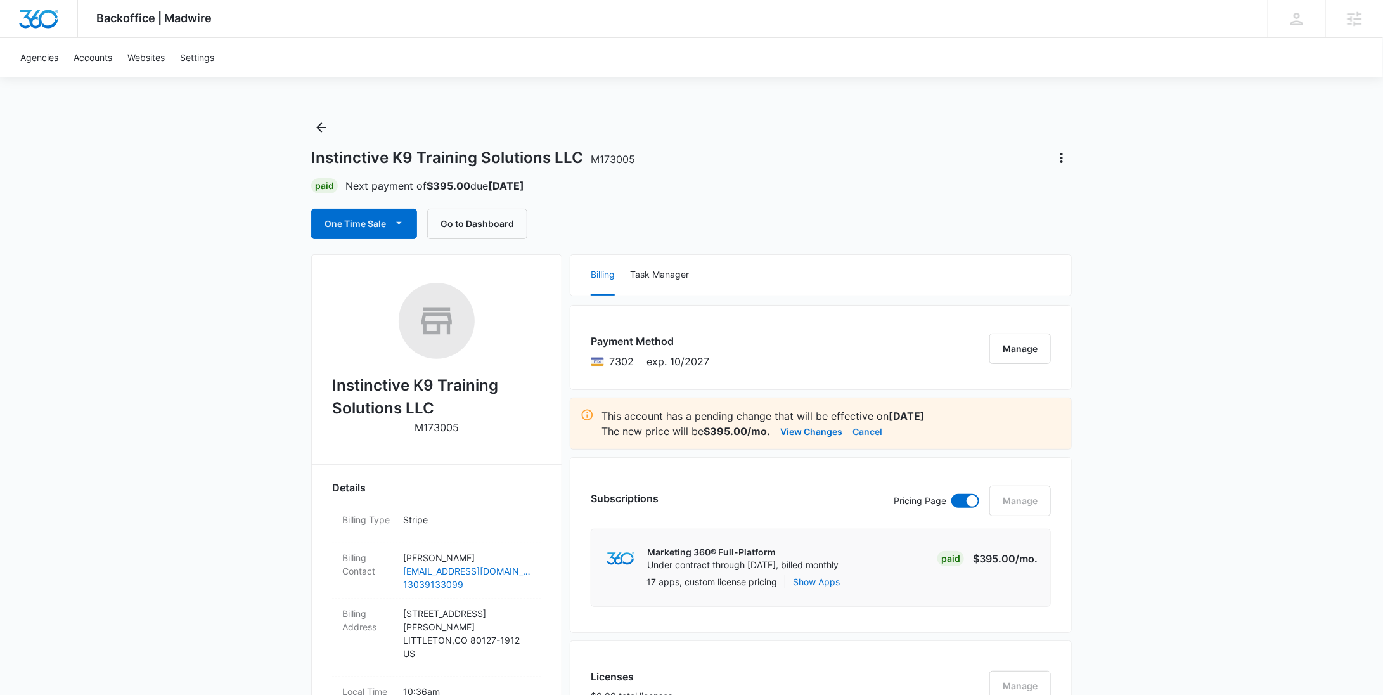
click at [875, 435] on button "Cancel" at bounding box center [868, 430] width 30 height 15
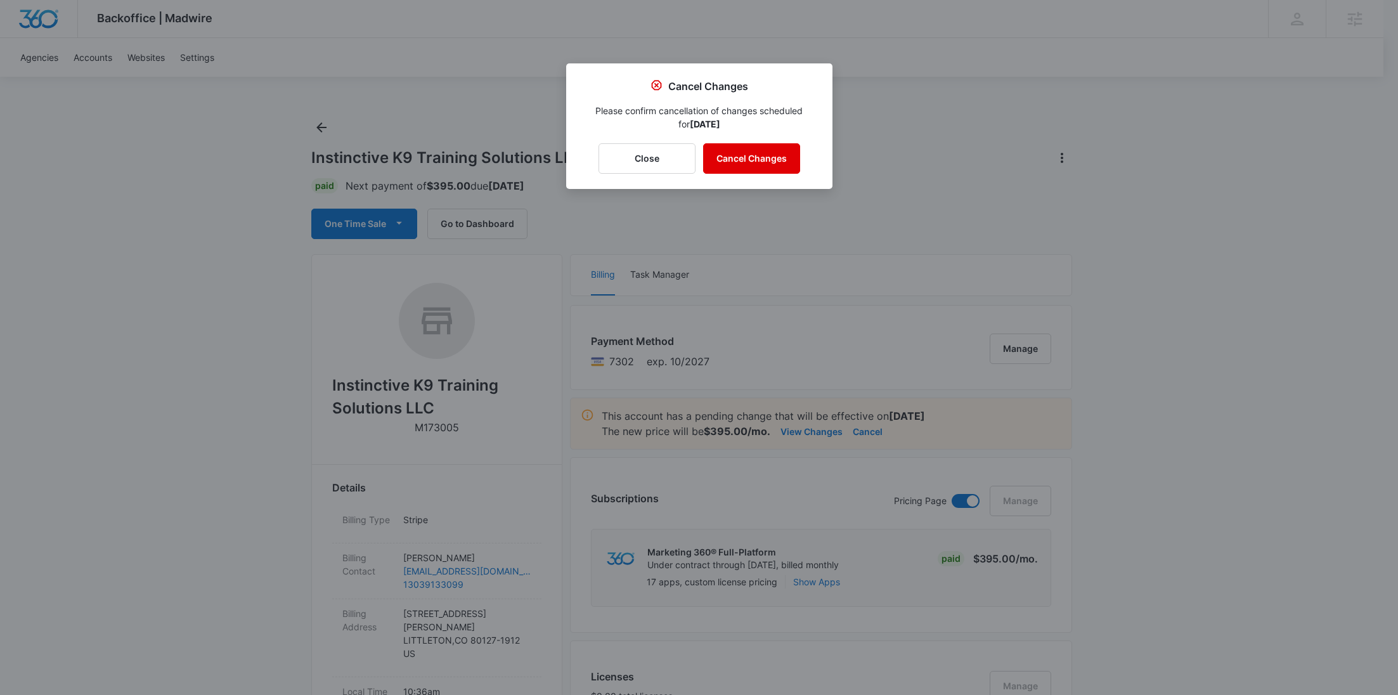
click at [780, 167] on button "Cancel Changes" at bounding box center [751, 158] width 97 height 30
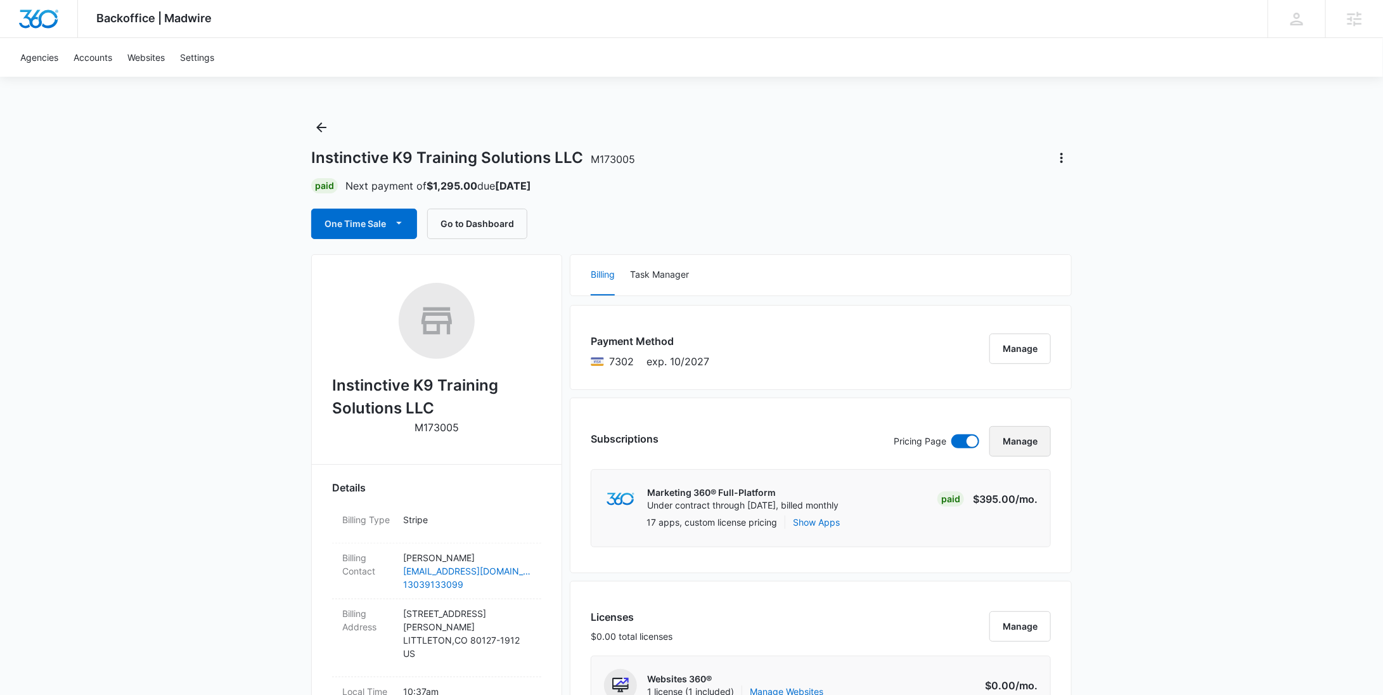
click at [1038, 433] on button "Manage" at bounding box center [1020, 441] width 61 height 30
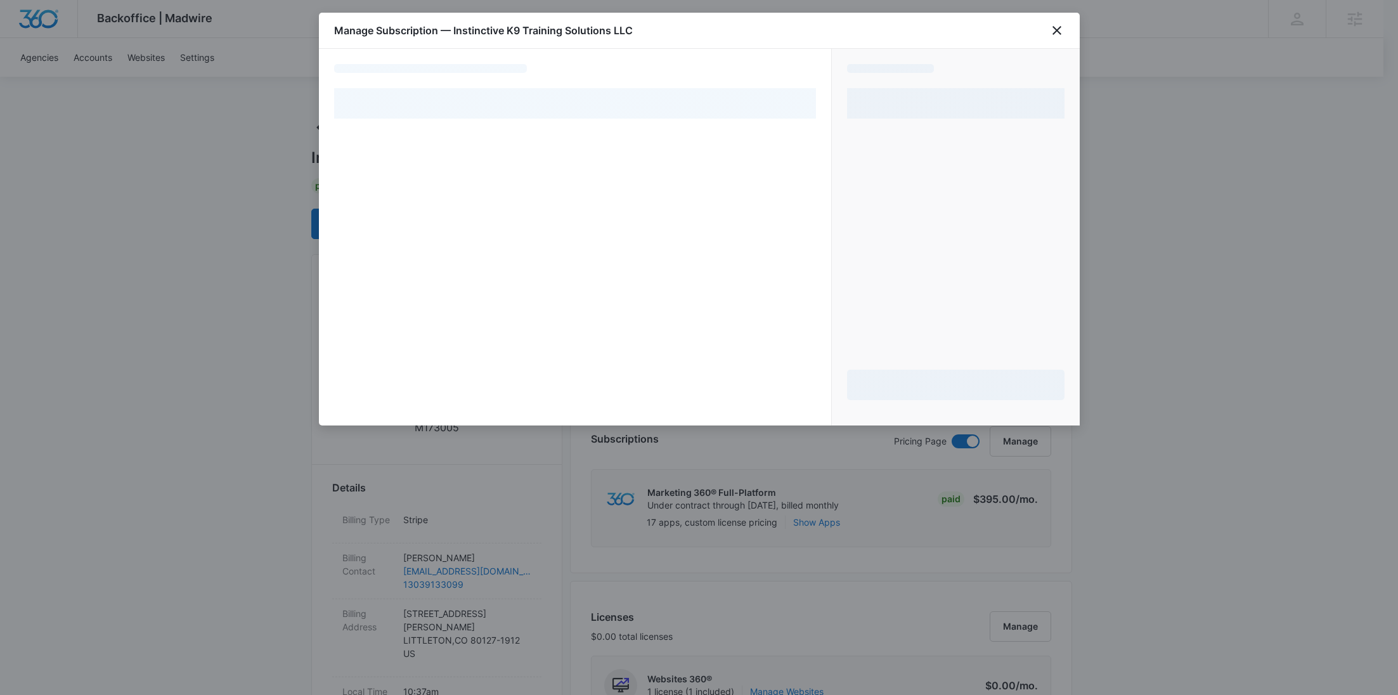
select select "pm_1OtZmxA4n8RTgNjUVQQPdlPA"
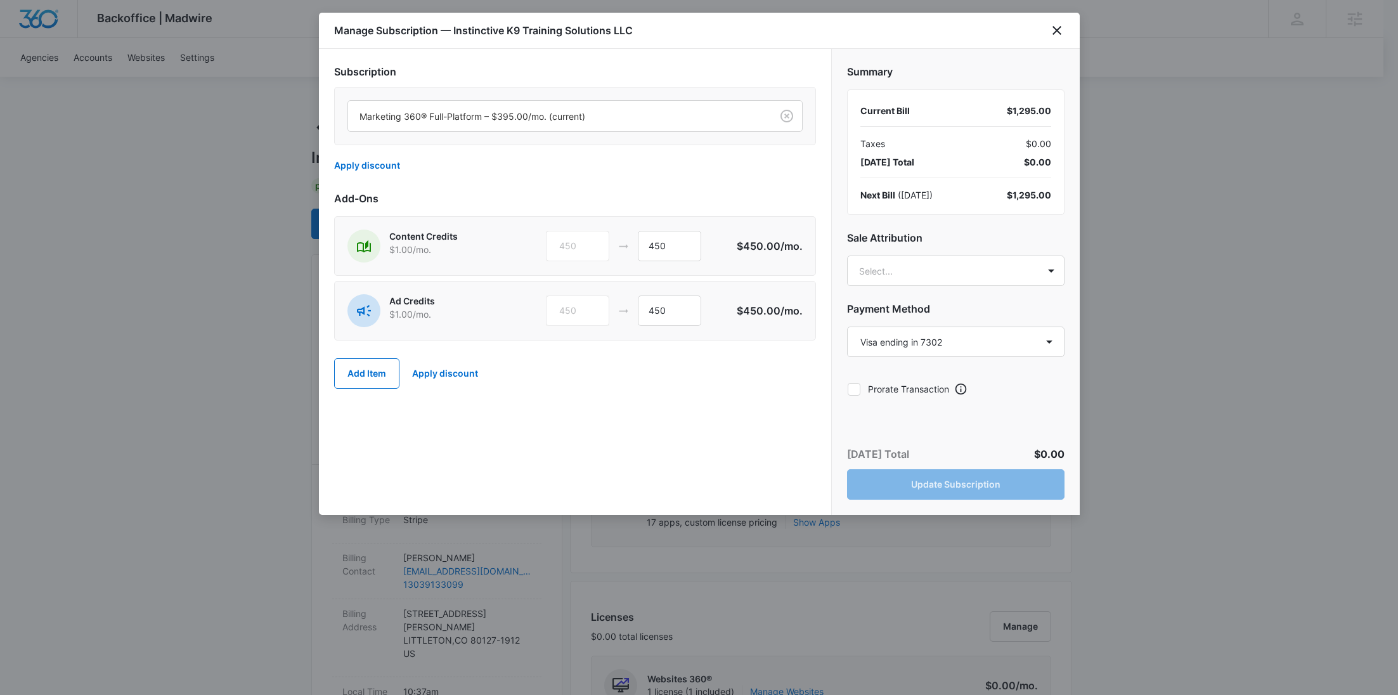
click at [514, 110] on div at bounding box center [557, 116] width 396 height 16
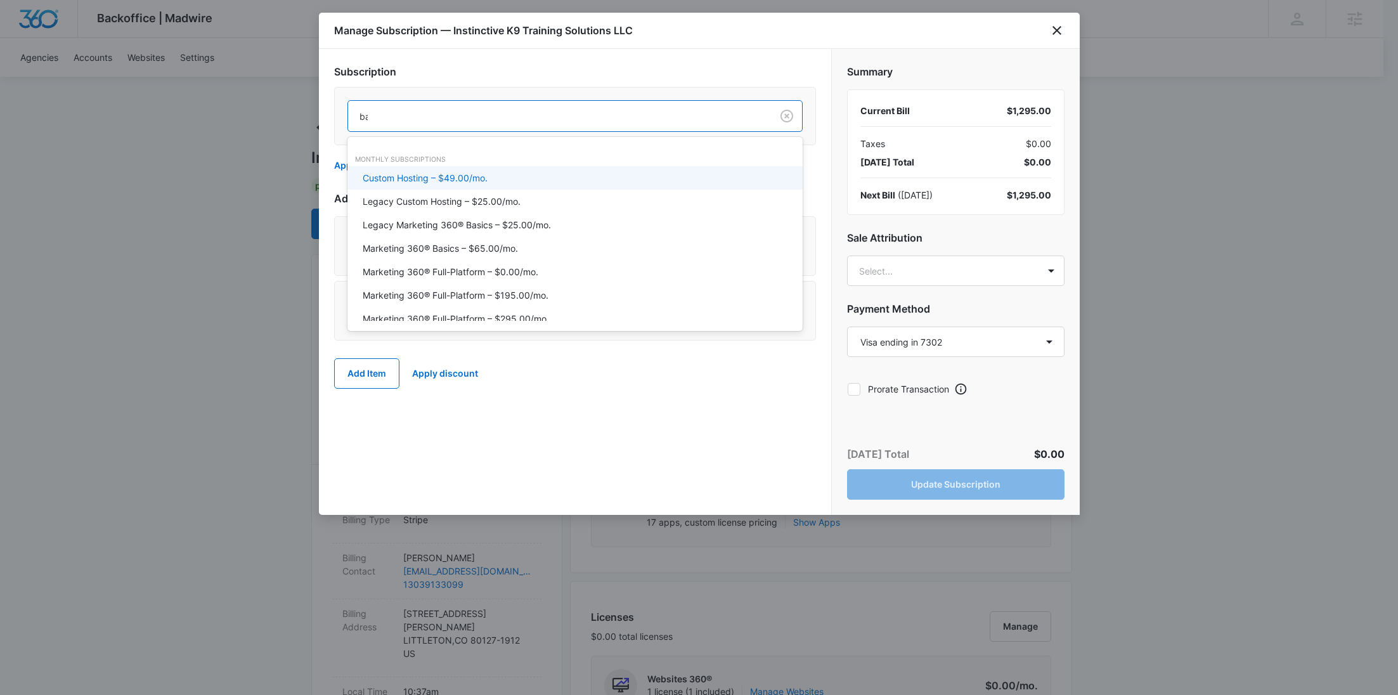
type input "bas"
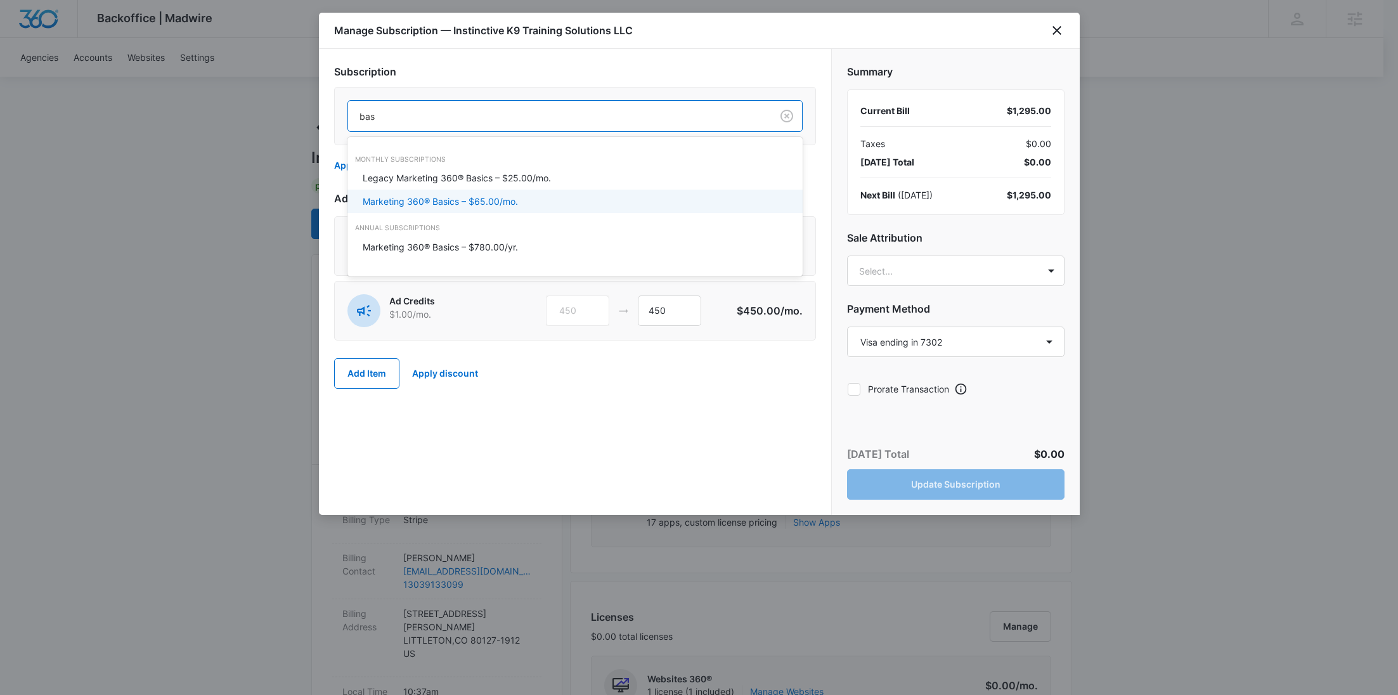
click at [524, 200] on div "Marketing 360® Basics – $65.00/mo." at bounding box center [574, 201] width 422 height 13
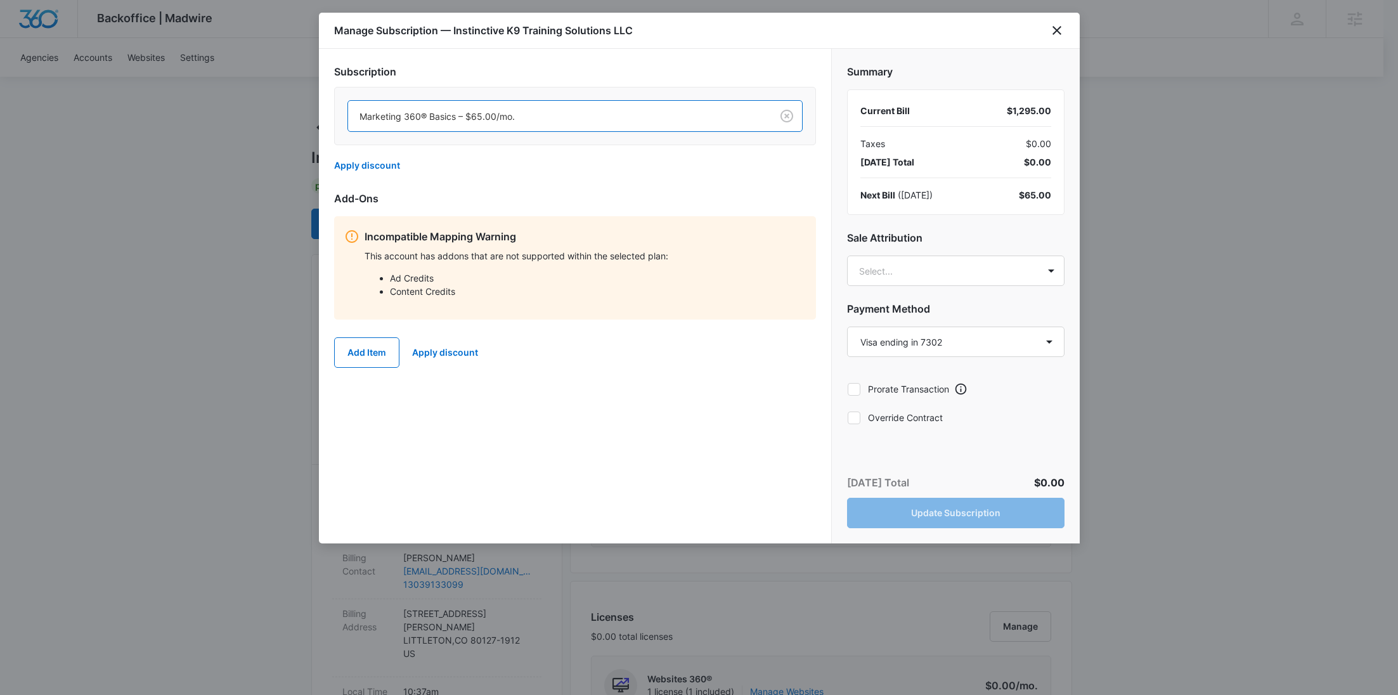
click at [931, 417] on label "Override Contract" at bounding box center [955, 417] width 217 height 13
click at [848, 417] on input "Override Contract" at bounding box center [847, 417] width 1 height 1
checkbox input "true"
click at [987, 506] on button "Update Subscription" at bounding box center [955, 513] width 217 height 30
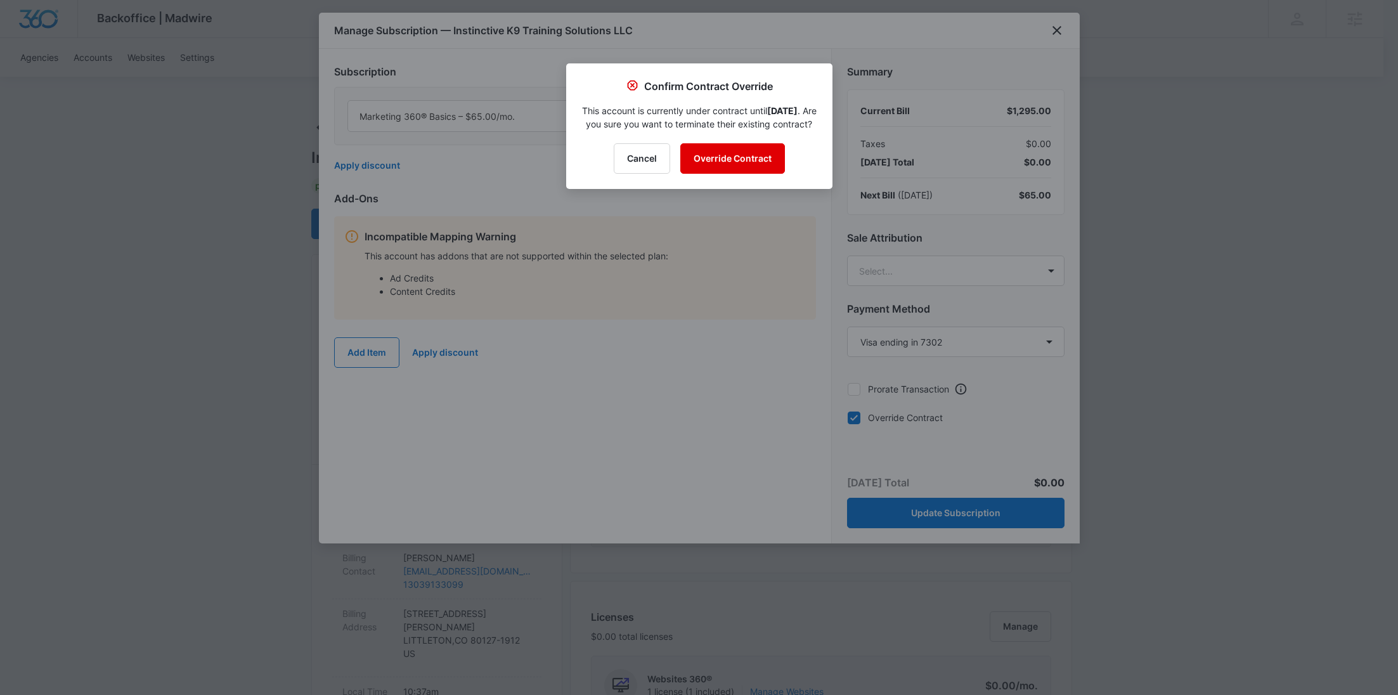
click at [770, 158] on button "Override Contract" at bounding box center [732, 158] width 105 height 30
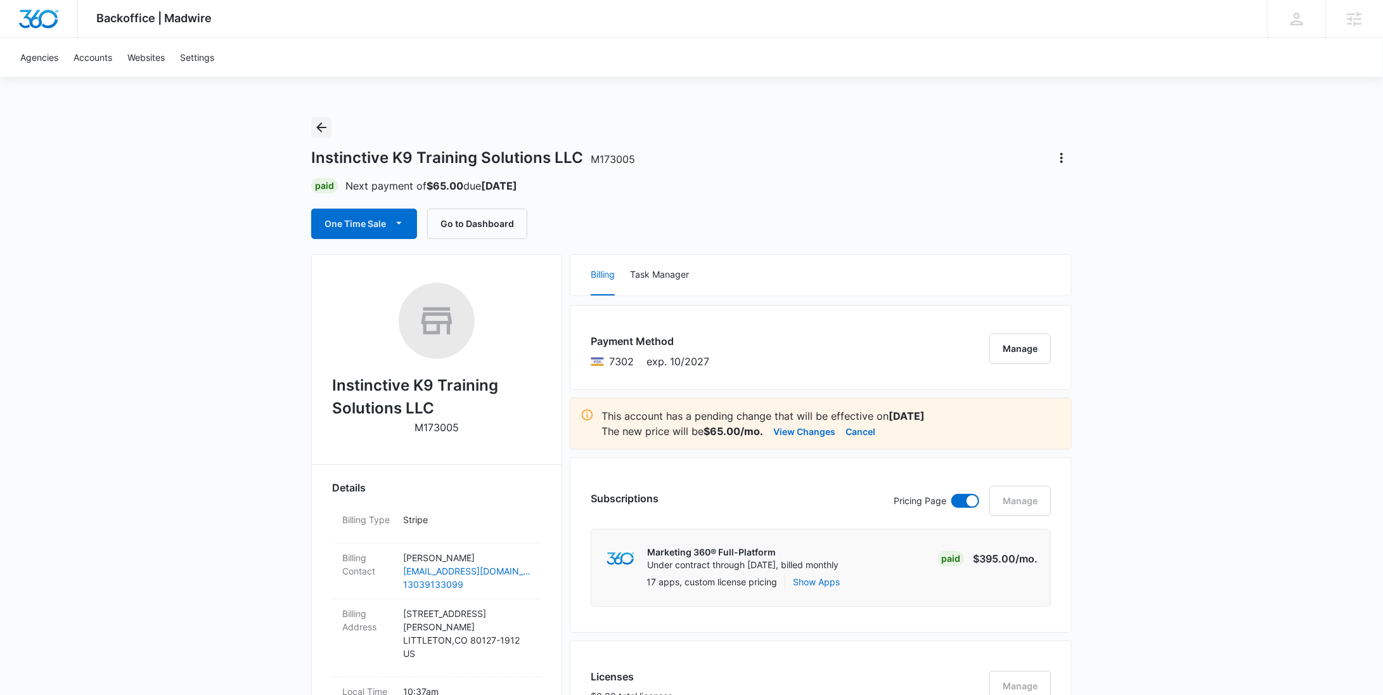
click at [320, 131] on icon "Back" at bounding box center [321, 127] width 15 height 15
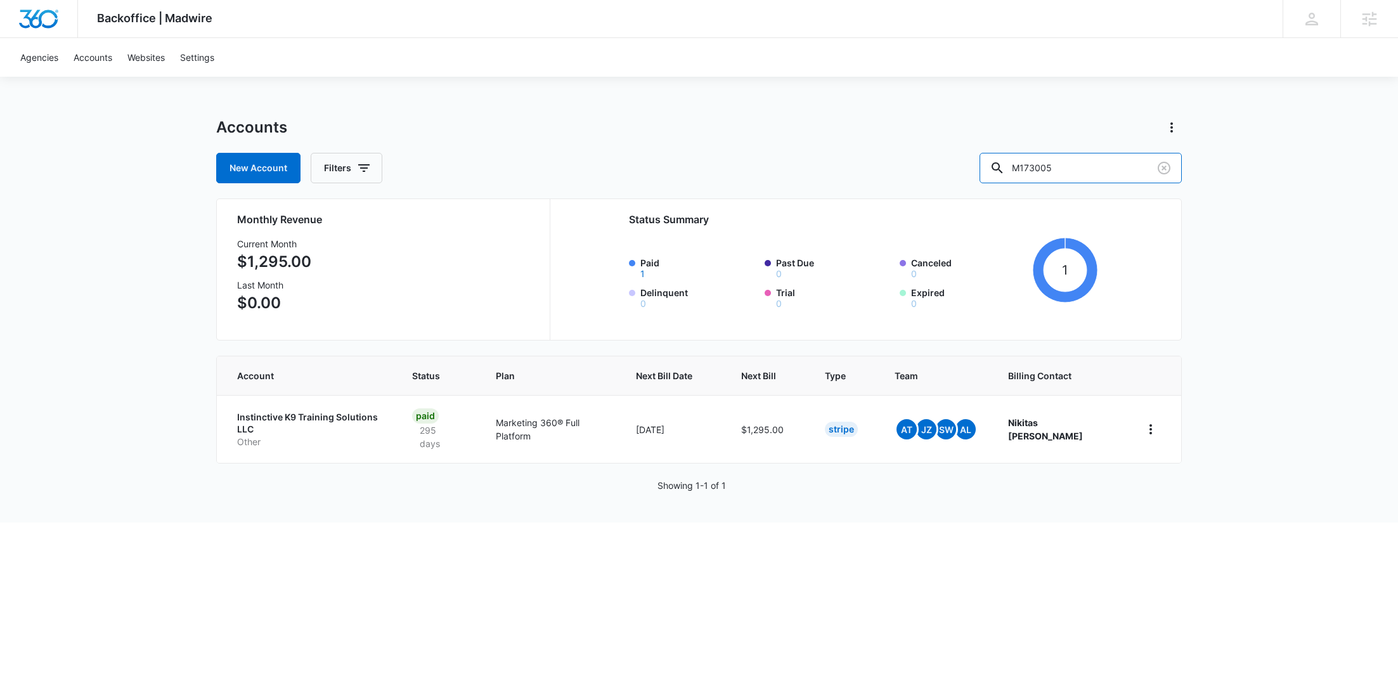
drag, startPoint x: 1093, startPoint y: 169, endPoint x: 951, endPoint y: 164, distance: 142.1
click at [952, 165] on div "New Account Filters M173005" at bounding box center [698, 168] width 965 height 30
paste input "320599"
type input "M320599"
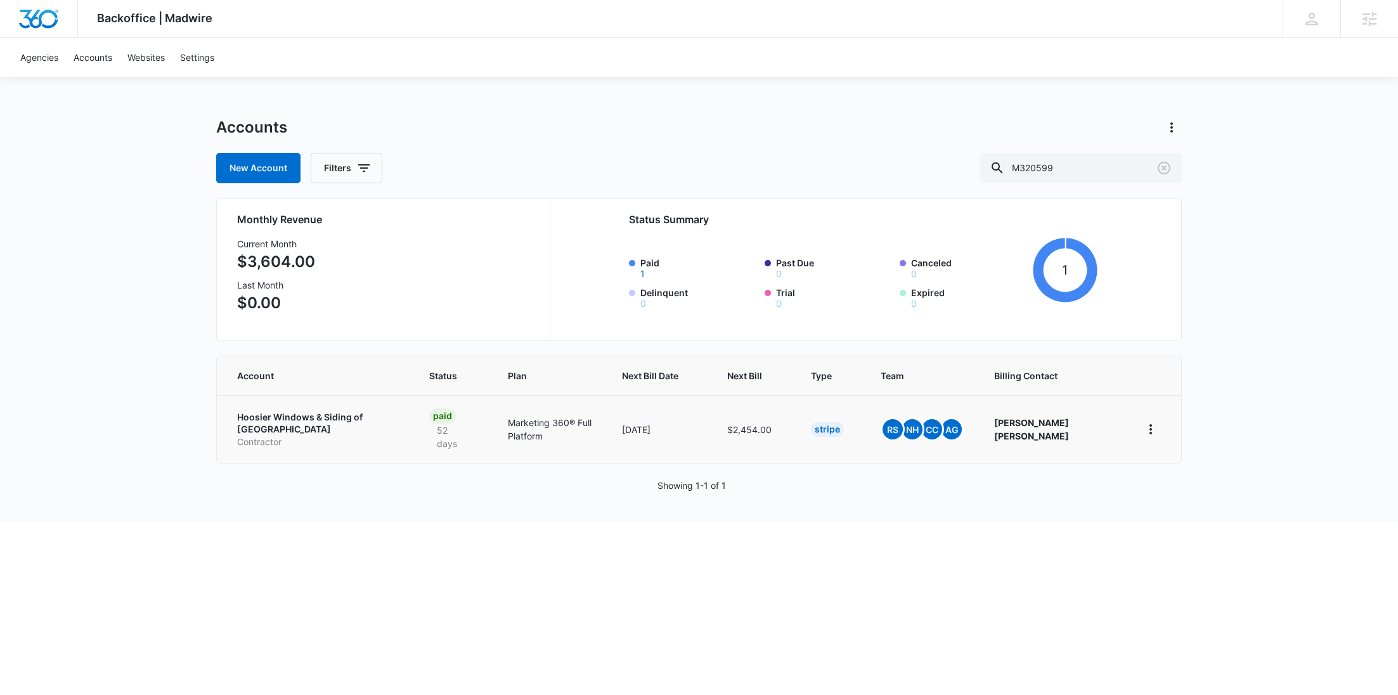
click at [317, 414] on p "Hoosier Windows & Siding of Indianapolis" at bounding box center [318, 423] width 162 height 25
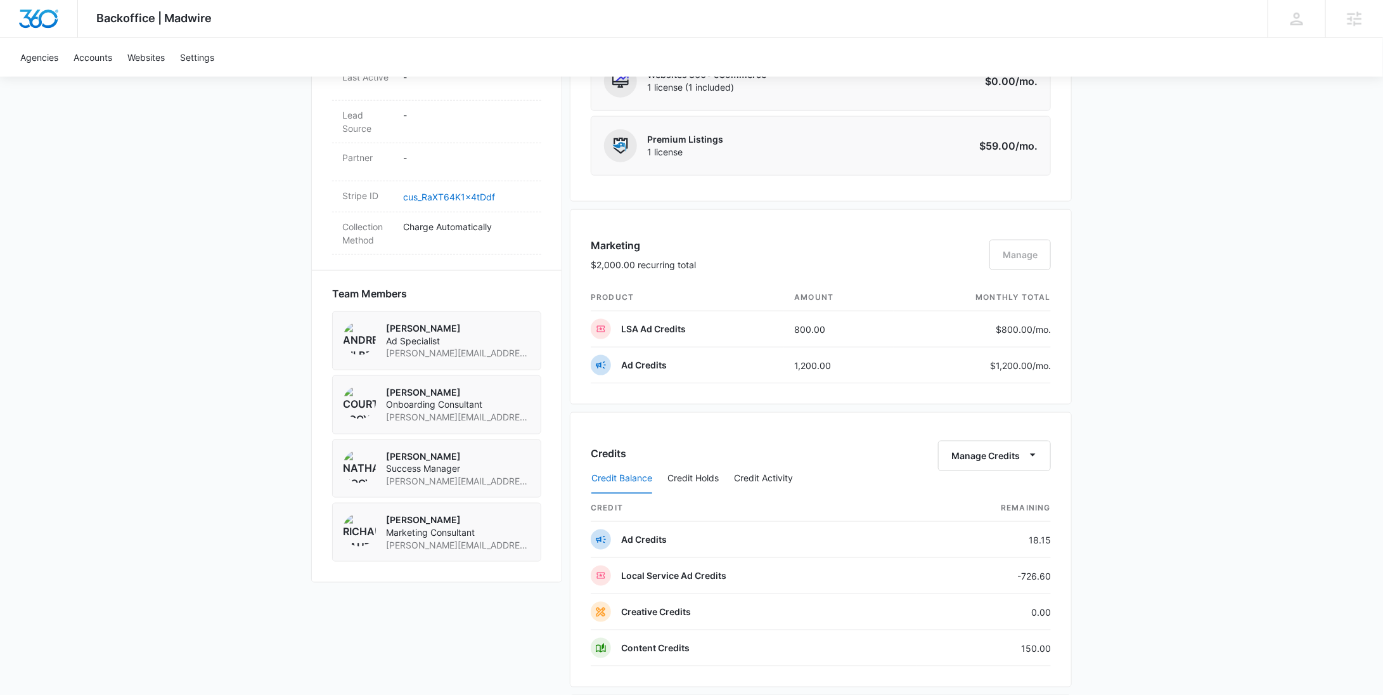
scroll to position [728, 0]
click at [984, 455] on button "Manage Credits" at bounding box center [994, 456] width 113 height 30
click at [1002, 533] on div "Transfer Credits" at bounding box center [1014, 530] width 119 height 9
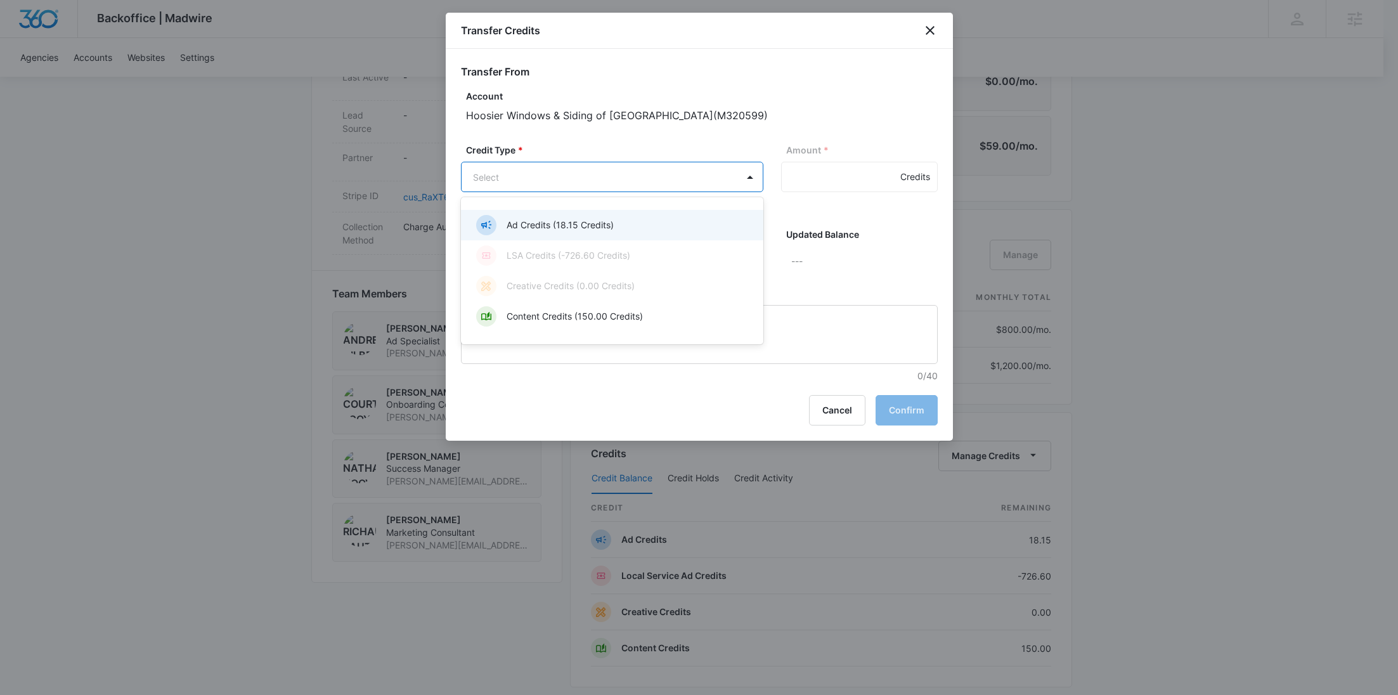
click at [628, 183] on body "Backoffice | Madwire Apps Settings RY Rochelle Young rochelle.young@madwire.com…" at bounding box center [699, 206] width 1398 height 1869
click at [606, 325] on div "Content Credits (150.00 Credits)" at bounding box center [610, 316] width 269 height 20
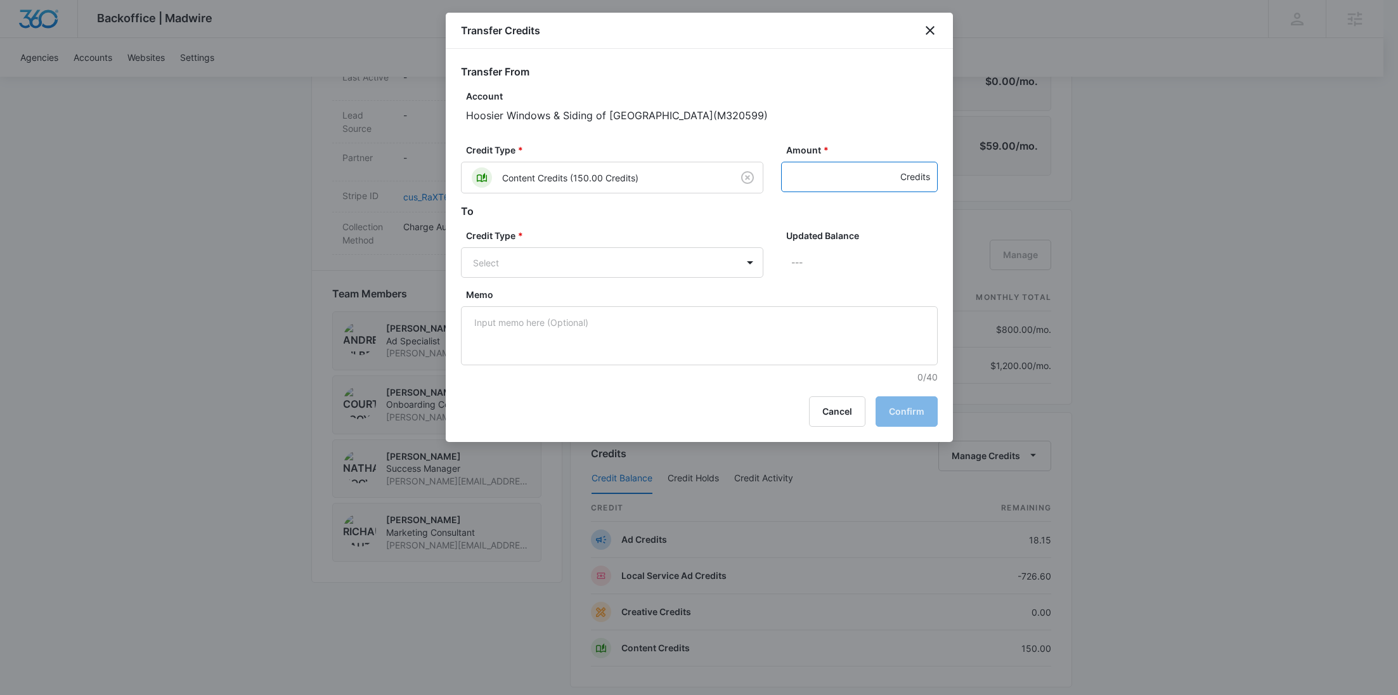
click at [817, 174] on input "Amount *" at bounding box center [859, 177] width 157 height 30
type input "150"
click at [539, 258] on body "Backoffice | Madwire Apps Settings RY Rochelle Young rochelle.young@madwire.com…" at bounding box center [699, 206] width 1398 height 1869
click at [552, 335] on p "LSA Credits (-726.60 Credits)" at bounding box center [569, 340] width 124 height 13
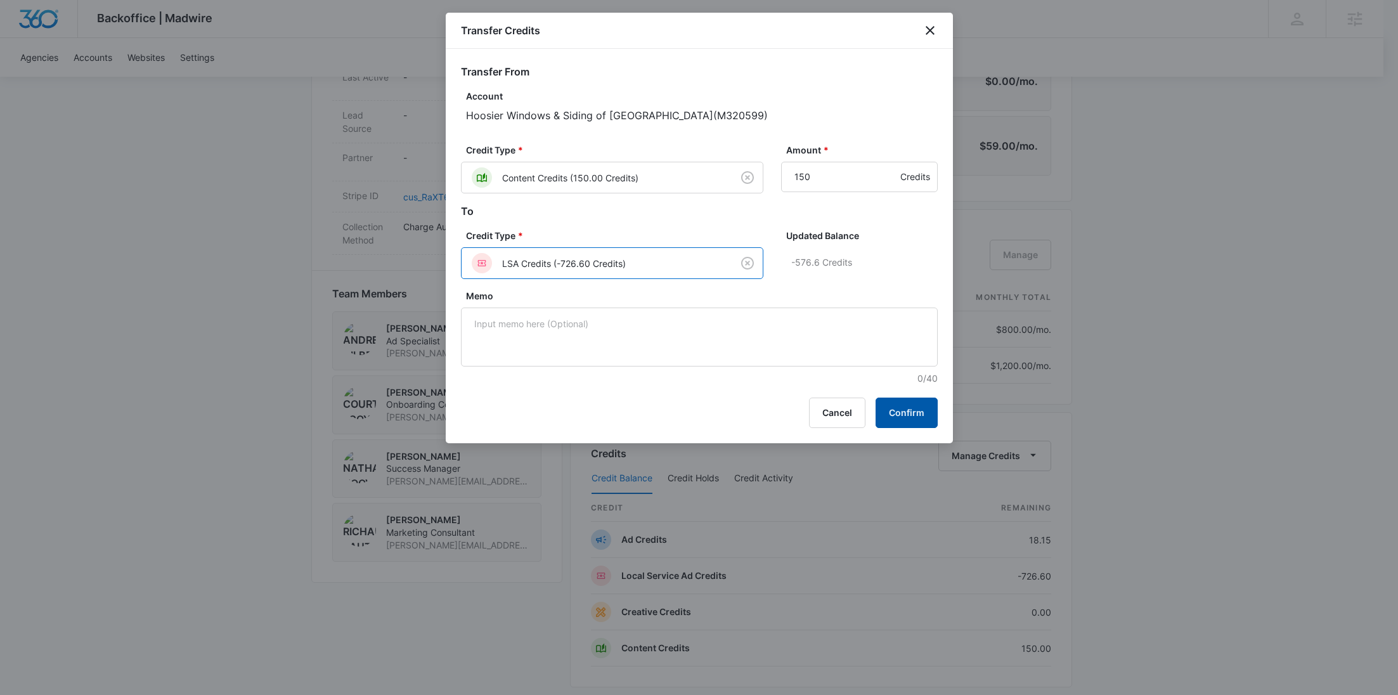
click at [908, 410] on button "Confirm" at bounding box center [906, 412] width 62 height 30
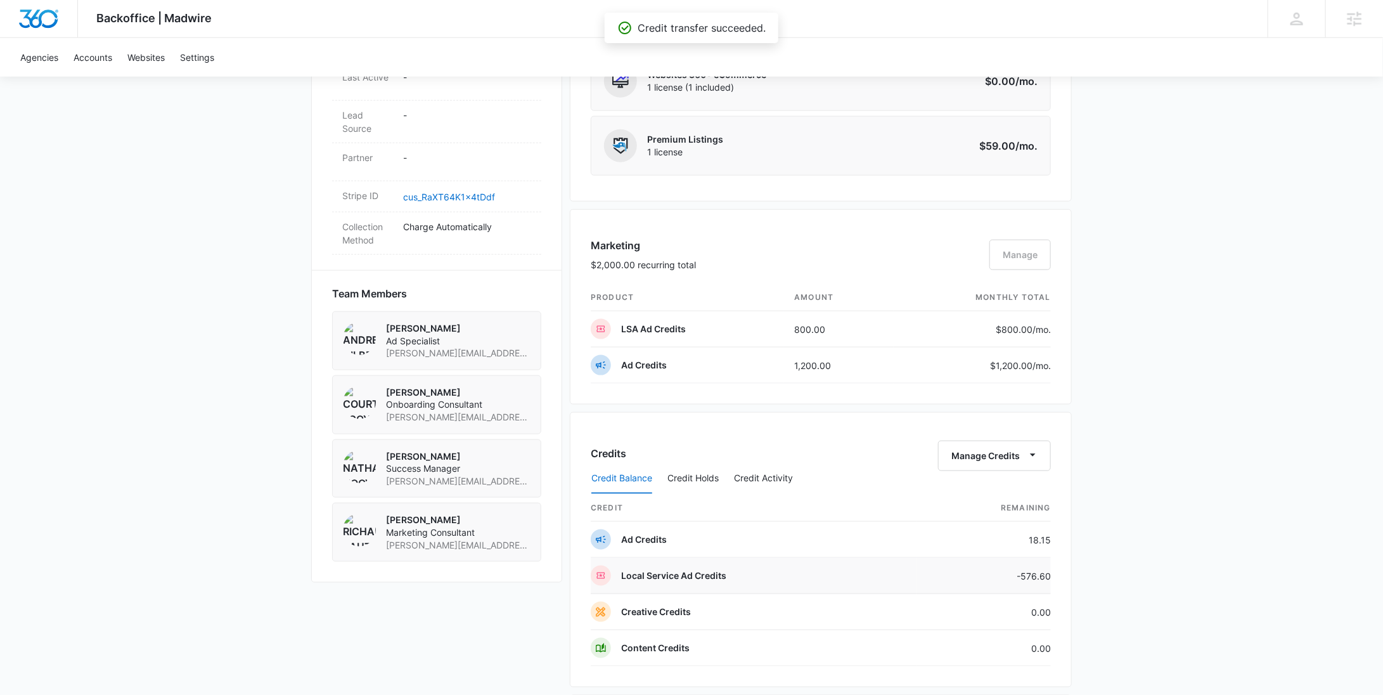
click at [1042, 574] on td "-576.60" at bounding box center [984, 576] width 134 height 36
copy td "576.60"
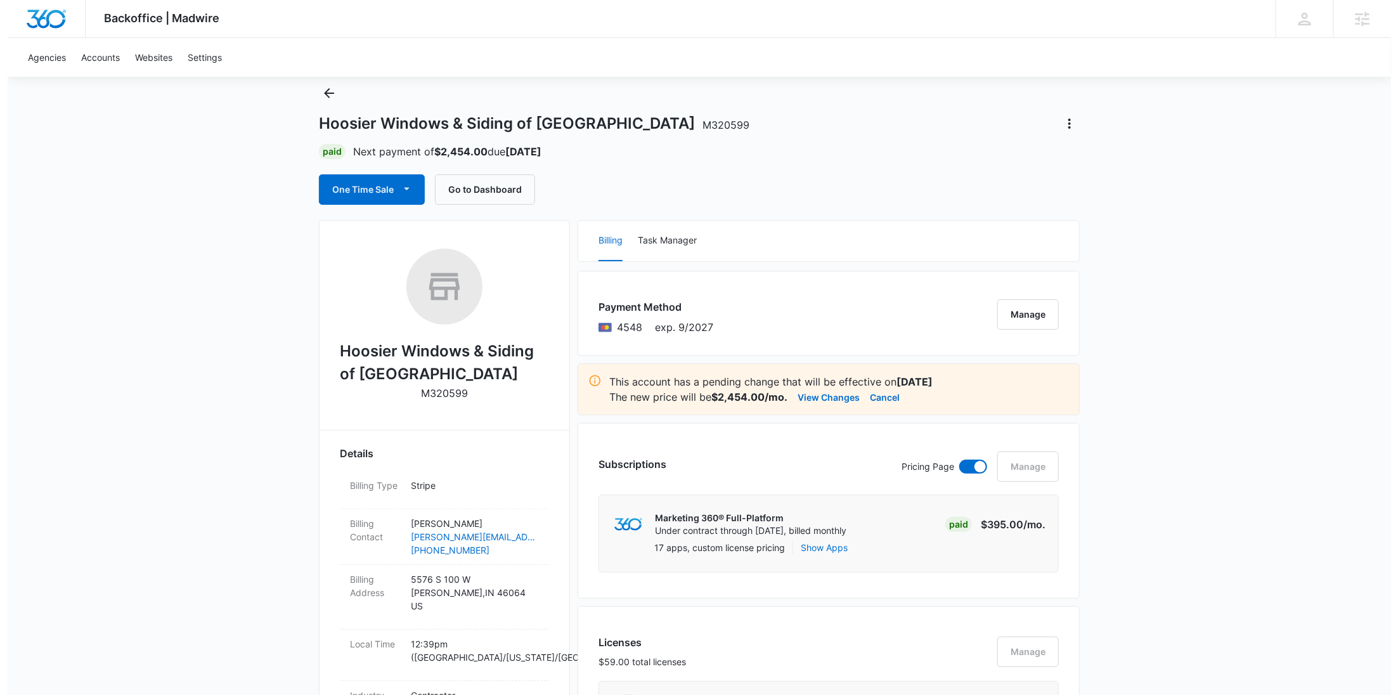
scroll to position [0, 0]
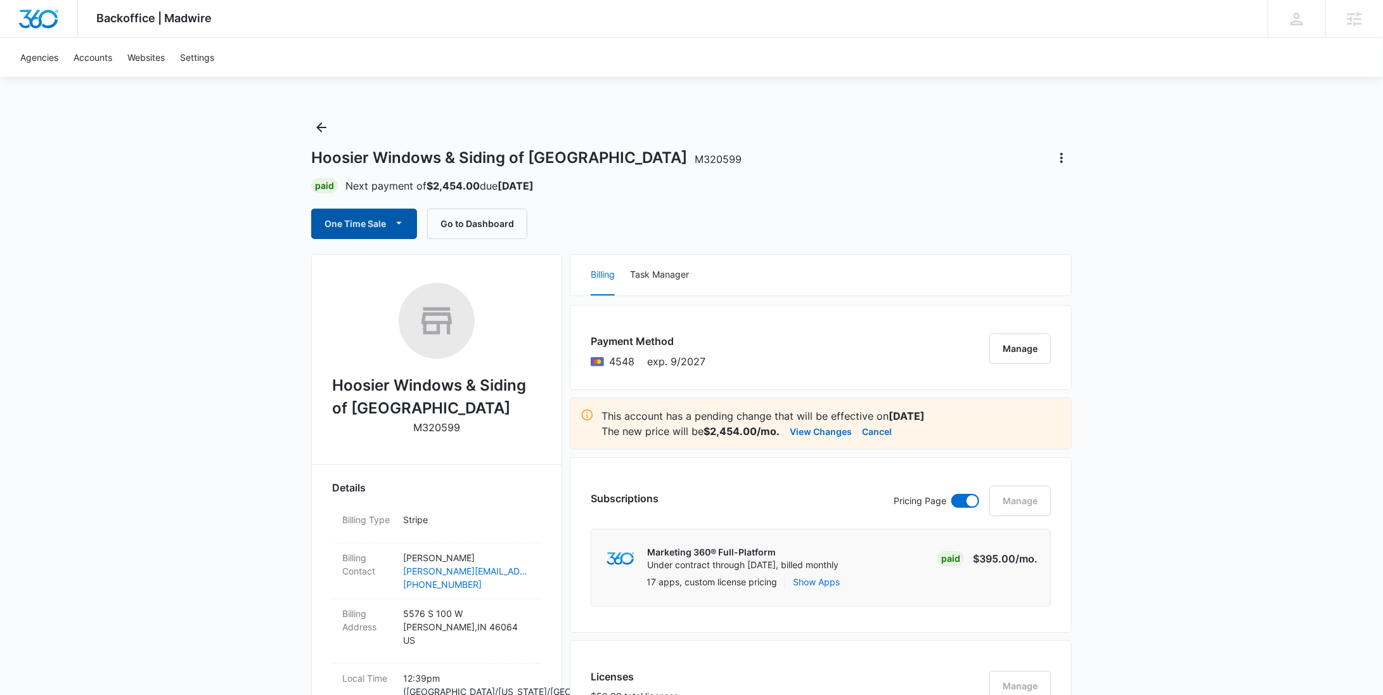
click at [366, 224] on button "One Time Sale" at bounding box center [364, 224] width 106 height 30
click at [368, 264] on div "Run One-Time Payment" at bounding box center [400, 266] width 146 height 13
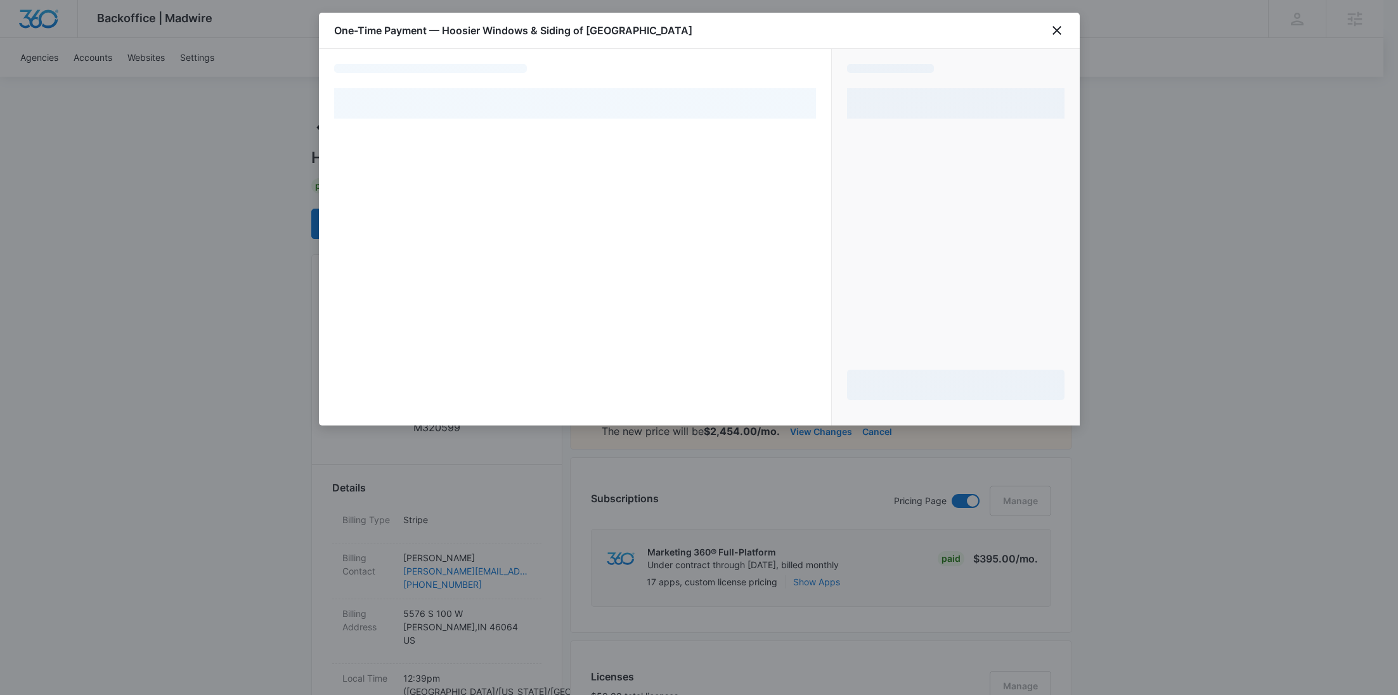
select select "pm_1Rd9I0A4n8RTgNjUVtPUuWY7"
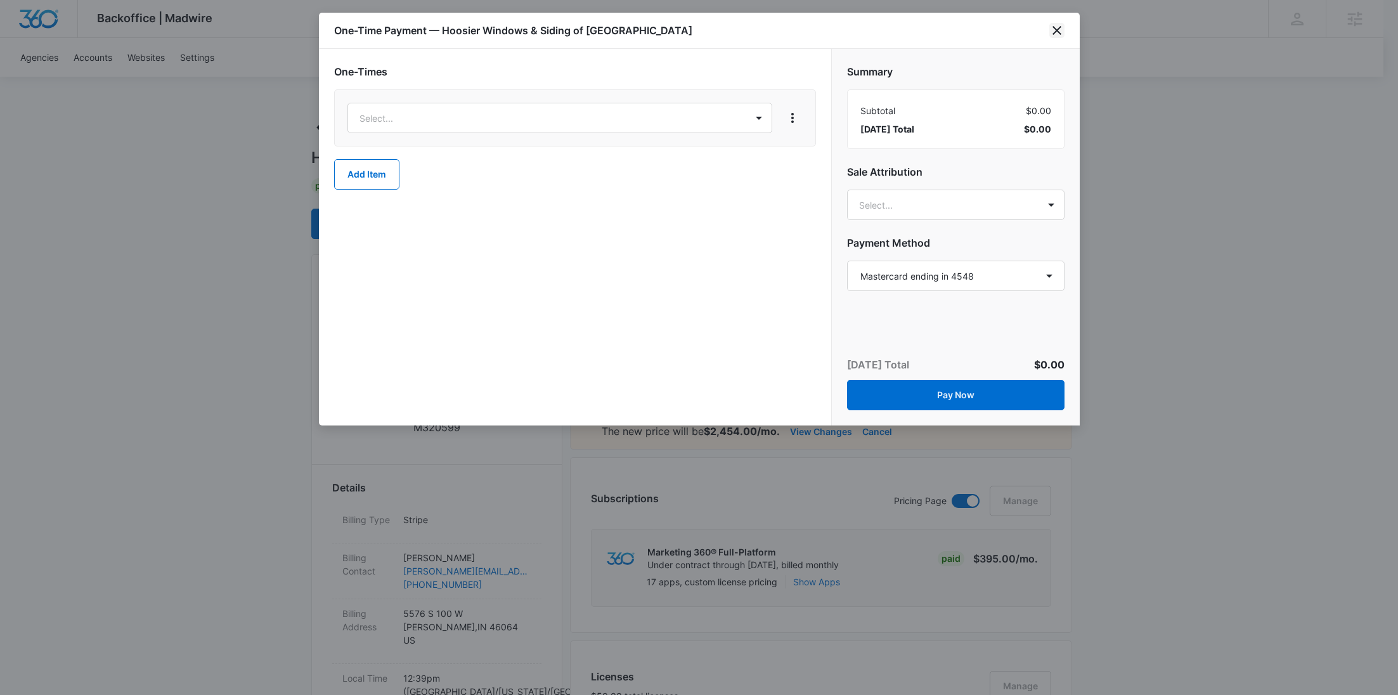
click at [1057, 34] on icon "close" at bounding box center [1056, 30] width 15 height 15
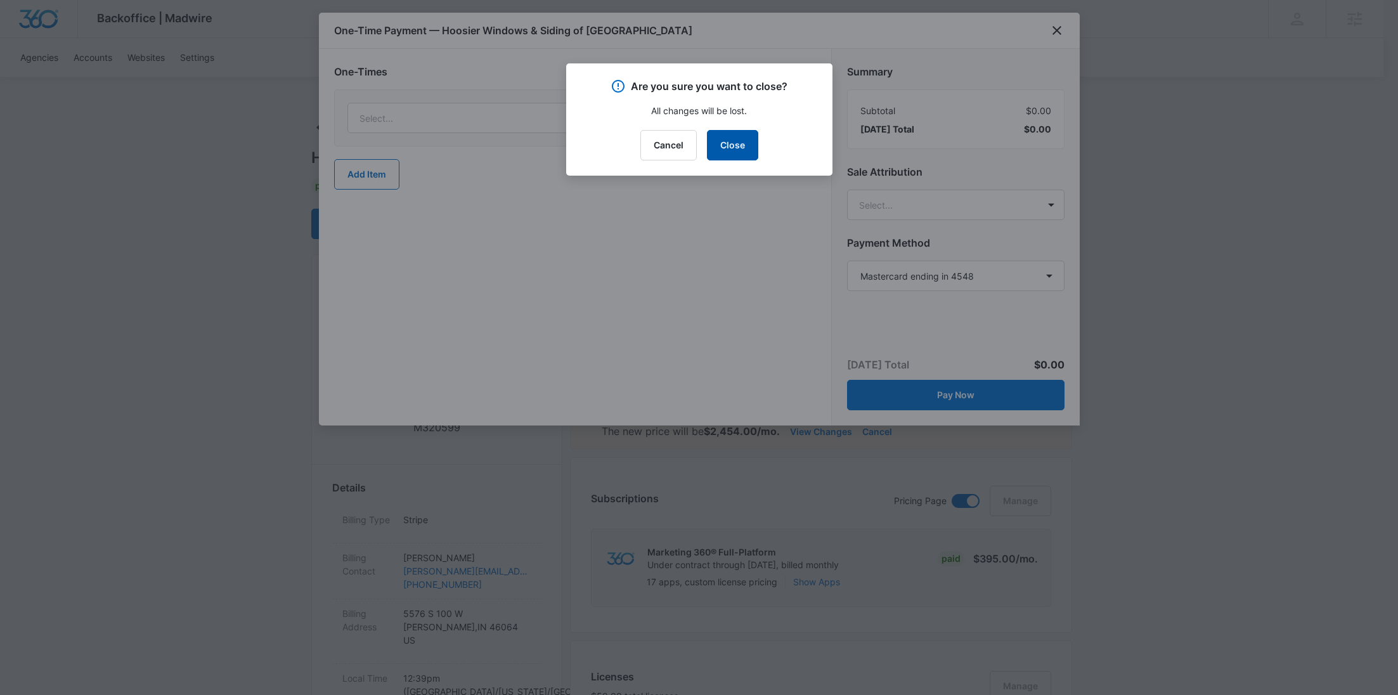
click at [748, 139] on button "Close" at bounding box center [732, 145] width 51 height 30
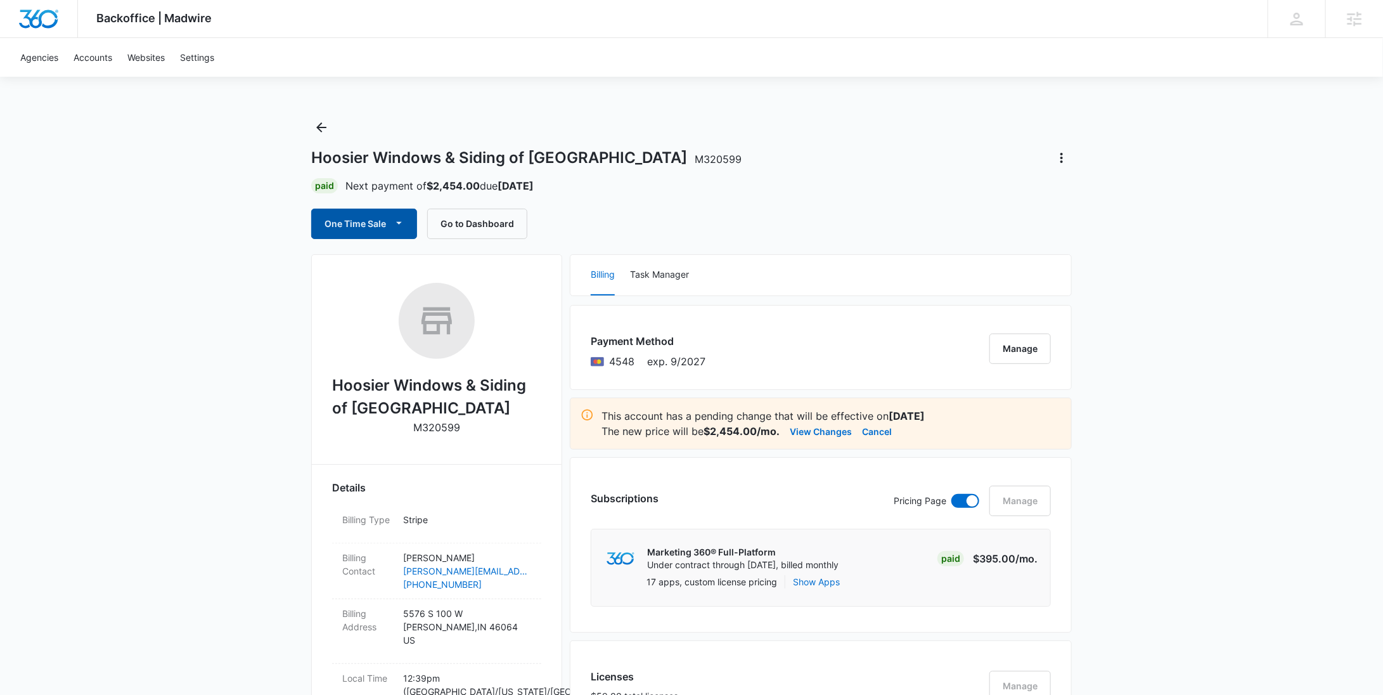
click at [373, 225] on button "One Time Sale" at bounding box center [364, 224] width 106 height 30
click at [377, 261] on div "Run One-Time Payment" at bounding box center [400, 266] width 146 height 13
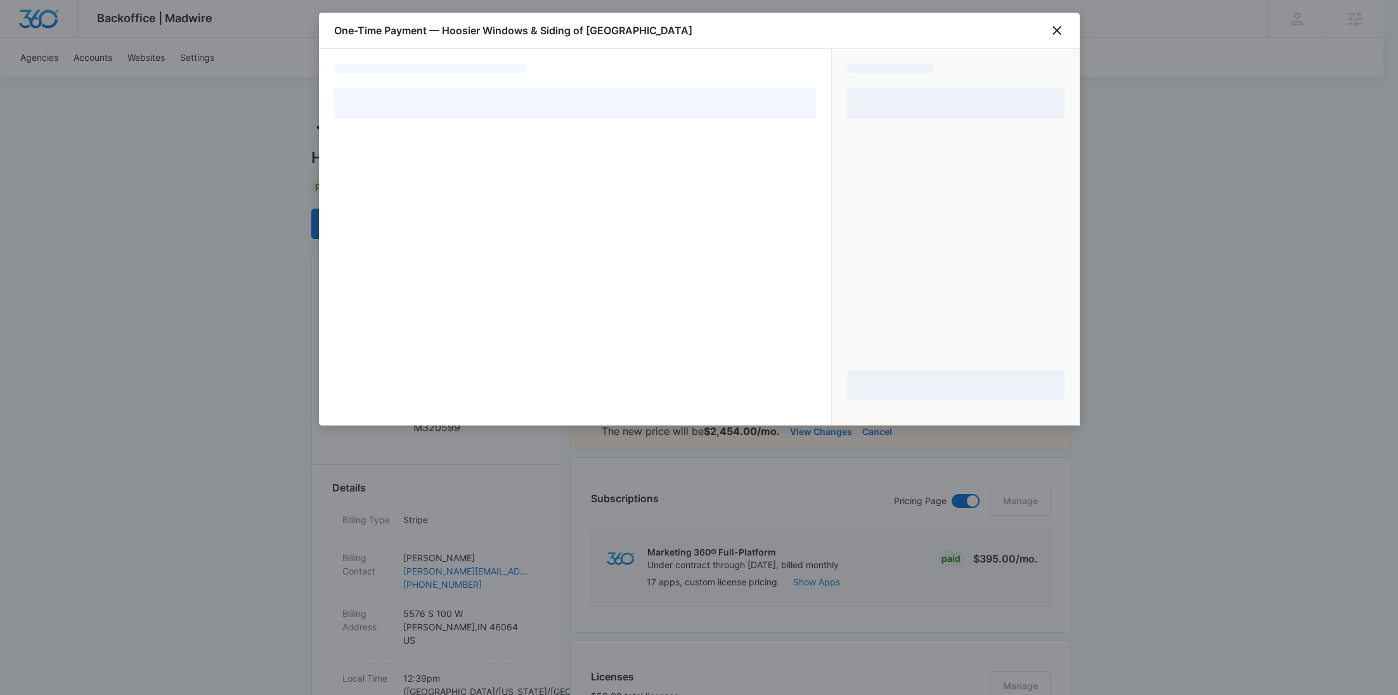
select select "pm_1Rd9I0A4n8RTgNjUVtPUuWY7"
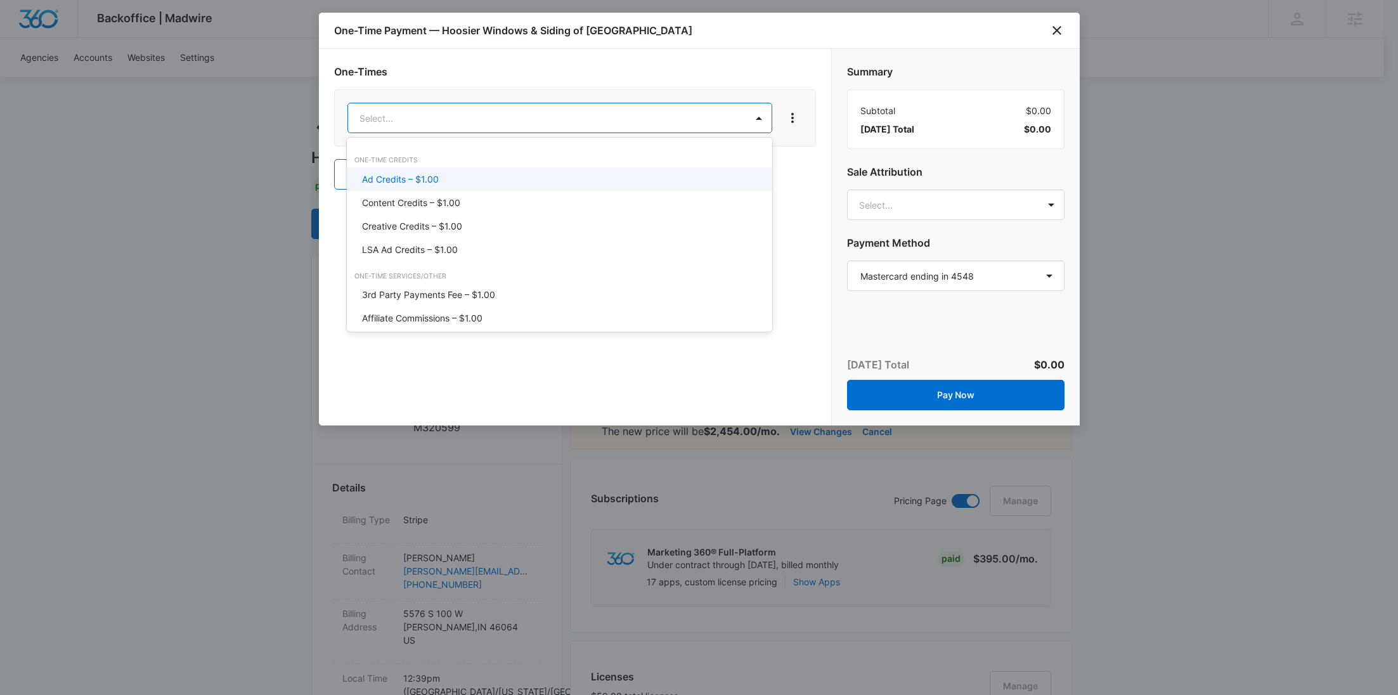
type input "lsa"
click at [505, 174] on div "LSA Ad Credits – $1.00" at bounding box center [558, 178] width 392 height 13
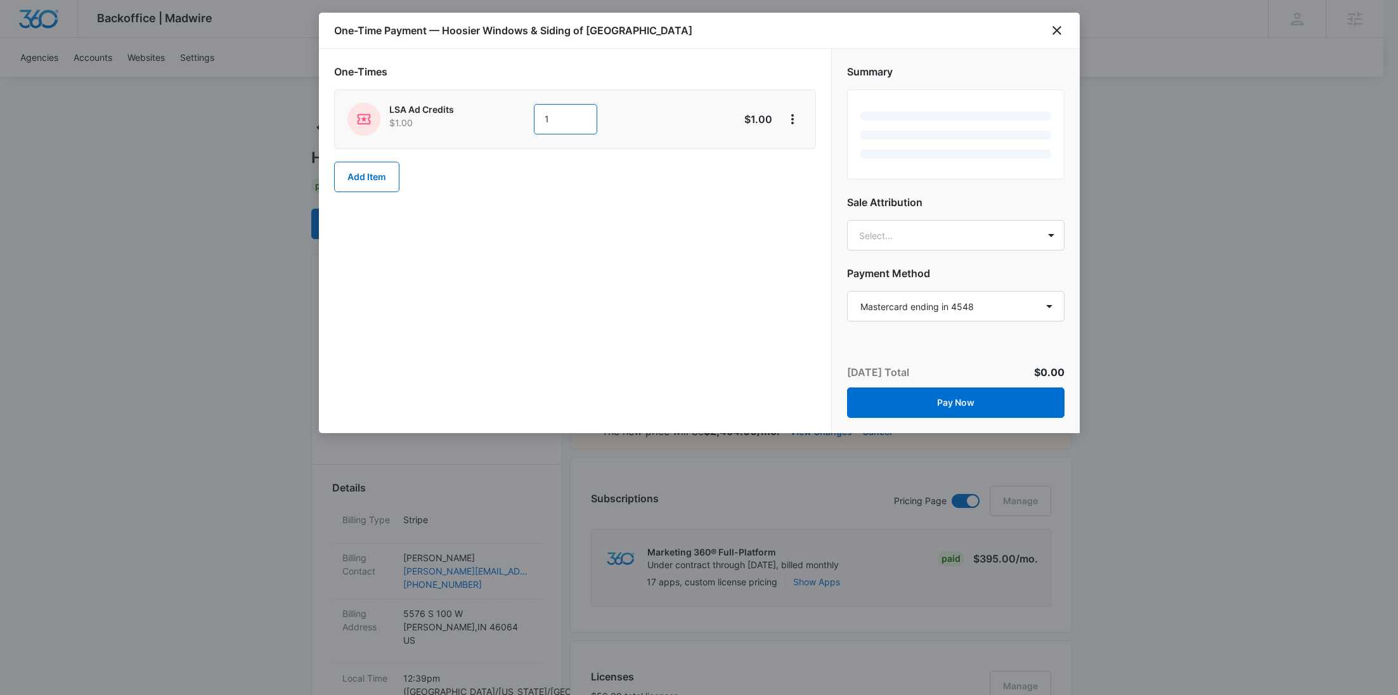
drag, startPoint x: 558, startPoint y: 117, endPoint x: 490, endPoint y: 118, distance: 67.8
click at [488, 119] on div "LSA Ad Credits $1.00 1" at bounding box center [529, 119] width 365 height 33
paste input "576.60"
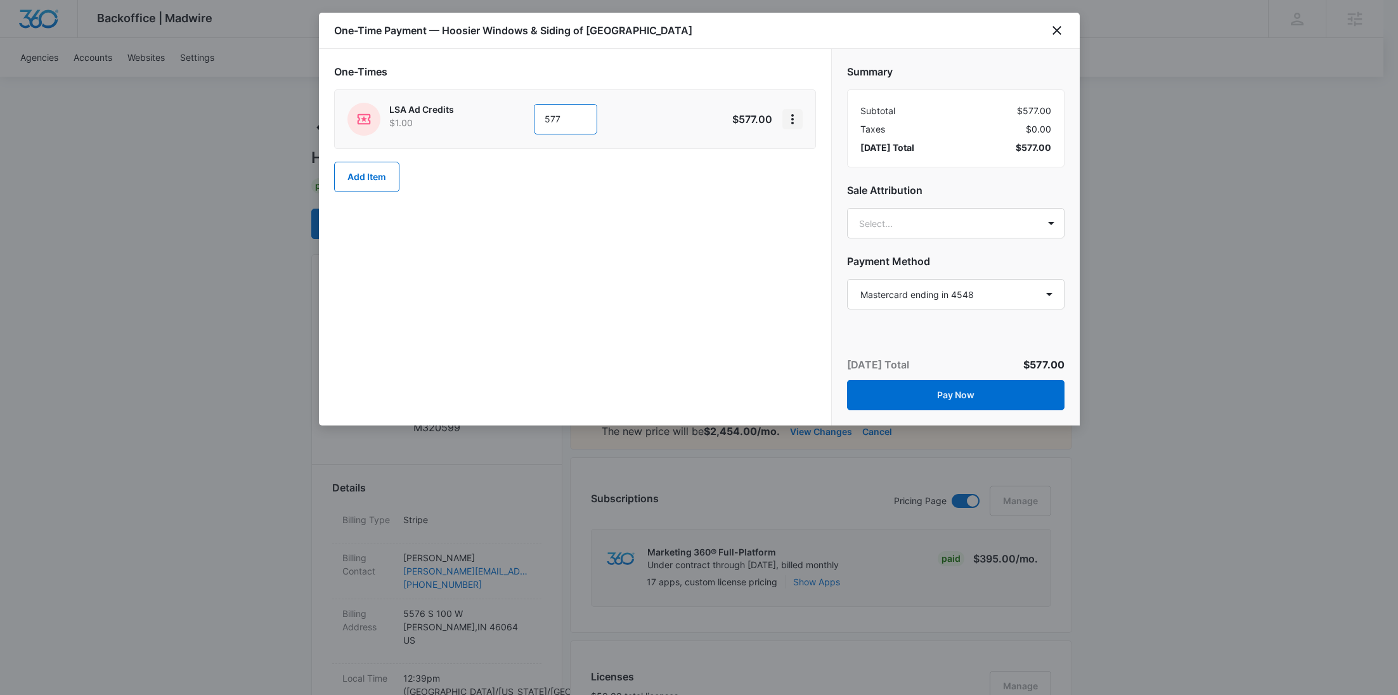
type input "577"
click at [799, 120] on icon "View More" at bounding box center [792, 119] width 15 height 15
click at [818, 150] on div "Add Discount" at bounding box center [826, 154] width 56 height 9
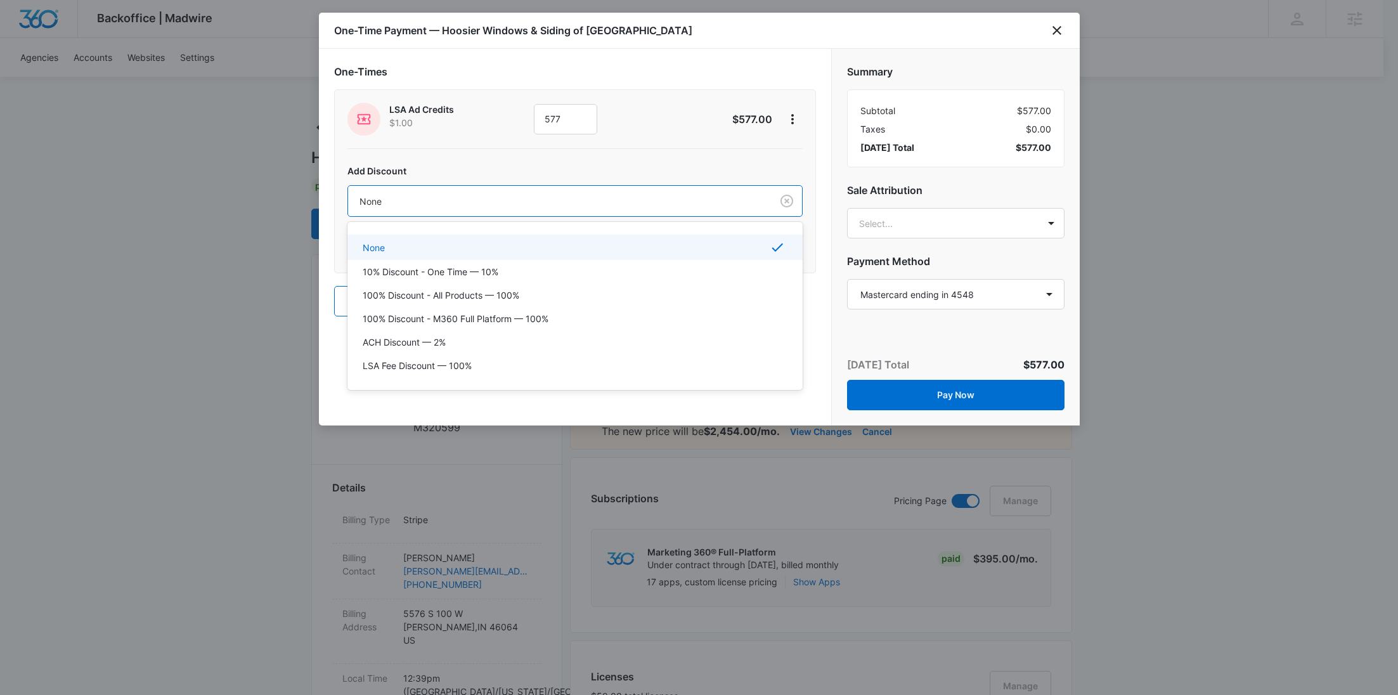
click at [614, 197] on div at bounding box center [557, 201] width 396 height 16
click at [512, 294] on p "100% Discount - All Products — 100%" at bounding box center [441, 294] width 157 height 13
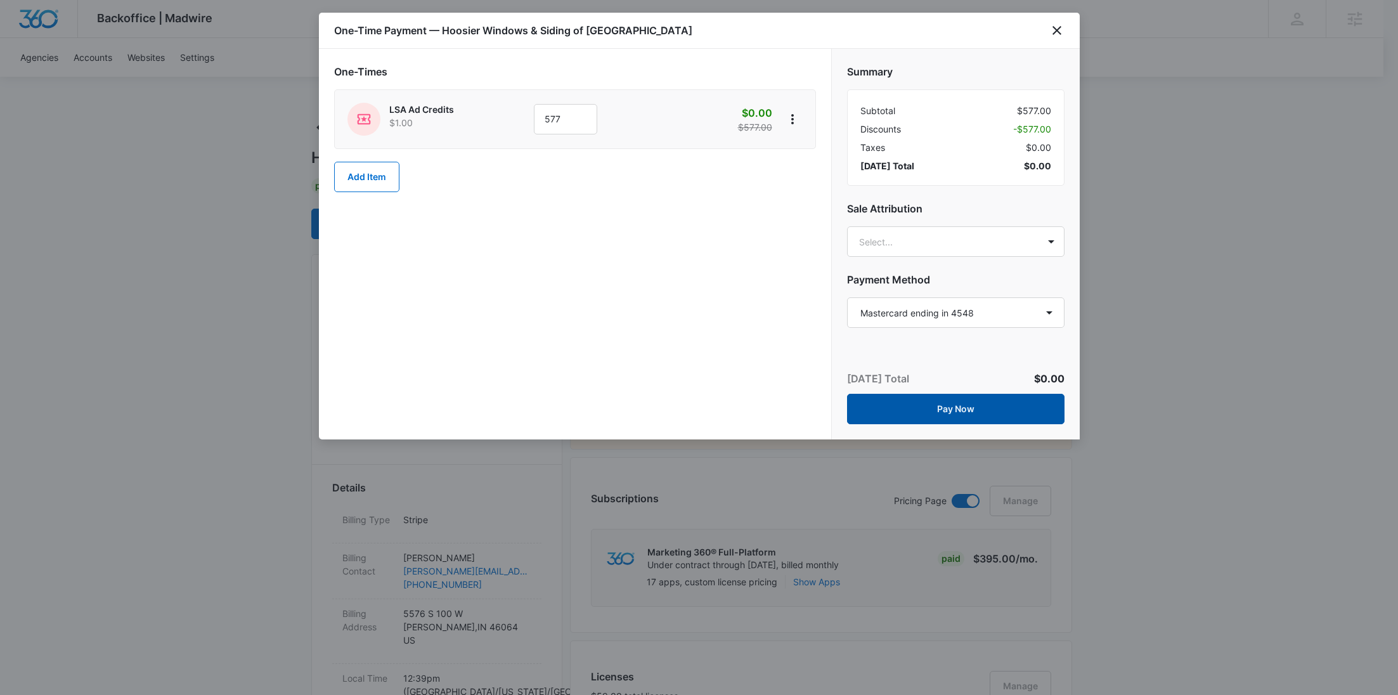
click at [962, 409] on button "Pay Now" at bounding box center [955, 409] width 217 height 30
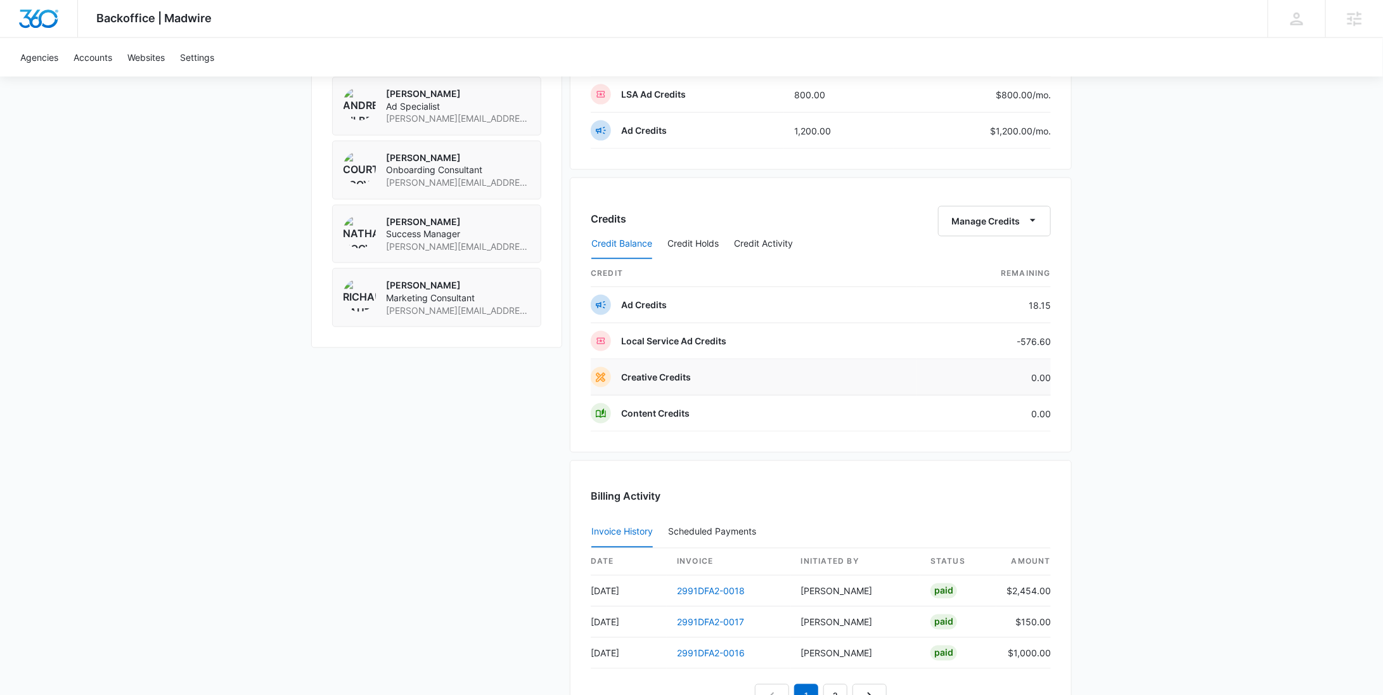
scroll to position [990, 0]
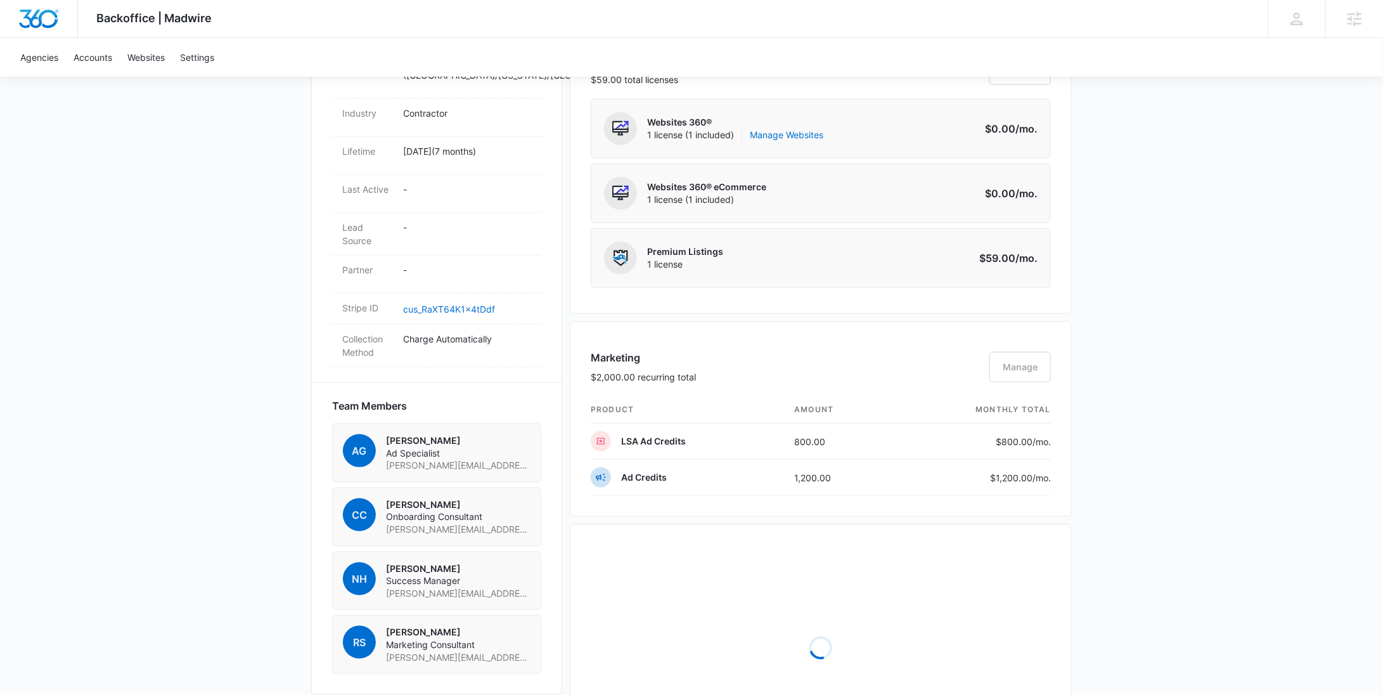
scroll to position [768, 0]
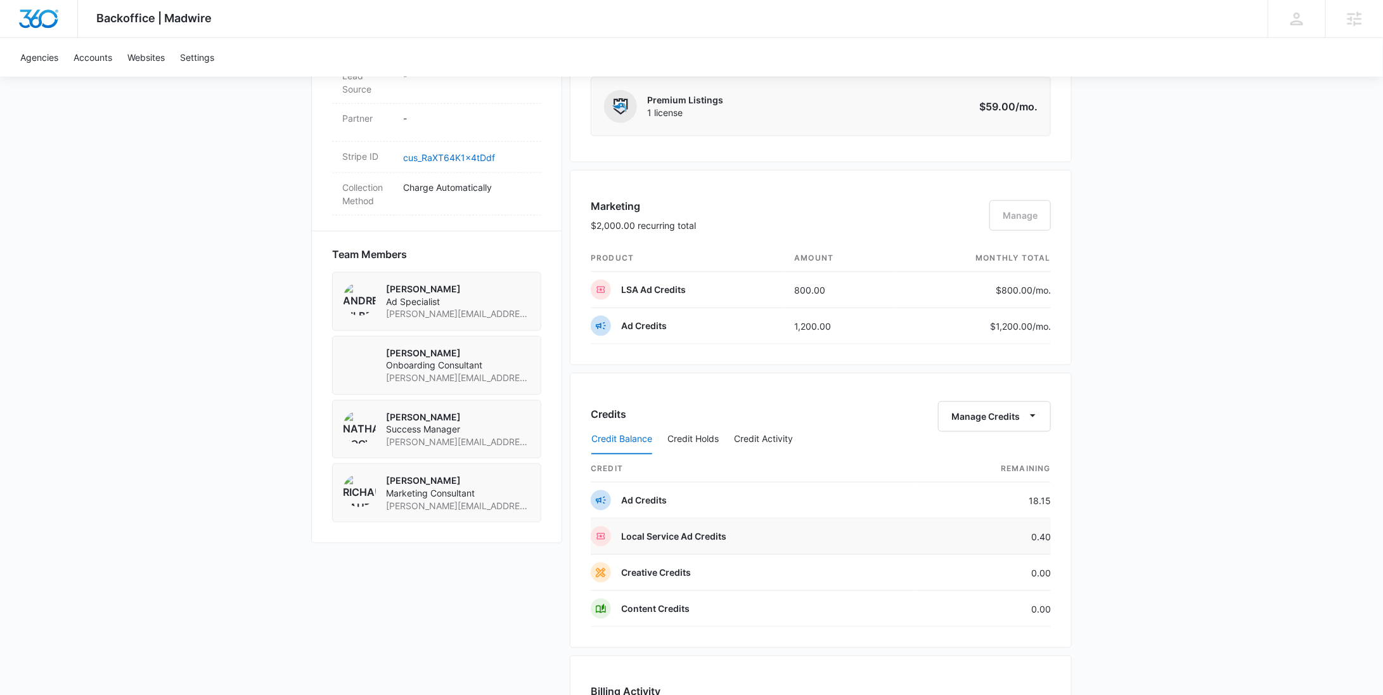
click at [1045, 532] on td "0.40" at bounding box center [984, 537] width 134 height 36
click at [1045, 531] on td "0.40" at bounding box center [984, 537] width 134 height 36
copy td "0.40"
click at [996, 406] on button "Manage Credits" at bounding box center [994, 416] width 113 height 30
click at [995, 472] on div "Withdraw Credits" at bounding box center [1014, 472] width 119 height 9
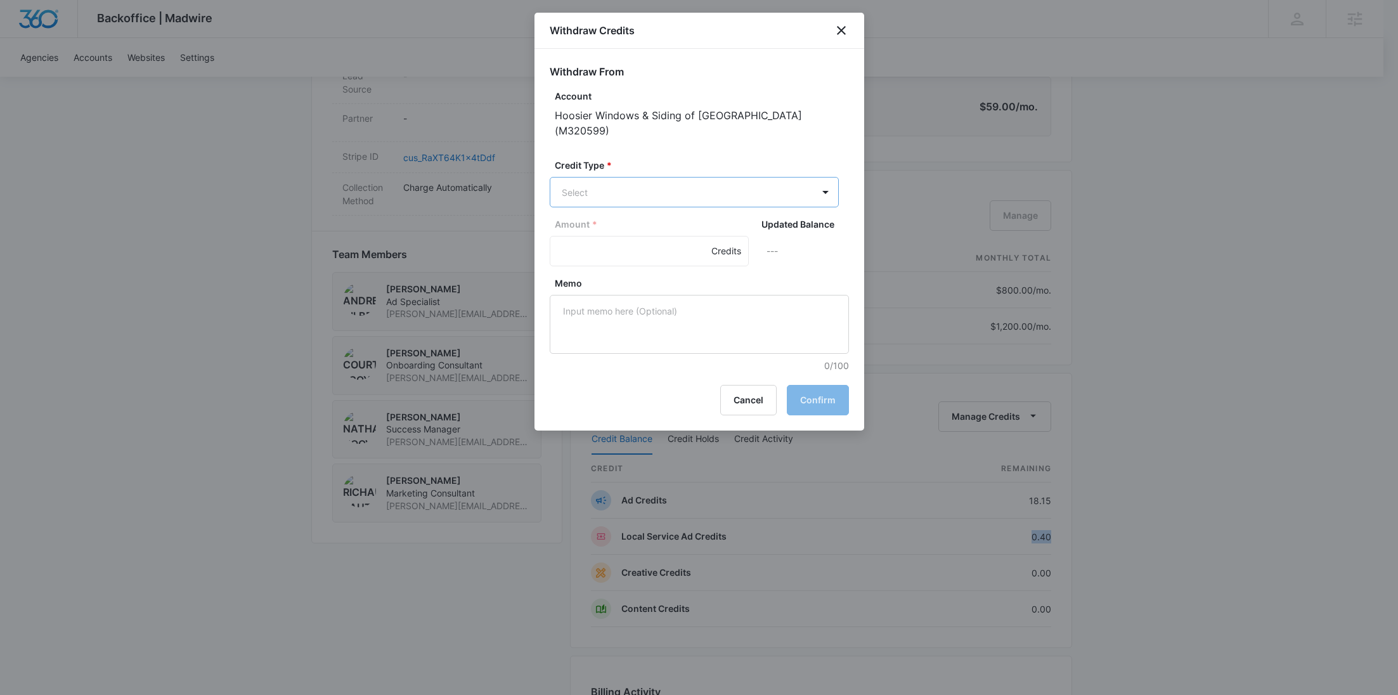
click at [676, 175] on body "Backoffice | Madwire Apps Settings [PERSON_NAME] Young [EMAIL_ADDRESS][PERSON_N…" at bounding box center [699, 244] width 1398 height 2025
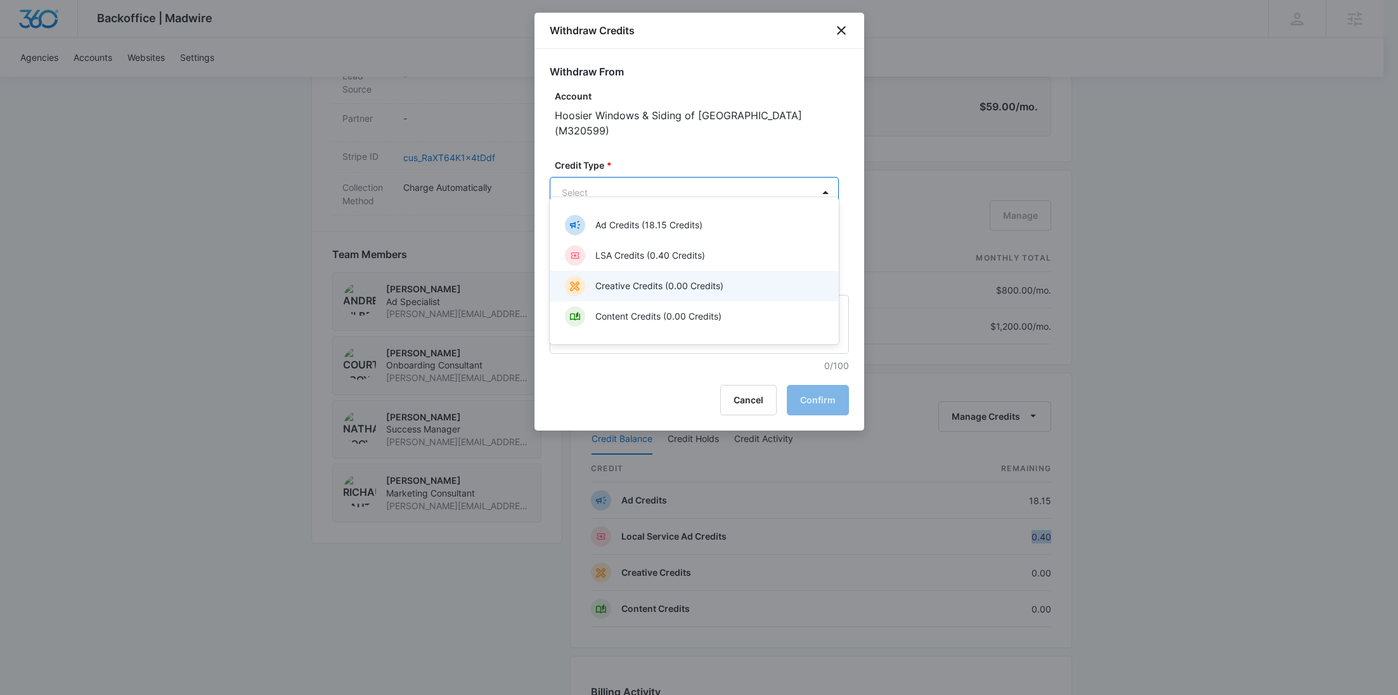
click at [662, 263] on div "LSA Credits (0.40 Credits)" at bounding box center [693, 255] width 256 height 20
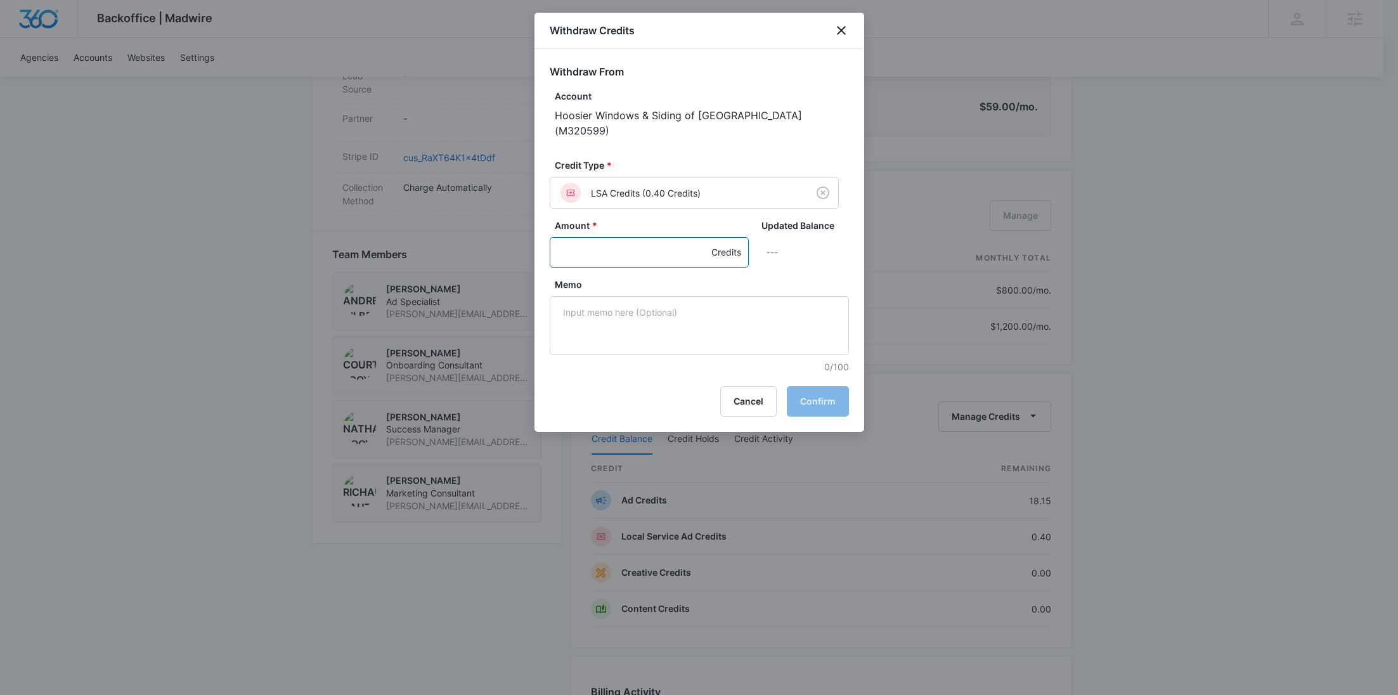
click at [596, 245] on input "Amount *" at bounding box center [649, 252] width 199 height 30
type input ".40"
click at [597, 299] on textarea "Memo" at bounding box center [699, 325] width 299 height 59
paste textarea "0.40"
drag, startPoint x: 604, startPoint y: 302, endPoint x: 536, endPoint y: 300, distance: 67.2
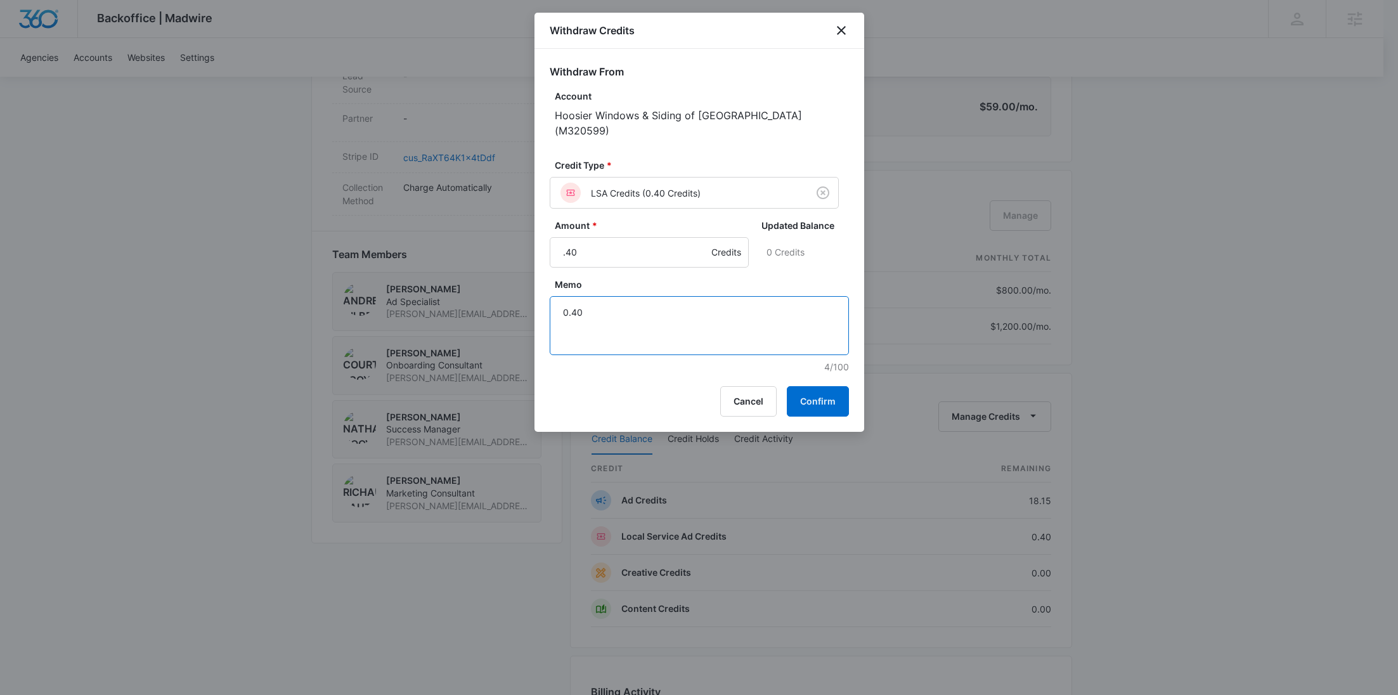
click at [535, 300] on div "Withdraw From Account Hoosier Windows & Siding of [GEOGRAPHIC_DATA] ( M320599 )…" at bounding box center [699, 211] width 330 height 325
click at [661, 296] on textarea "Billing correction" at bounding box center [699, 325] width 299 height 59
type textarea "Billing correction"
click at [808, 386] on button "Confirm" at bounding box center [818, 401] width 62 height 30
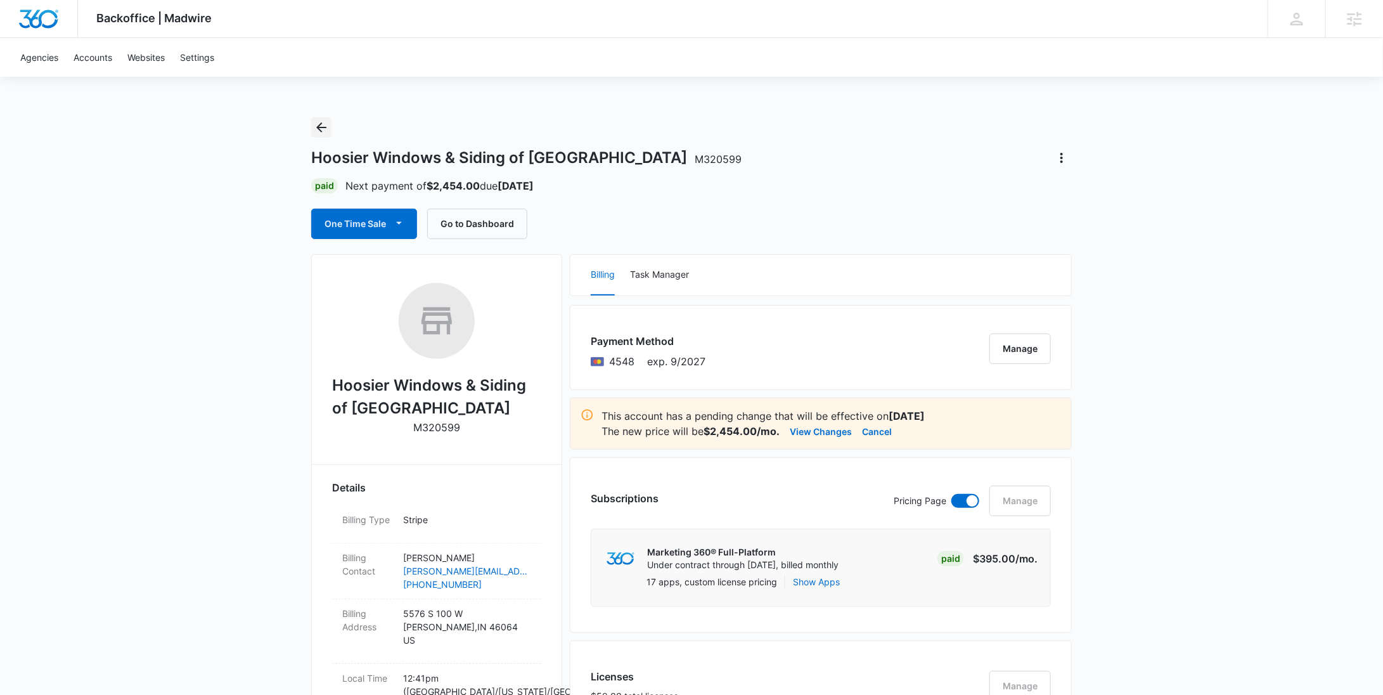
click at [319, 124] on icon "Back" at bounding box center [321, 127] width 15 height 15
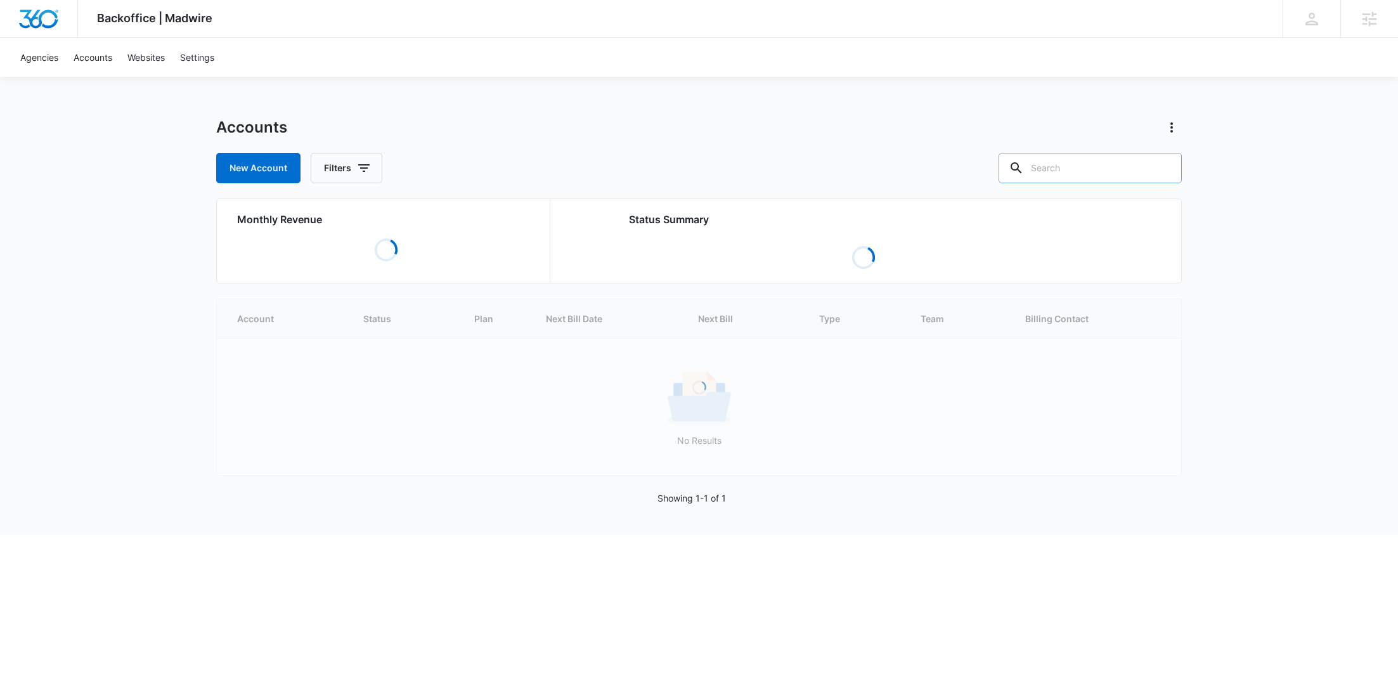
click at [1127, 167] on input "text" at bounding box center [1089, 168] width 183 height 30
paste input "M336922"
type input "M336922"
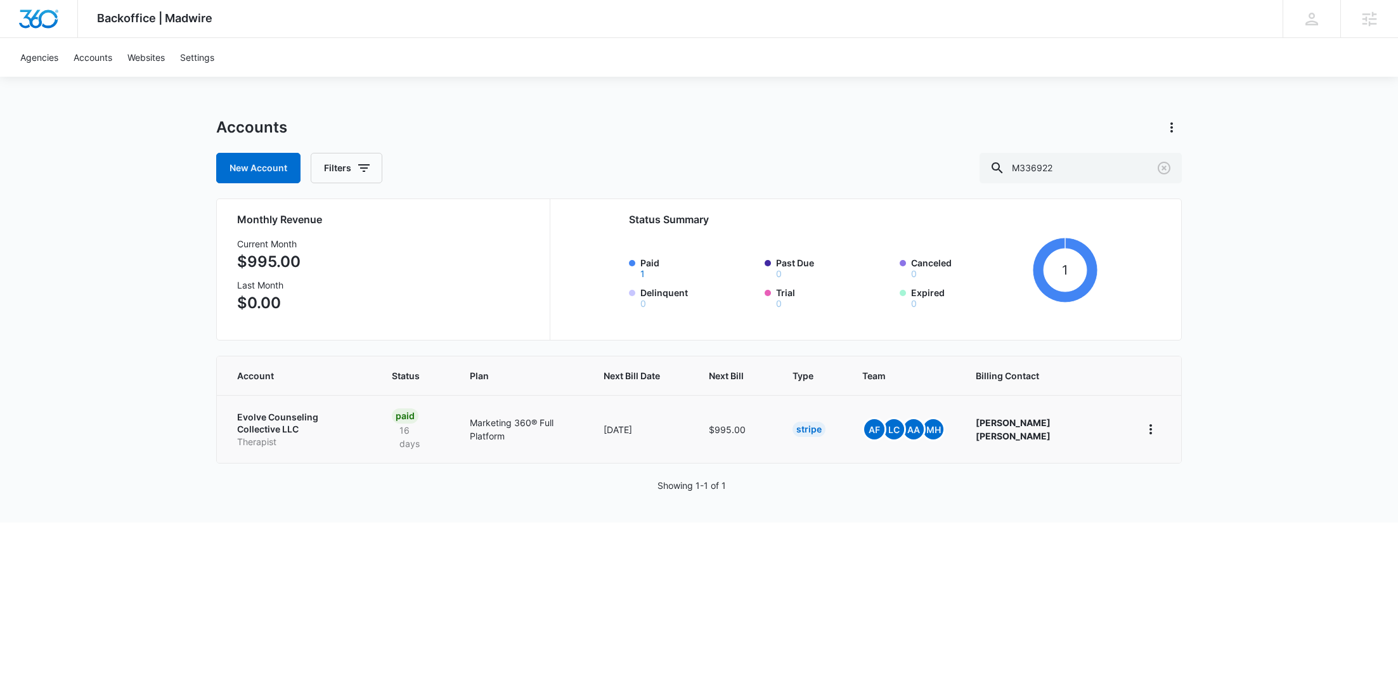
click at [269, 436] on p "Therapist" at bounding box center [299, 442] width 124 height 13
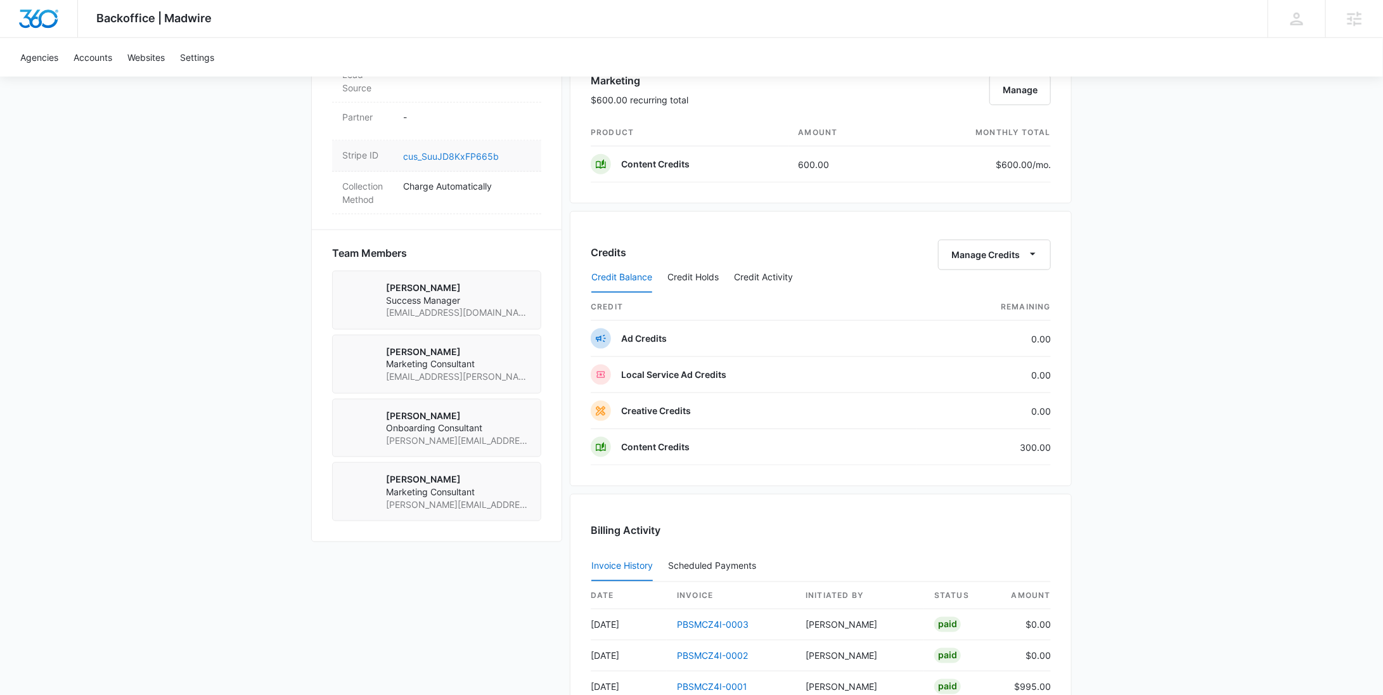
scroll to position [722, 0]
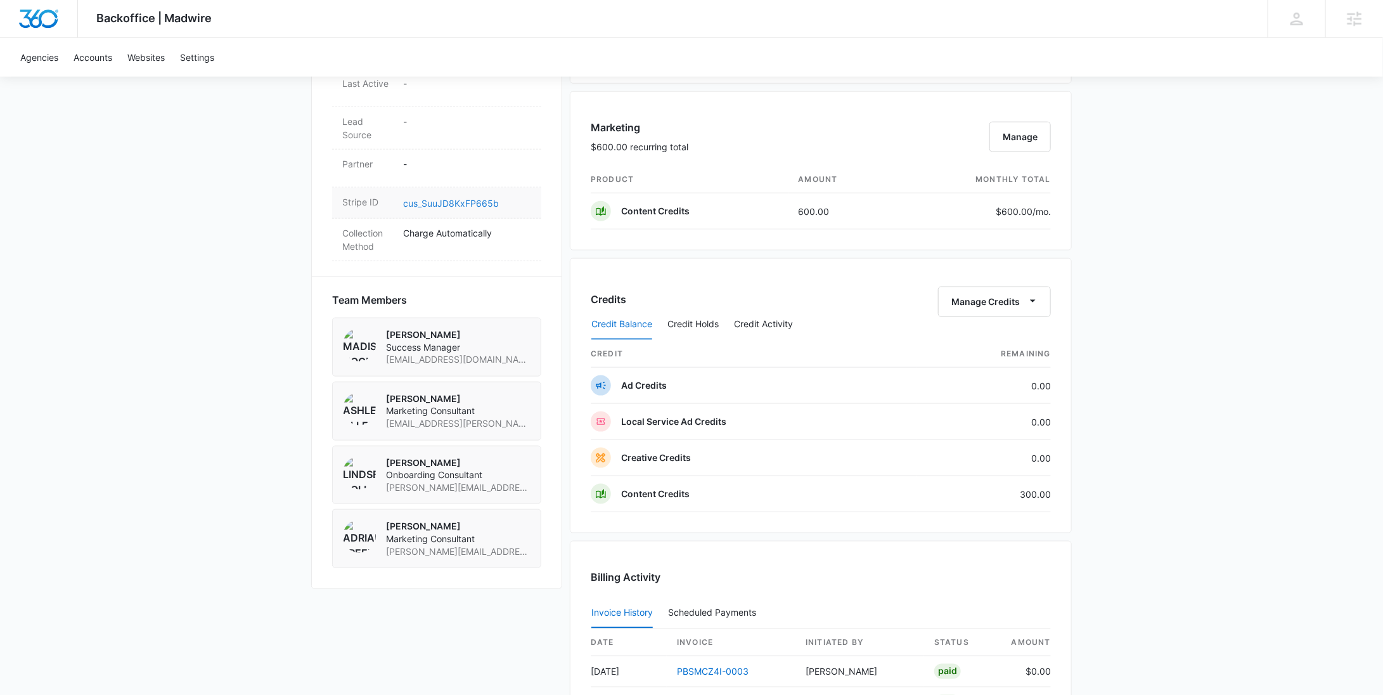
click at [453, 198] on link "cus_SuuJD8KxFP665b" at bounding box center [451, 203] width 96 height 11
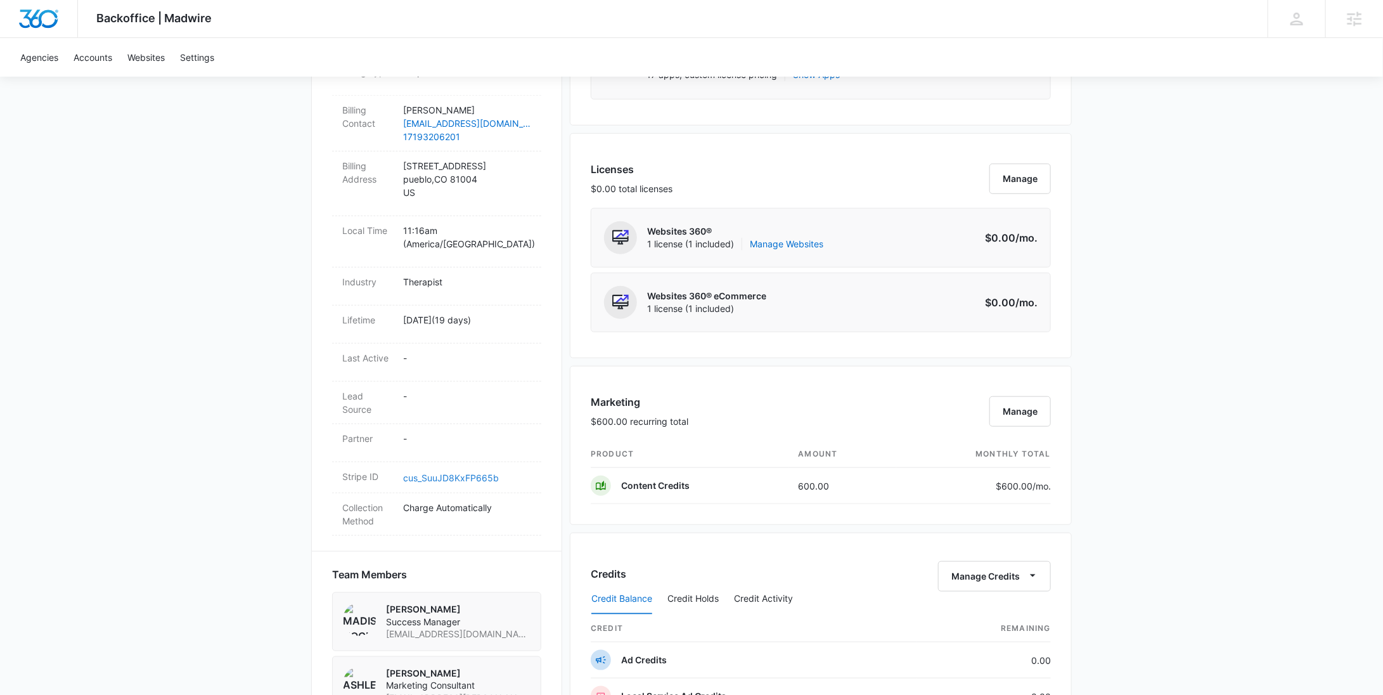
scroll to position [0, 0]
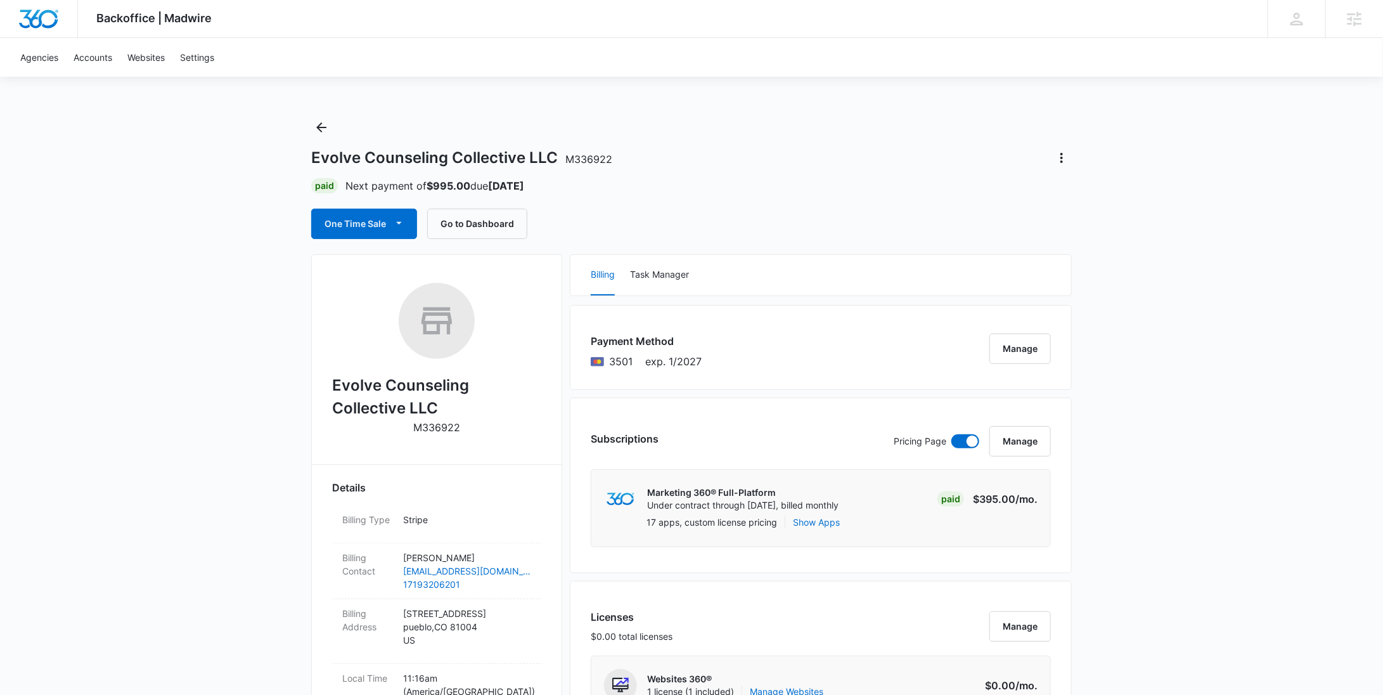
click at [436, 420] on p "M336922" at bounding box center [436, 427] width 47 height 15
copy p "M336922"
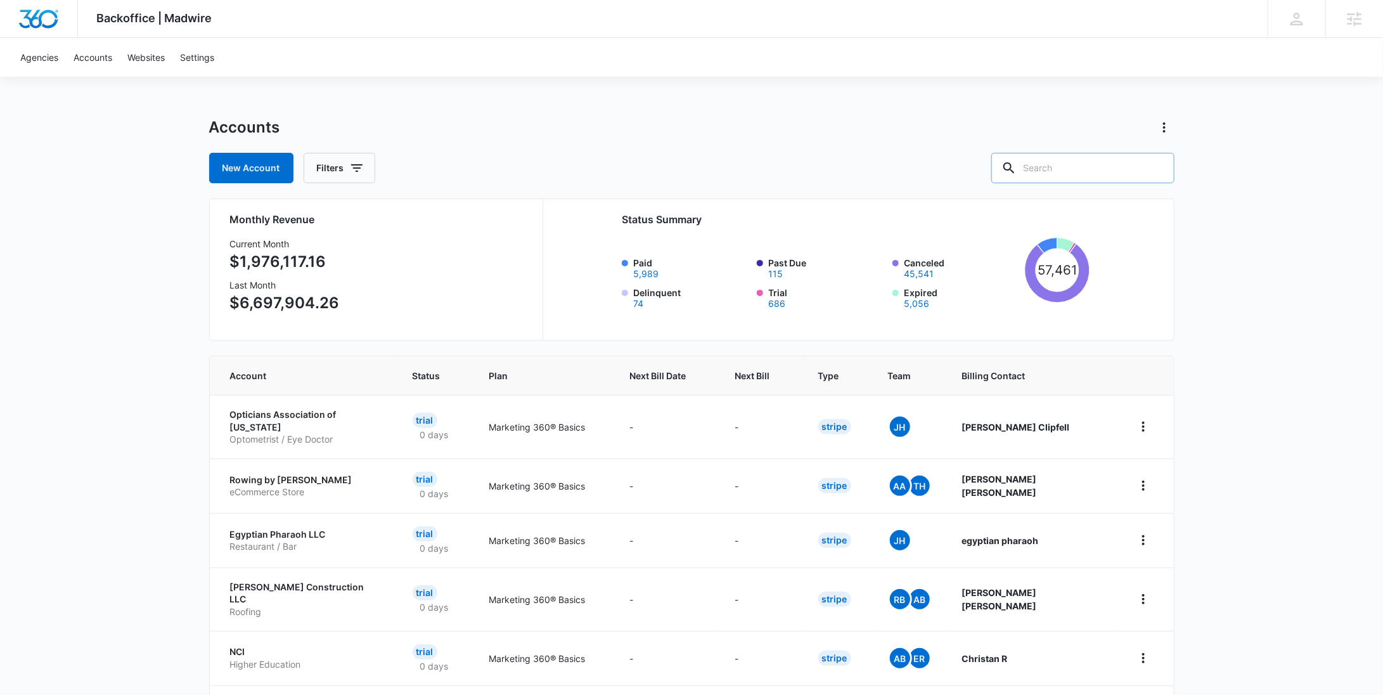
click at [1079, 170] on input "text" at bounding box center [1082, 168] width 183 height 30
paste input "M337983"
type input "M337983"
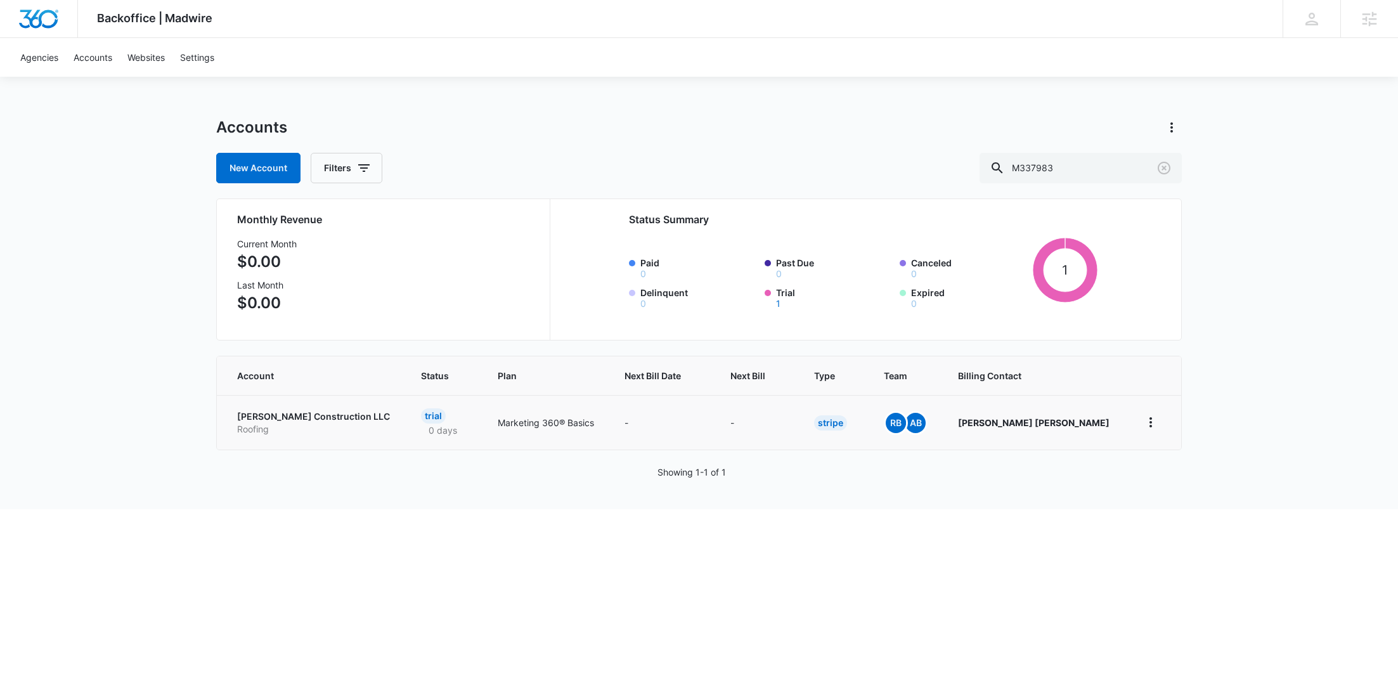
click at [307, 430] on p "Roofing" at bounding box center [313, 429] width 153 height 13
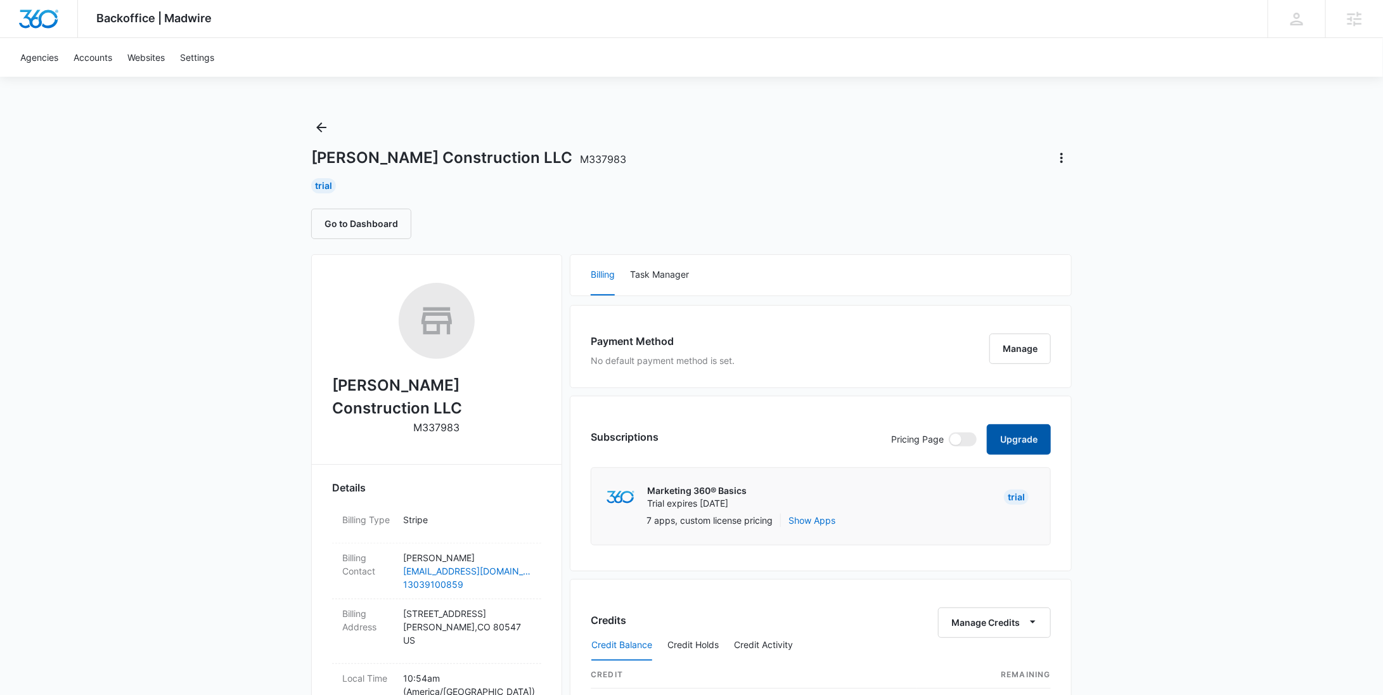
click at [1022, 439] on button "Upgrade" at bounding box center [1019, 439] width 64 height 30
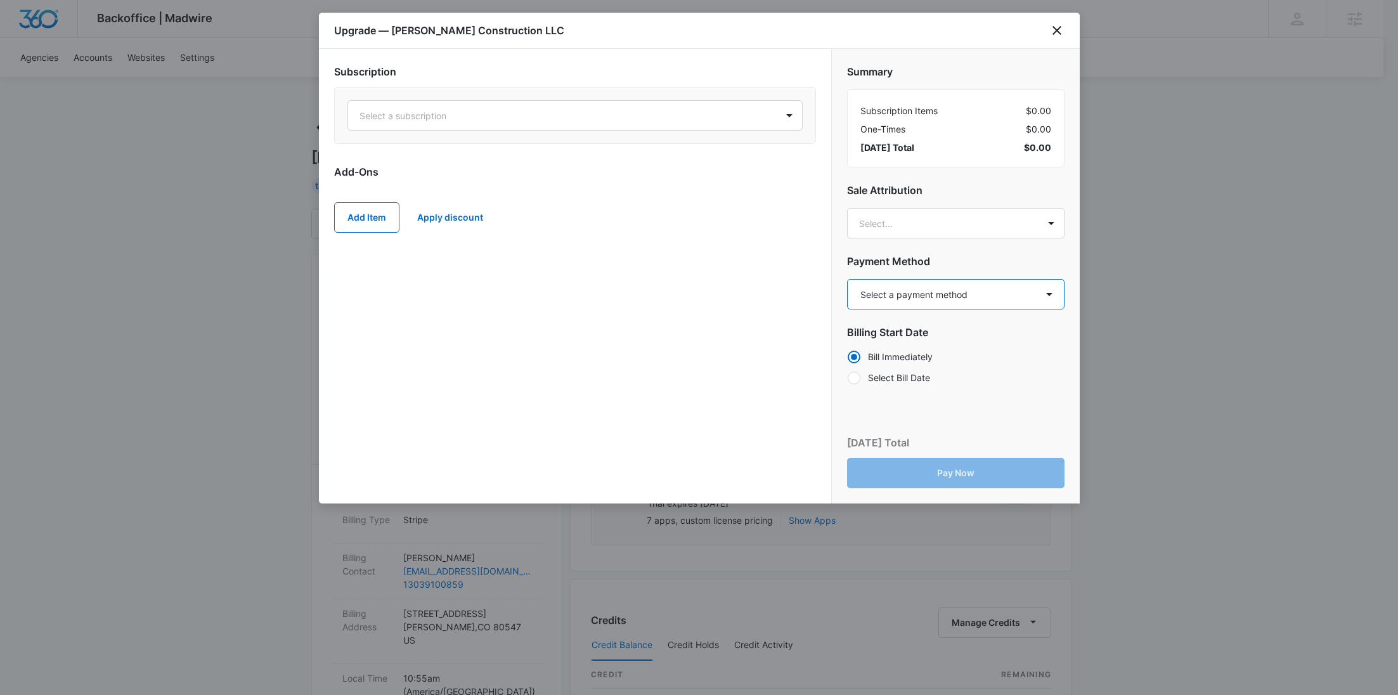
click at [938, 292] on select "Select a payment method Visa ending in 4146 New payment method Monthly invoice" at bounding box center [955, 294] width 217 height 30
select select "pm_1S6D4mA4n8RTgNjUAH1VQUr1"
click at [847, 279] on select "Select a payment method Visa ending in 4146 New payment method Monthly invoice" at bounding box center [955, 294] width 217 height 30
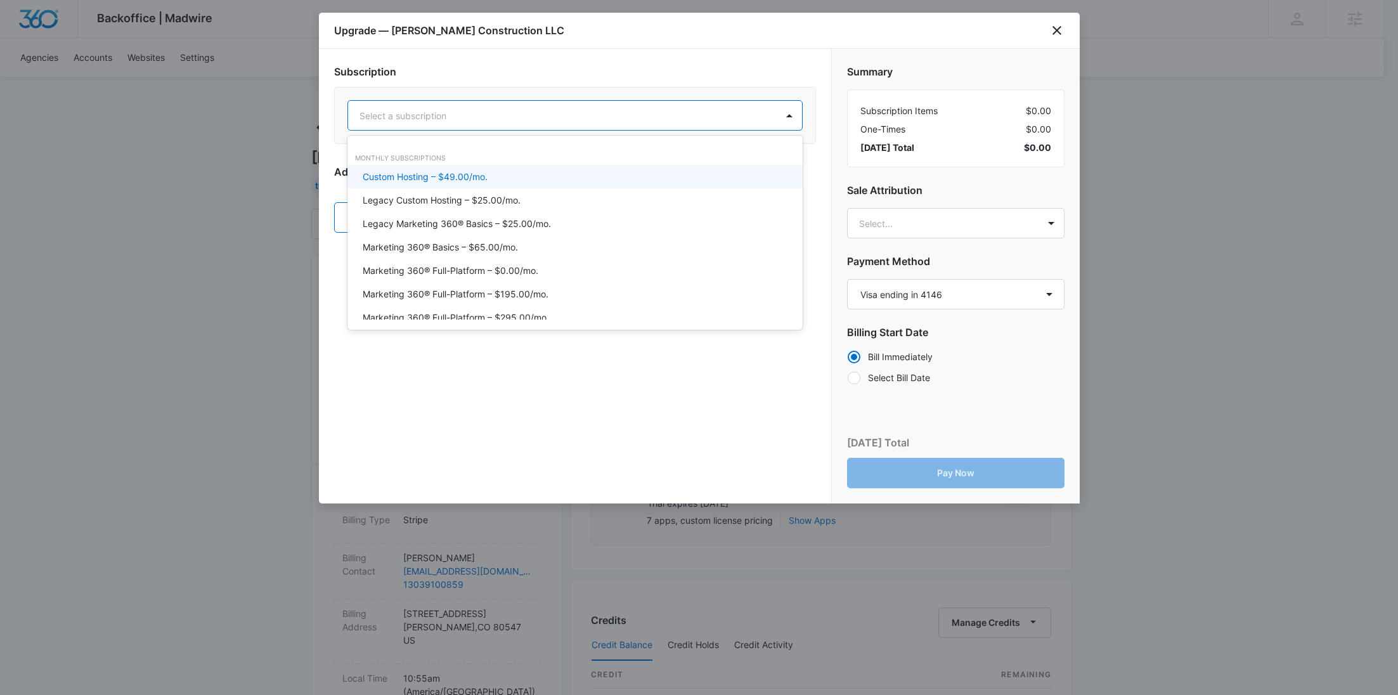
click at [538, 113] on div at bounding box center [559, 116] width 401 height 16
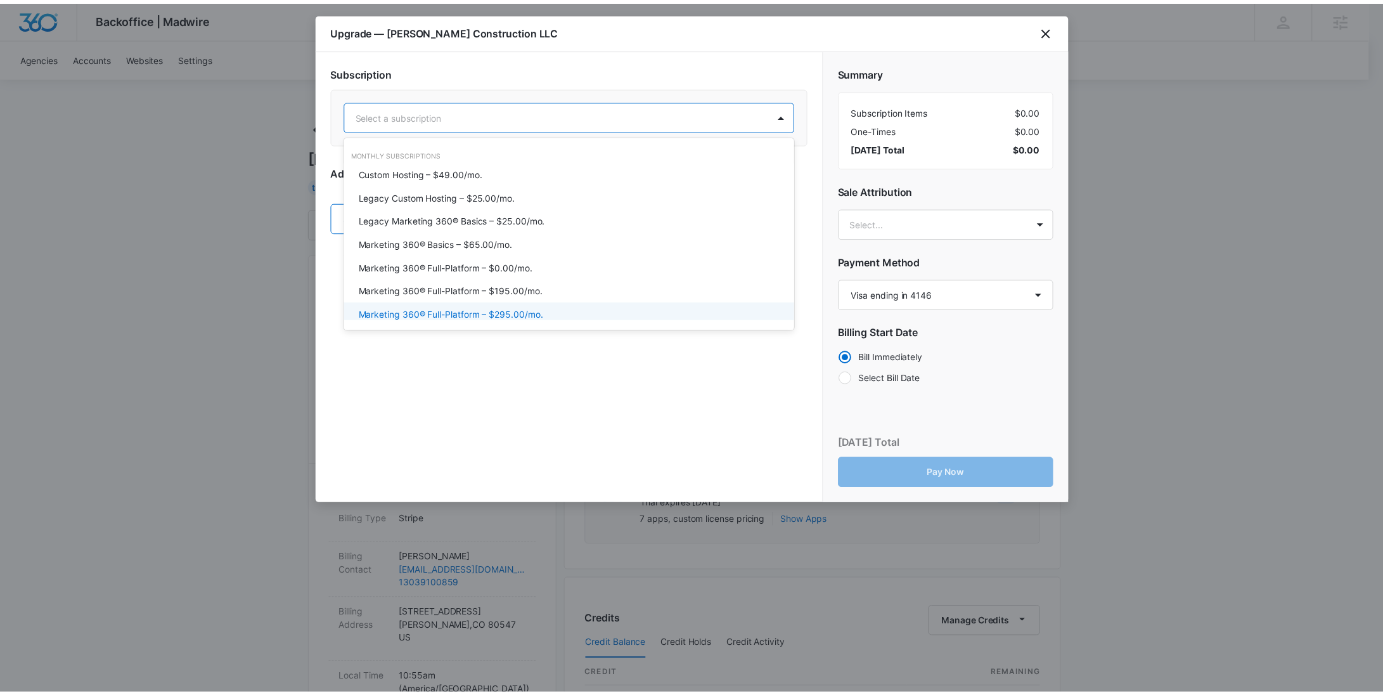
scroll to position [51, 0]
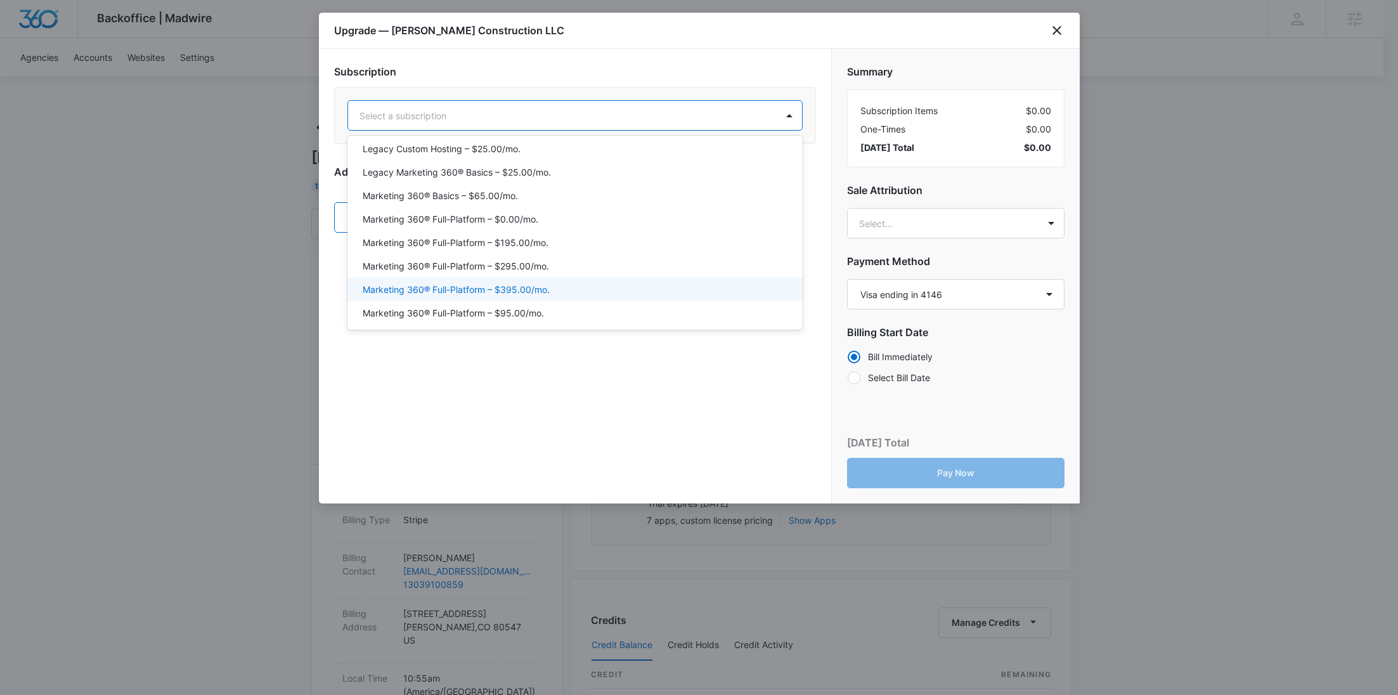
click at [503, 288] on p "Marketing 360® Full-Platform – $395.00/mo." at bounding box center [456, 289] width 187 height 13
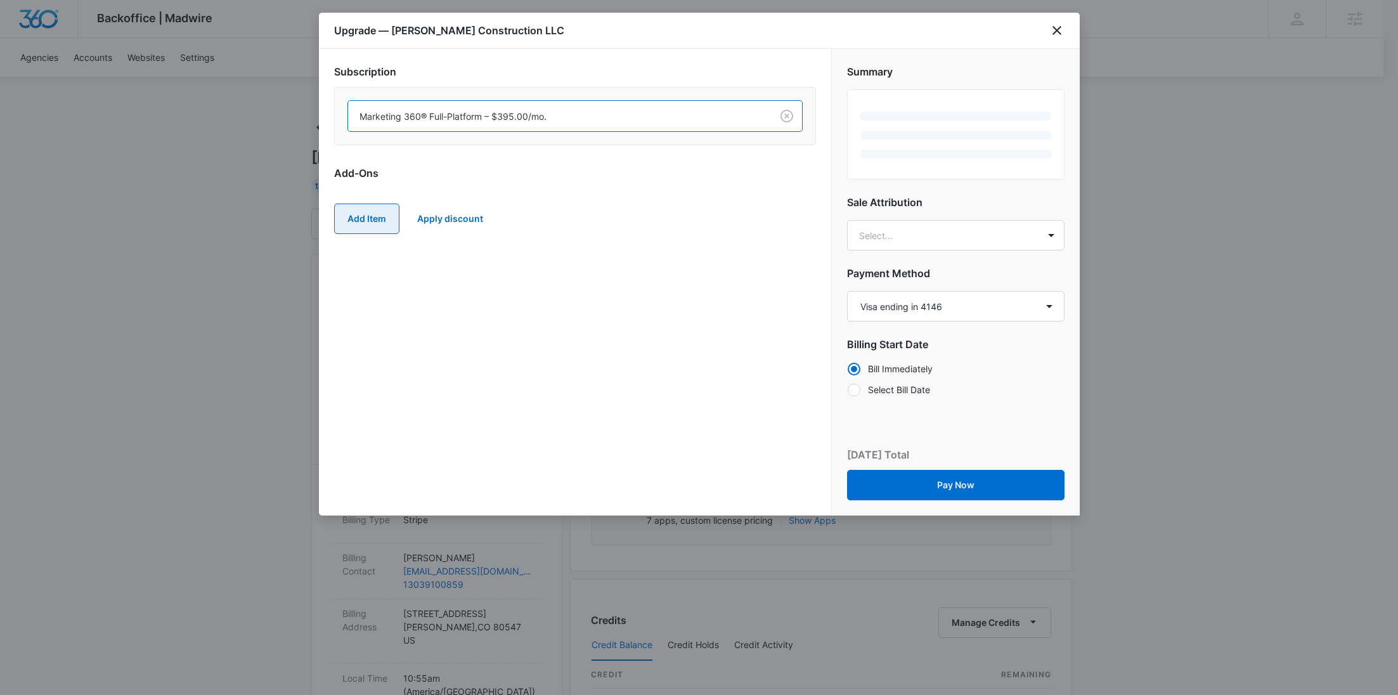
click at [350, 216] on button "Add Item" at bounding box center [366, 218] width 65 height 30
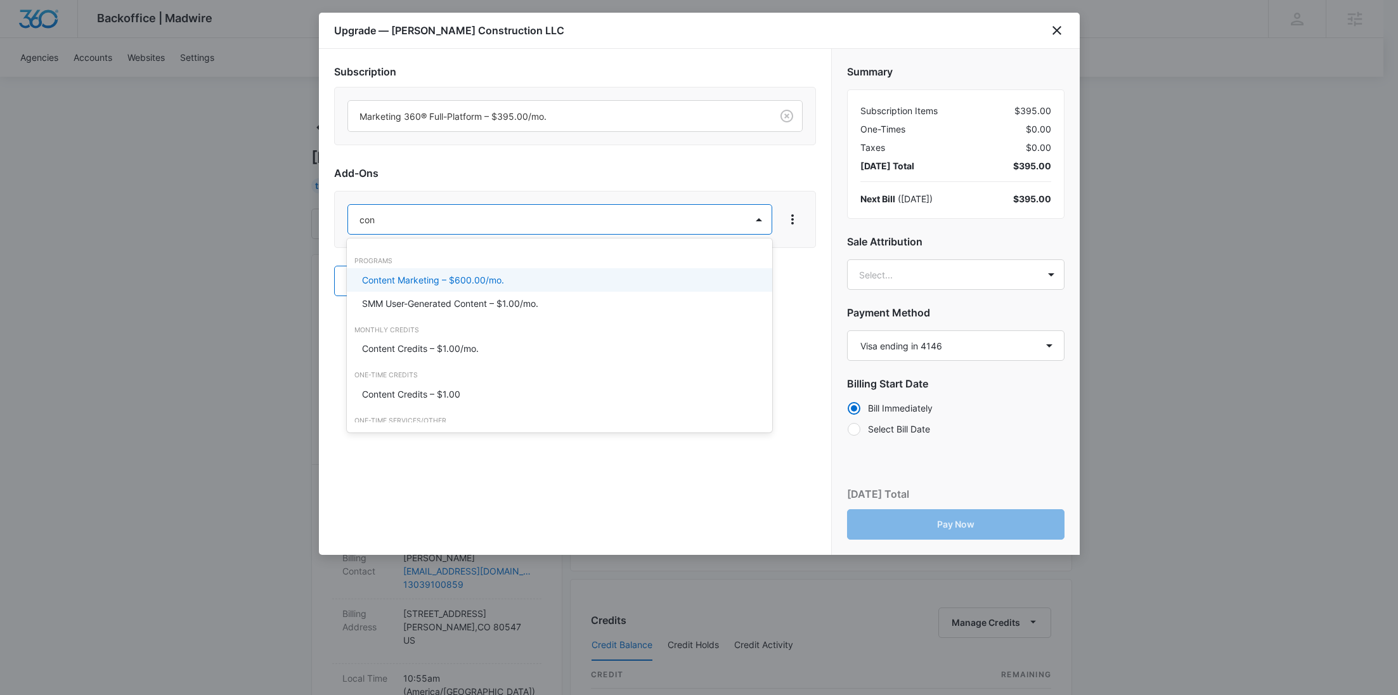
type input "cont"
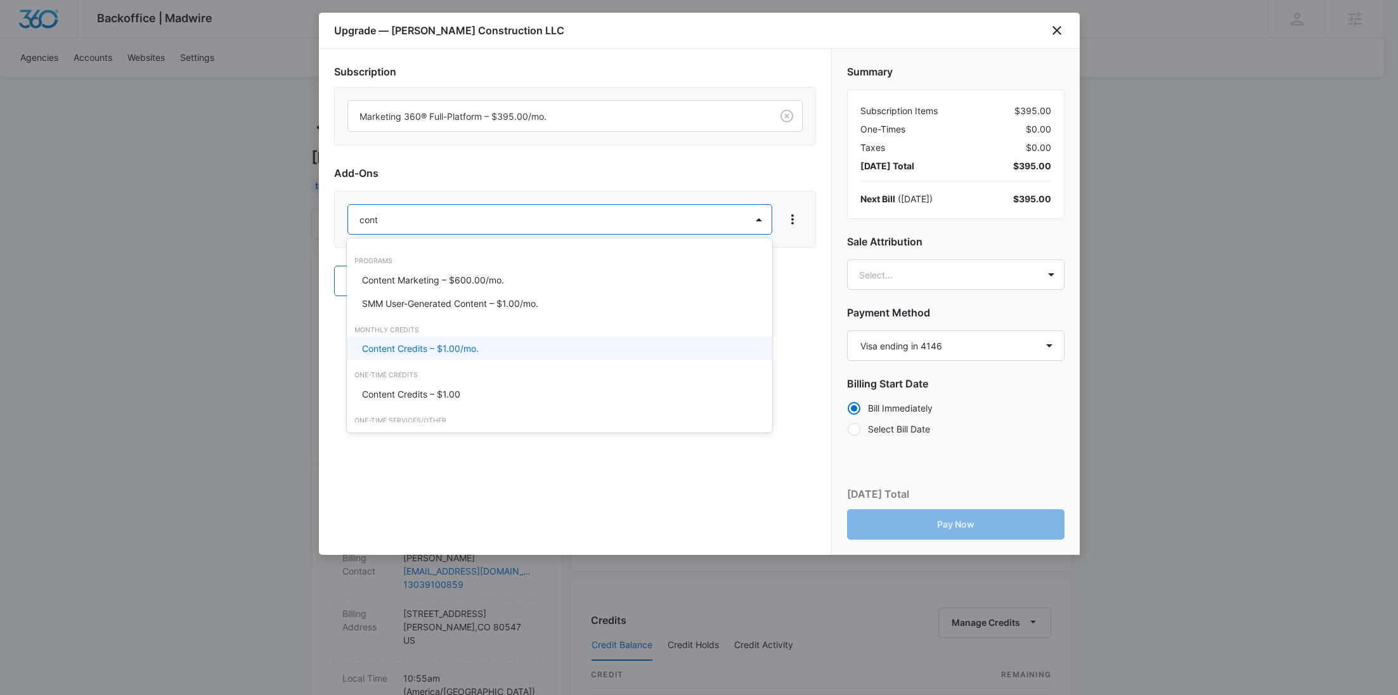
click at [392, 337] on div "Content Credits – $1.00/mo." at bounding box center [559, 348] width 425 height 23
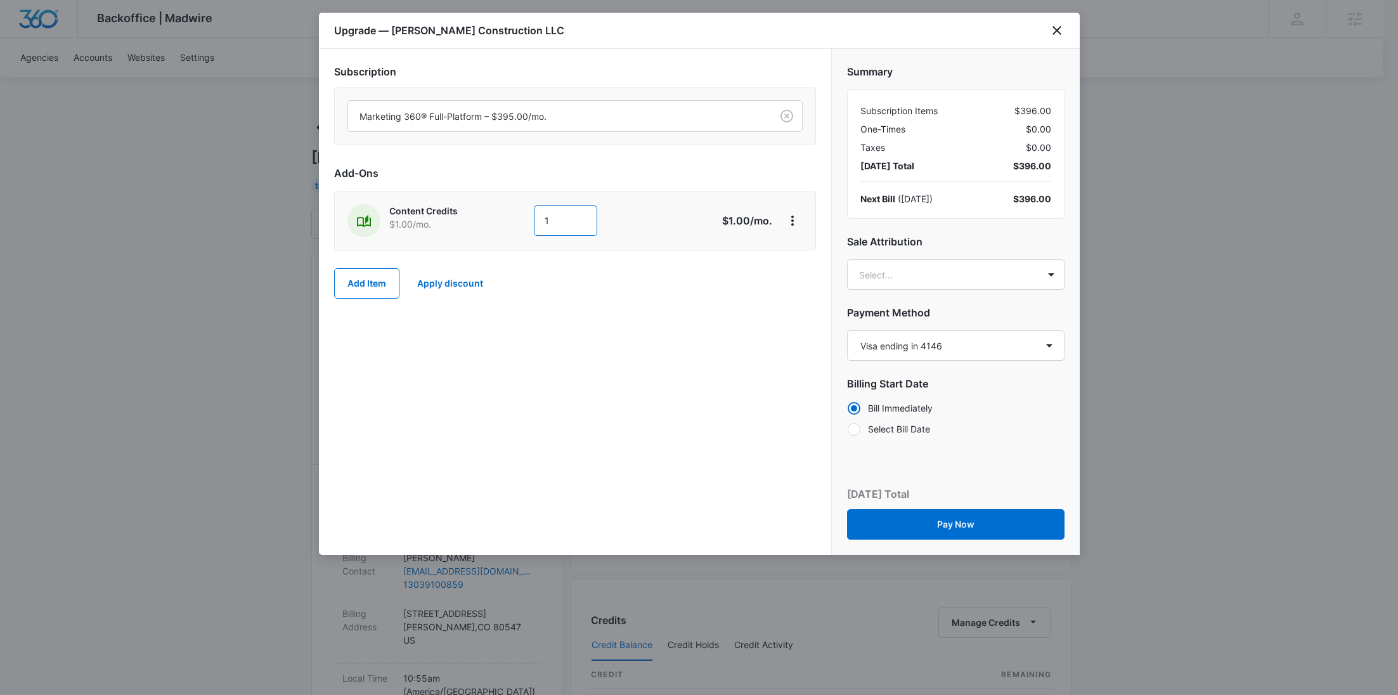
click at [507, 225] on div "Content Credits $1.00 /mo. 1" at bounding box center [529, 220] width 365 height 33
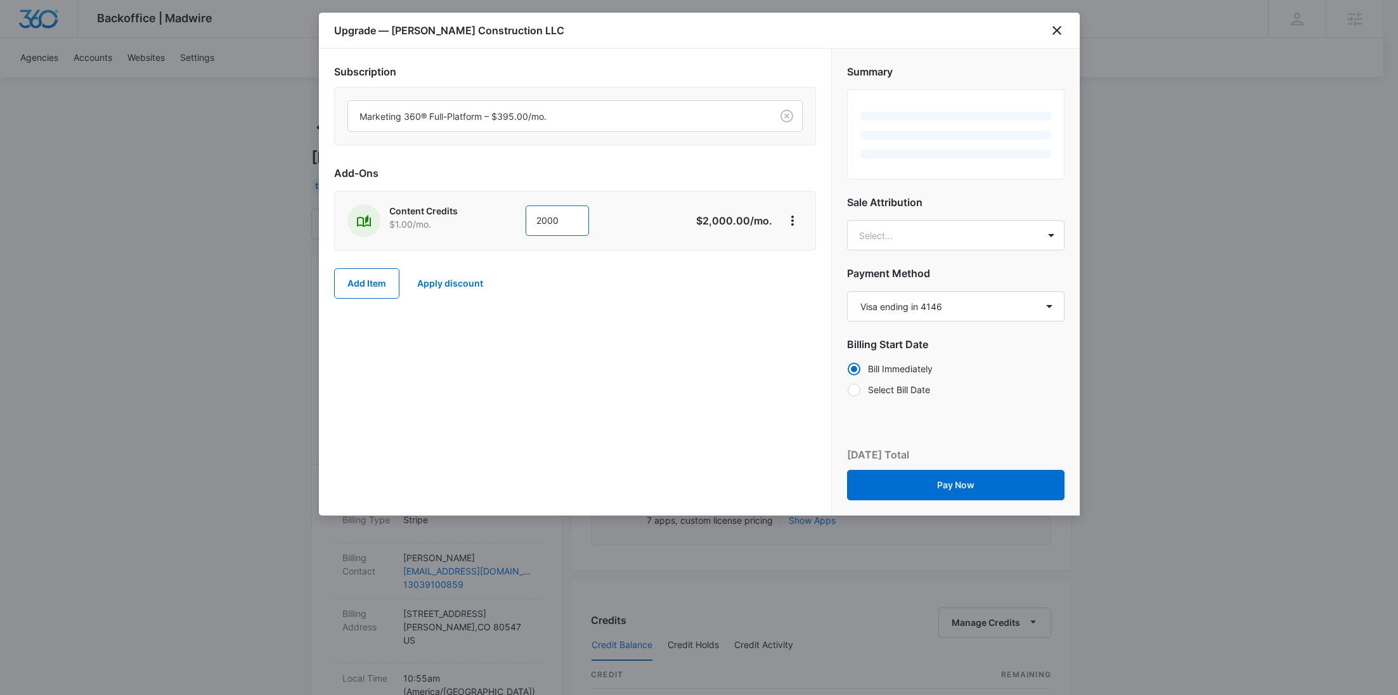
type input "2000"
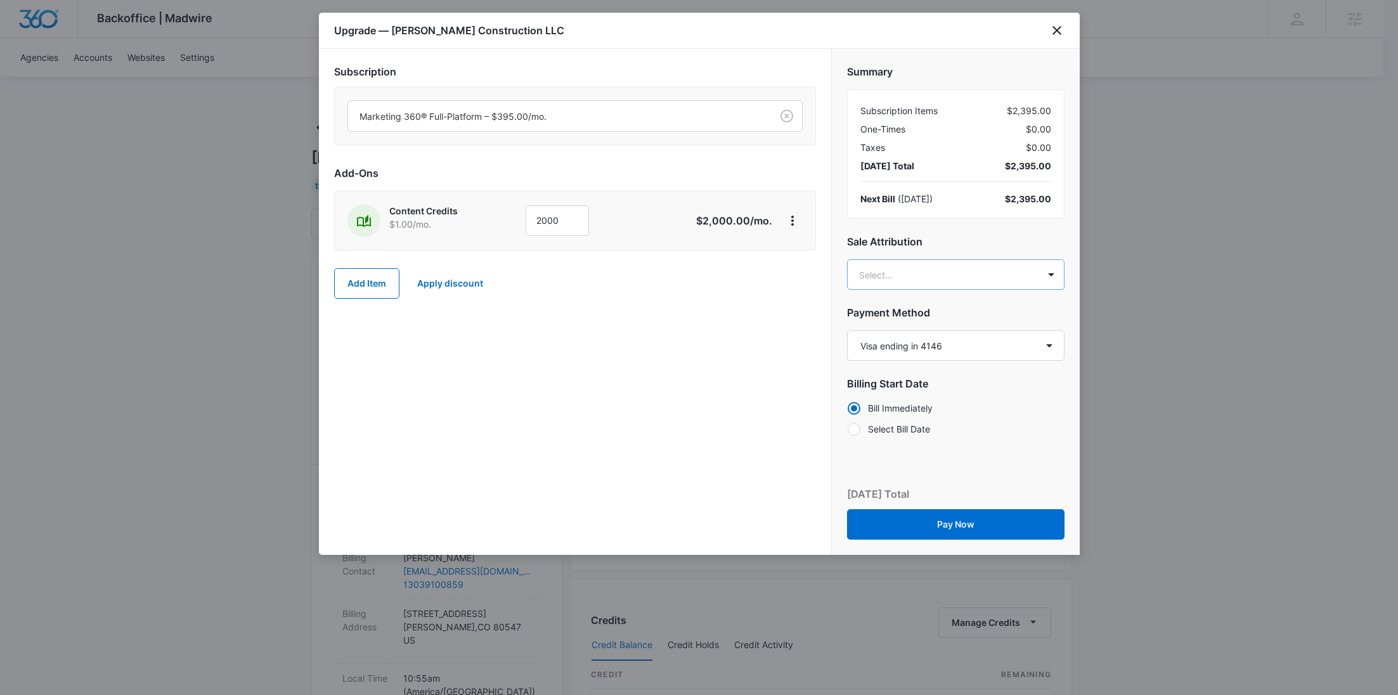
click at [896, 272] on body "Backoffice | Madwire Apps Settings RY Rochelle Young rochelle.young@madwire.com…" at bounding box center [699, 648] width 1398 height 1296
paste input "Binkly"
type input "Binkly"
click at [910, 333] on p "[EMAIL_ADDRESS][DOMAIN_NAME]" at bounding box center [954, 331] width 184 height 13
paste input "Bullinger"
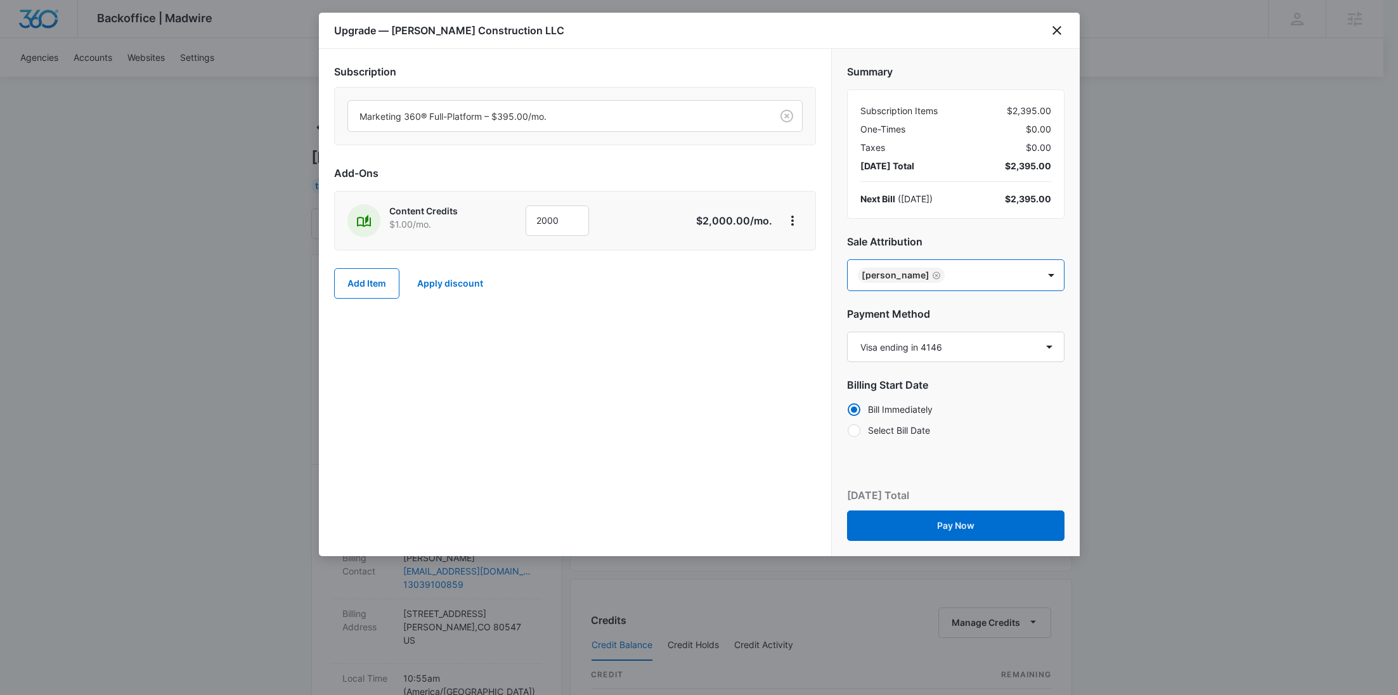
type input "Bullinger"
click at [947, 323] on p "[PERSON_NAME]" at bounding box center [954, 319] width 184 height 13
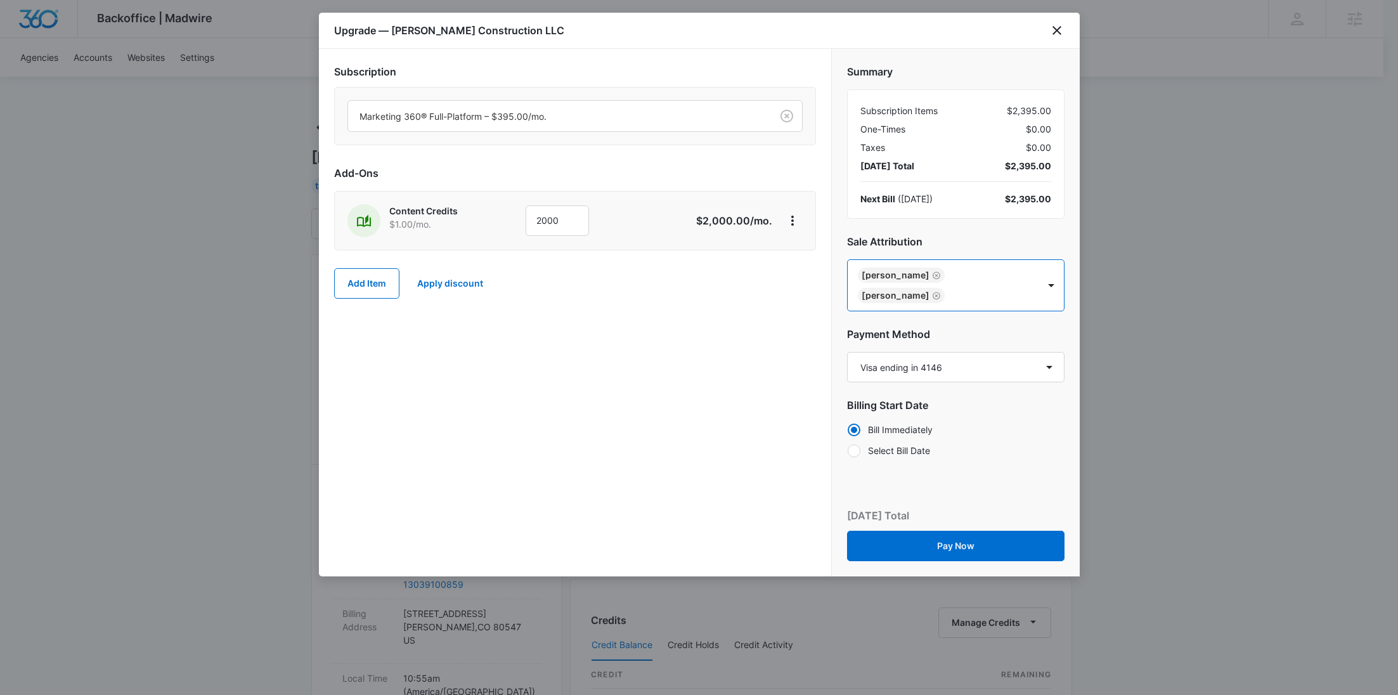
paste input "Barbosa"
type input "Barbosa"
click at [936, 341] on p "Maisy Barbosa" at bounding box center [954, 337] width 184 height 13
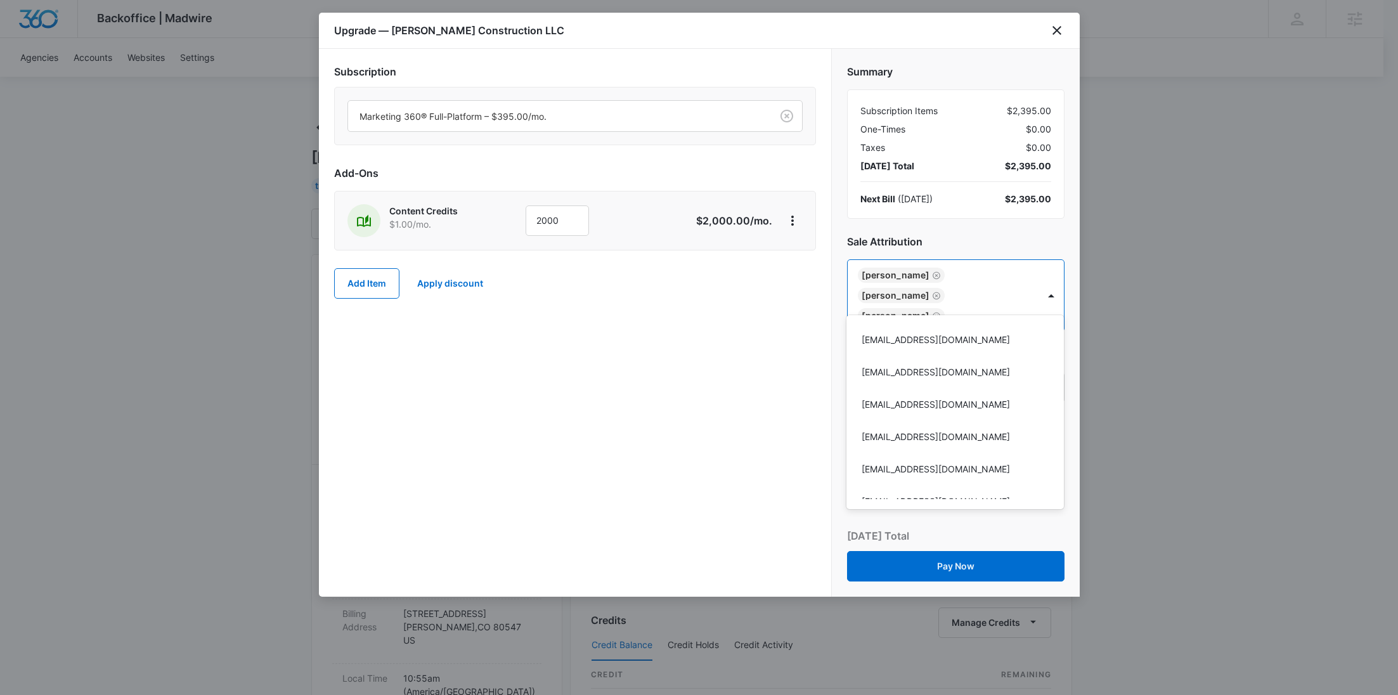
click at [713, 364] on div at bounding box center [699, 347] width 1398 height 695
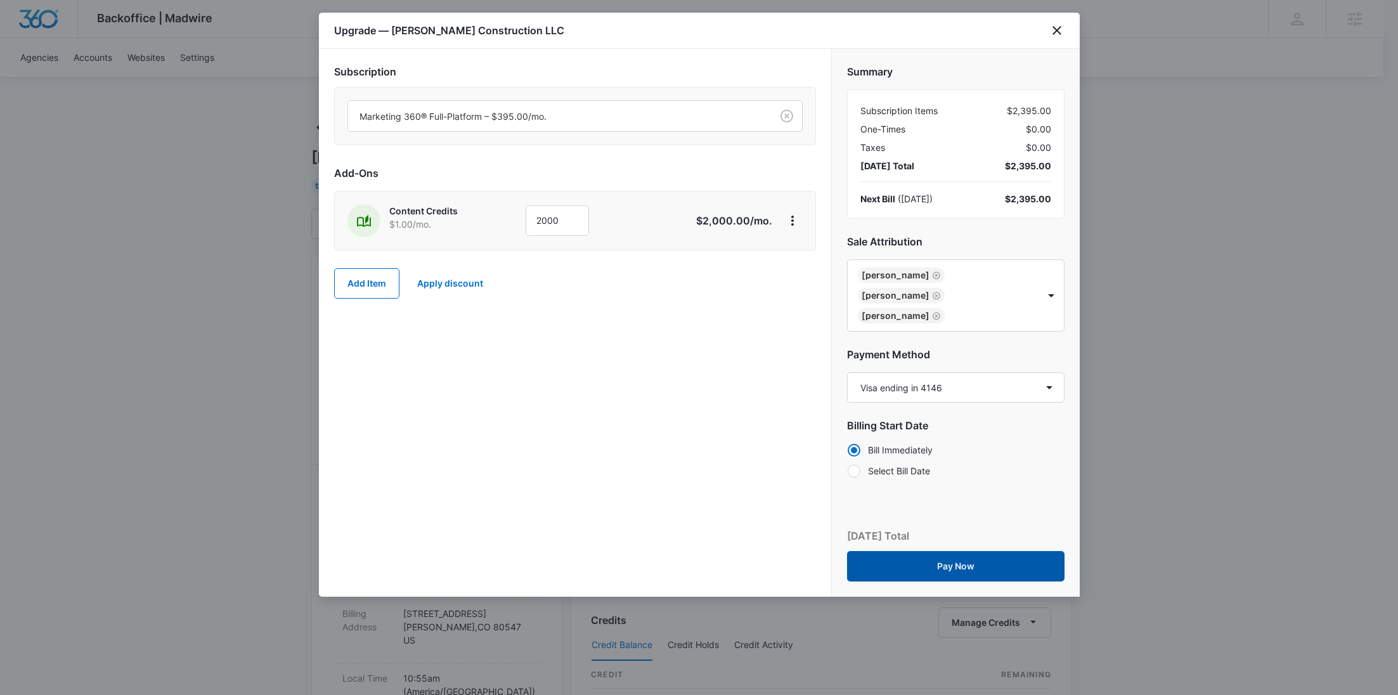
click at [986, 551] on button "Pay Now" at bounding box center [955, 566] width 217 height 30
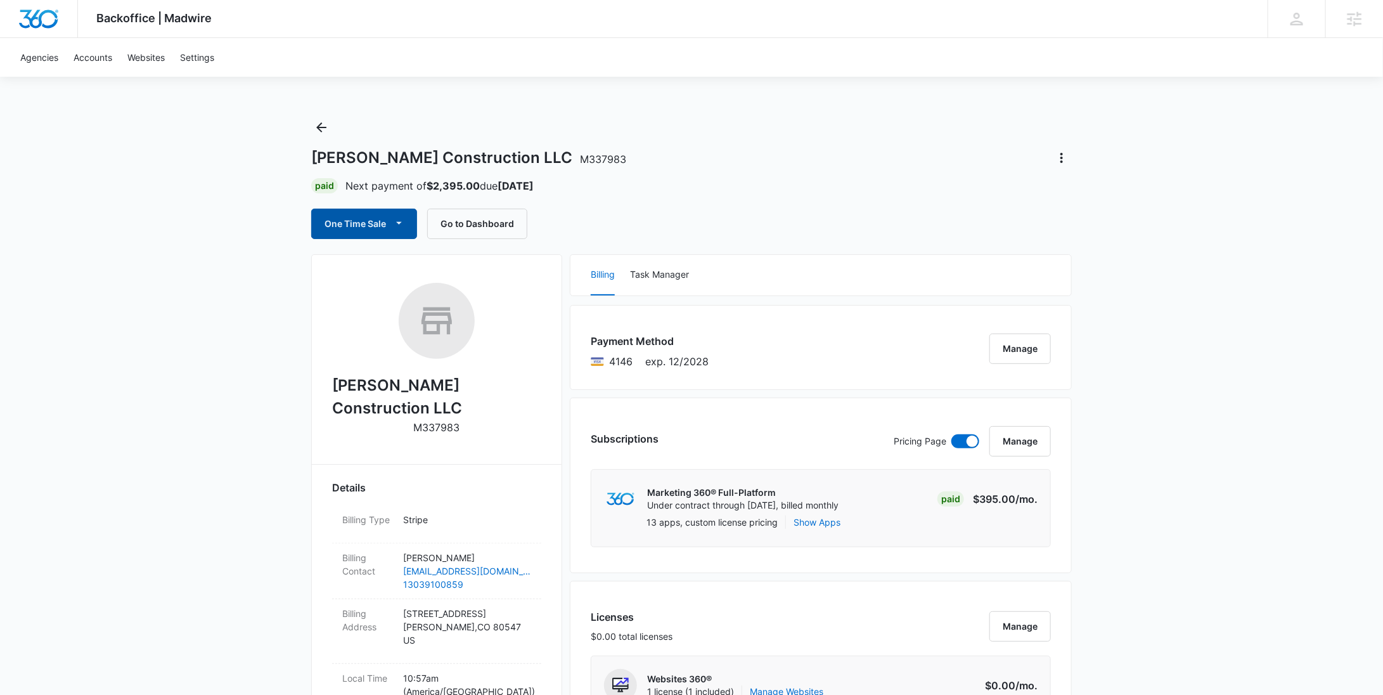
click at [380, 217] on button "One Time Sale" at bounding box center [364, 224] width 106 height 30
click at [371, 262] on div "Run One-Time Payment" at bounding box center [400, 266] width 146 height 13
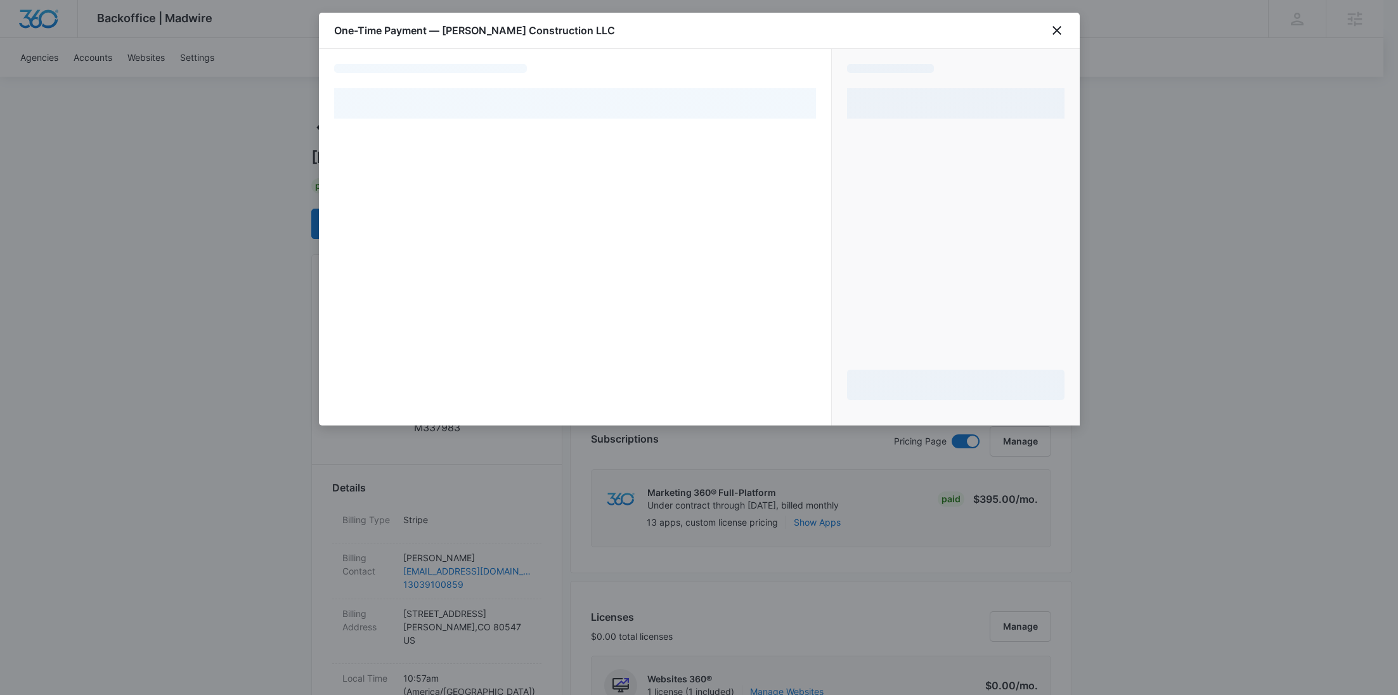
select select "pm_1S6D4mA4n8RTgNjUAH1VQUr1"
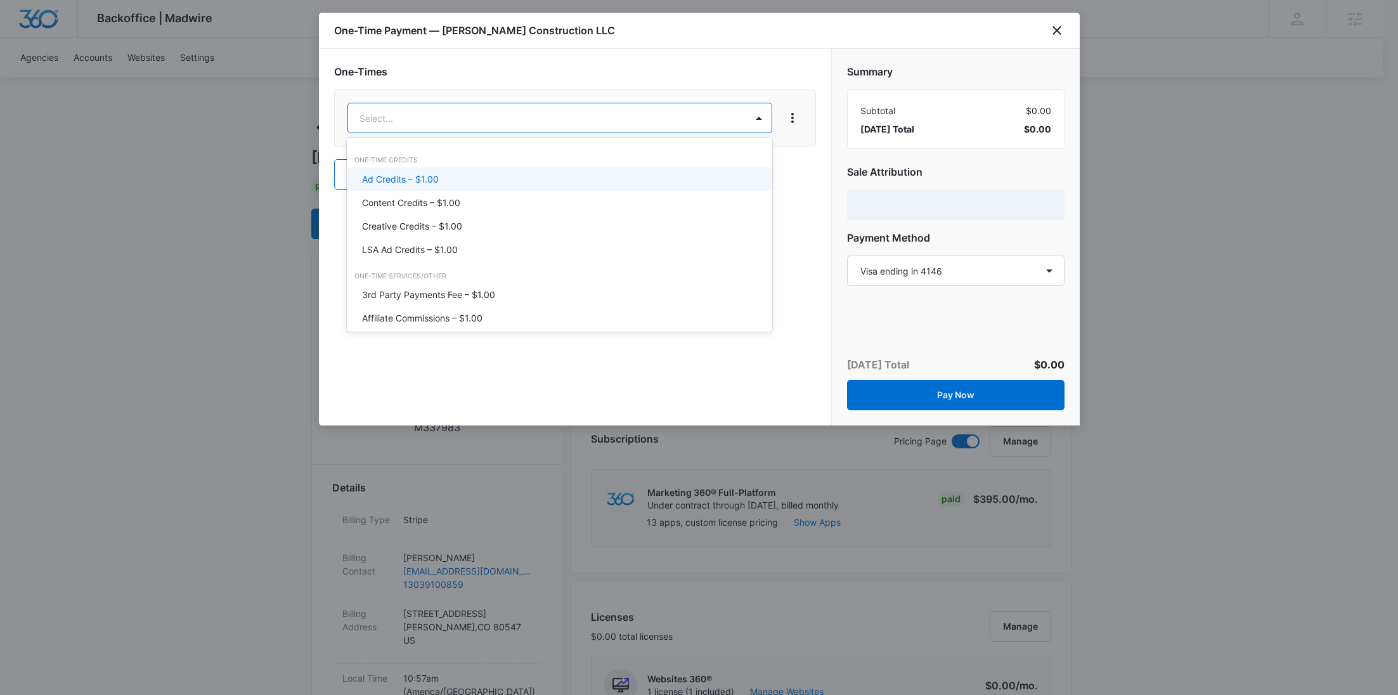
click at [459, 200] on p "Content Credits – $1.00" at bounding box center [411, 202] width 98 height 13
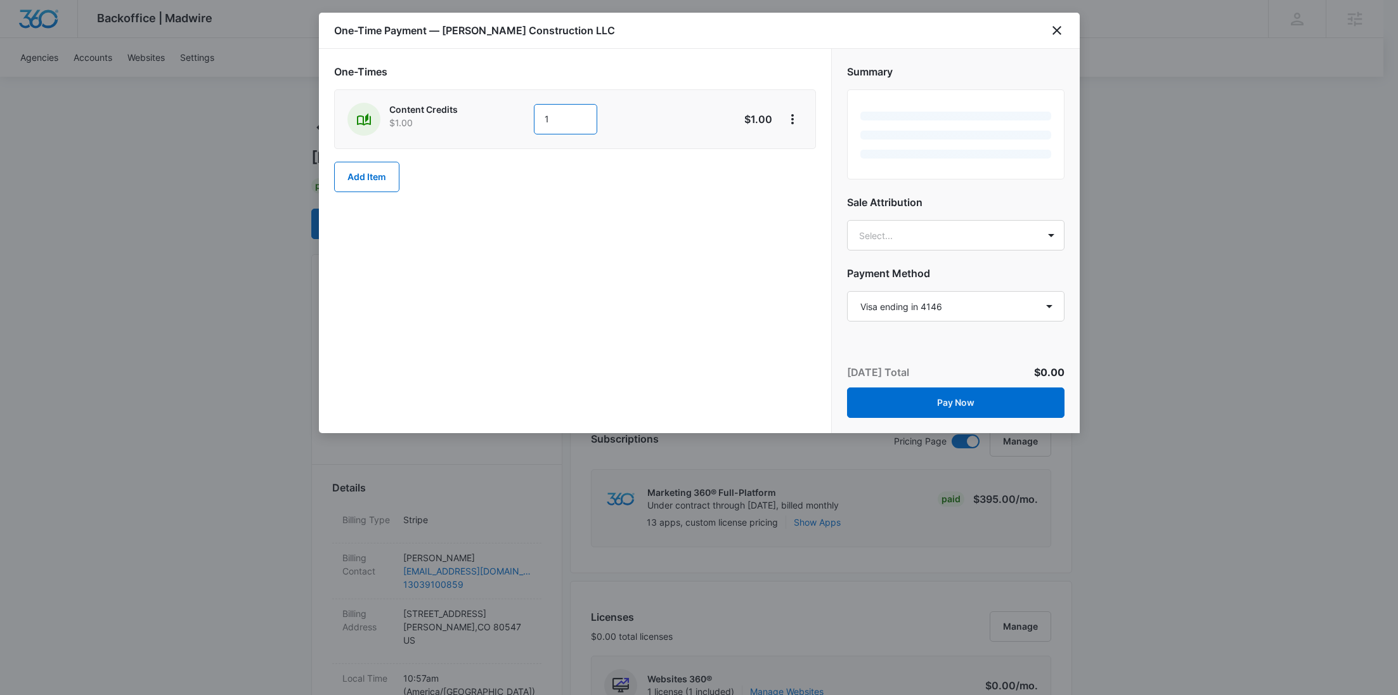
drag, startPoint x: 585, startPoint y: 117, endPoint x: 516, endPoint y: 120, distance: 69.1
click at [517, 120] on div "Content Credits $1.00 1" at bounding box center [529, 119] width 365 height 33
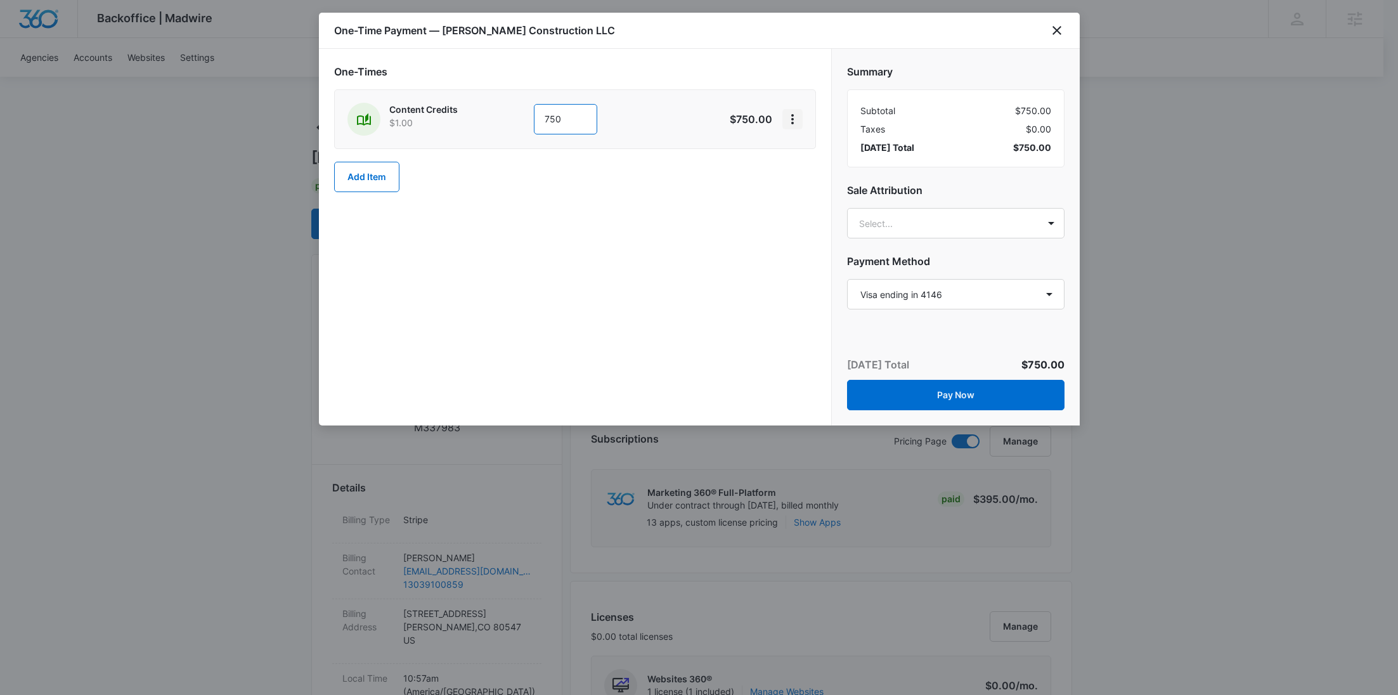
type input "750"
click at [787, 121] on icon "View More" at bounding box center [792, 119] width 15 height 15
click at [792, 148] on button "Add Discount" at bounding box center [833, 154] width 101 height 19
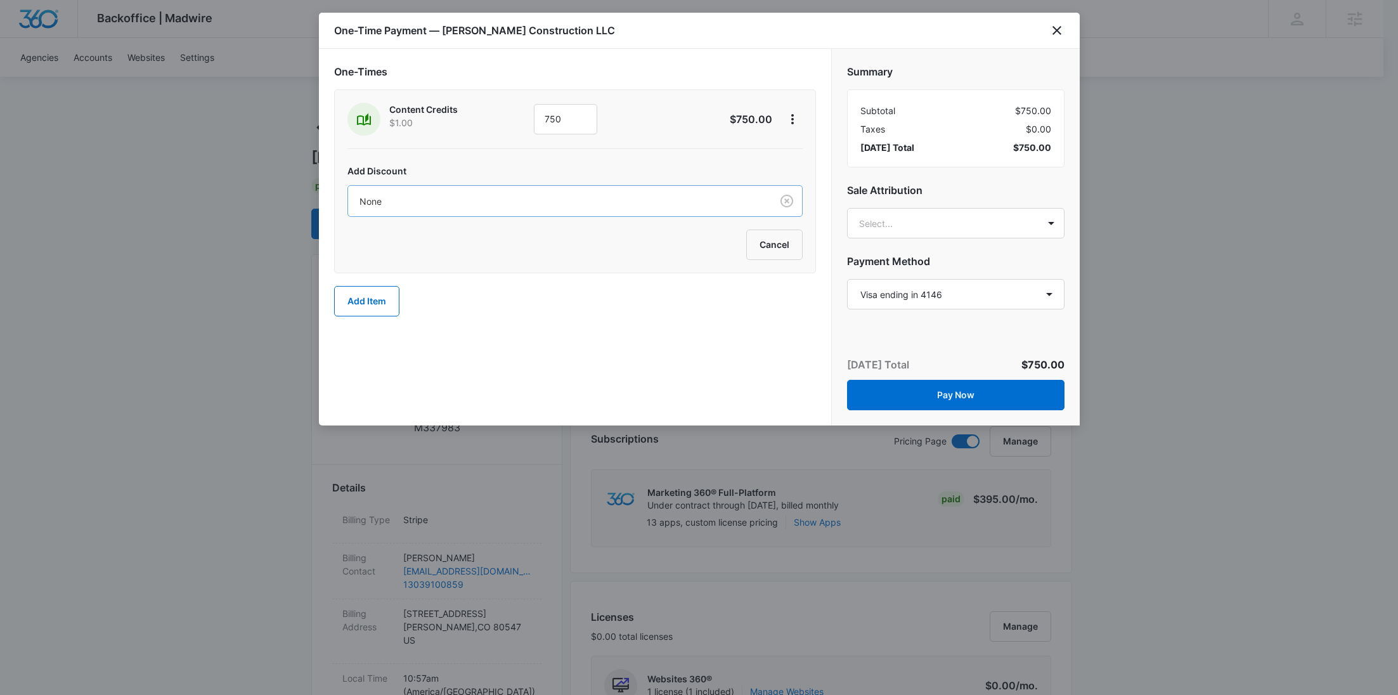
click at [664, 205] on div at bounding box center [557, 201] width 396 height 16
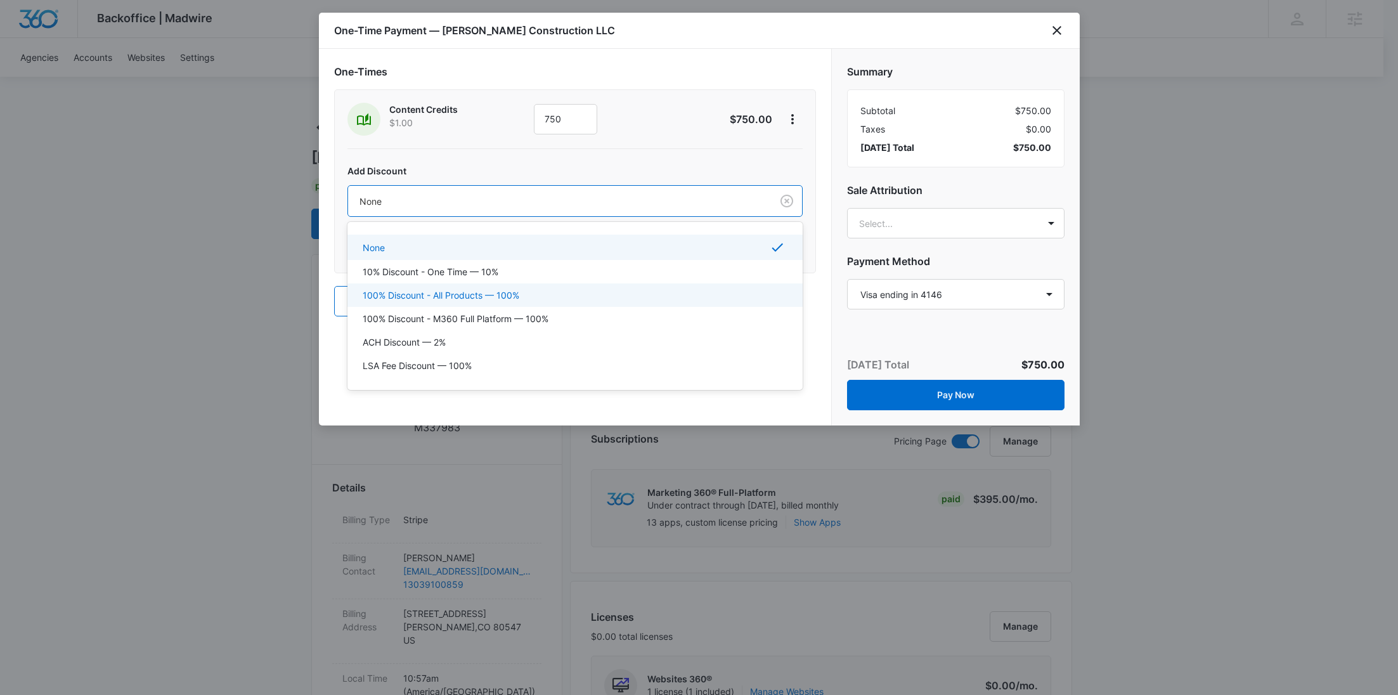
click at [585, 286] on div "100% Discount - All Products — 100%" at bounding box center [574, 294] width 455 height 23
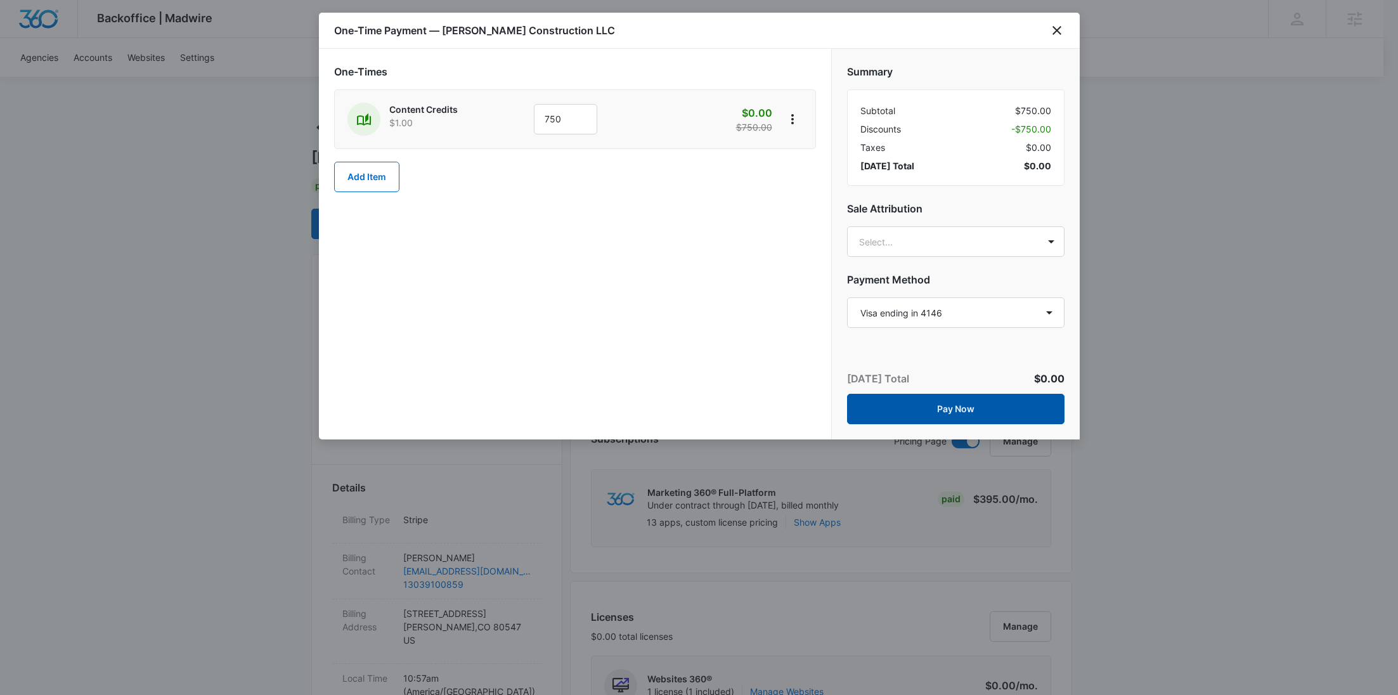
click at [978, 403] on button "Pay Now" at bounding box center [955, 409] width 217 height 30
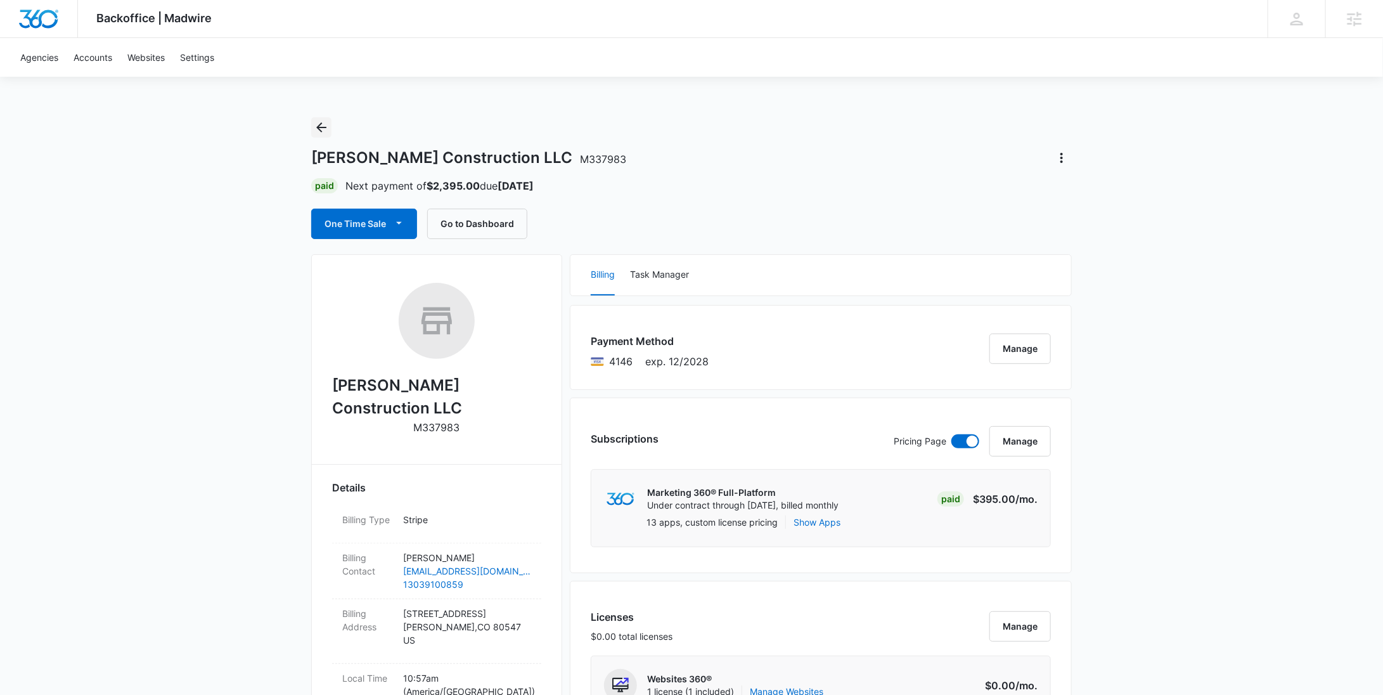
click at [323, 127] on icon "Back" at bounding box center [321, 127] width 10 height 10
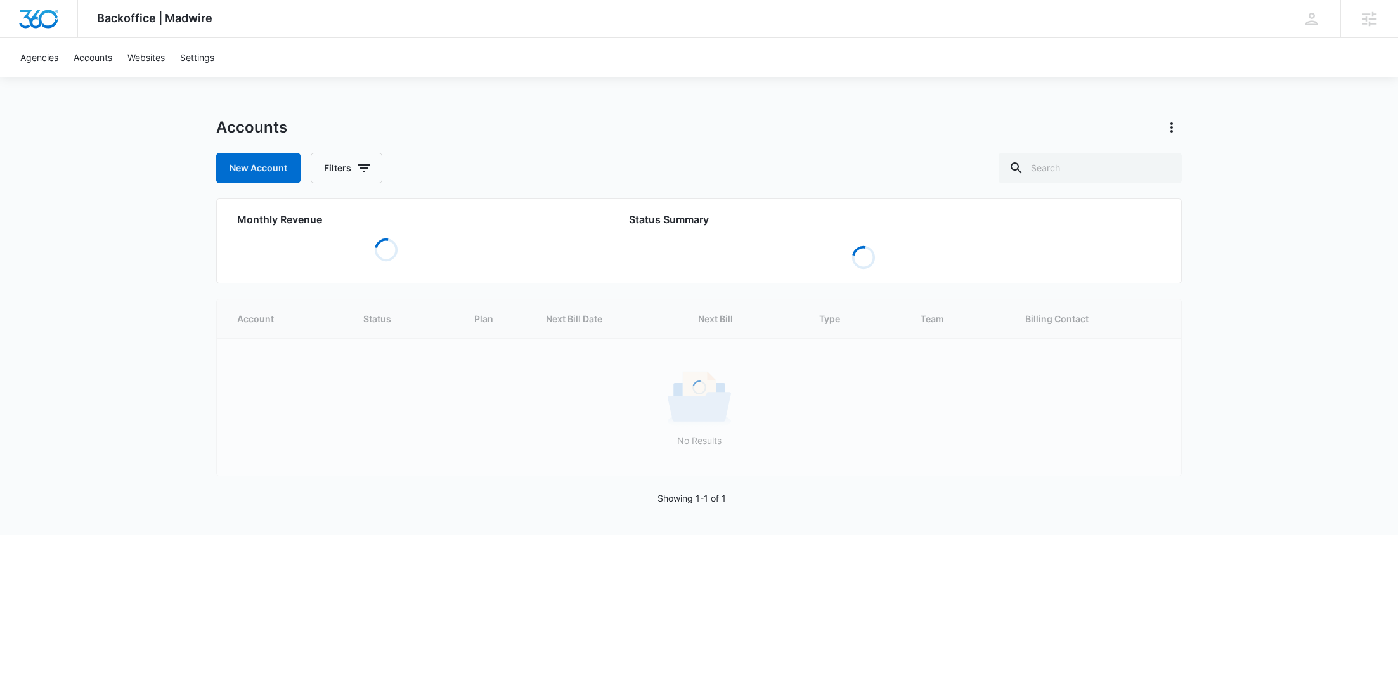
click at [1123, 184] on div "Accounts New Account Filters Monthly Revenue Loading Status Summary Loading Loa…" at bounding box center [698, 326] width 965 height 418
click at [1127, 169] on input "text" at bounding box center [1089, 168] width 183 height 30
paste input "M319433"
type input "M319433"
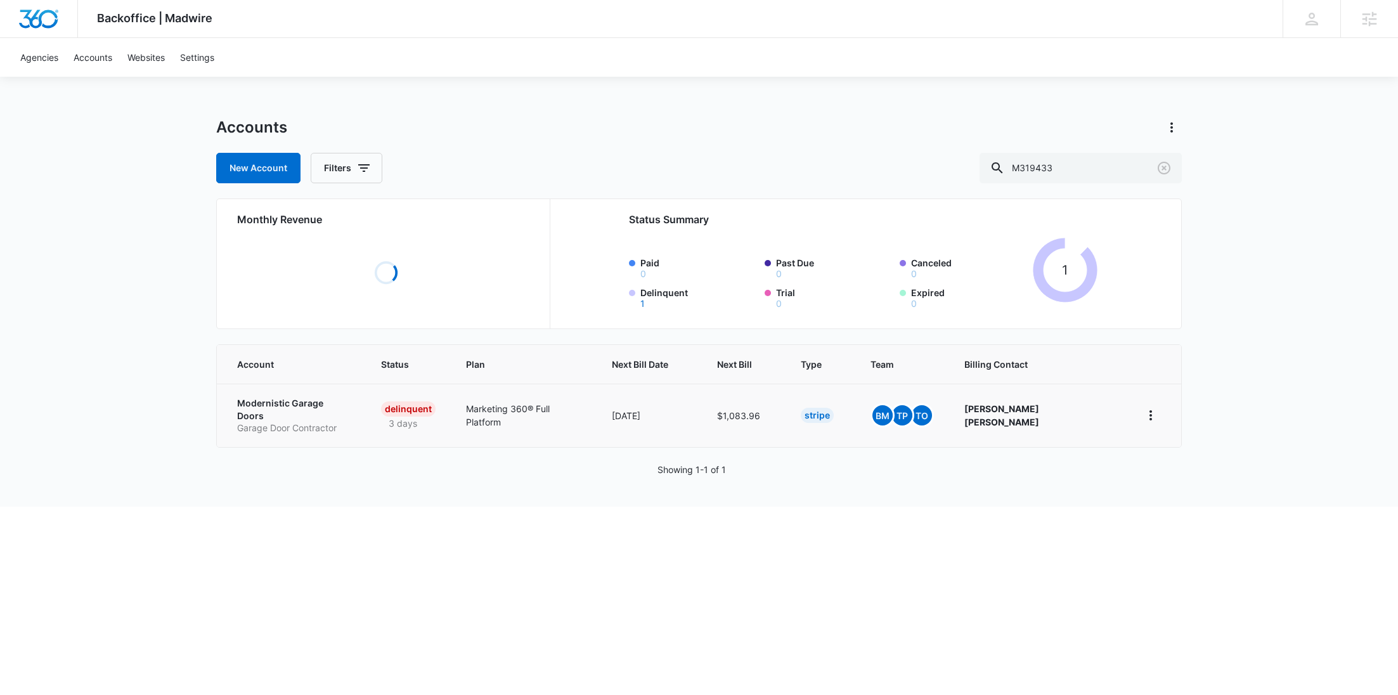
click at [267, 408] on p "Modernistic Garage Doors" at bounding box center [293, 409] width 113 height 25
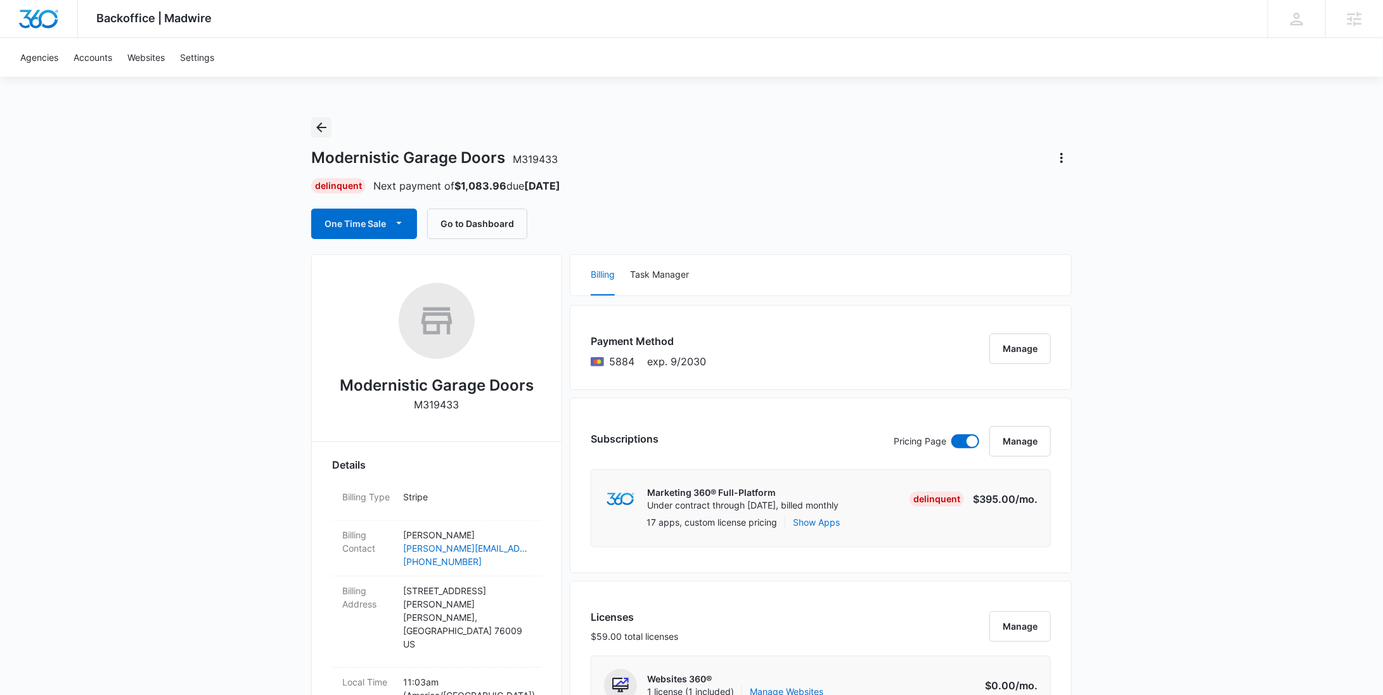
click at [325, 127] on icon "Back" at bounding box center [321, 127] width 15 height 15
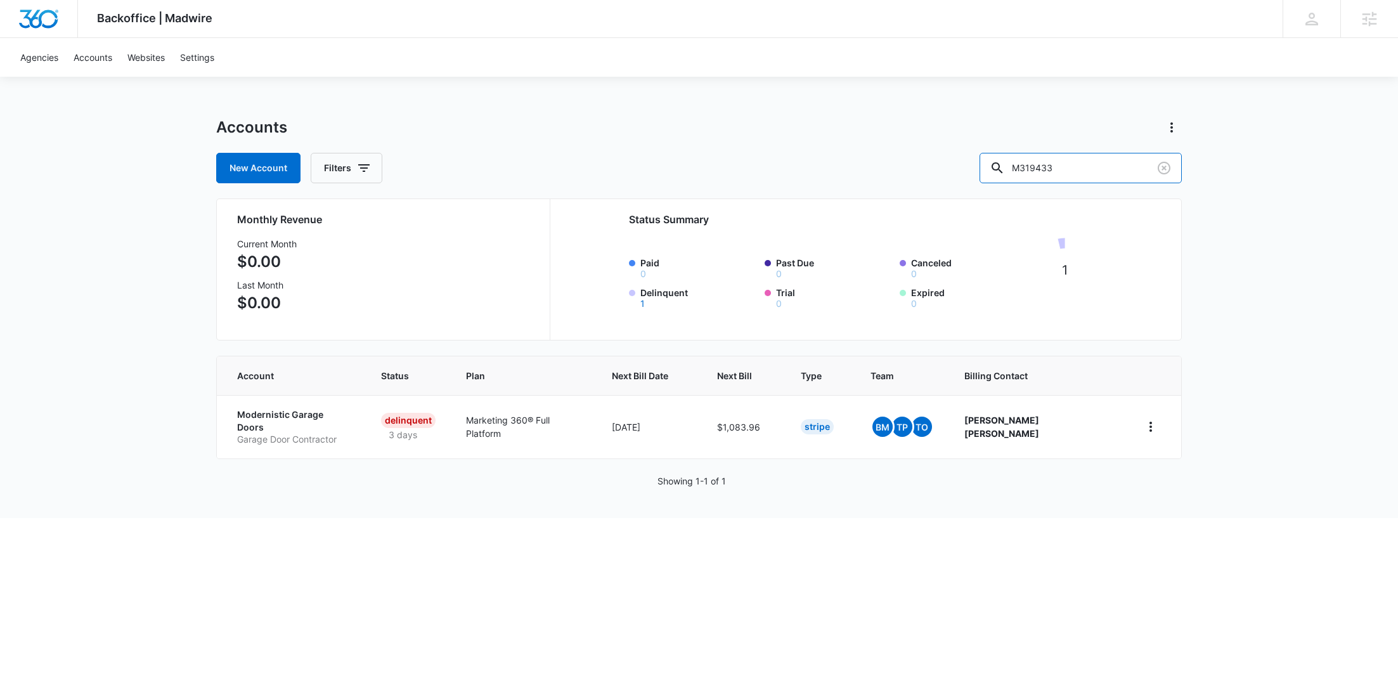
click at [970, 169] on div "New Account Filters M319433" at bounding box center [698, 168] width 965 height 30
paste input "3798"
type input "M337983"
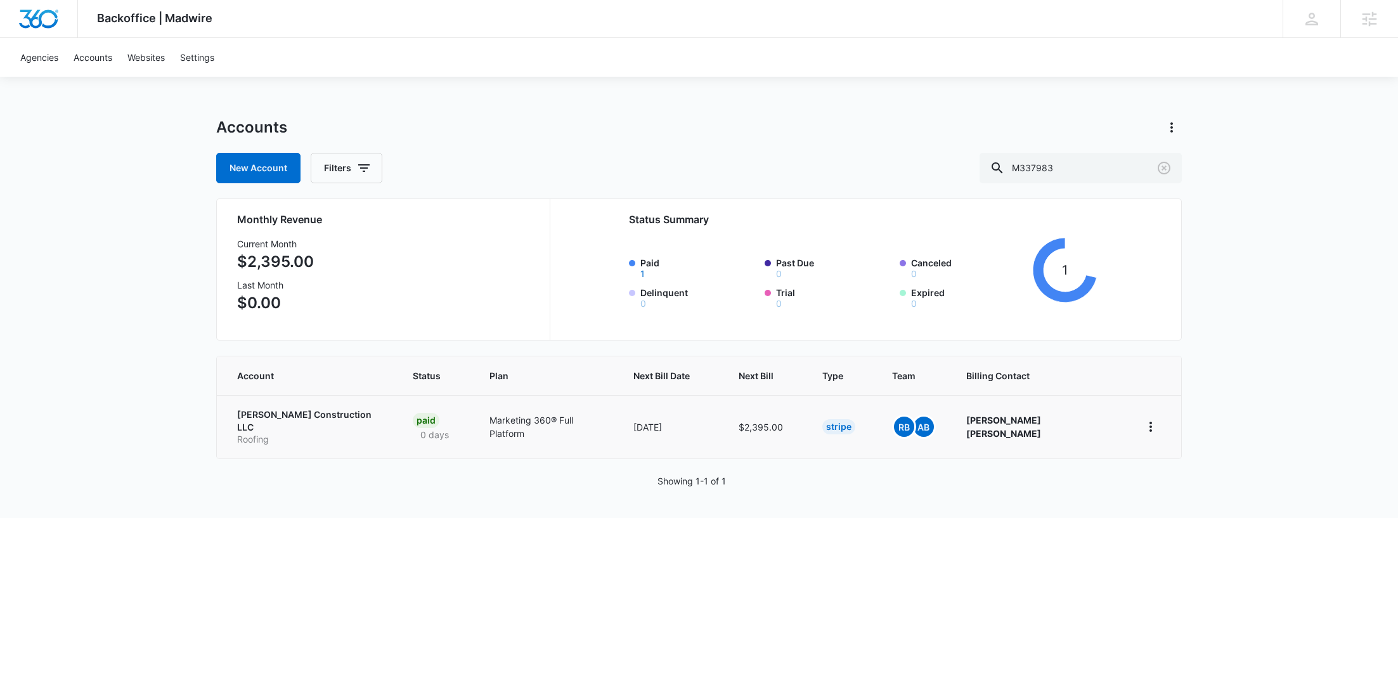
click at [332, 417] on p "[PERSON_NAME] Construction LLC" at bounding box center [309, 420] width 145 height 25
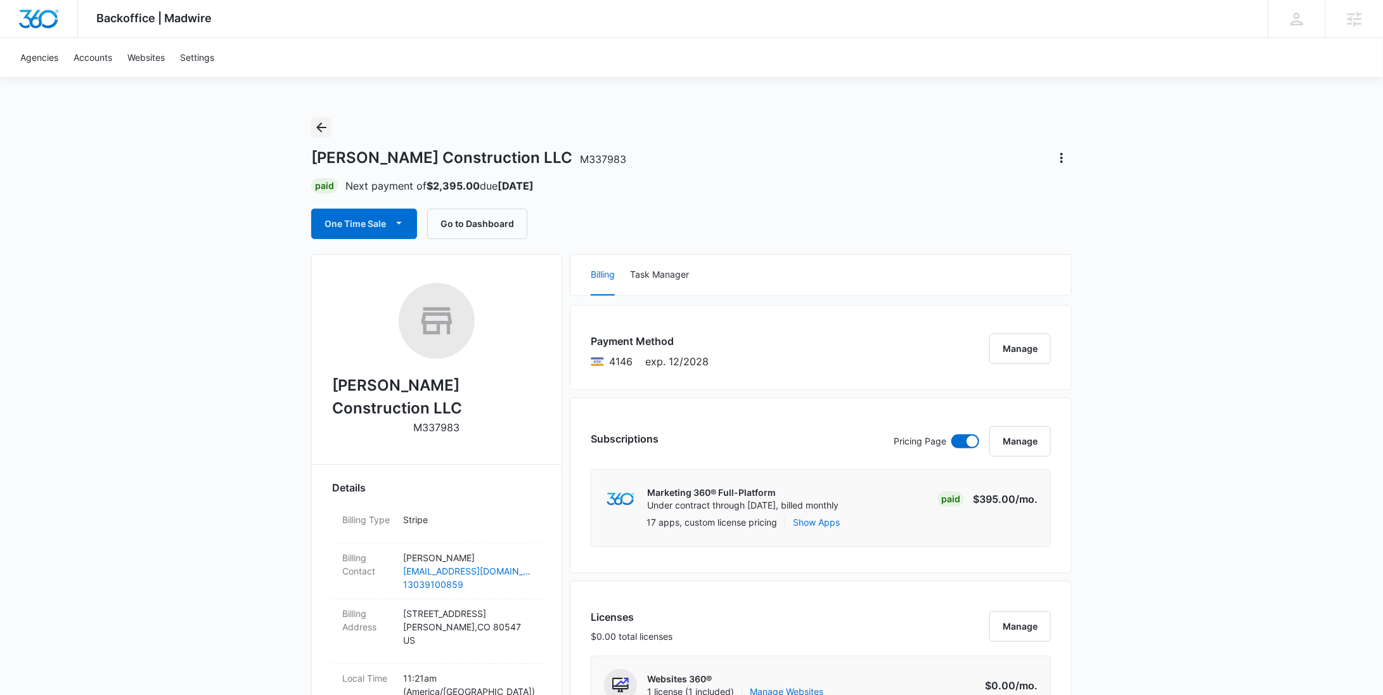
click at [323, 130] on icon "Back" at bounding box center [321, 127] width 15 height 15
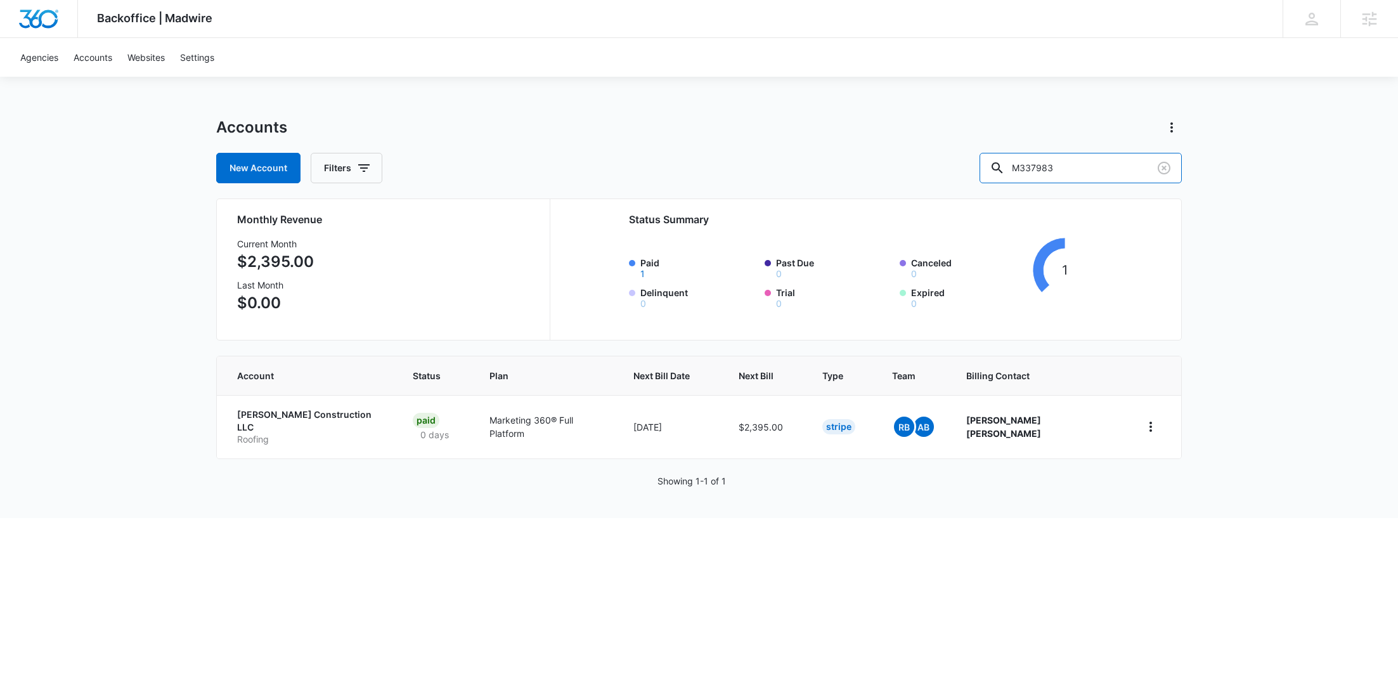
drag, startPoint x: 1090, startPoint y: 175, endPoint x: 985, endPoint y: 174, distance: 104.6
click at [986, 174] on div "New Account Filters M337983" at bounding box center [698, 168] width 965 height 30
paste input "123"
type input "M312383"
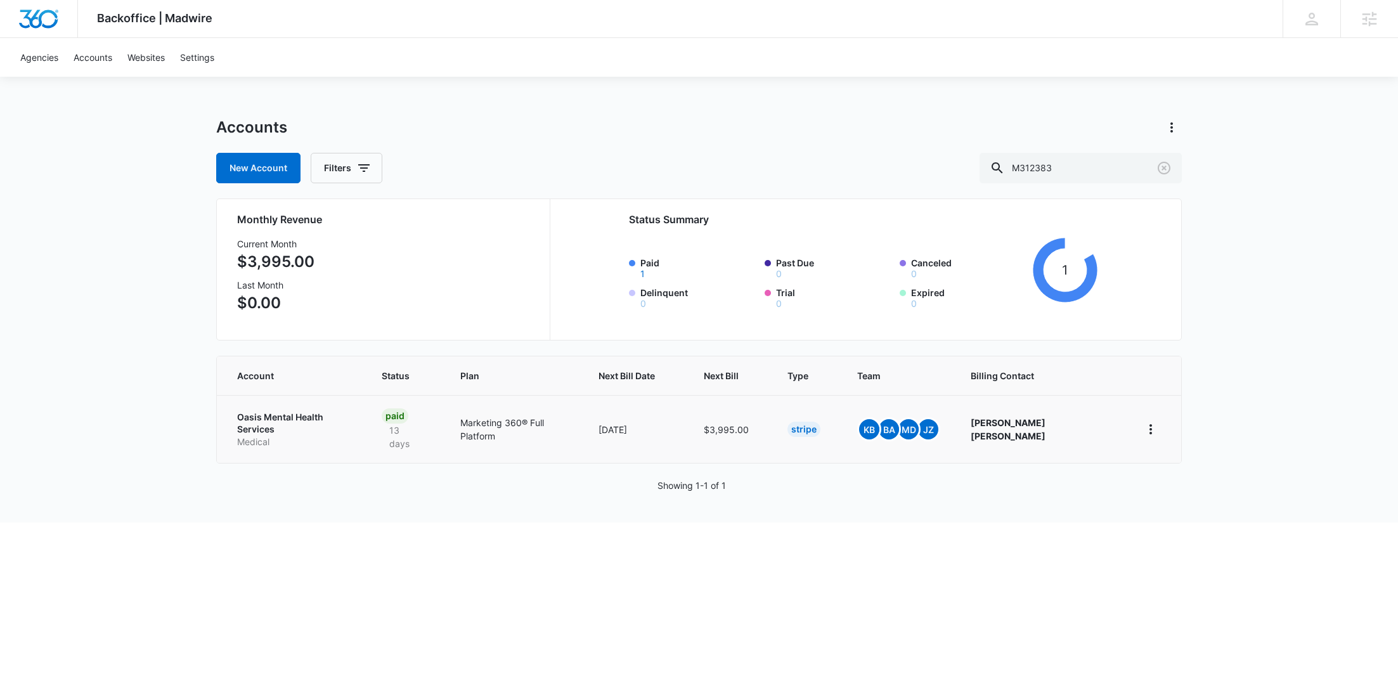
click at [283, 420] on p "Oasis Mental Health Services" at bounding box center [294, 423] width 114 height 25
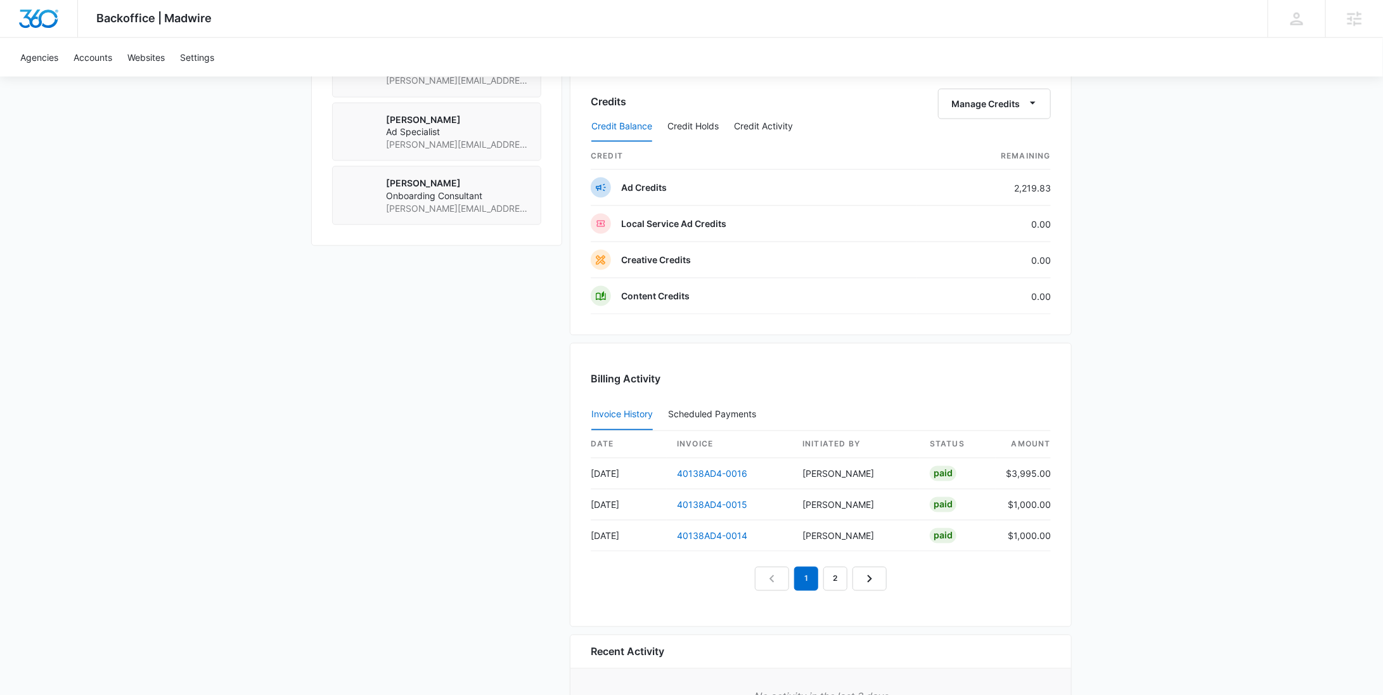
scroll to position [715, 0]
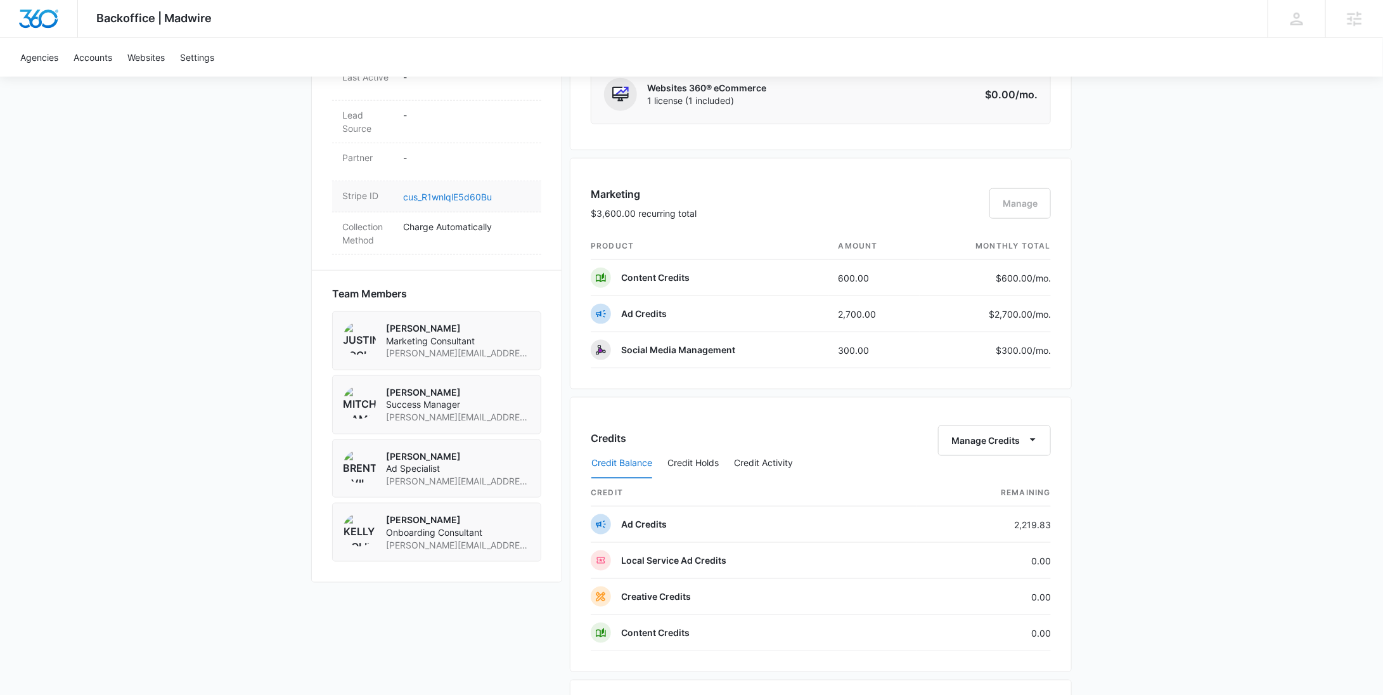
click at [476, 195] on link "cus_R1wnlqlE5d60Bu" at bounding box center [447, 196] width 89 height 11
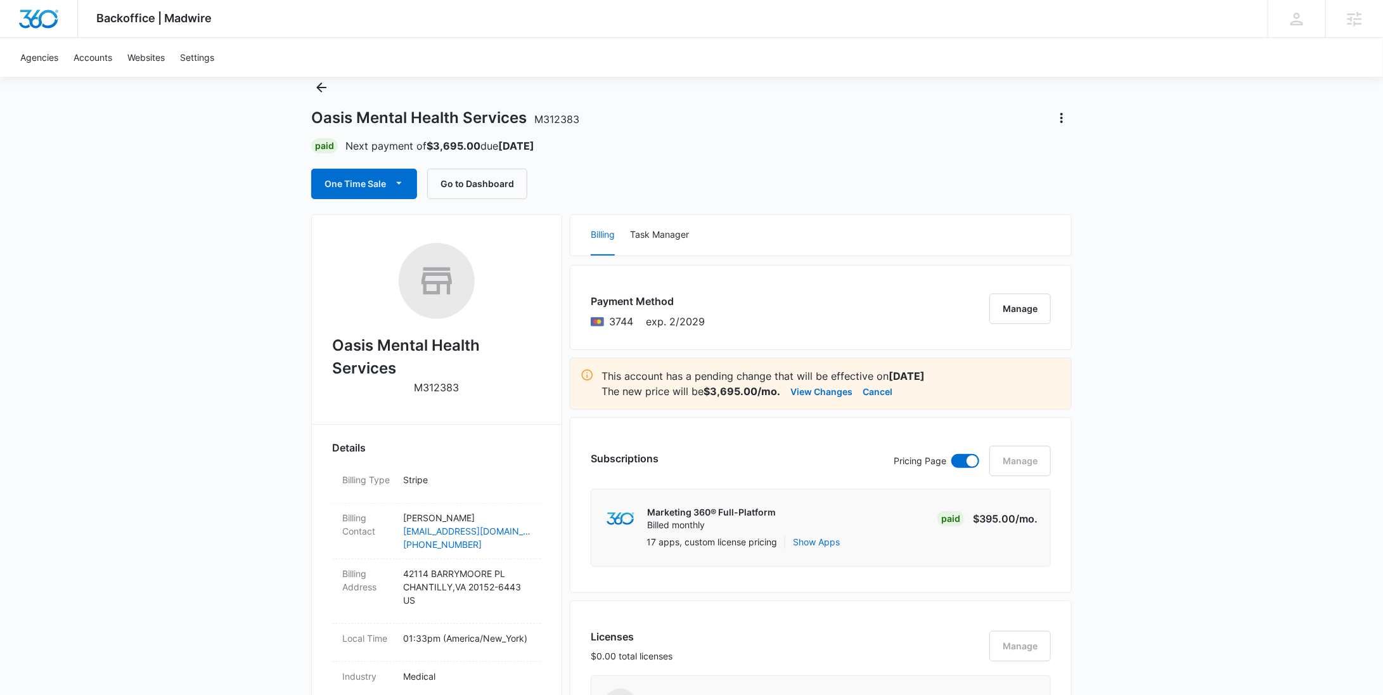
scroll to position [0, 0]
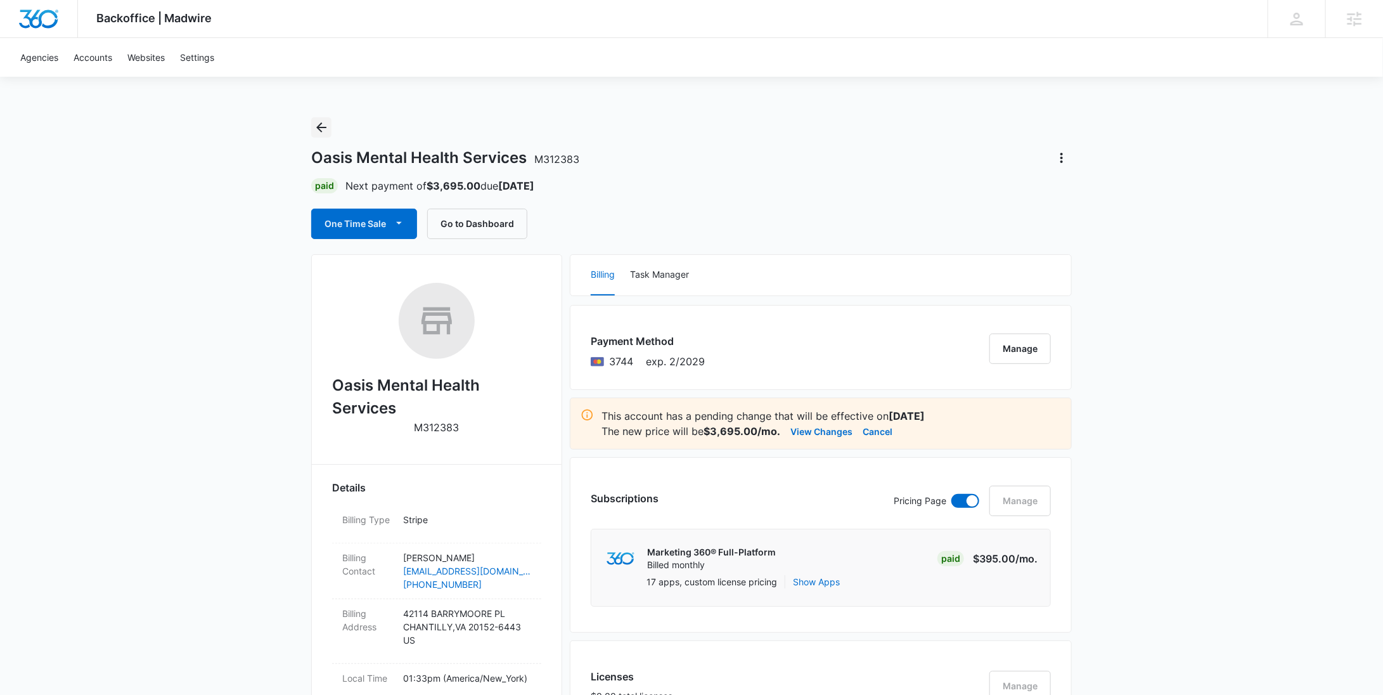
drag, startPoint x: 326, startPoint y: 127, endPoint x: 337, endPoint y: 129, distance: 10.9
click at [326, 128] on icon "Back" at bounding box center [321, 127] width 15 height 15
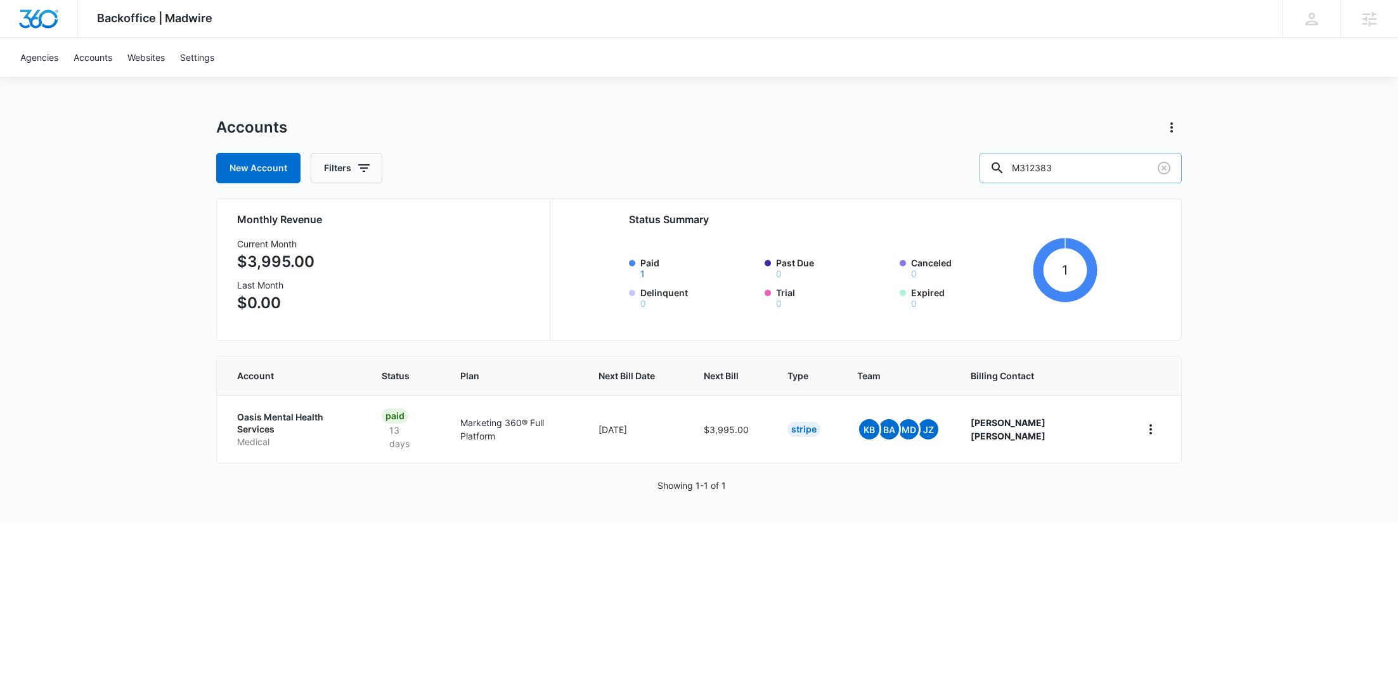
drag, startPoint x: 1092, startPoint y: 177, endPoint x: 1042, endPoint y: 171, distance: 51.0
click at [1049, 172] on input "M312383" at bounding box center [1080, 168] width 202 height 30
paste input "26078"
type input "M326078"
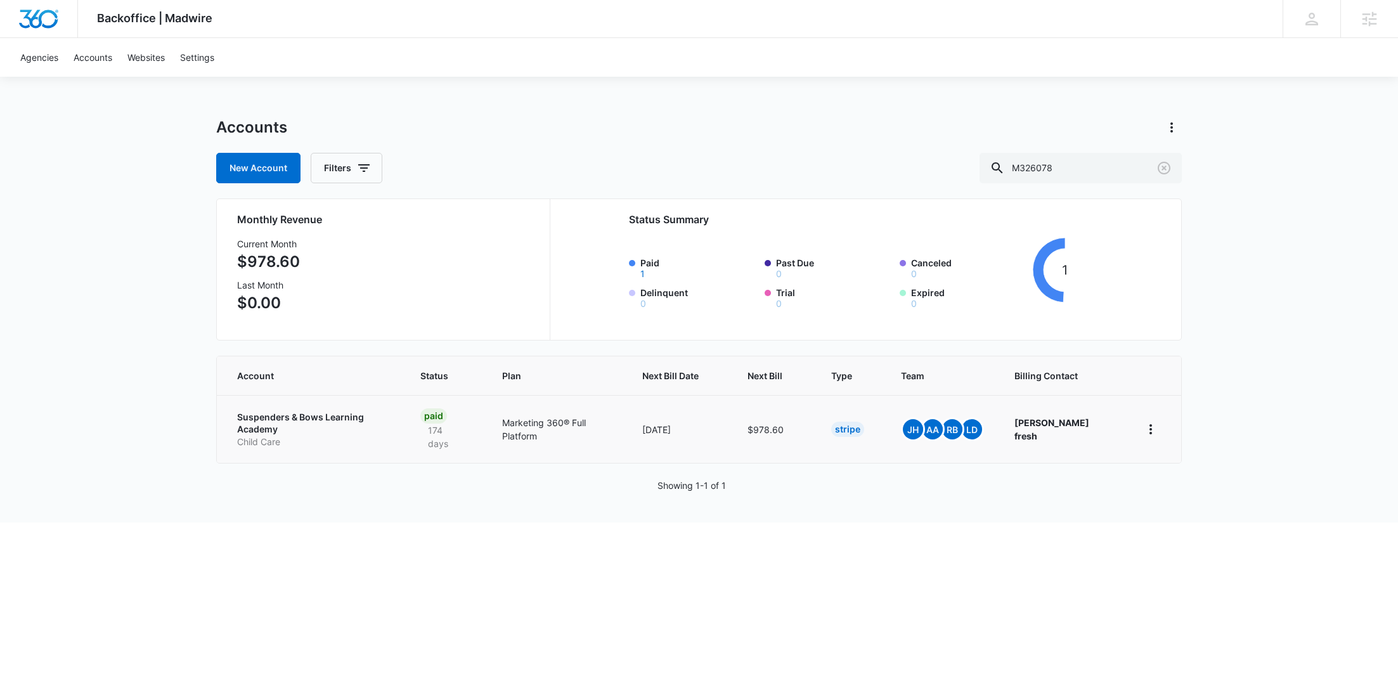
click at [332, 420] on p "Suspenders & Bows Learning Academy" at bounding box center [313, 423] width 153 height 25
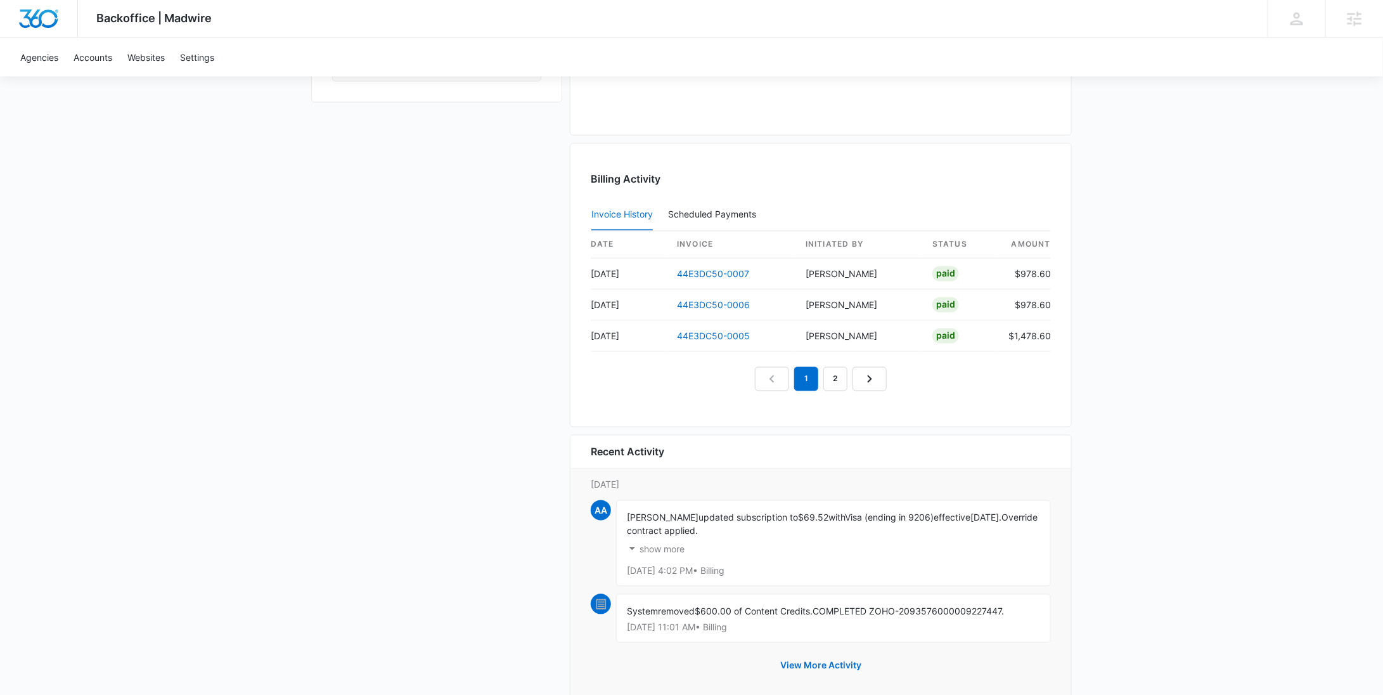
scroll to position [1232, 0]
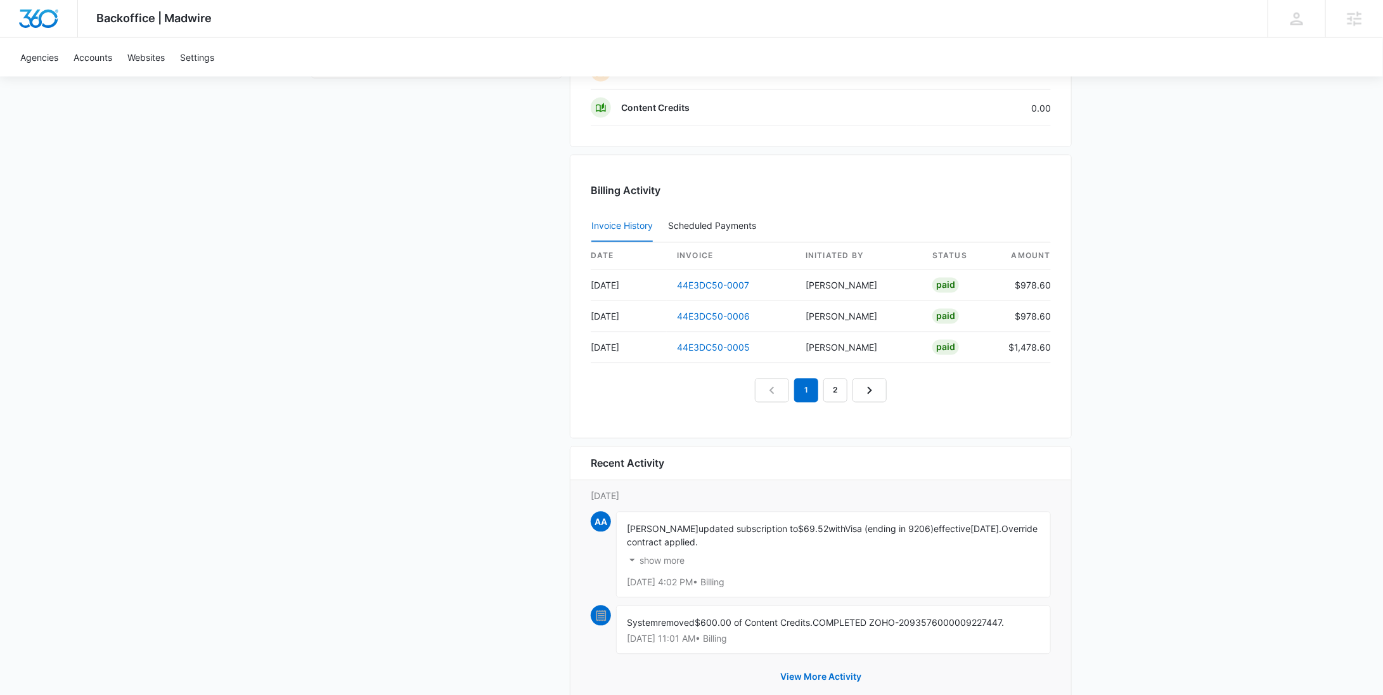
click at [668, 557] on p "show more" at bounding box center [662, 561] width 45 height 9
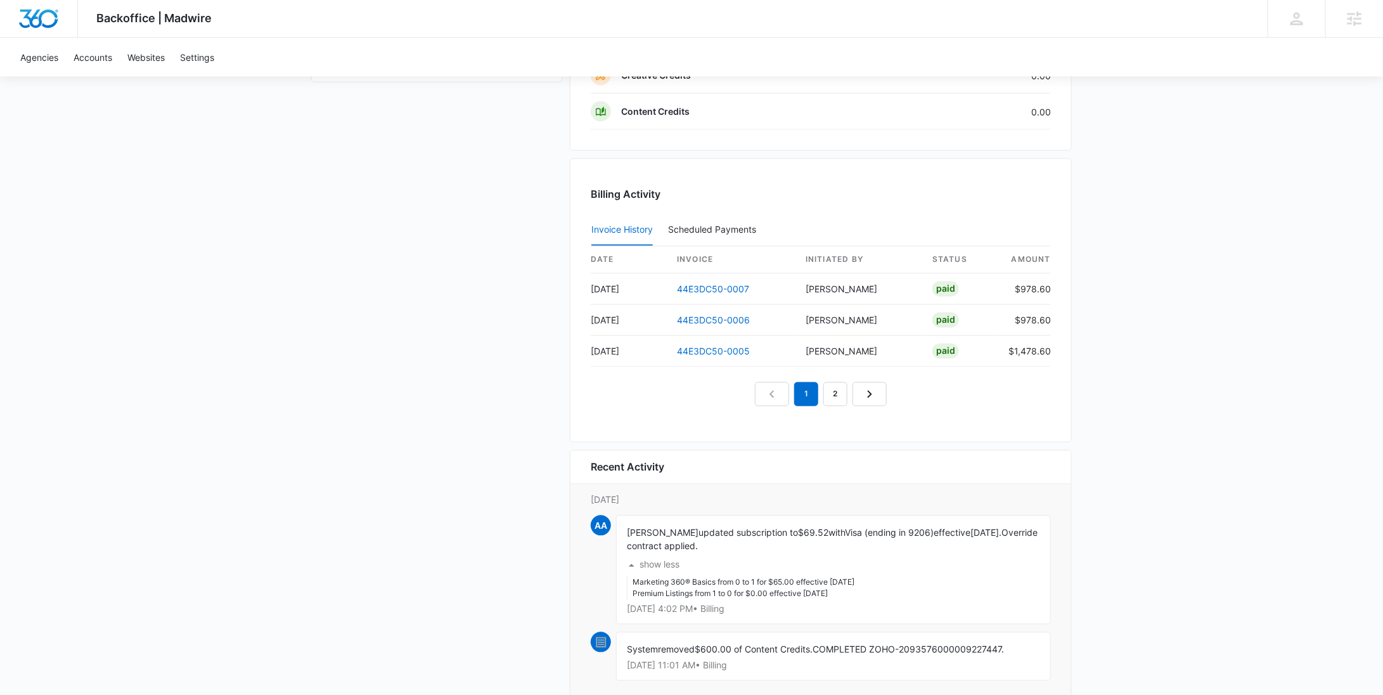
scroll to position [0, 0]
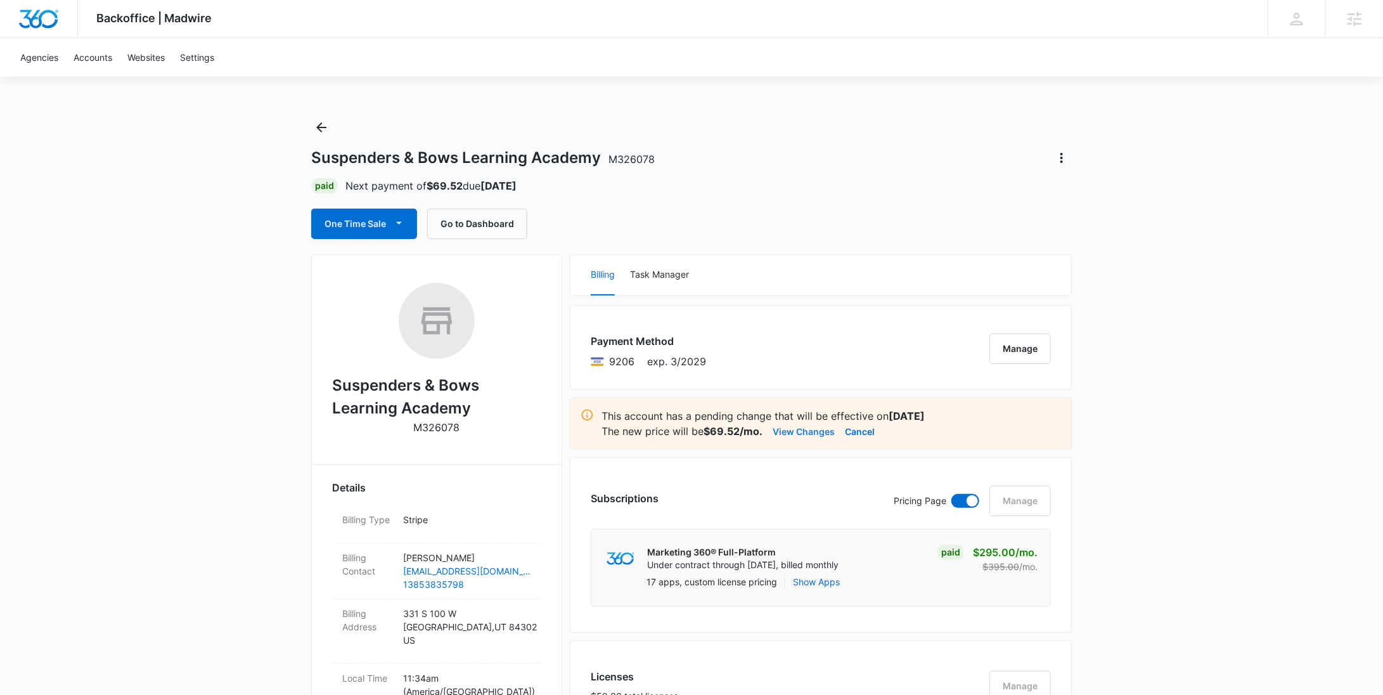
click at [796, 427] on button "View Changes" at bounding box center [804, 430] width 62 height 15
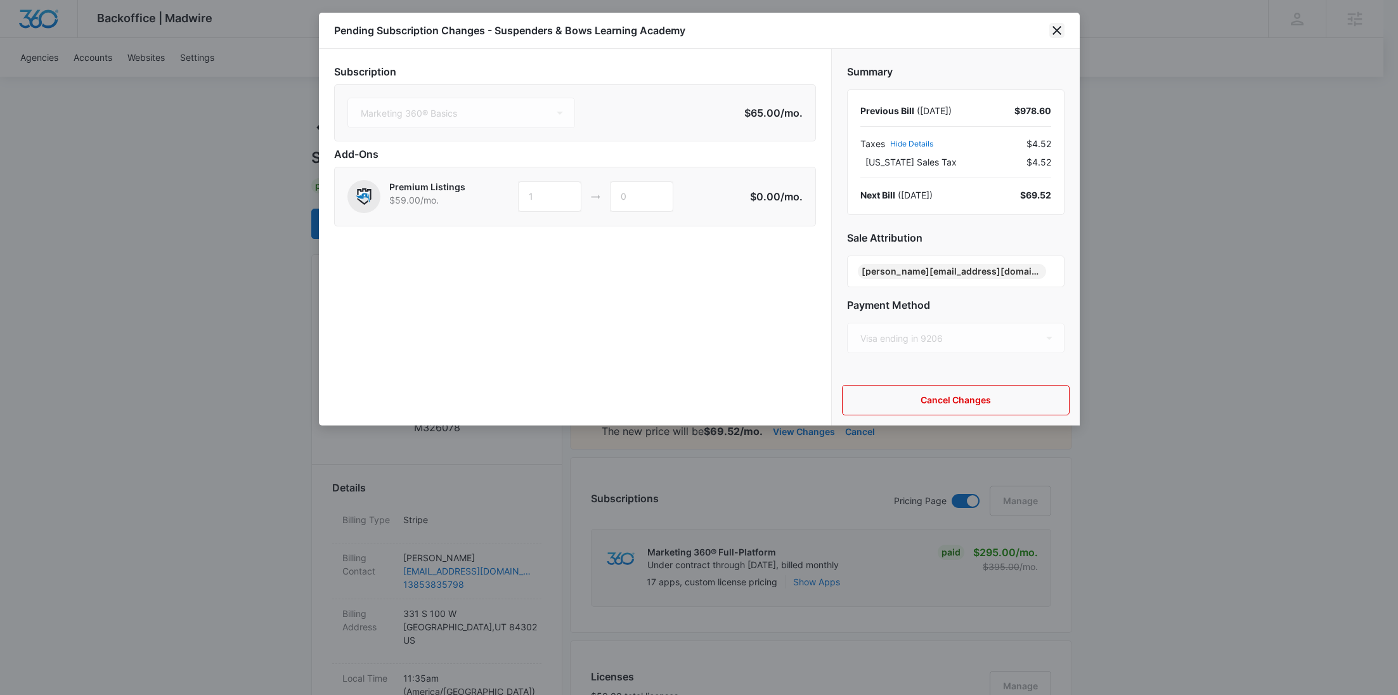
click at [1057, 31] on icon "close" at bounding box center [1056, 30] width 9 height 9
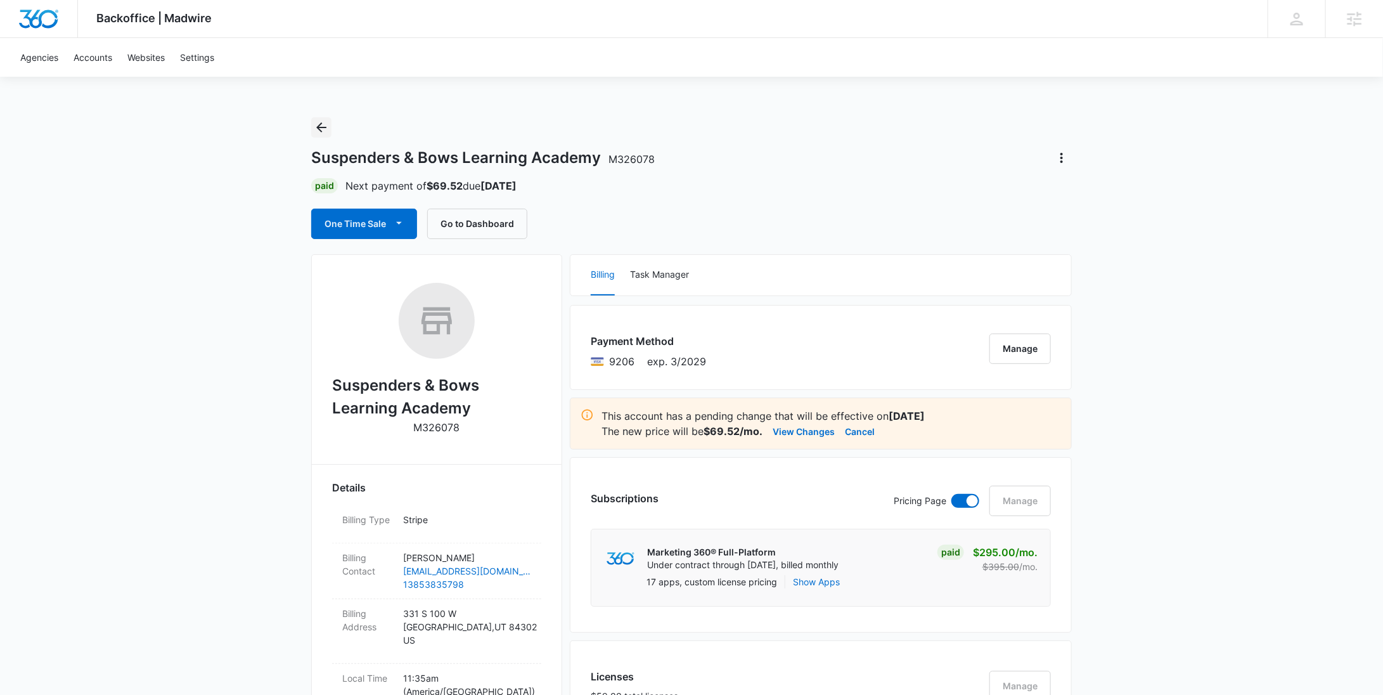
click at [320, 122] on icon "Back" at bounding box center [321, 127] width 15 height 15
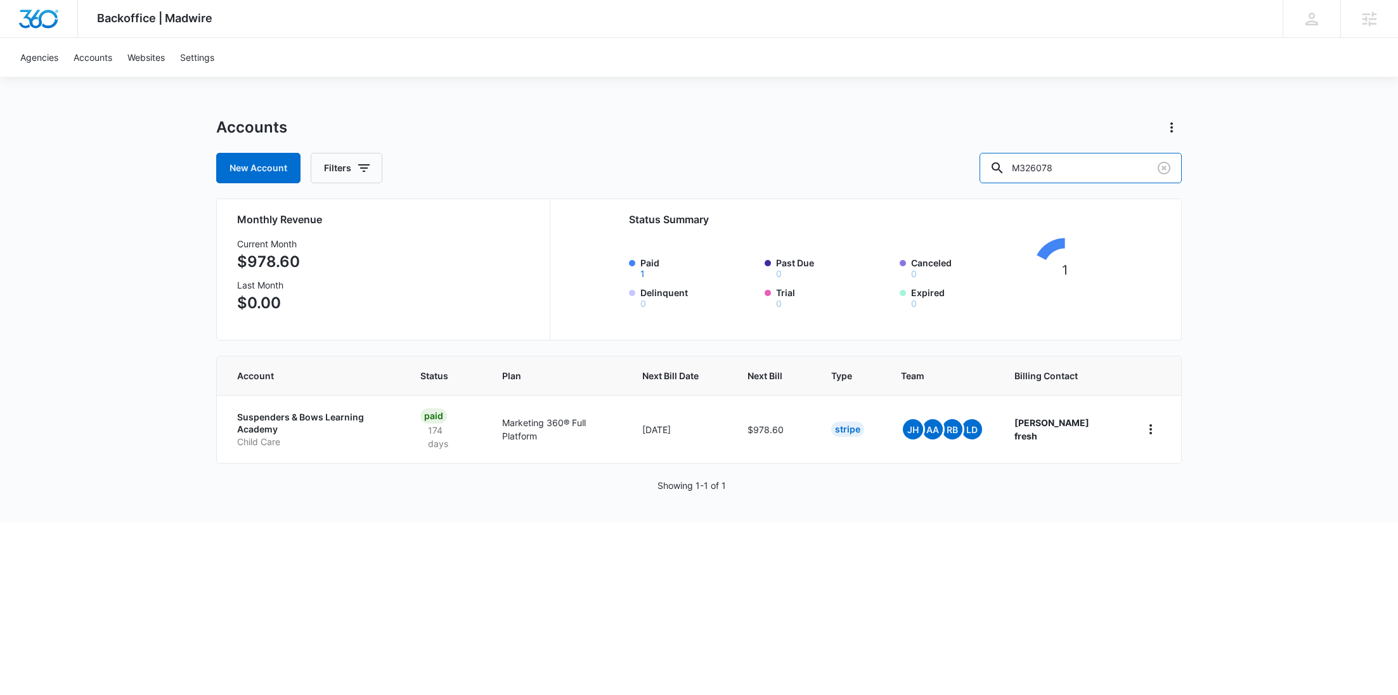
drag, startPoint x: 1105, startPoint y: 169, endPoint x: 972, endPoint y: 176, distance: 133.3
click at [972, 176] on div "New Account Filters M326078" at bounding box center [698, 168] width 965 height 30
paste input "18663"
type input "M318663"
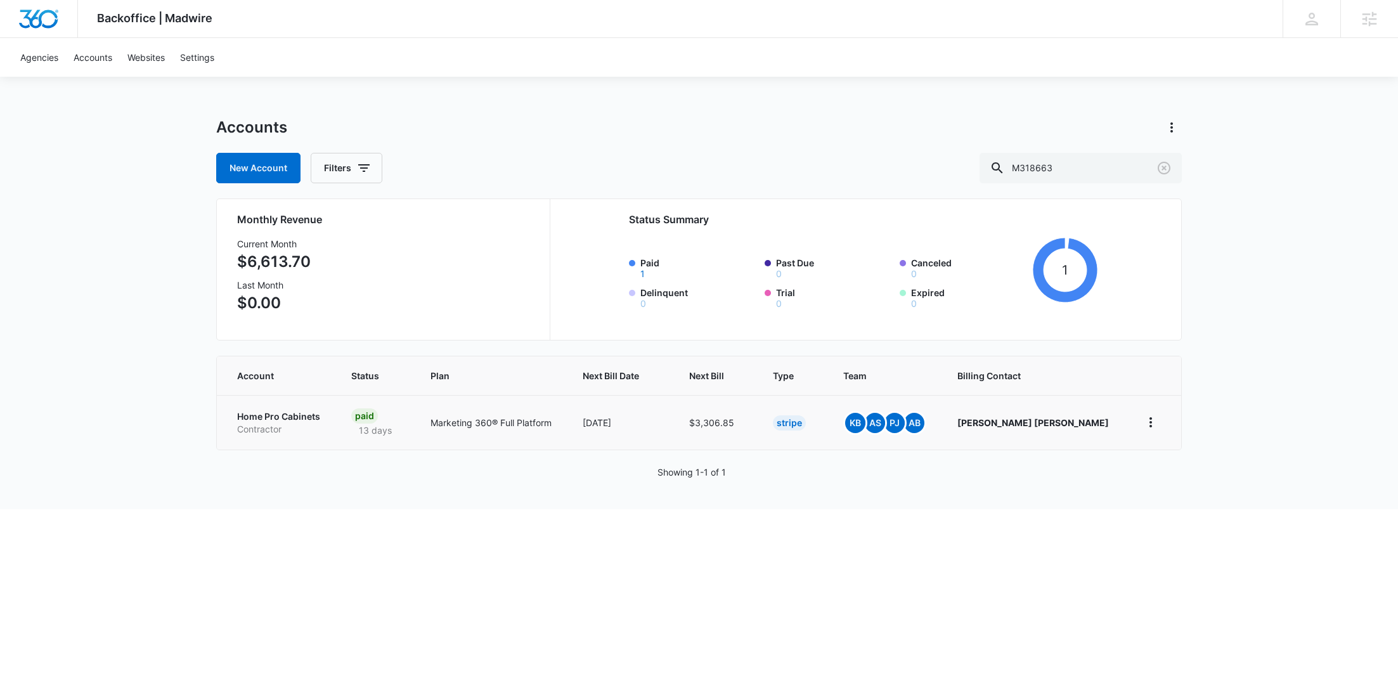
click at [261, 423] on p "Contractor" at bounding box center [279, 429] width 84 height 13
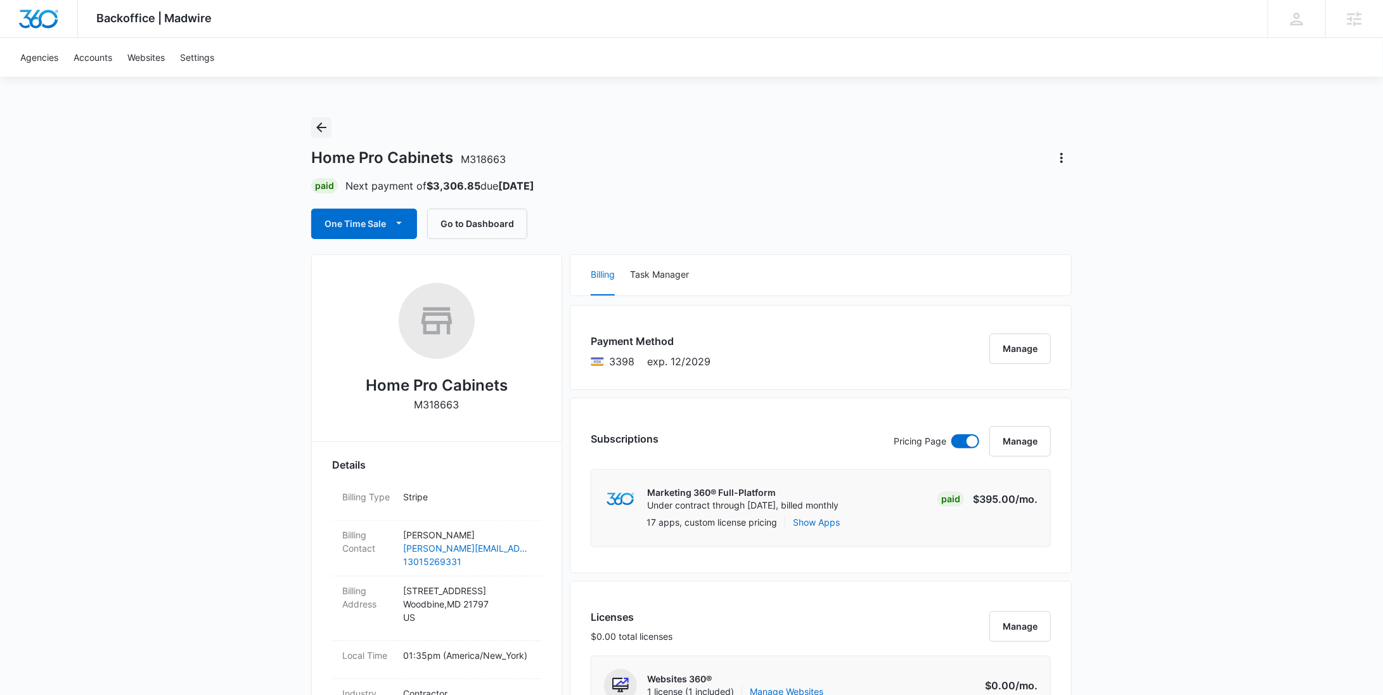
click at [320, 125] on icon "Back" at bounding box center [321, 127] width 10 height 10
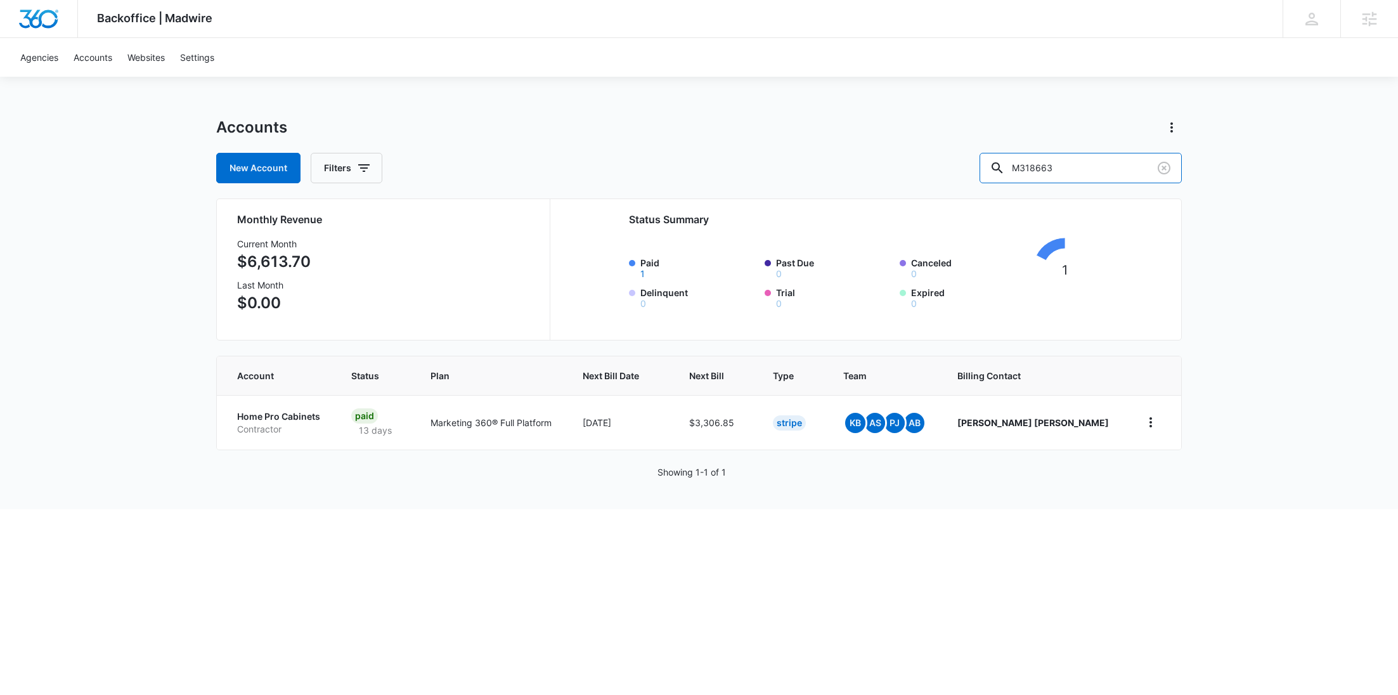
drag, startPoint x: 1121, startPoint y: 164, endPoint x: 1000, endPoint y: 162, distance: 121.1
click at [1012, 162] on div "New Account Filters M318663" at bounding box center [698, 168] width 965 height 30
paste input "37097"
type input "M337097"
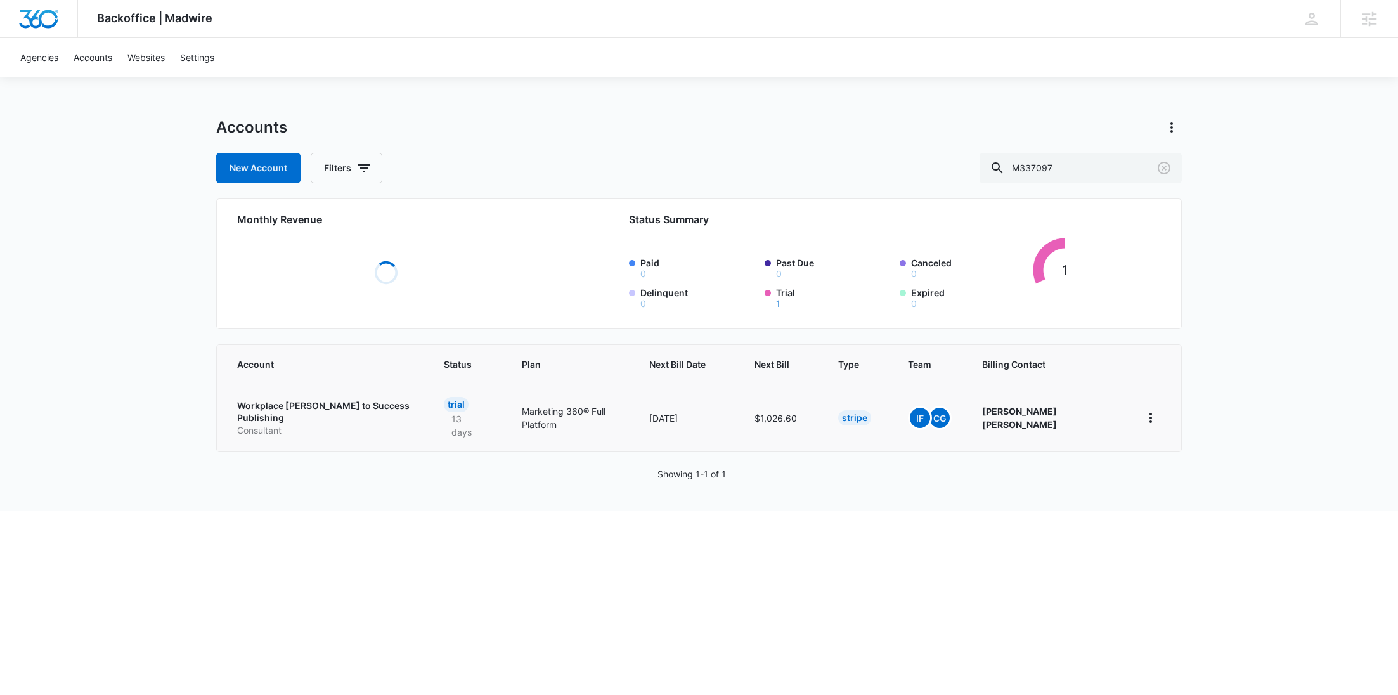
click at [268, 424] on p "Consultant" at bounding box center [325, 430] width 176 height 13
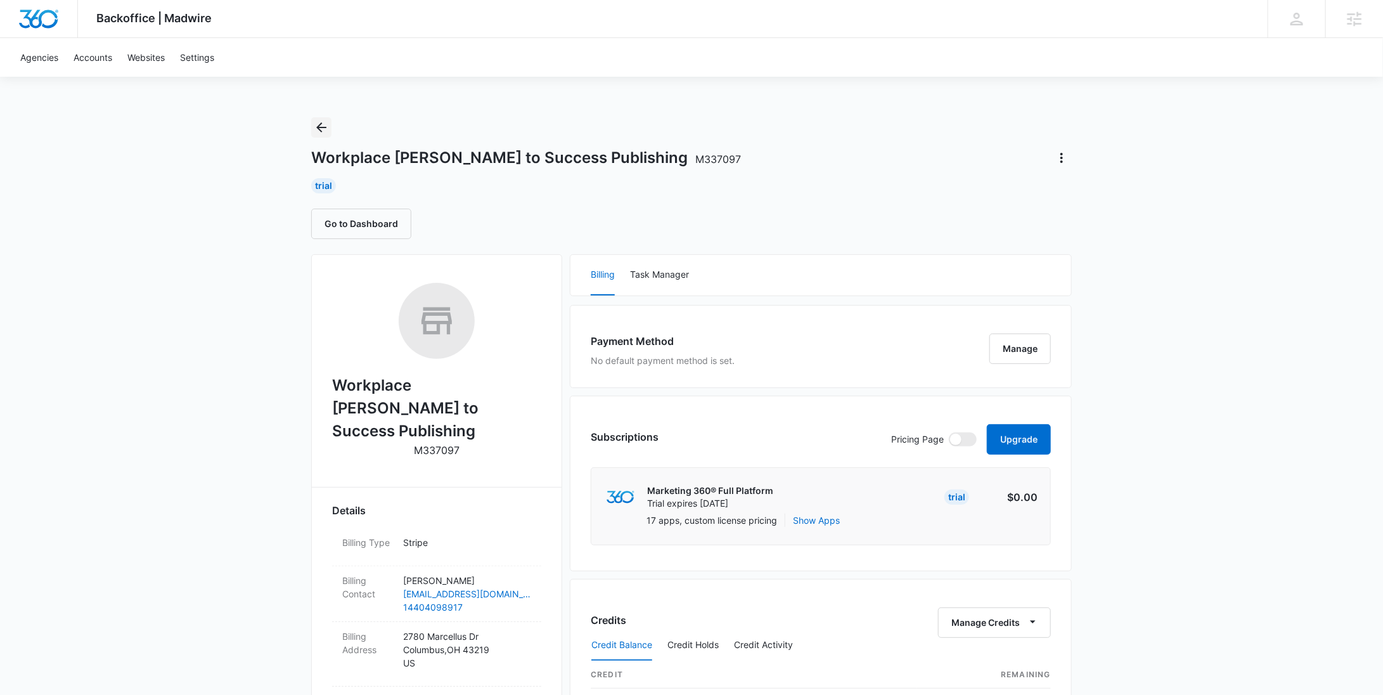
click at [324, 134] on button "Back" at bounding box center [321, 127] width 20 height 20
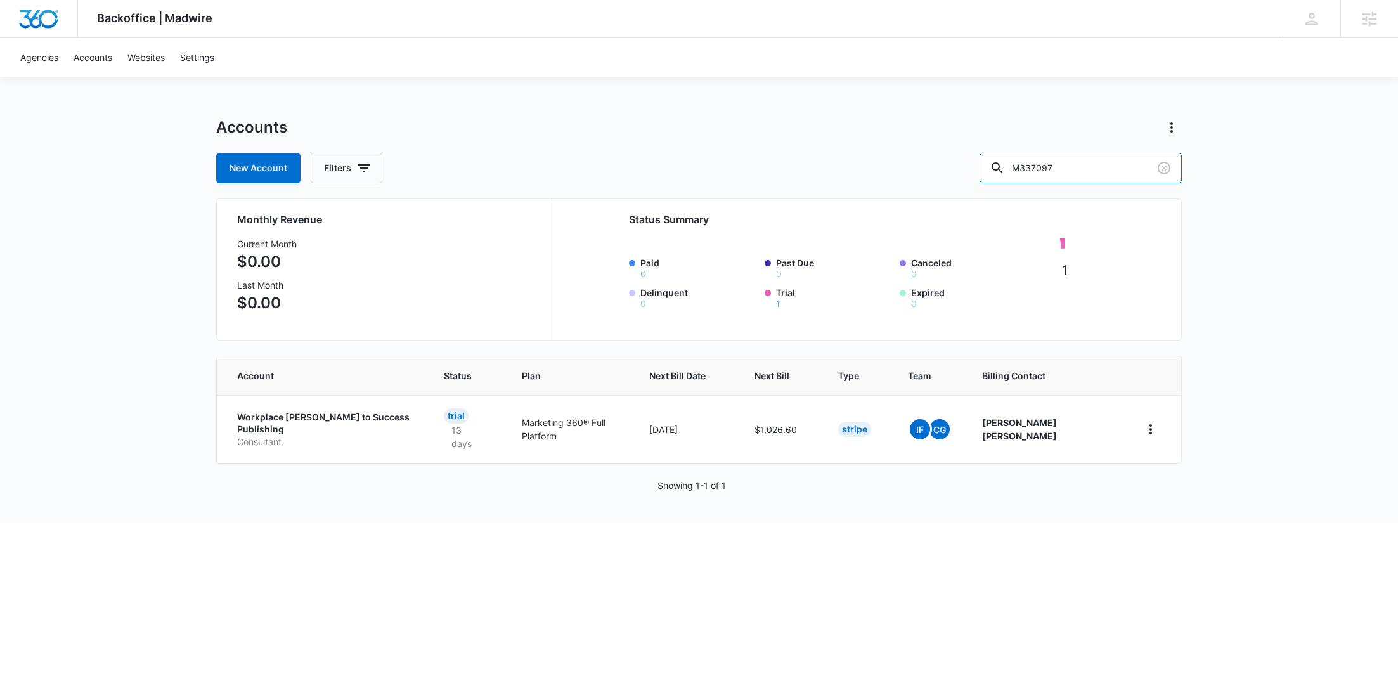
drag, startPoint x: 991, startPoint y: 169, endPoint x: 957, endPoint y: 165, distance: 33.8
click at [960, 169] on div "New Account Filters M337097" at bounding box center [698, 168] width 965 height 30
paste input "m319433"
type input "m319433"
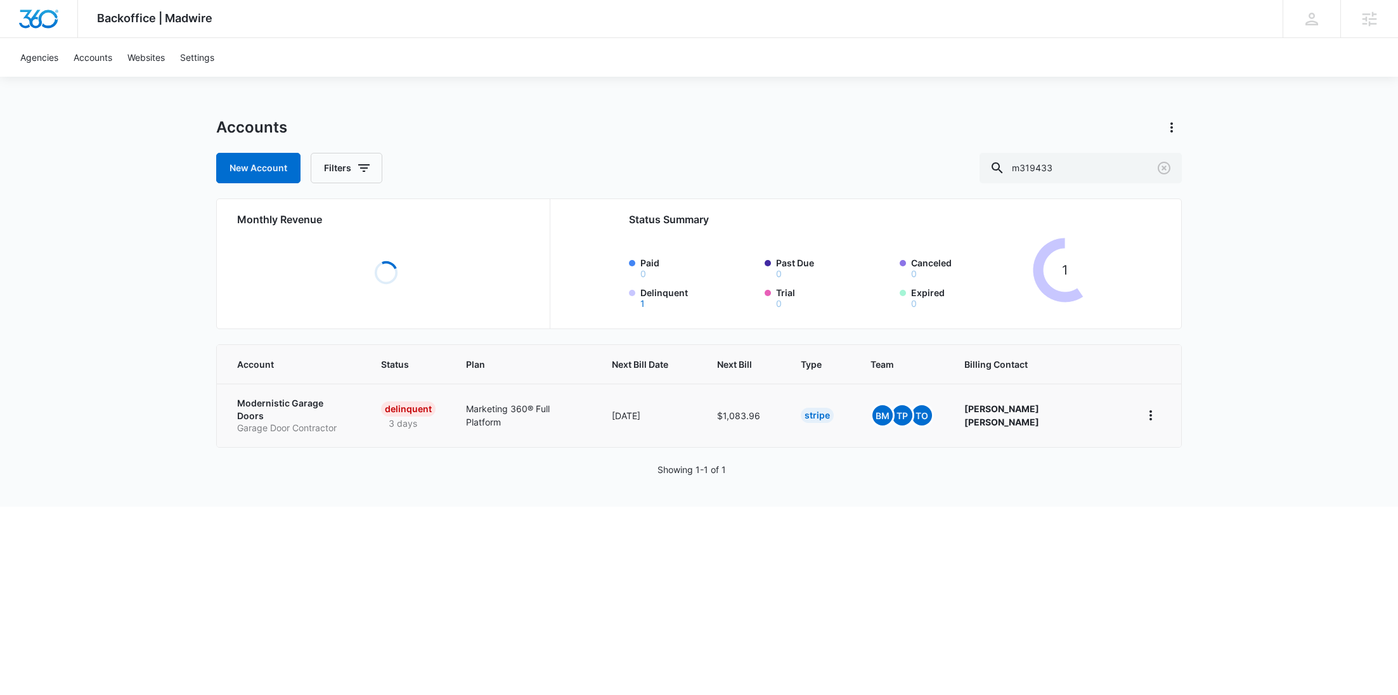
click at [292, 404] on p "Modernistic Garage Doors" at bounding box center [293, 409] width 113 height 25
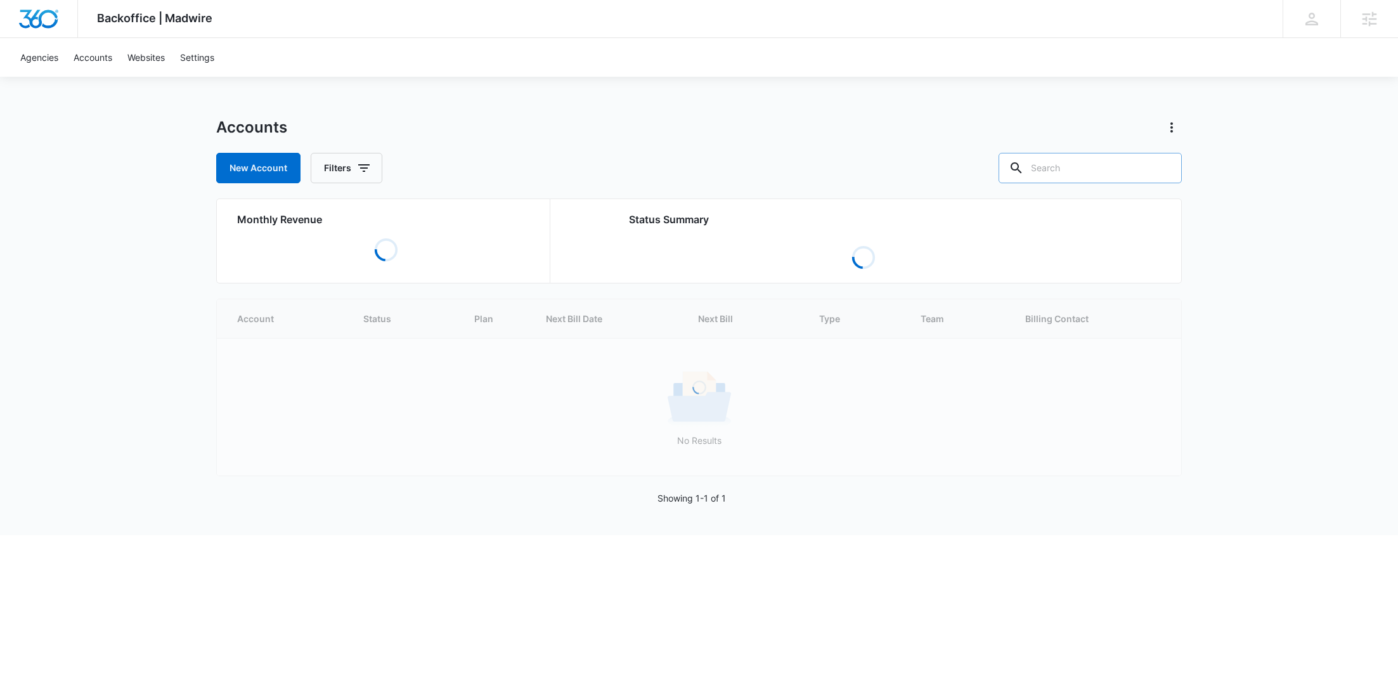
click at [1133, 171] on input "text" at bounding box center [1089, 168] width 183 height 30
paste input "M330535"
type input "M330535"
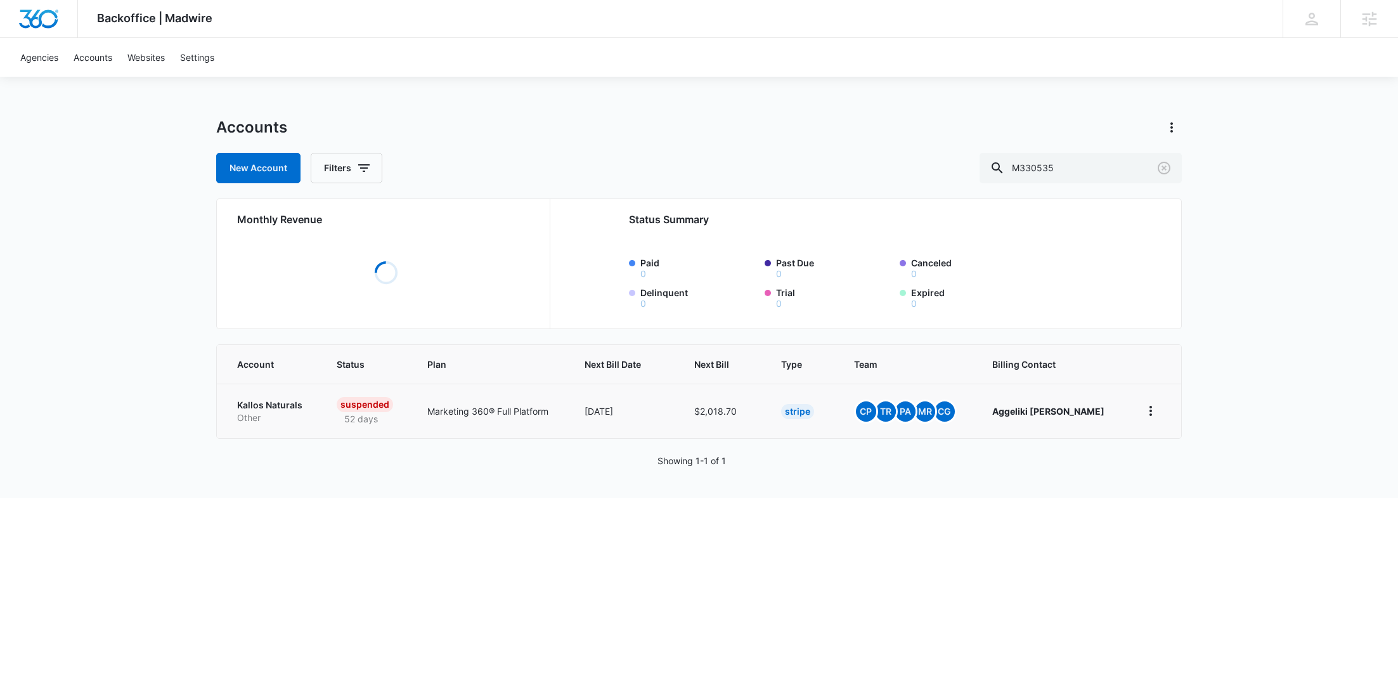
click at [277, 405] on p "Kallos Naturals" at bounding box center [271, 405] width 69 height 13
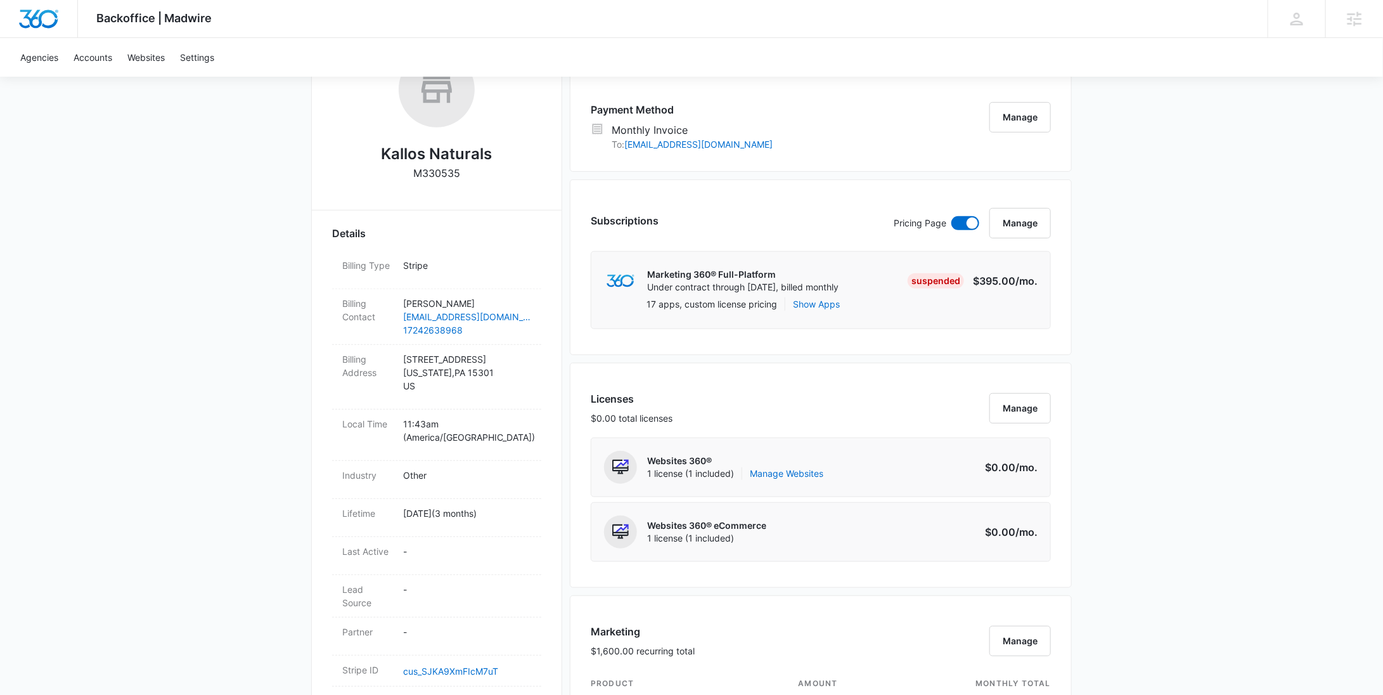
scroll to position [396, 0]
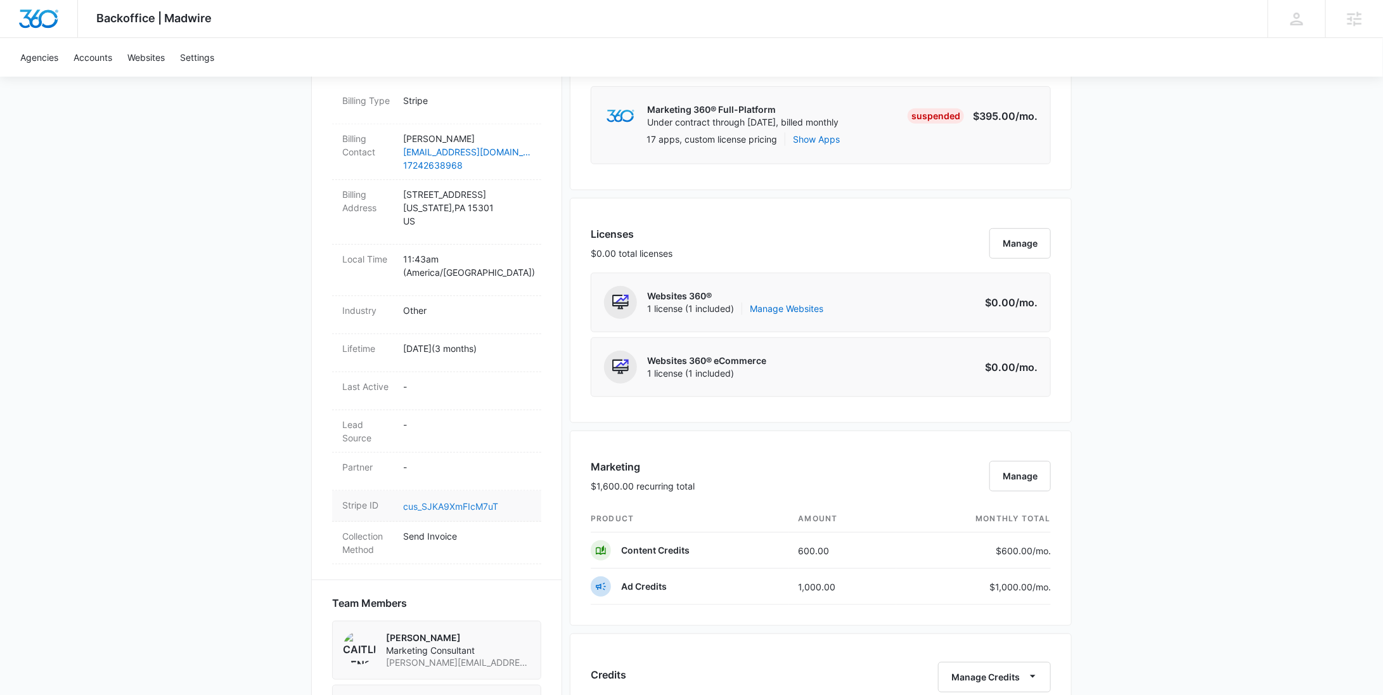
click at [470, 501] on link "cus_SJKA9XmFIcM7uT" at bounding box center [450, 506] width 95 height 11
